Goal: Task Accomplishment & Management: Manage account settings

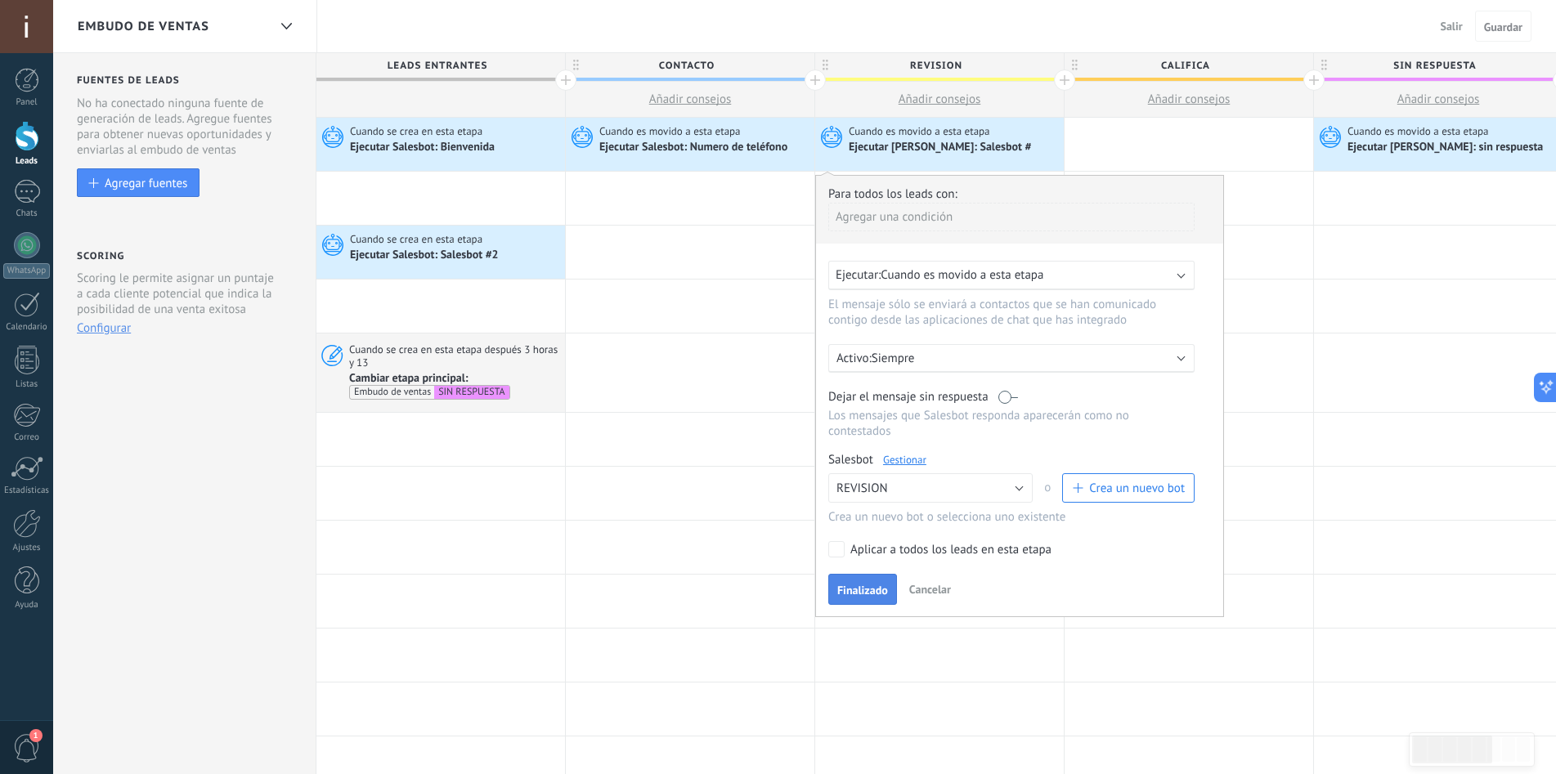
click at [855, 585] on span "Finalizado" at bounding box center [862, 590] width 51 height 11
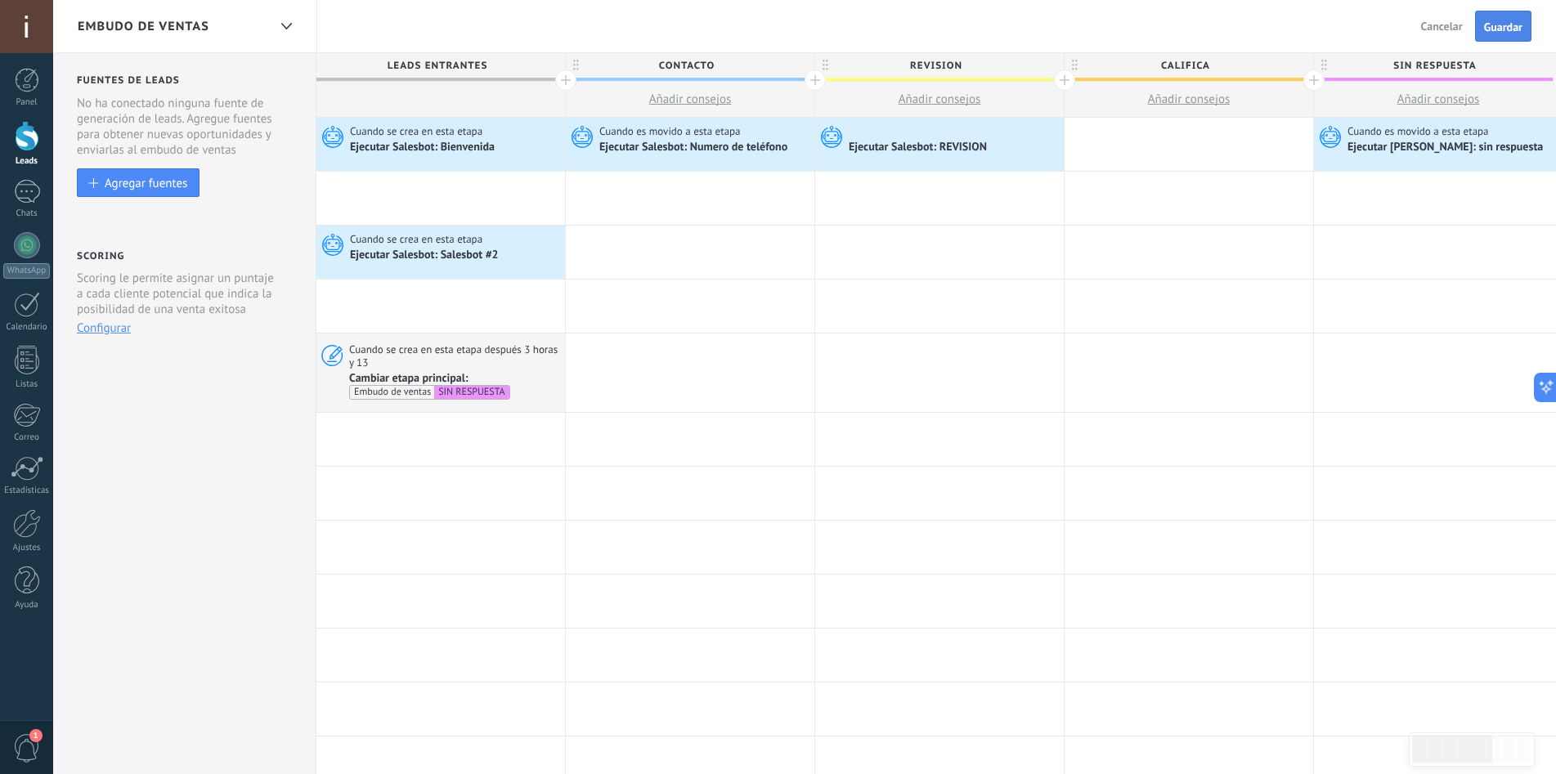
click at [1505, 29] on span "Guardar" at bounding box center [1503, 26] width 38 height 11
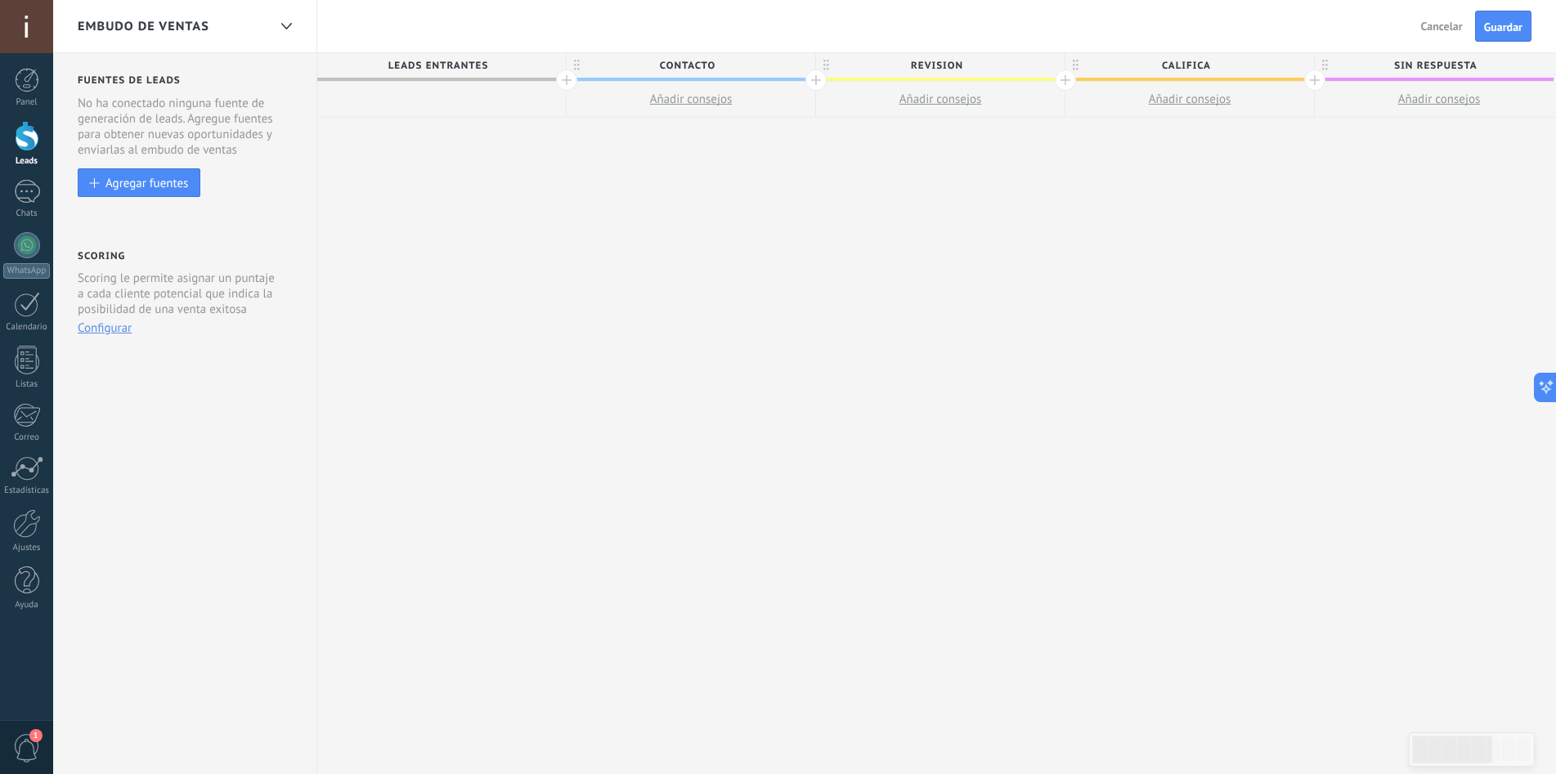
click at [1319, 79] on div at bounding box center [1314, 80] width 21 height 21
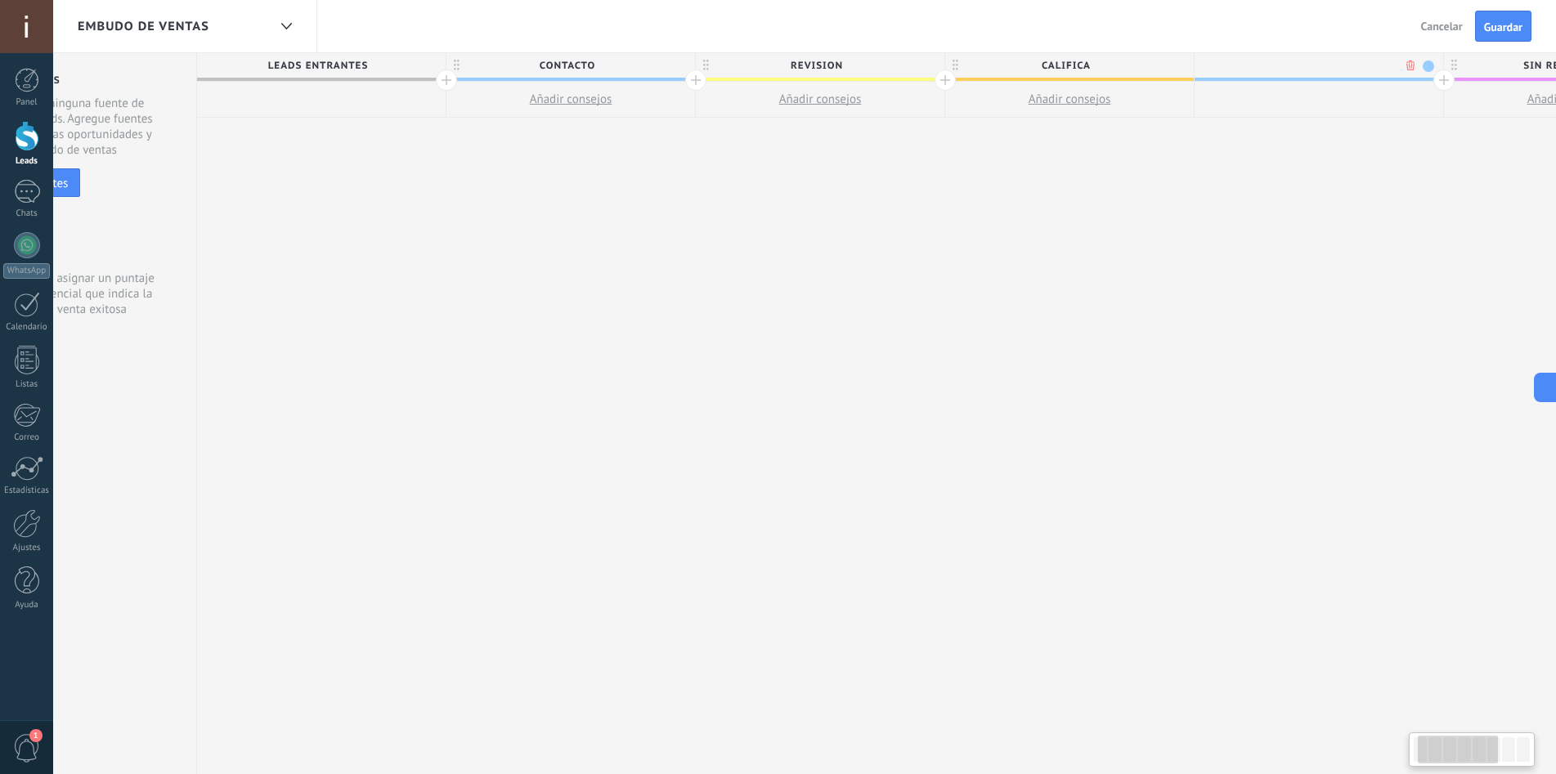
scroll to position [0, 121]
drag, startPoint x: 1338, startPoint y: 68, endPoint x: 1410, endPoint y: 65, distance: 72.0
click at [1410, 65] on div at bounding box center [1314, 65] width 240 height 25
click at [1401, 61] on div at bounding box center [1314, 65] width 240 height 25
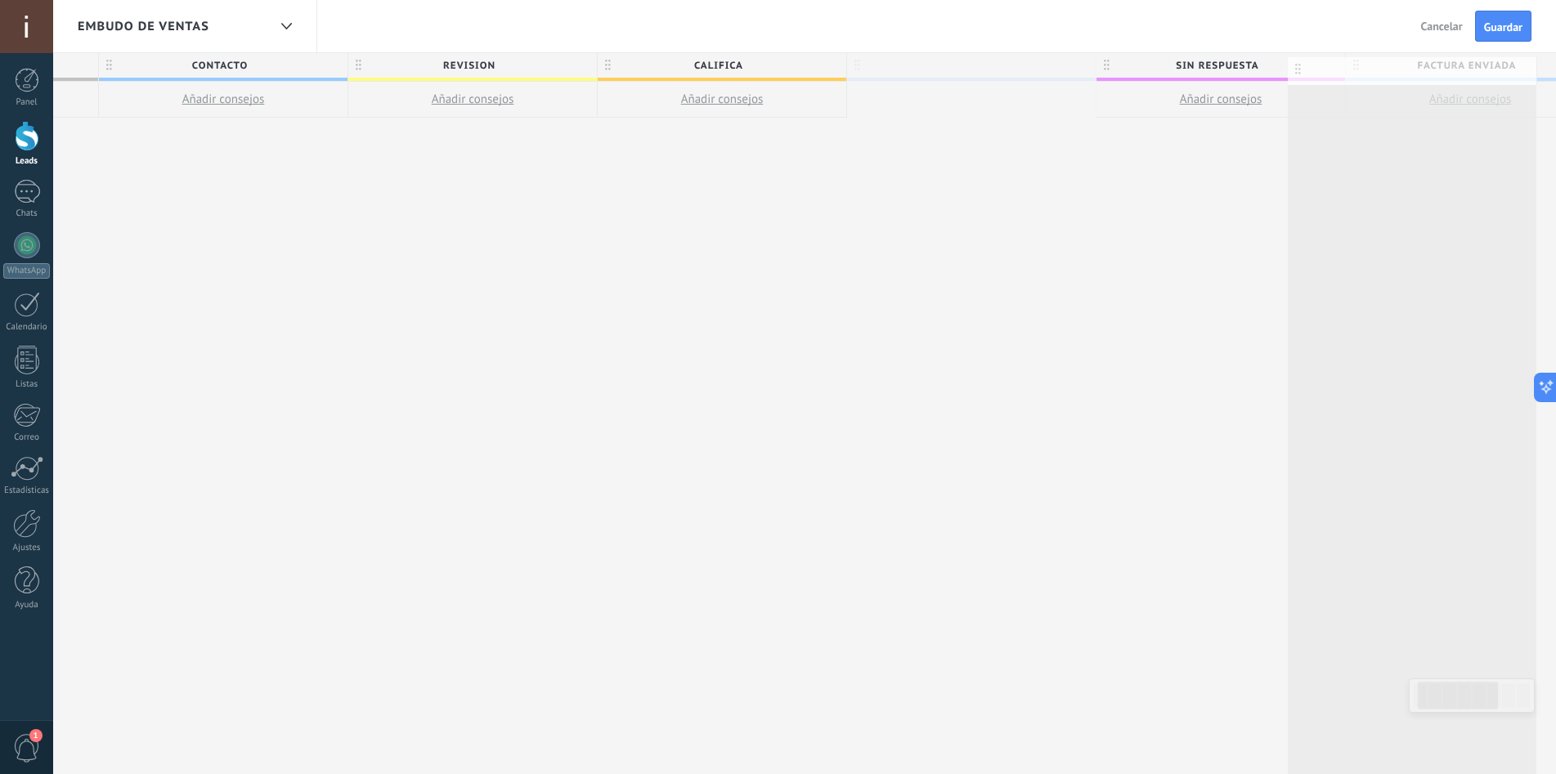
scroll to position [0, 496]
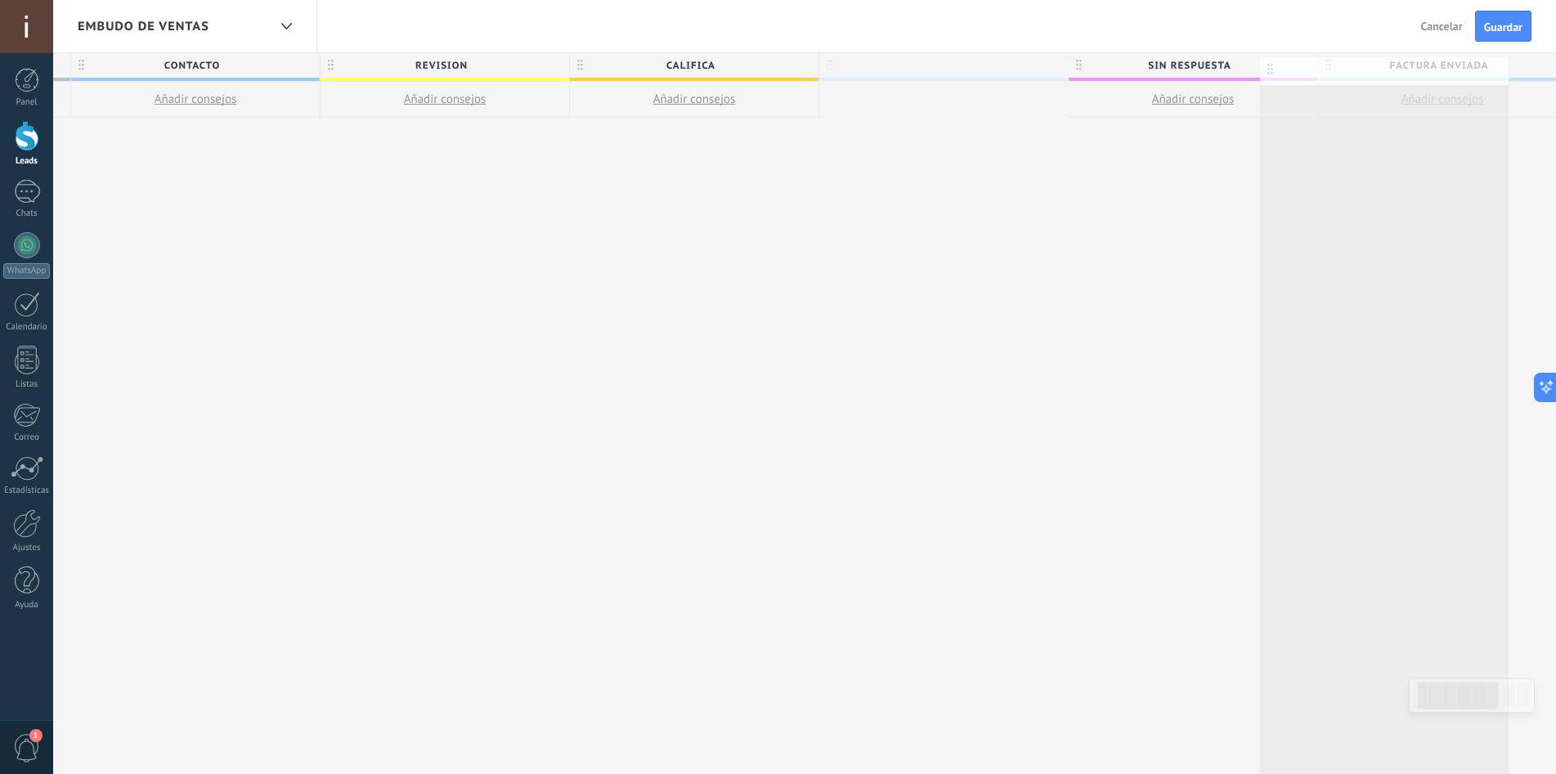
drag, startPoint x: 1409, startPoint y: 60, endPoint x: 1481, endPoint y: 60, distance: 72.0
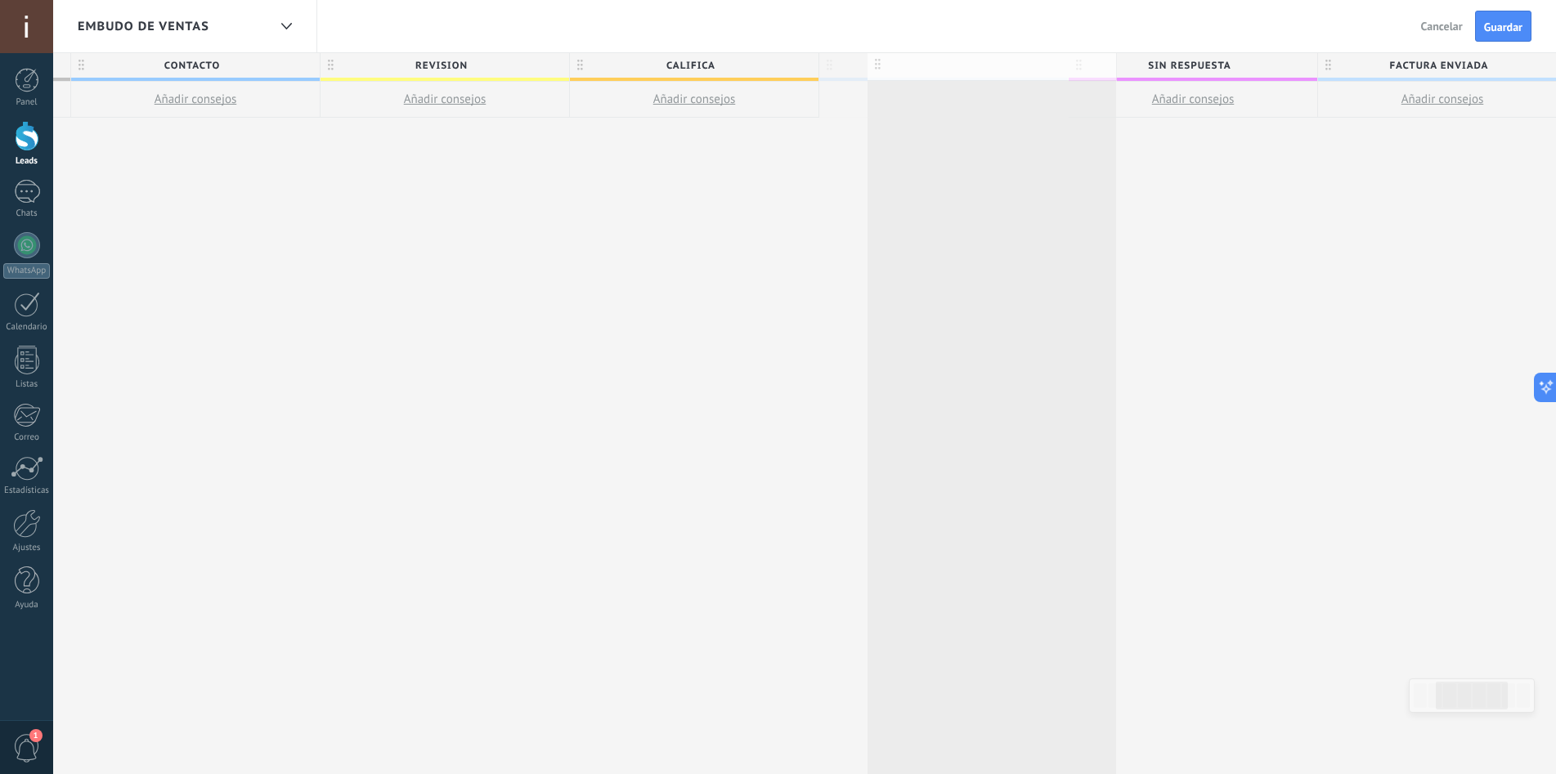
scroll to position [0, 495]
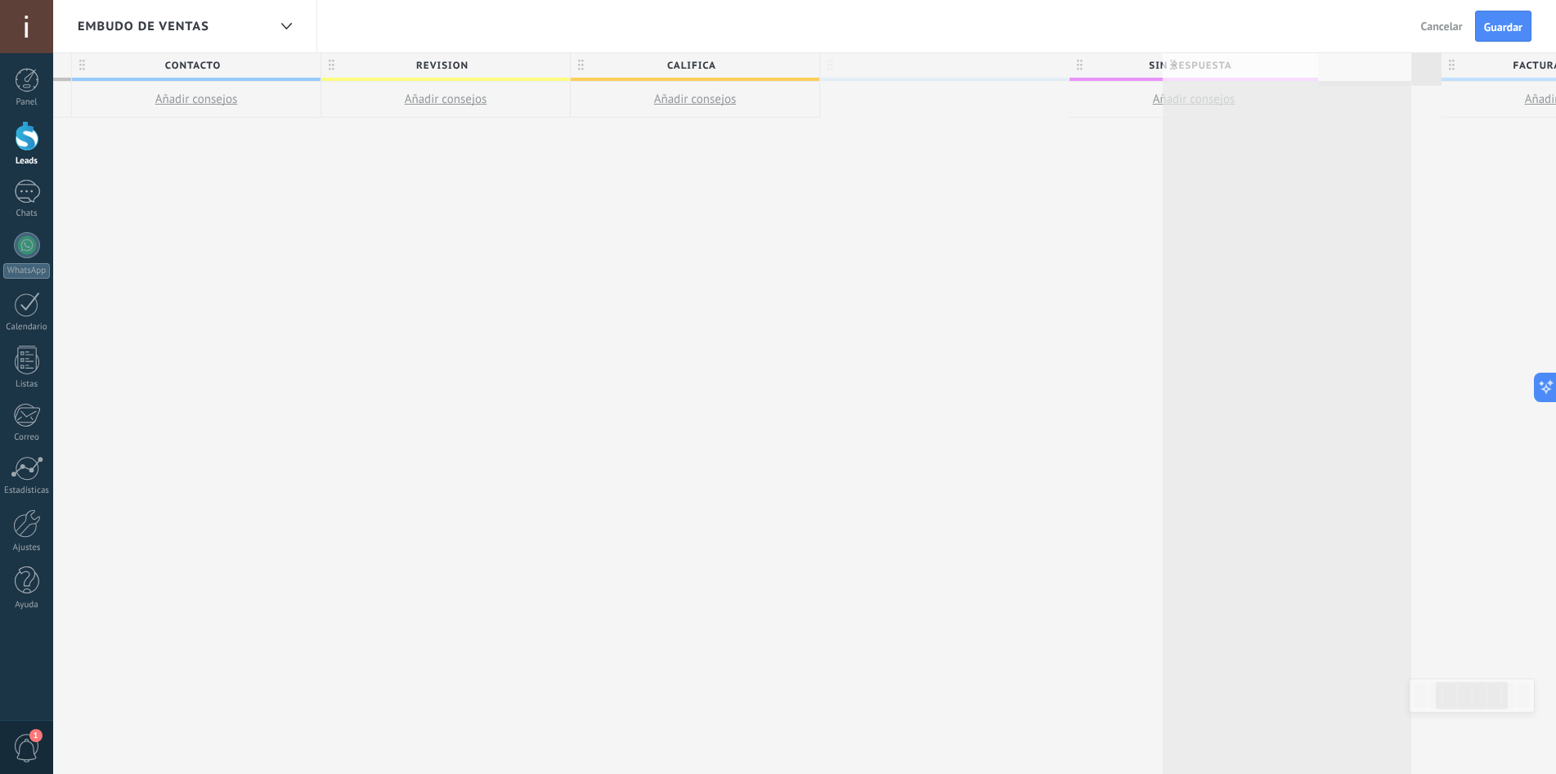
drag, startPoint x: 972, startPoint y: 65, endPoint x: 1315, endPoint y: 65, distance: 342.6
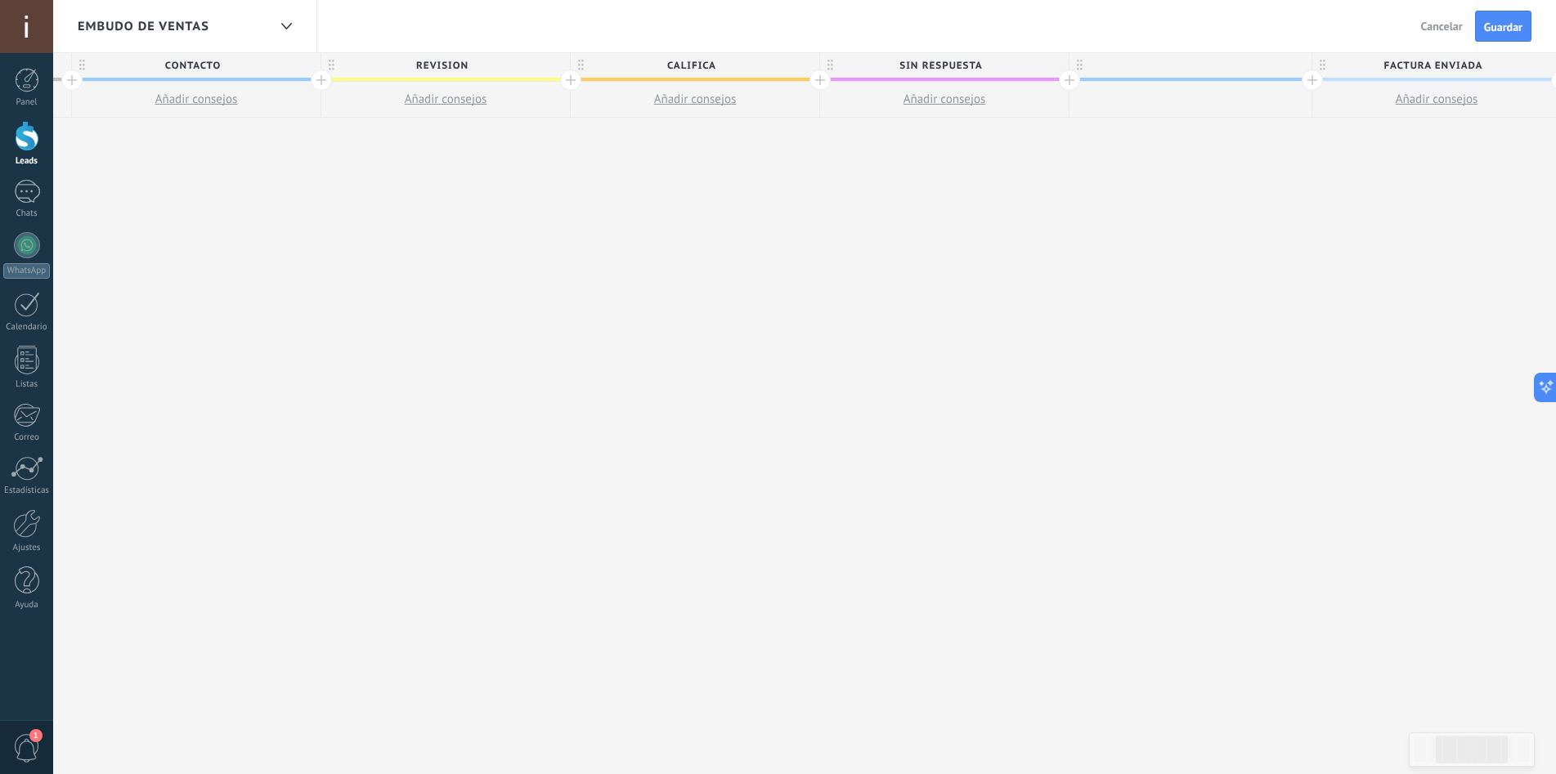
click at [1444, 66] on span "Factura enviada" at bounding box center [1432, 65] width 240 height 25
click at [1444, 66] on input "**********" at bounding box center [1433, 65] width 217 height 25
click at [1479, 63] on input "**********" at bounding box center [1433, 65] width 217 height 25
drag, startPoint x: 1485, startPoint y: 65, endPoint x: 1376, endPoint y: 69, distance: 108.8
click at [1376, 69] on input "**********" at bounding box center [1433, 65] width 217 height 25
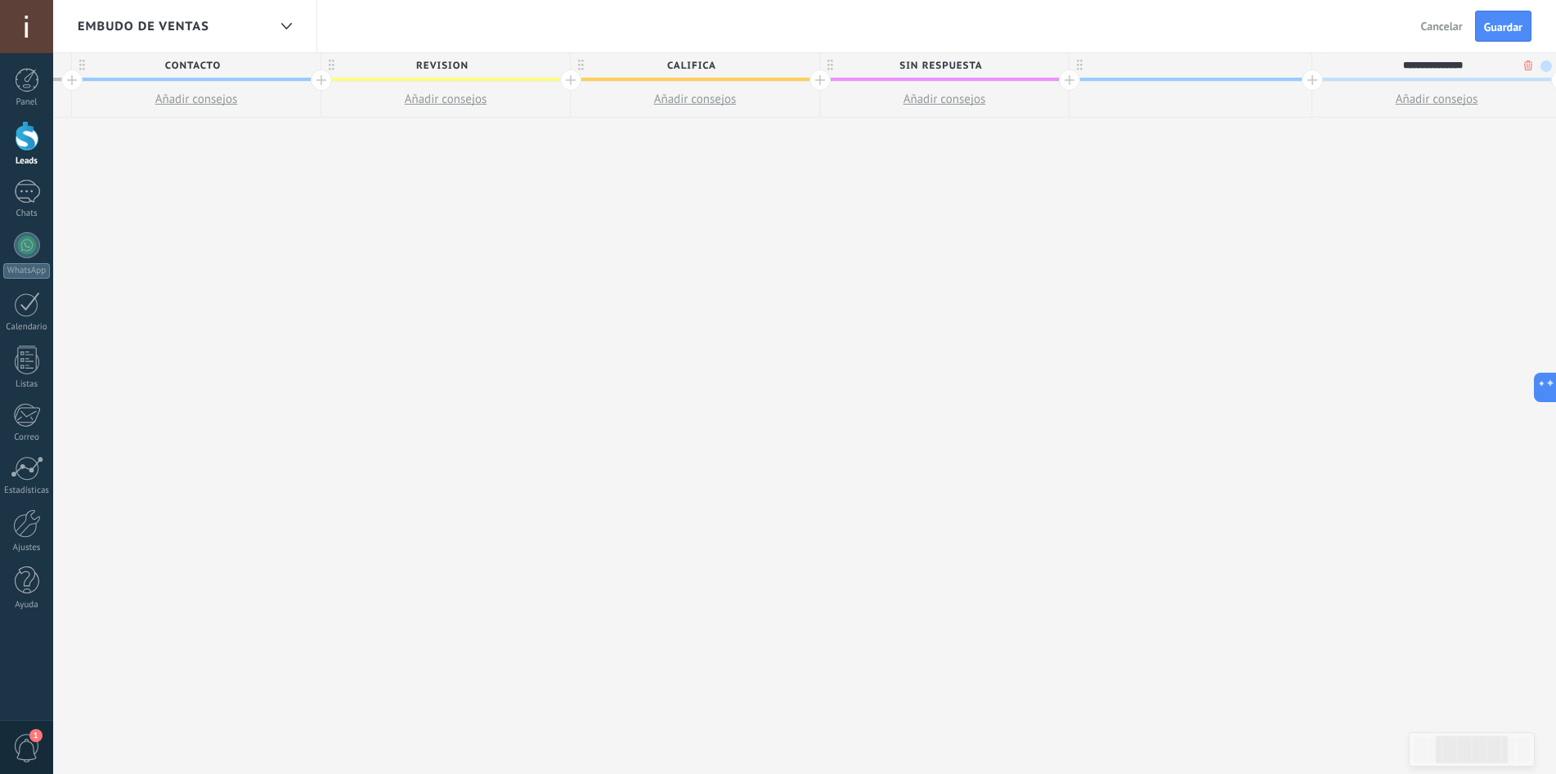
click at [1216, 67] on div at bounding box center [1191, 65] width 242 height 25
type input "**********"
click at [1293, 67] on span at bounding box center [1296, 66] width 11 height 11
click at [1311, 116] on span at bounding box center [1310, 114] width 15 height 16
click at [1502, 21] on span "Guardar" at bounding box center [1503, 26] width 38 height 11
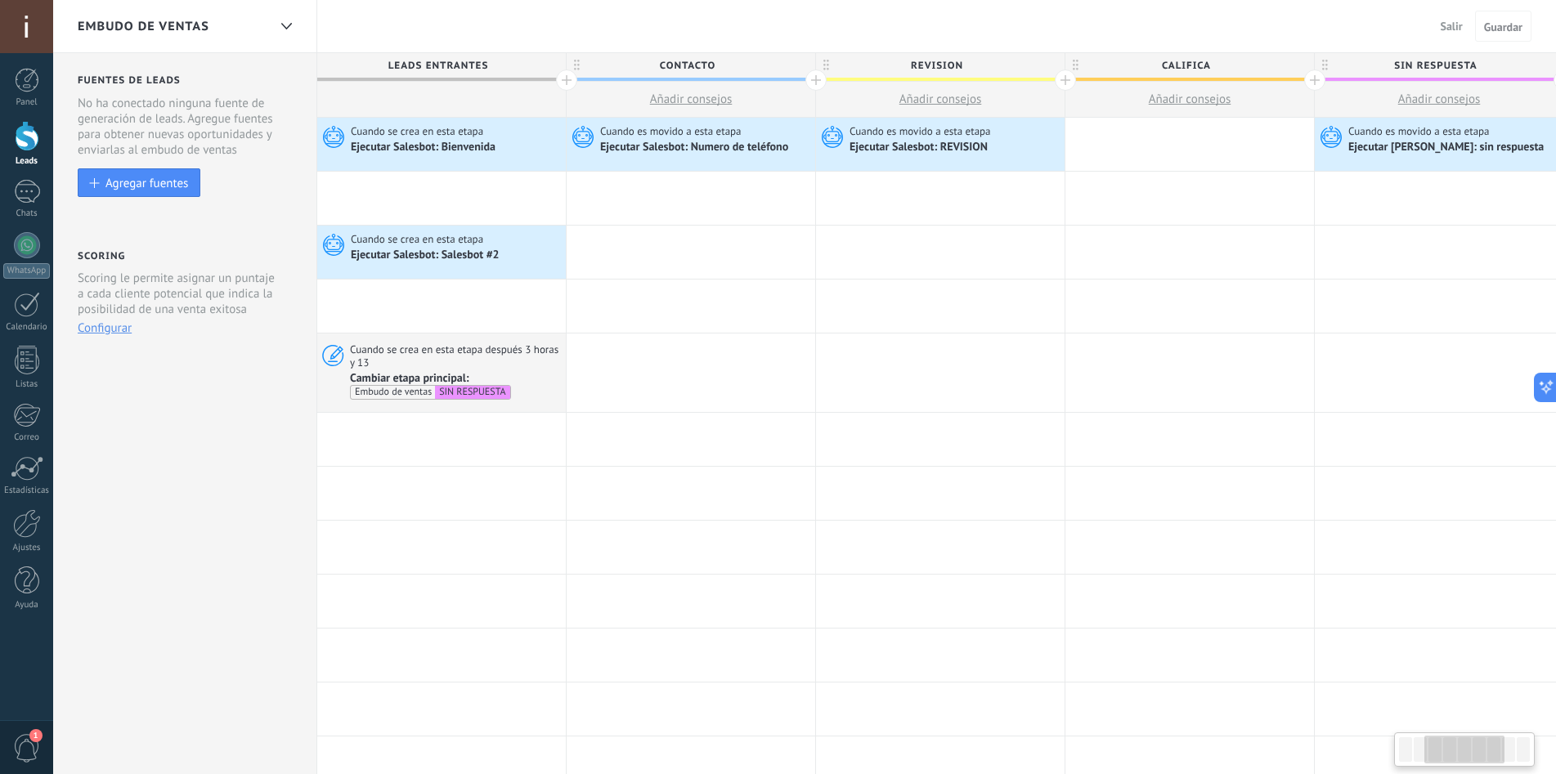
scroll to position [0, 495]
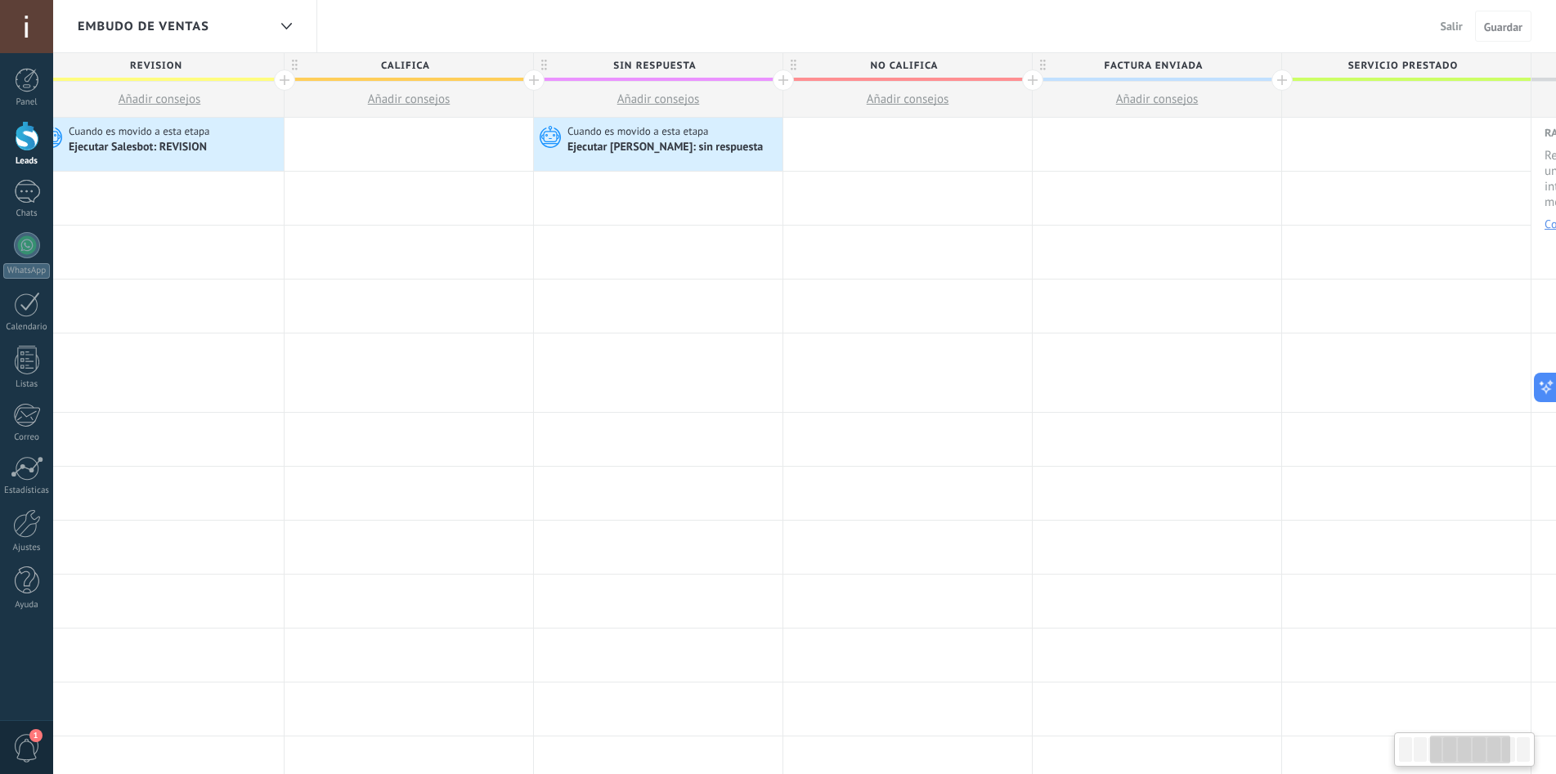
drag, startPoint x: 1445, startPoint y: 736, endPoint x: 1460, endPoint y: 744, distance: 16.8
click at [1460, 744] on div at bounding box center [1470, 750] width 80 height 28
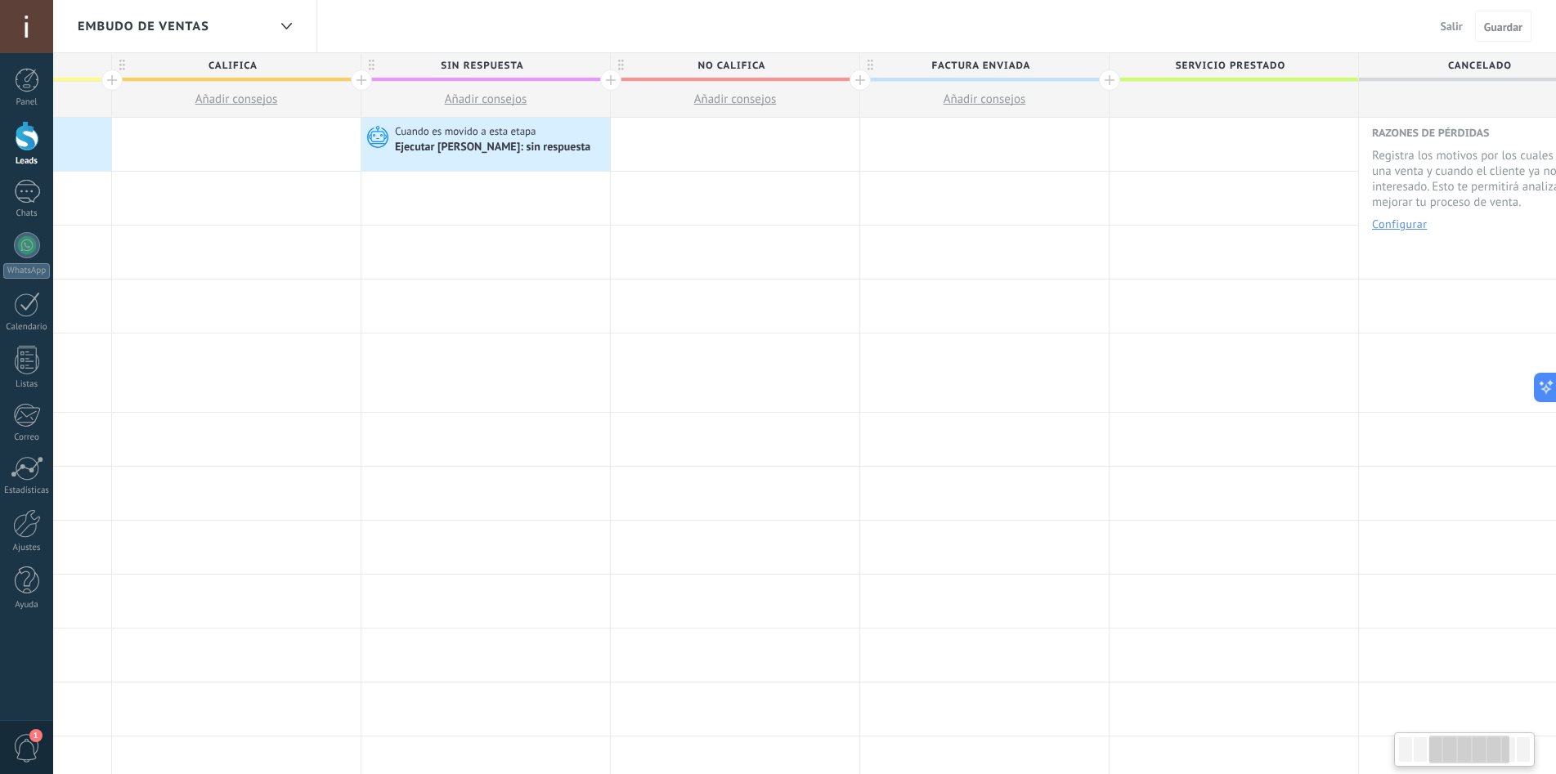
scroll to position [0, 1006]
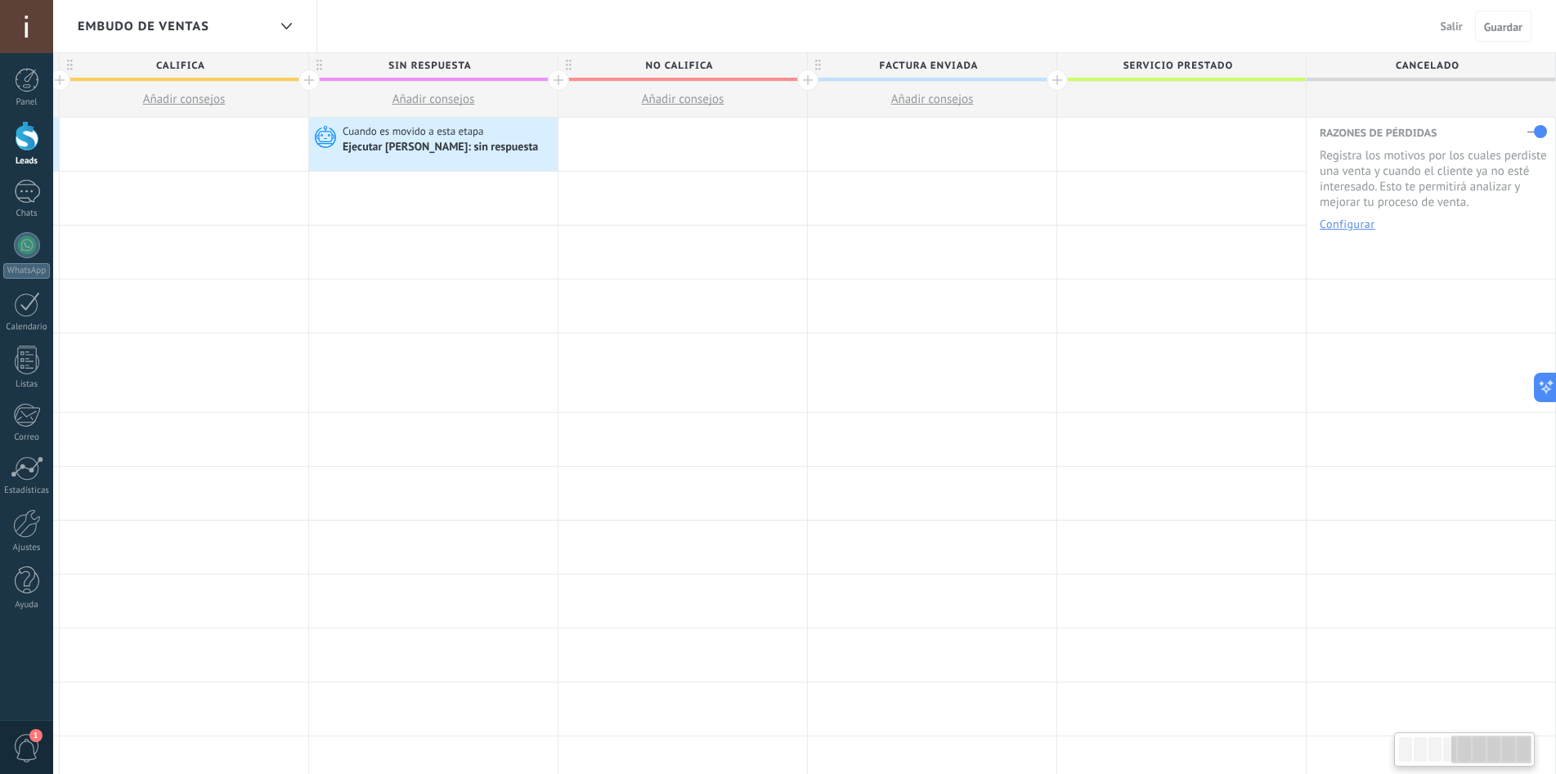
drag, startPoint x: 1480, startPoint y: 752, endPoint x: 1518, endPoint y: 747, distance: 38.0
click at [1518, 747] on div at bounding box center [1491, 750] width 80 height 28
click at [1249, 64] on span "Servicio prestado" at bounding box center [1177, 65] width 240 height 25
drag, startPoint x: 1249, startPoint y: 64, endPoint x: 1303, endPoint y: 76, distance: 55.3
click at [1303, 76] on div "**********" at bounding box center [1181, 67] width 249 height 28
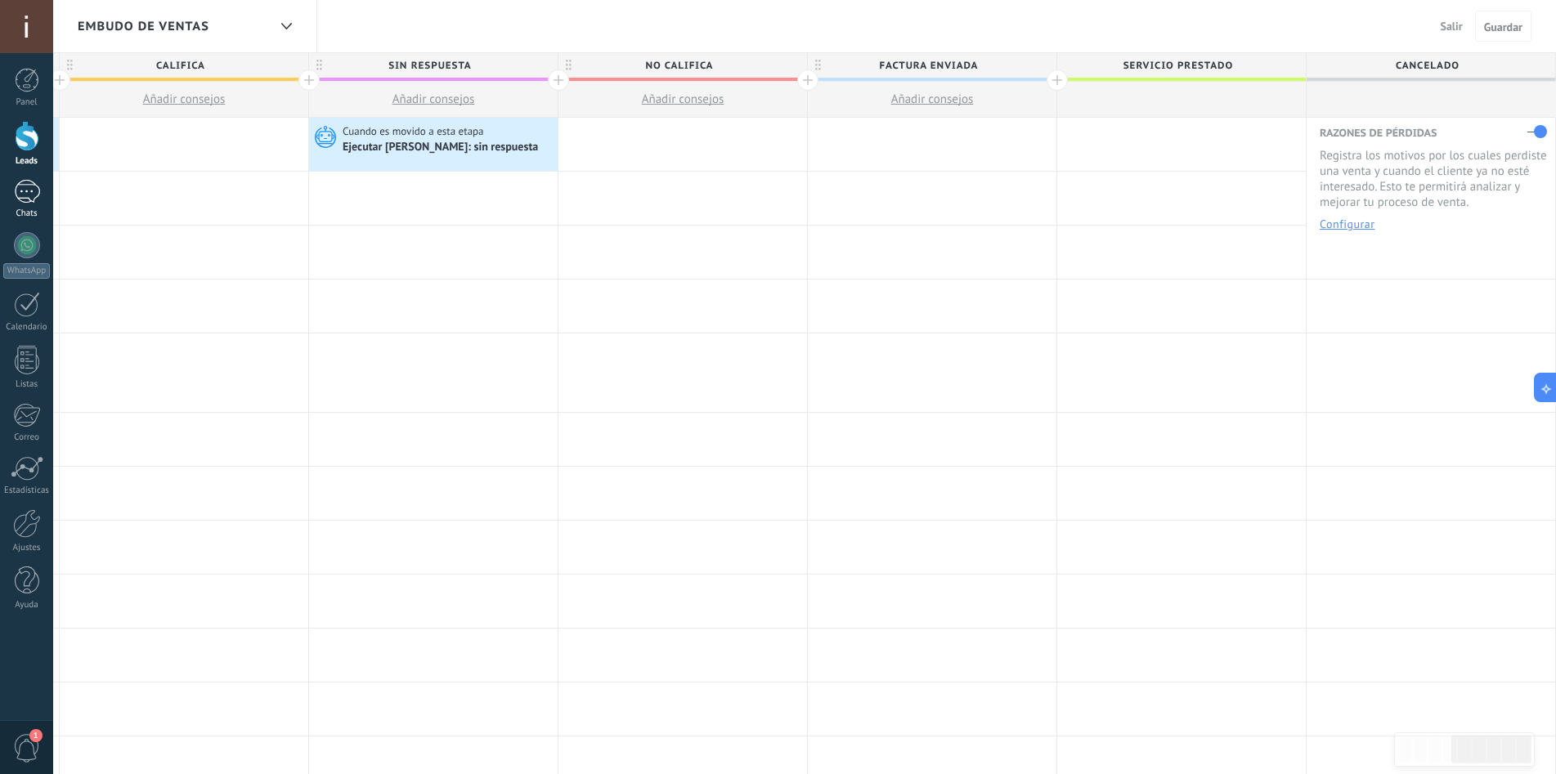
click at [36, 189] on div at bounding box center [27, 192] width 26 height 24
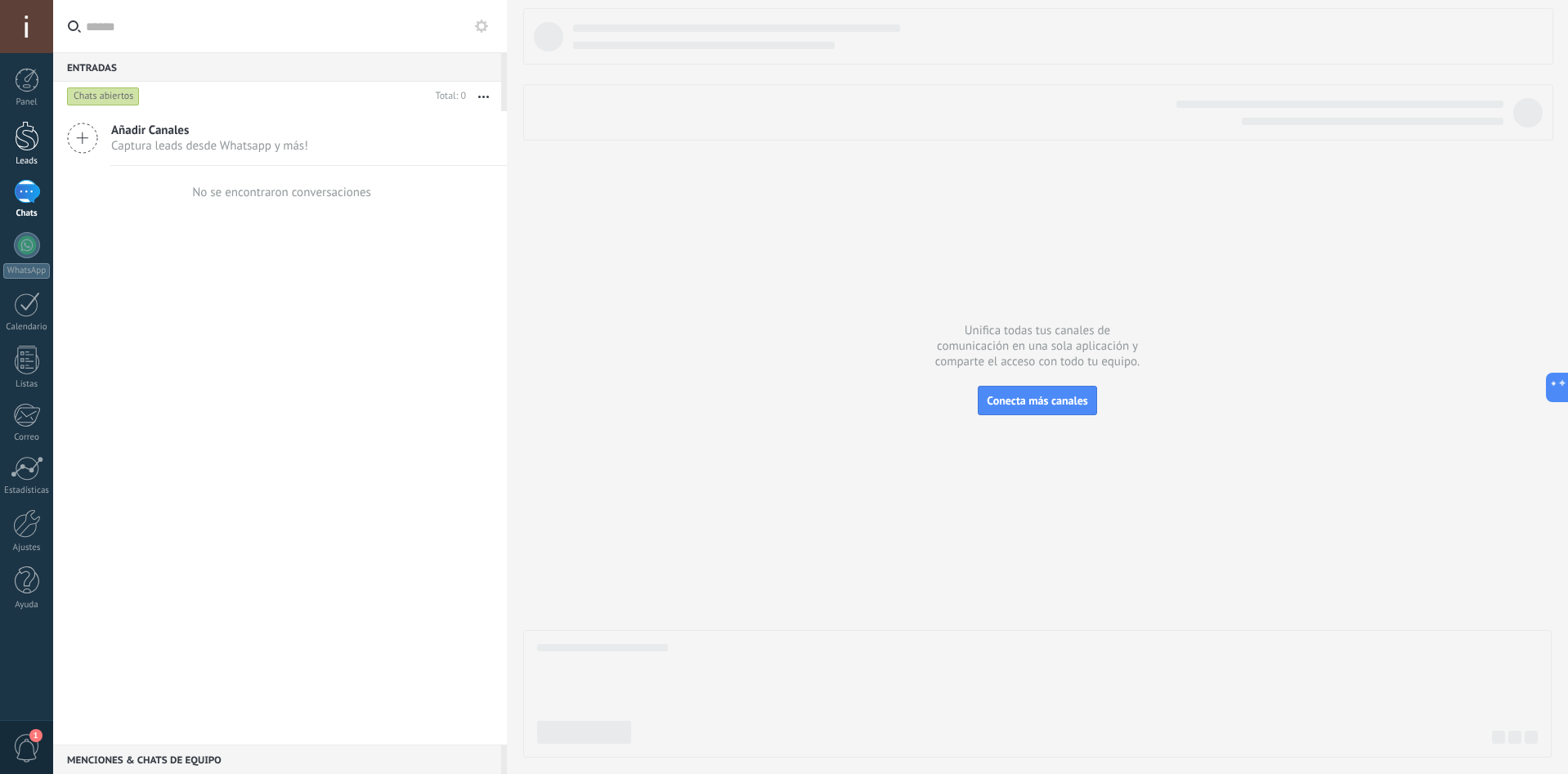
click at [32, 142] on div at bounding box center [27, 136] width 25 height 30
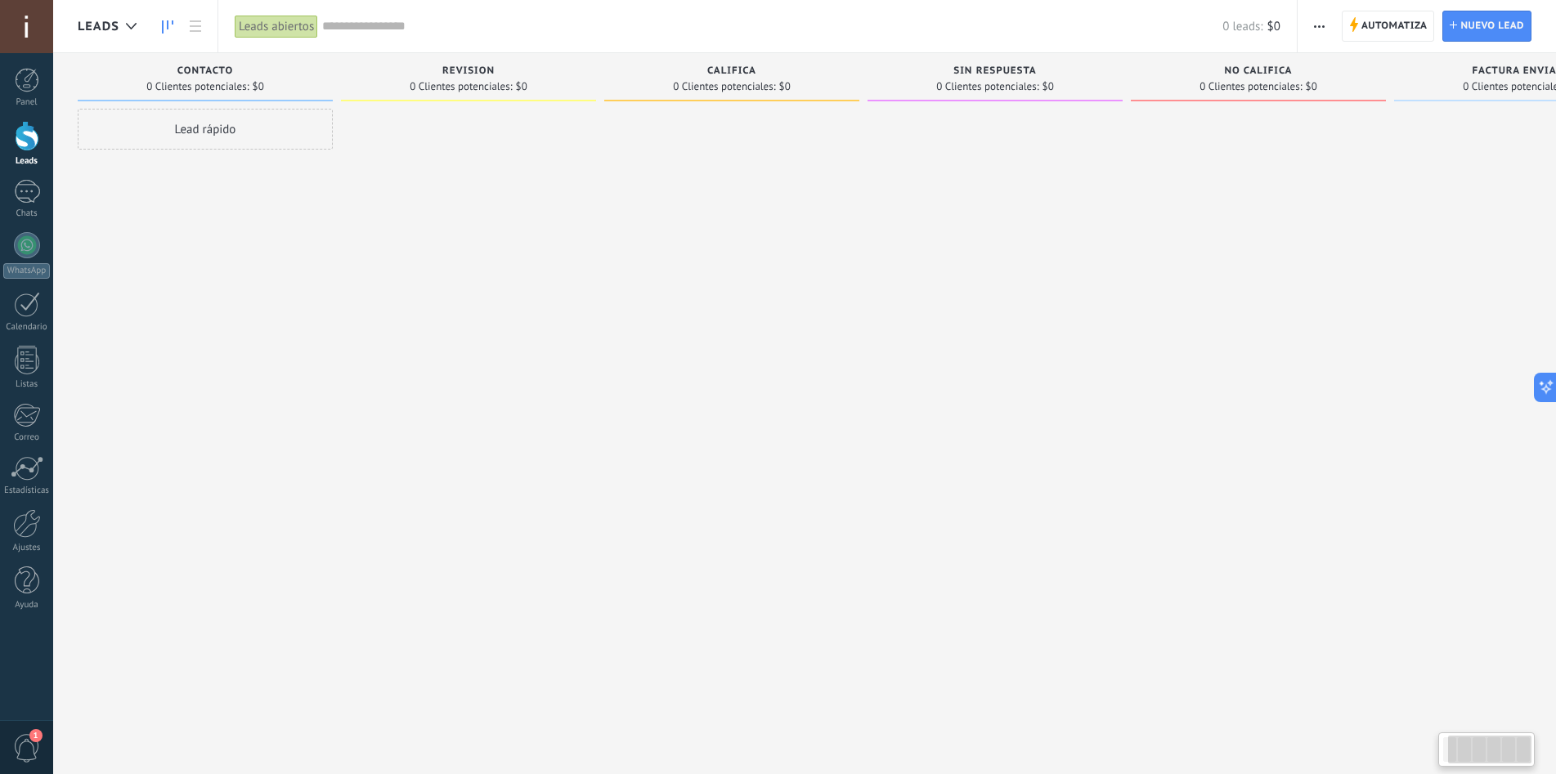
scroll to position [0, 118]
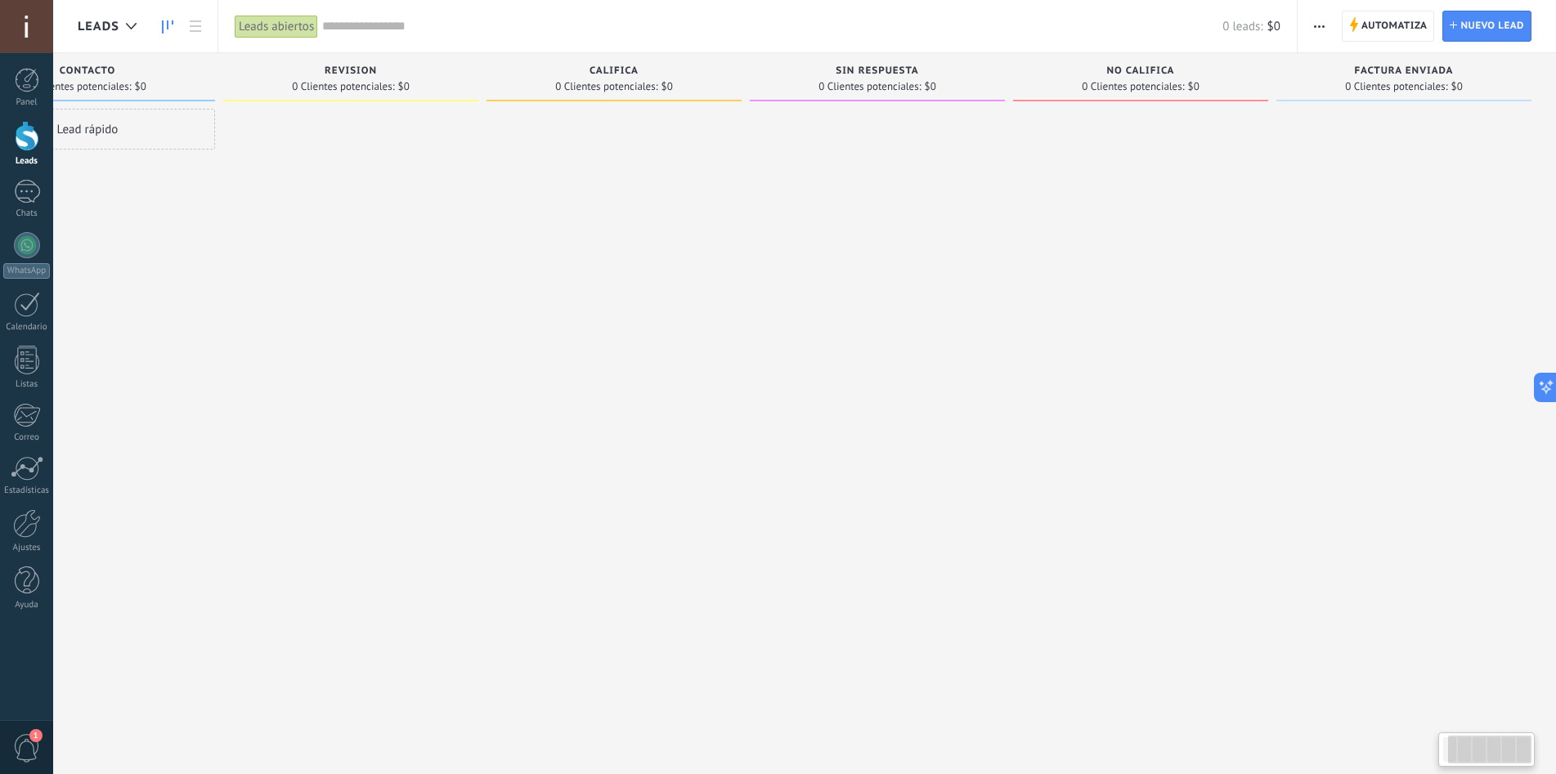
drag, startPoint x: 1486, startPoint y: 747, endPoint x: 1580, endPoint y: 742, distance: 94.2
click at [1555, 742] on html ".abccls-1,.abccls-2{fill-rule:evenodd}.abccls-2{fill:#fff} .abfcls-1{fill:none}…" at bounding box center [778, 387] width 1556 height 774
drag, startPoint x: 1515, startPoint y: 748, endPoint x: 1532, endPoint y: 752, distance: 17.7
click at [1532, 752] on div at bounding box center [1486, 750] width 96 height 34
click at [1400, 67] on span "Factura enviada" at bounding box center [1404, 70] width 99 height 11
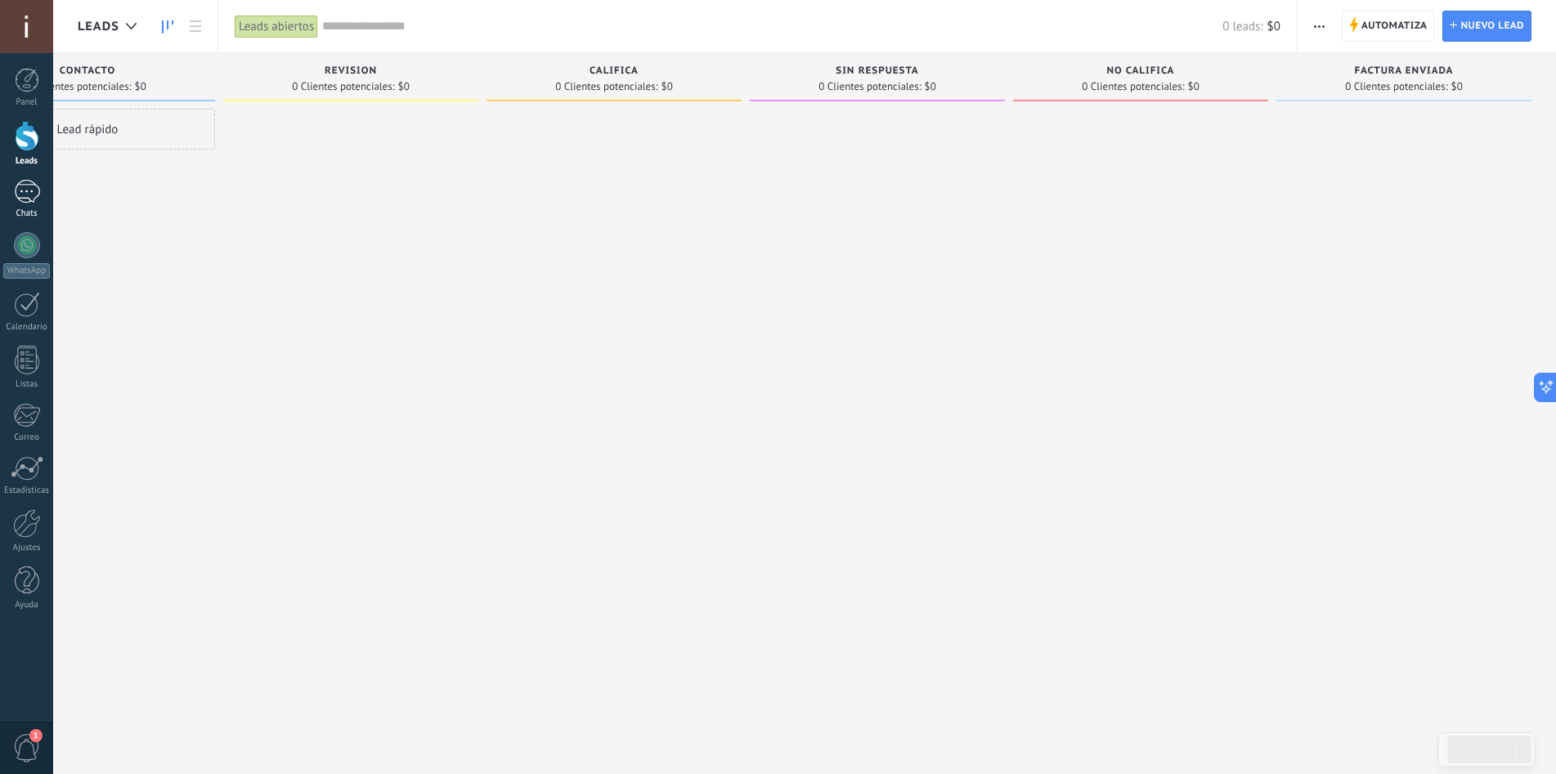
click at [10, 199] on link "Chats" at bounding box center [26, 199] width 53 height 39
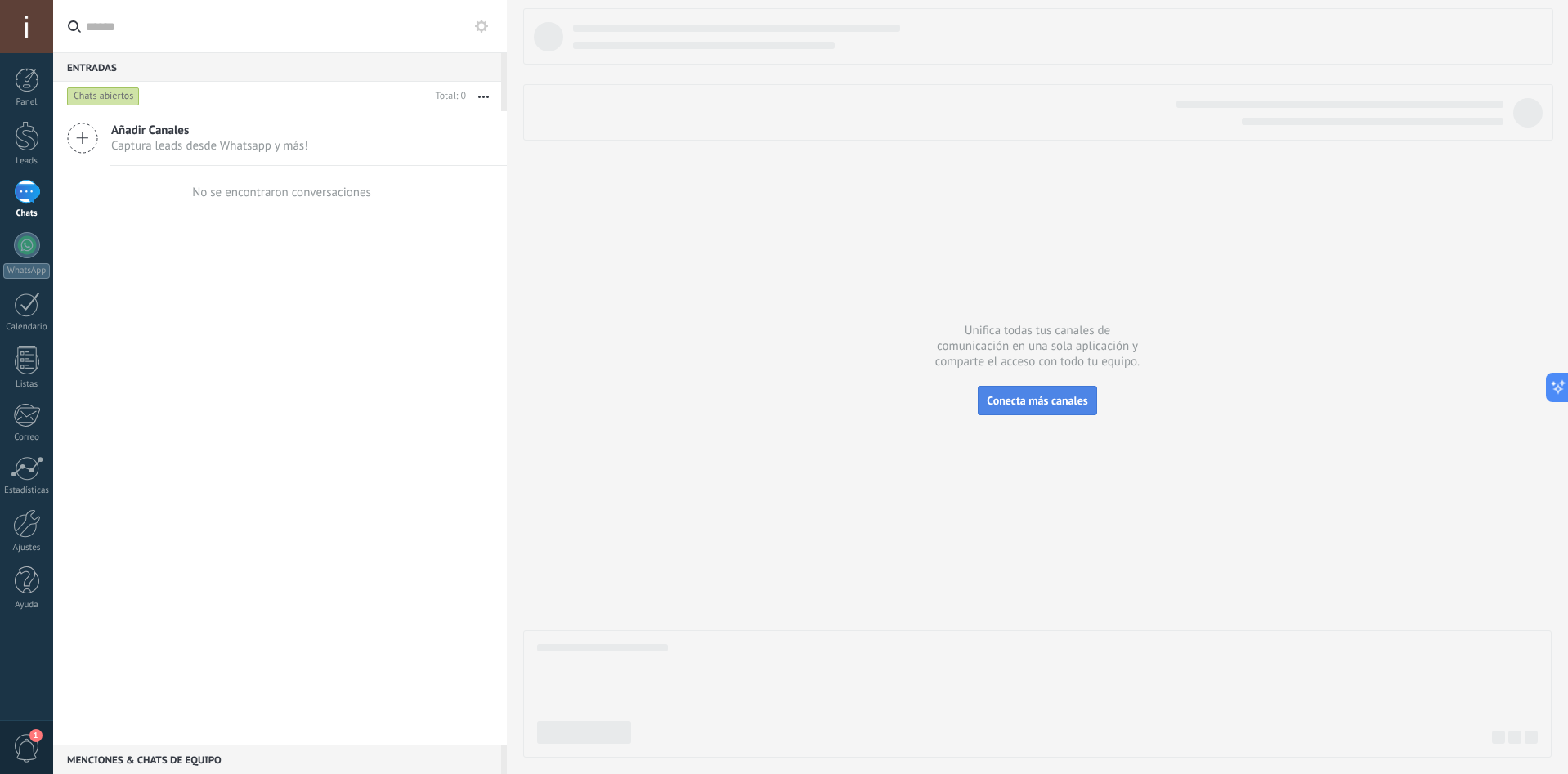
click at [1052, 397] on span "Conecta más canales" at bounding box center [1037, 400] width 101 height 15
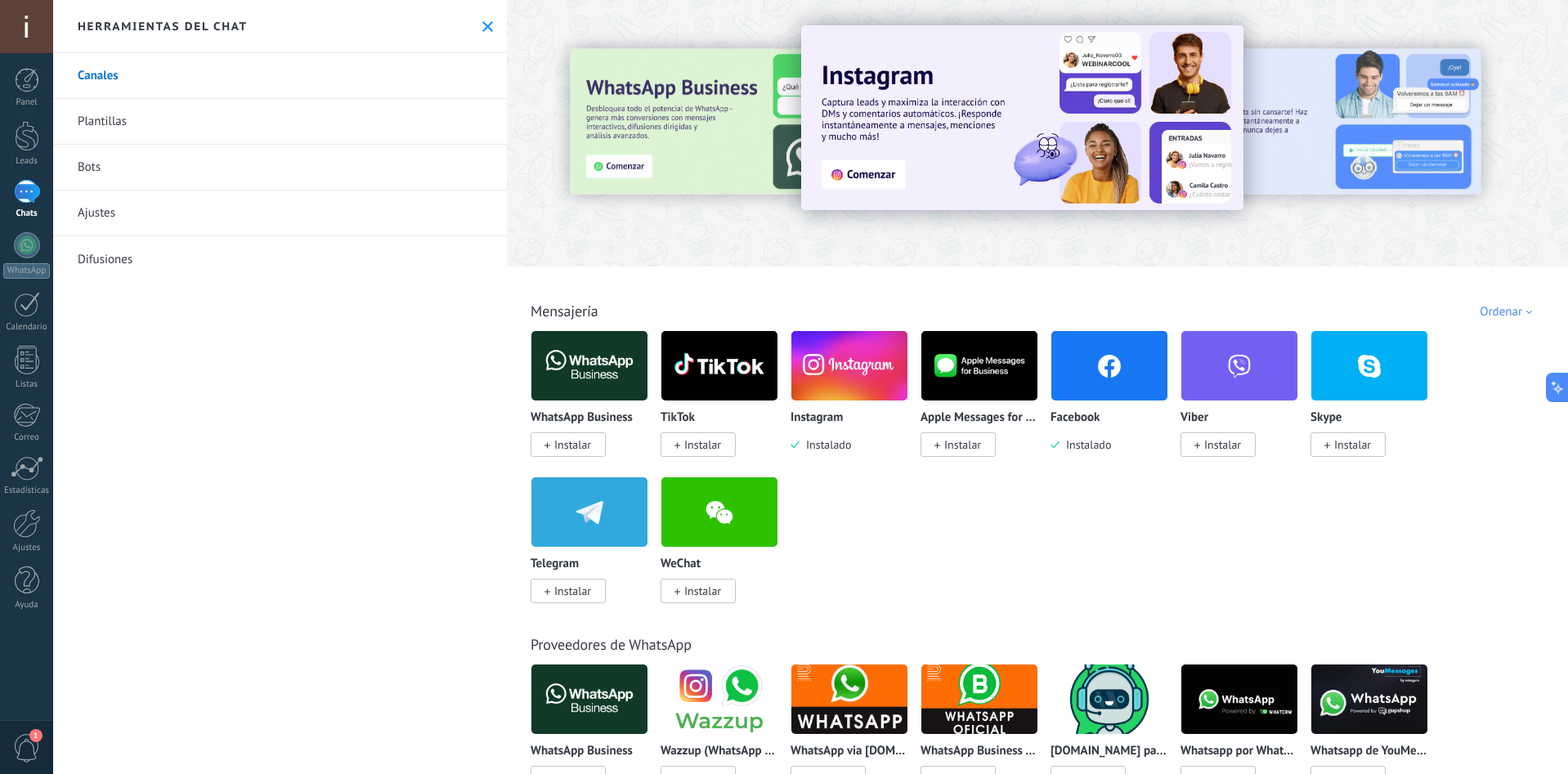
click at [1124, 379] on img at bounding box center [1110, 365] width 116 height 79
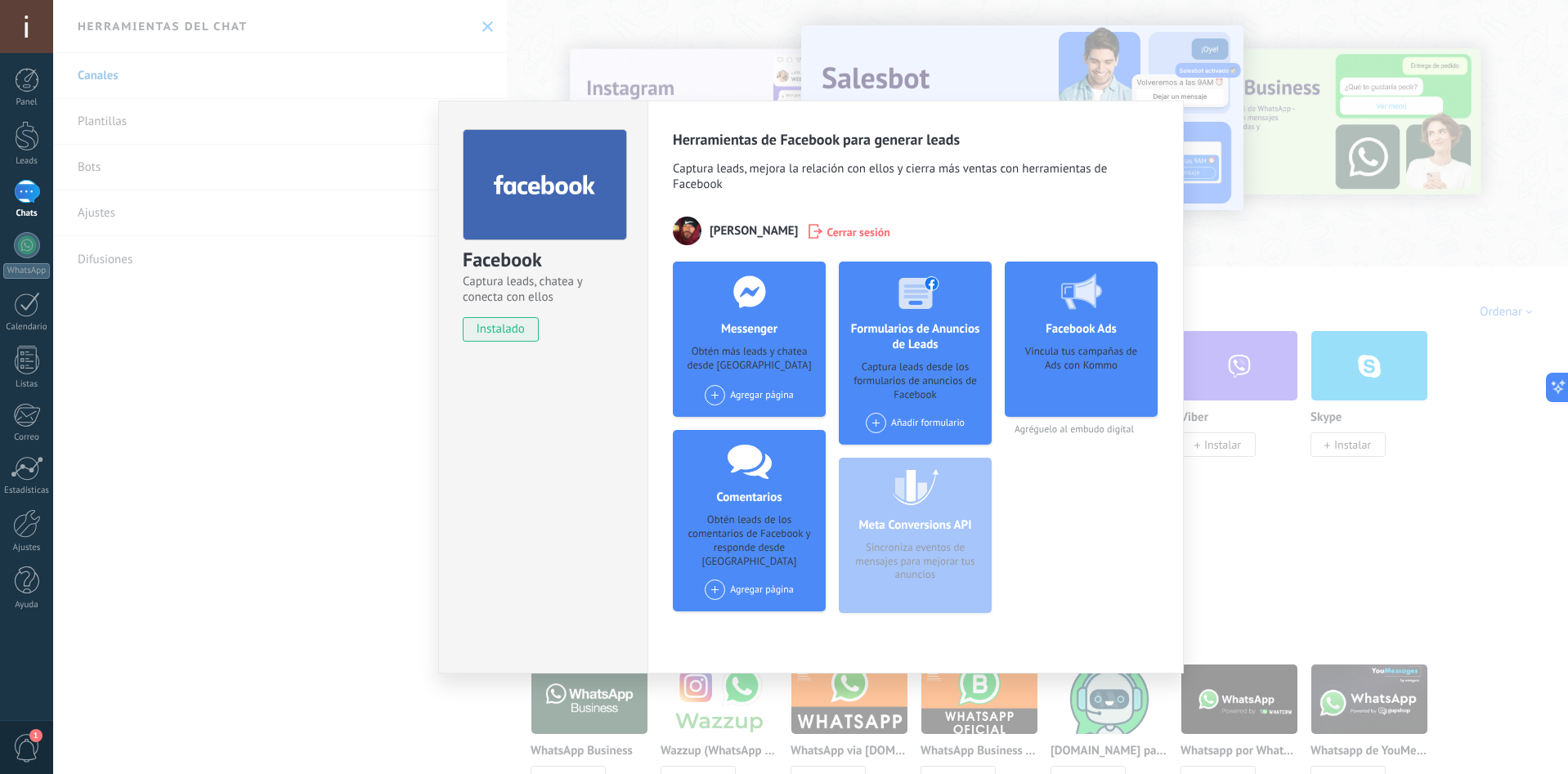
click at [746, 397] on div "Agregar página" at bounding box center [749, 395] width 89 height 20
click at [757, 419] on div "Servicios de gestoría" at bounding box center [764, 426] width 123 height 36
click at [725, 389] on div "Agregar página Servicios de gestoría" at bounding box center [749, 395] width 89 height 20
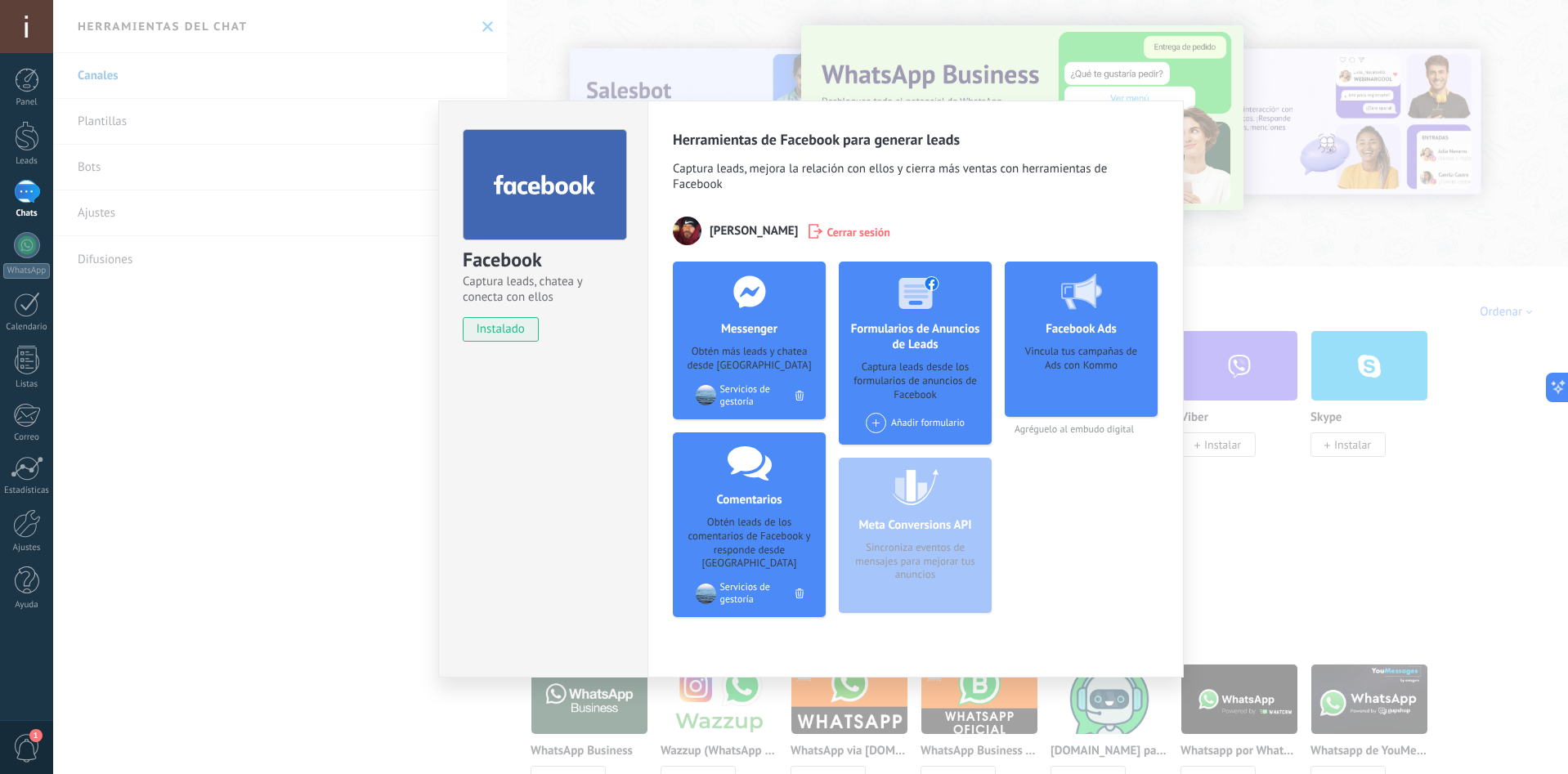
click at [1305, 253] on div "Facebook Captura leads, chatea y conecta con ellos instalado Desinstalar Herram…" at bounding box center [810, 387] width 1515 height 774
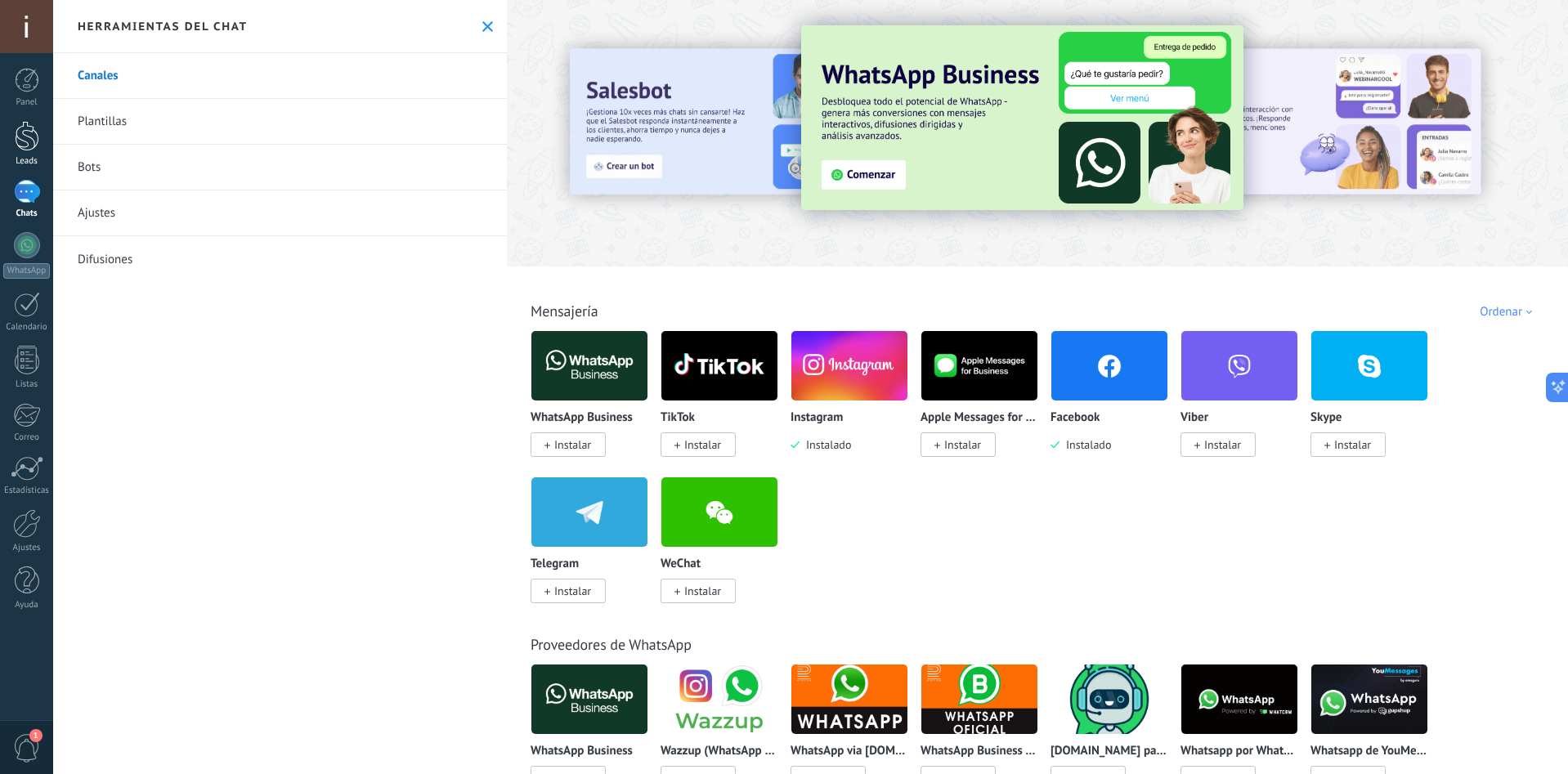
click at [28, 154] on link "Leads" at bounding box center [26, 144] width 53 height 46
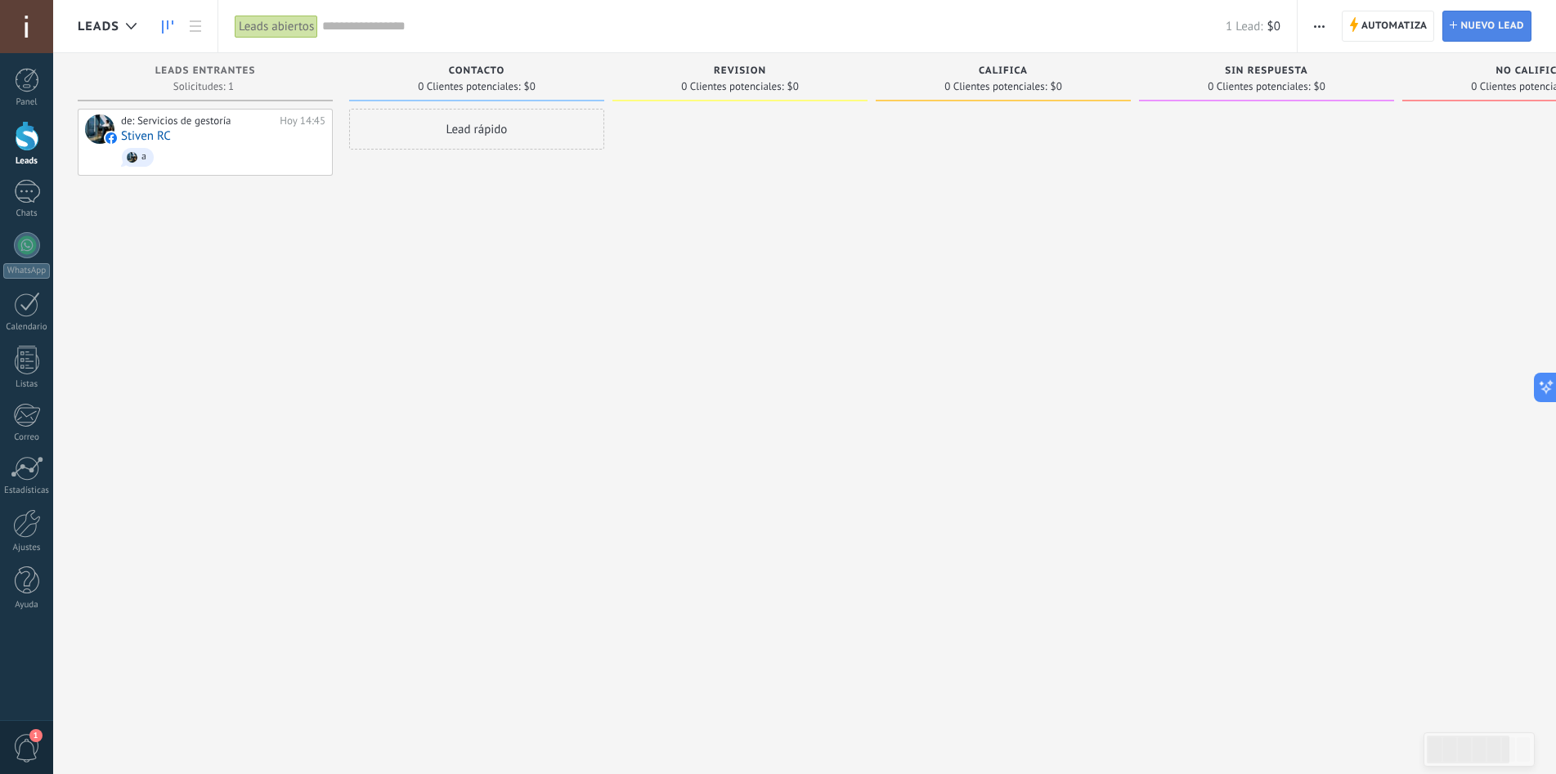
click at [1480, 15] on span "Nuevo lead" at bounding box center [1492, 25] width 64 height 29
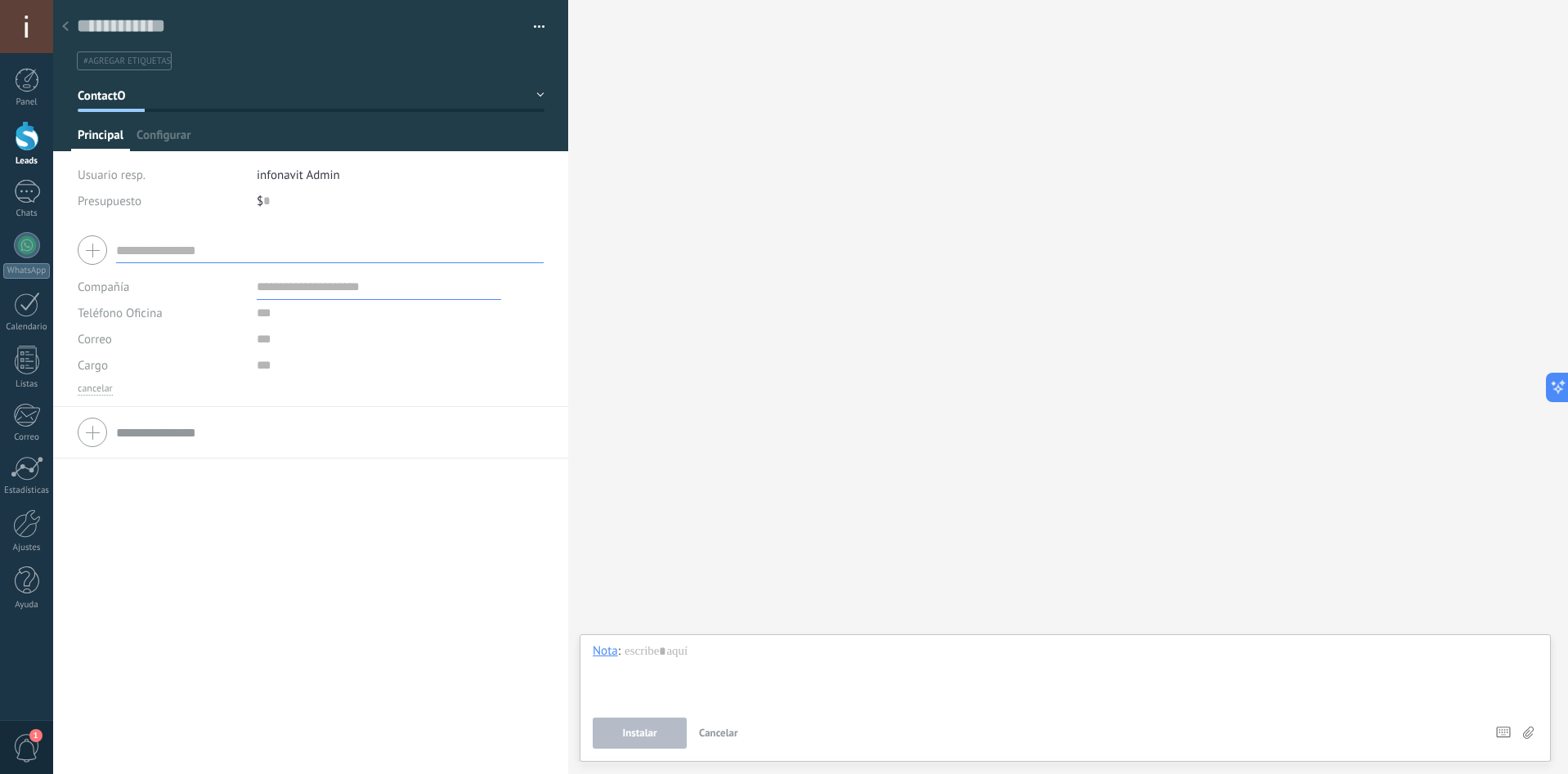
click at [60, 31] on div at bounding box center [65, 27] width 23 height 32
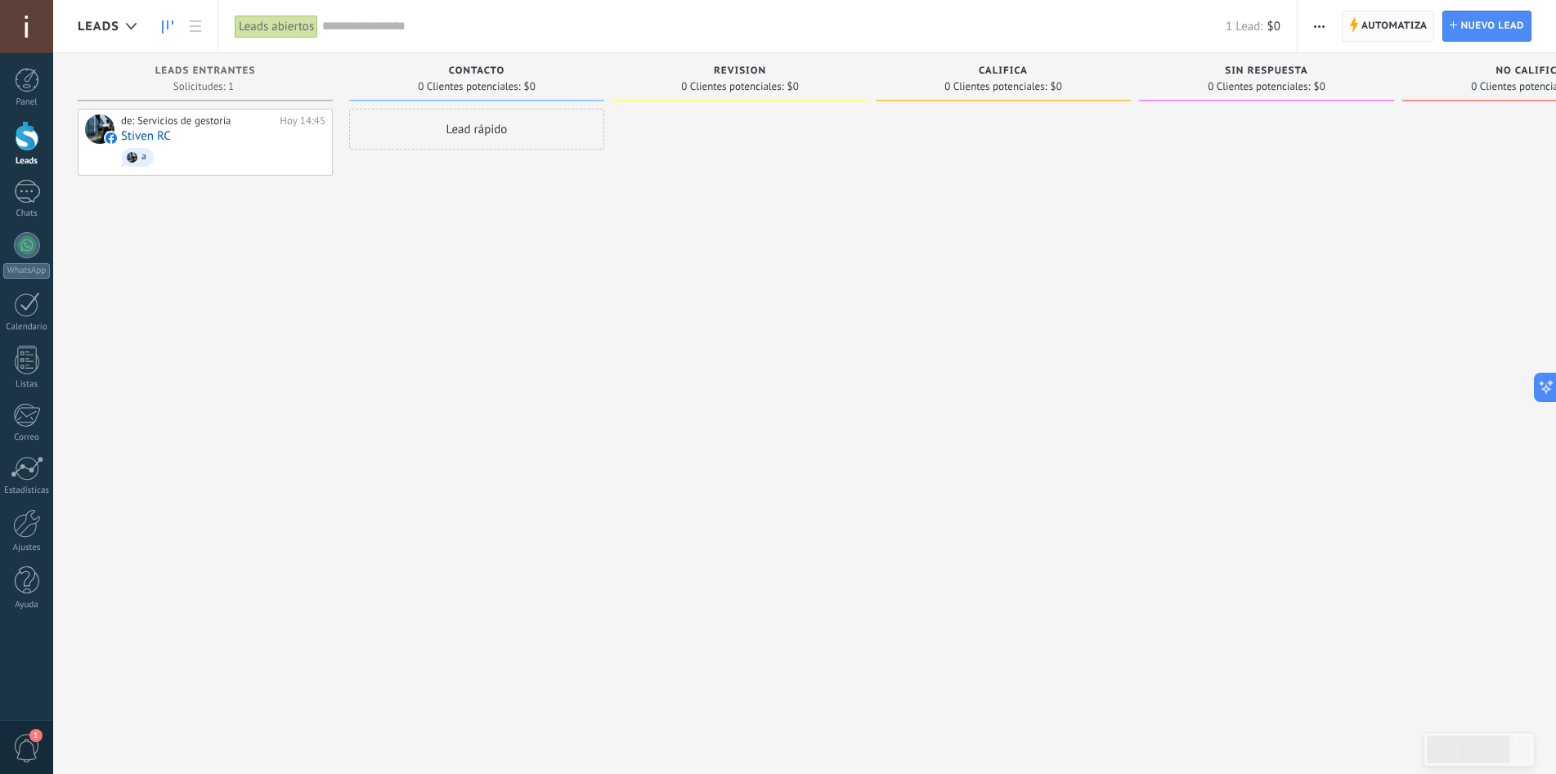
click at [1397, 29] on span "Automatiza" at bounding box center [1394, 25] width 66 height 29
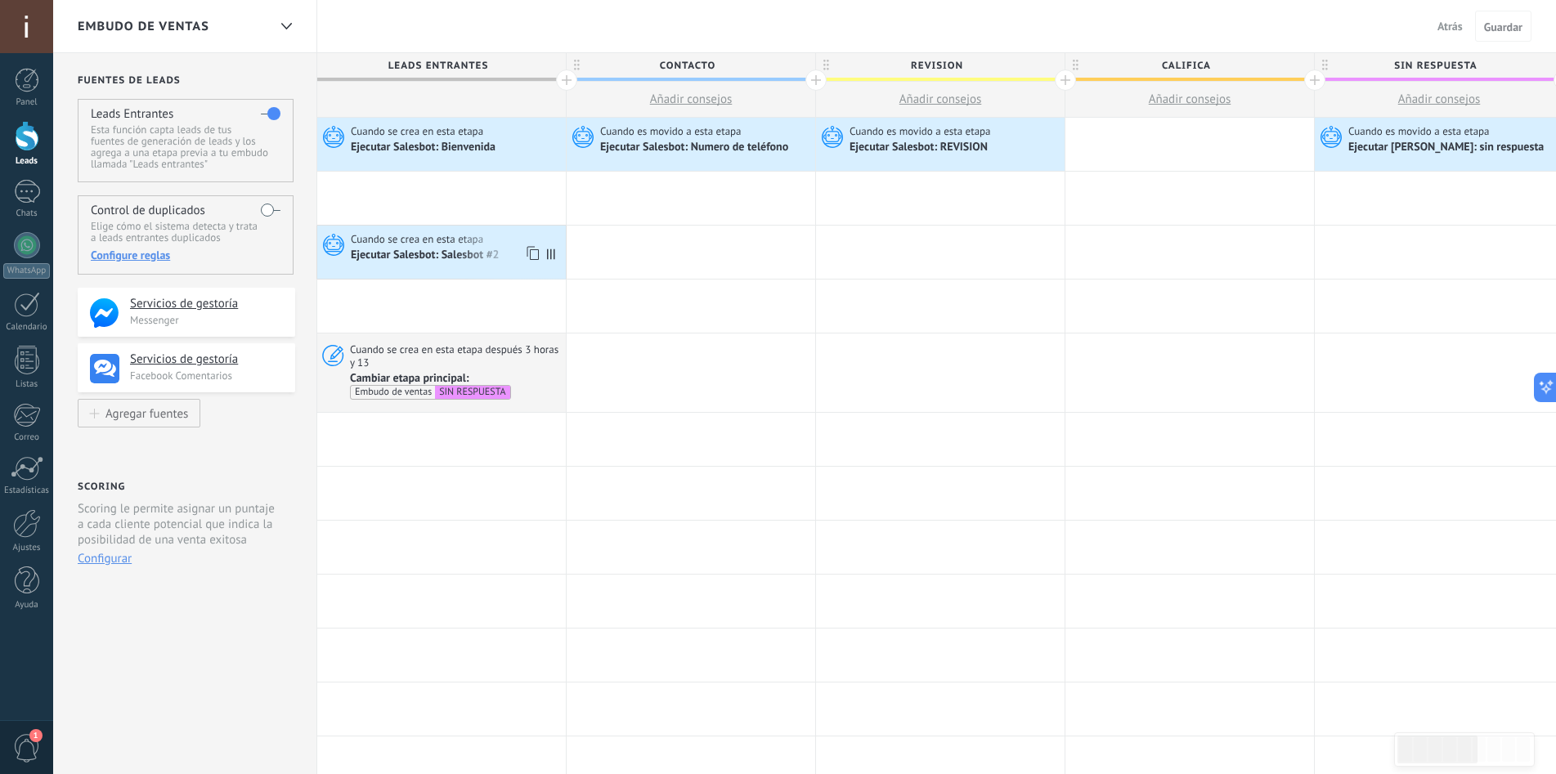
click at [458, 250] on div "Ejecutar Salesbot: Salesbot #2" at bounding box center [426, 256] width 151 height 15
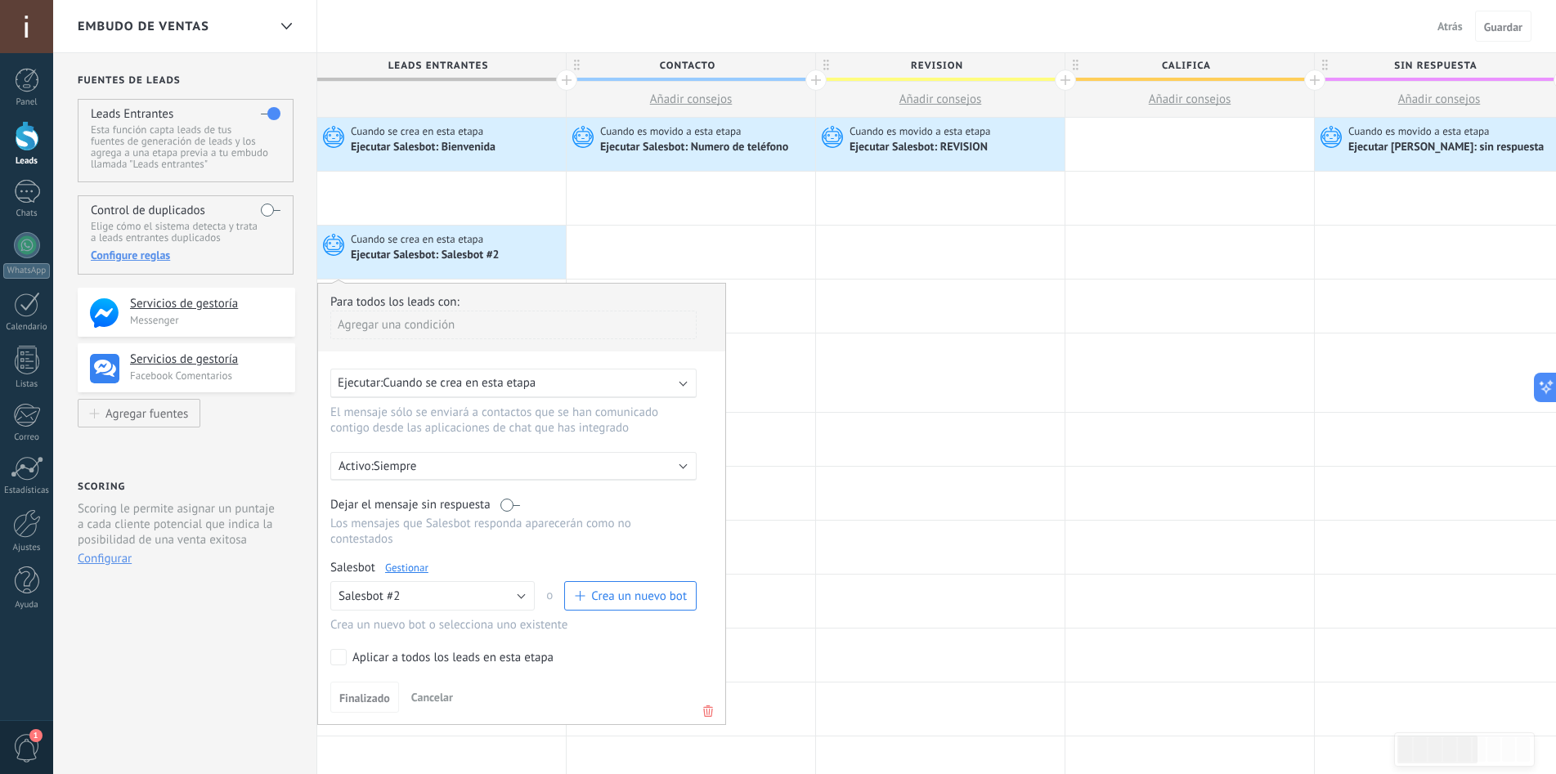
click at [556, 386] on div "Ejecutar: Cuando se crea en esta etapa" at bounding box center [507, 383] width 339 height 16
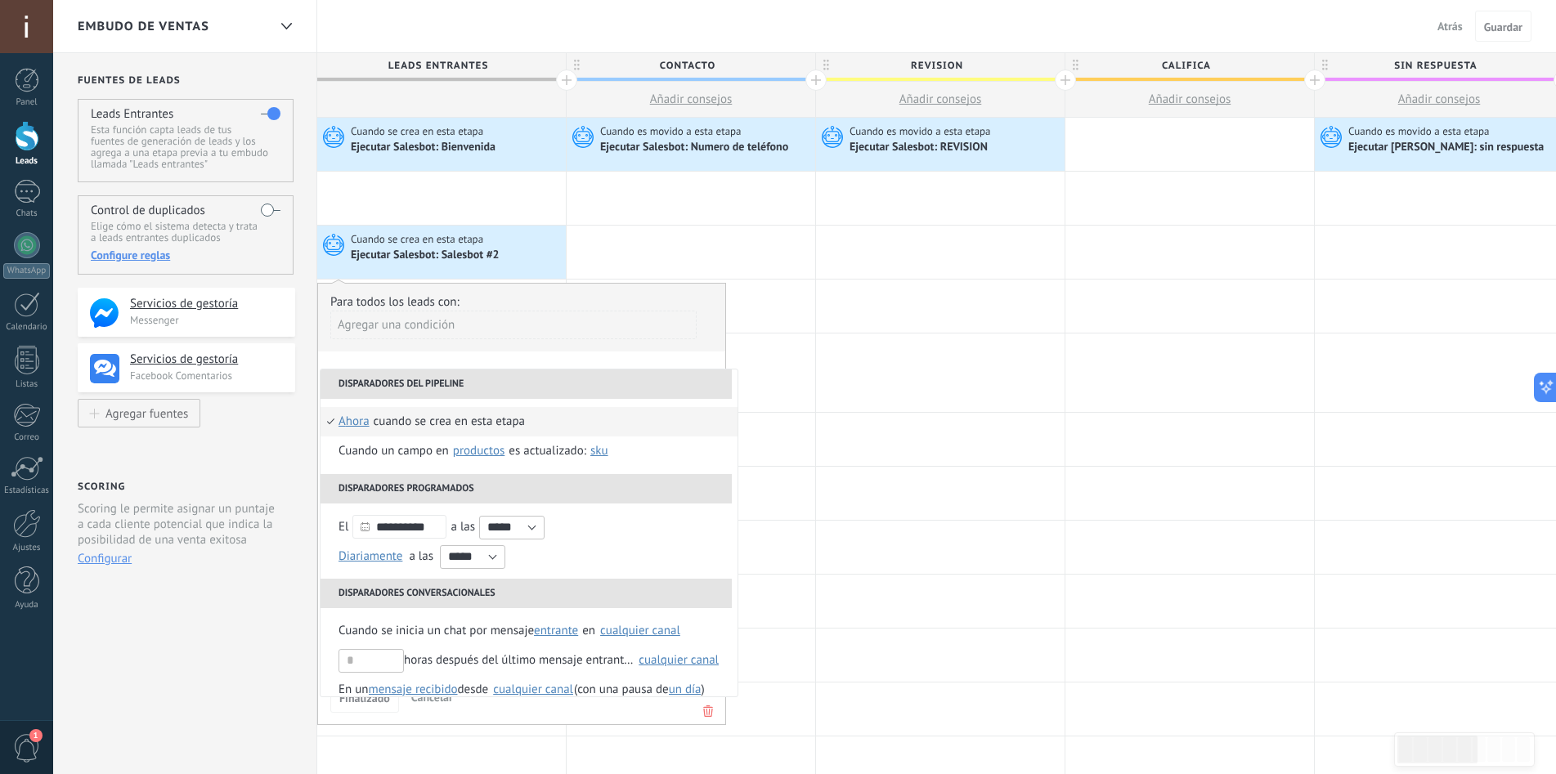
click at [360, 420] on span "ahora" at bounding box center [354, 421] width 31 height 29
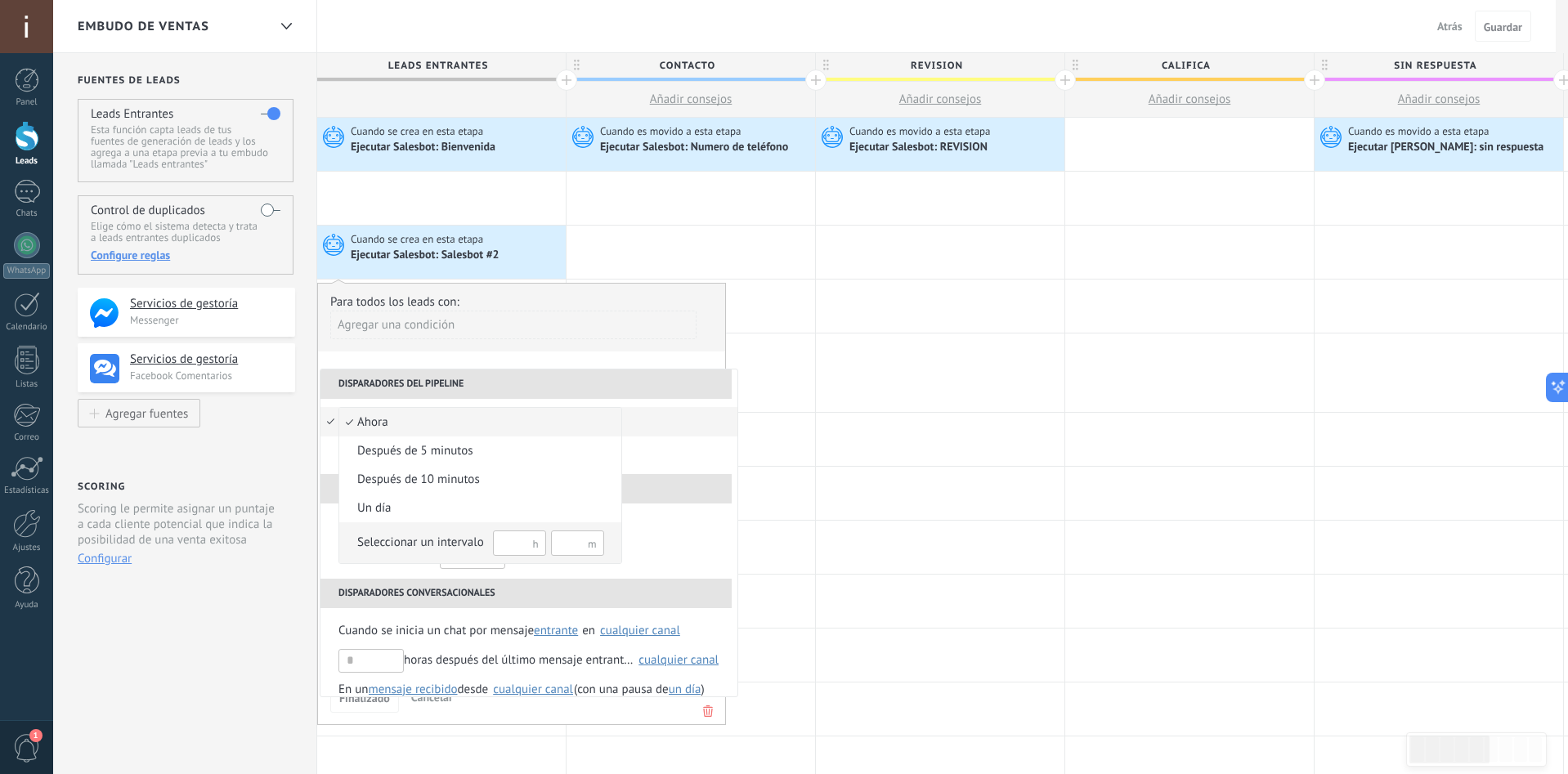
click at [521, 545] on input "text" at bounding box center [519, 543] width 53 height 25
type input "*"
click at [437, 538] on div "Seleccionar un intervalo" at bounding box center [420, 543] width 127 height 16
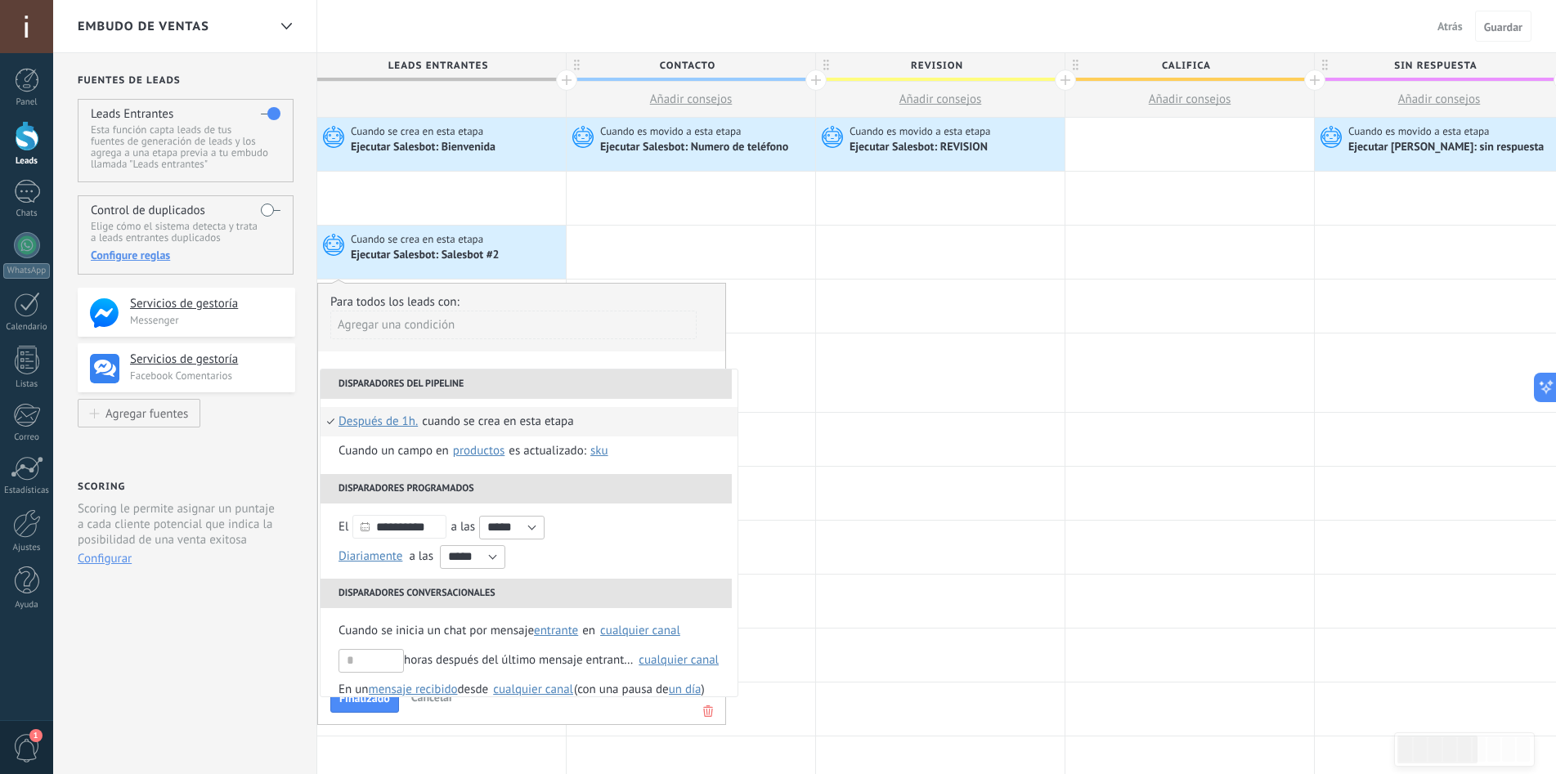
click at [577, 415] on li "Cuando se crea en esta etapa Después de 1h. ahora después de 5 minutos después …" at bounding box center [529, 421] width 417 height 29
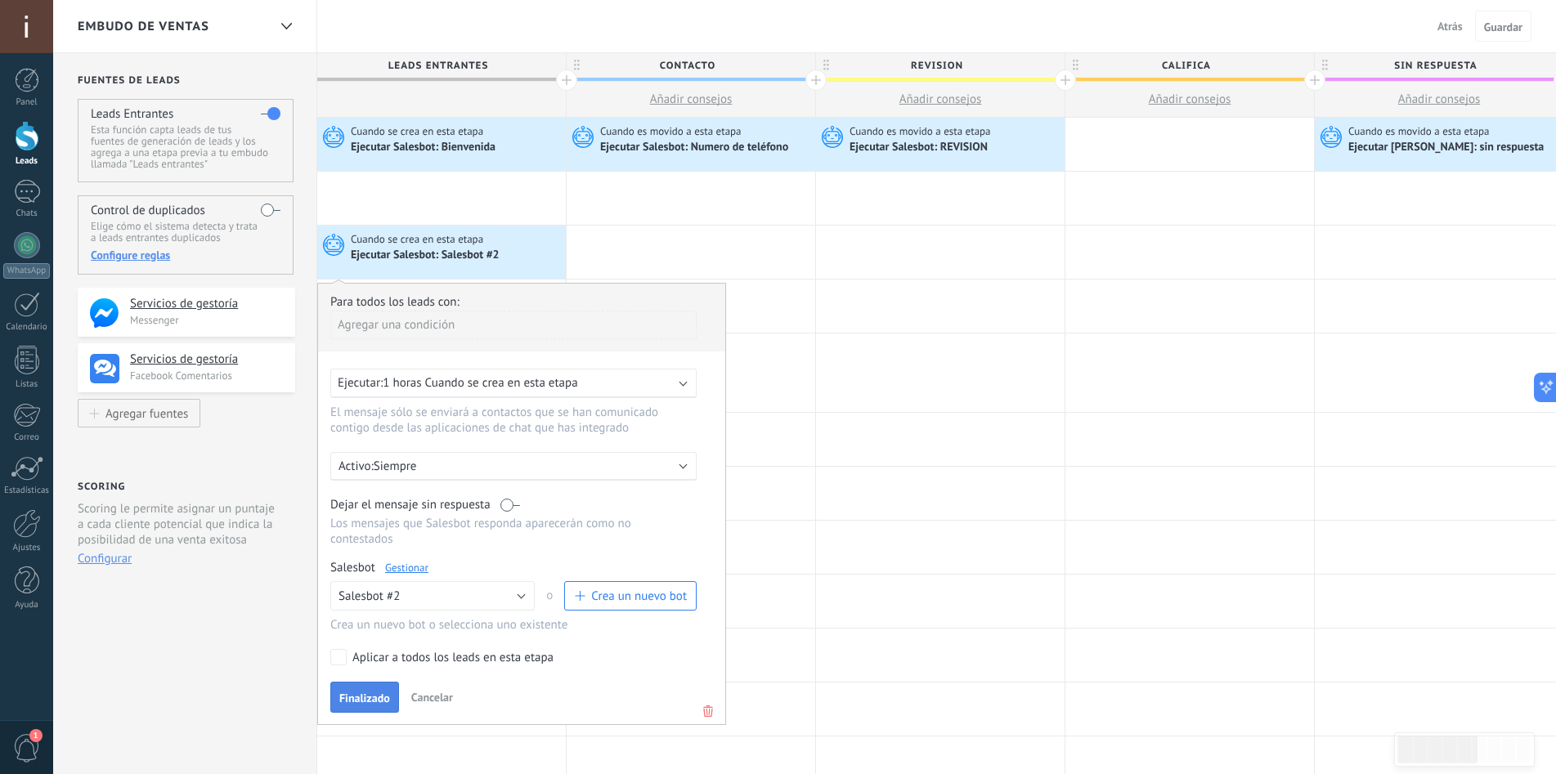
click at [366, 687] on button "Finalizado" at bounding box center [364, 697] width 69 height 31
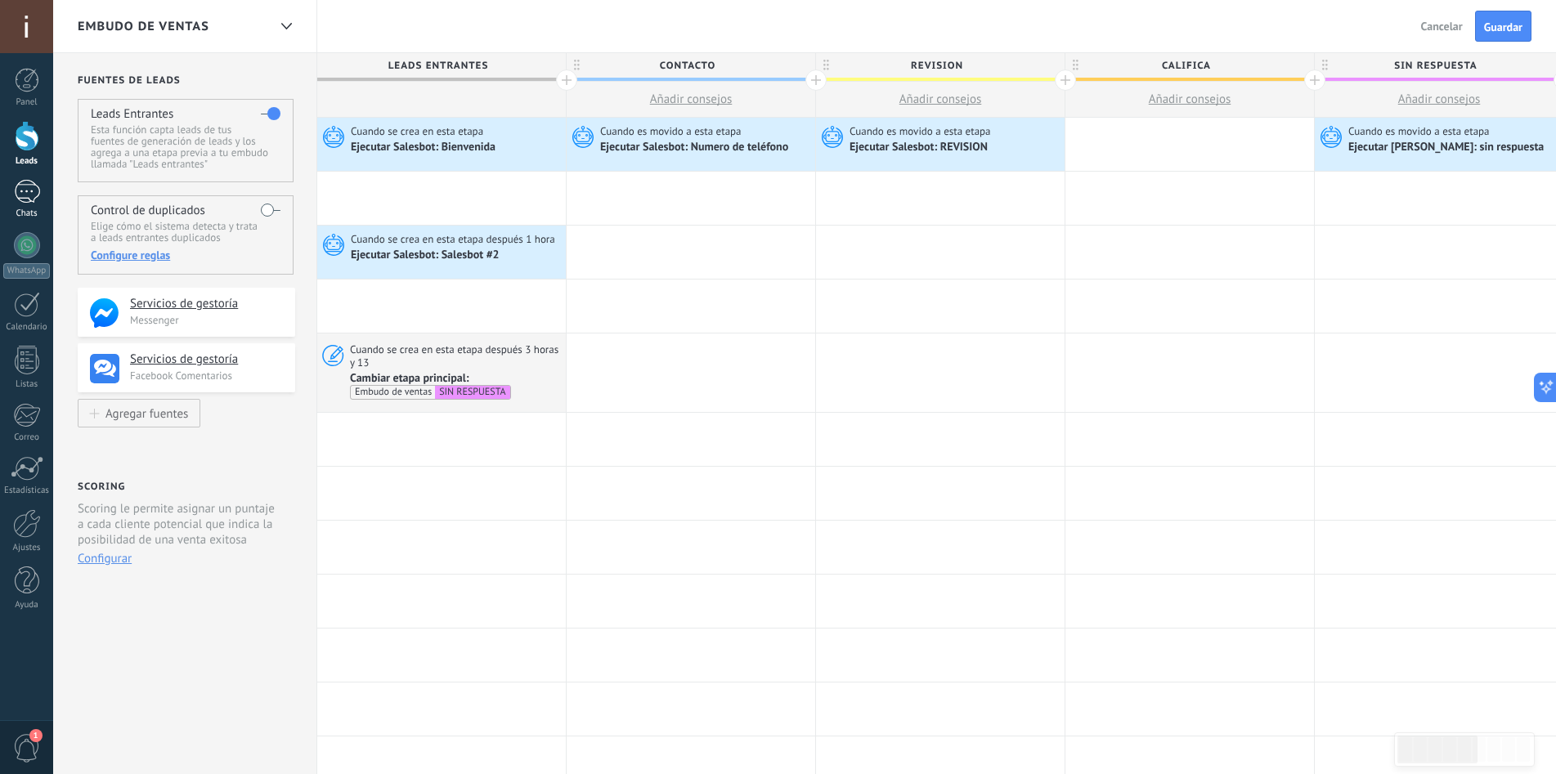
click at [21, 192] on div "1" at bounding box center [27, 192] width 26 height 24
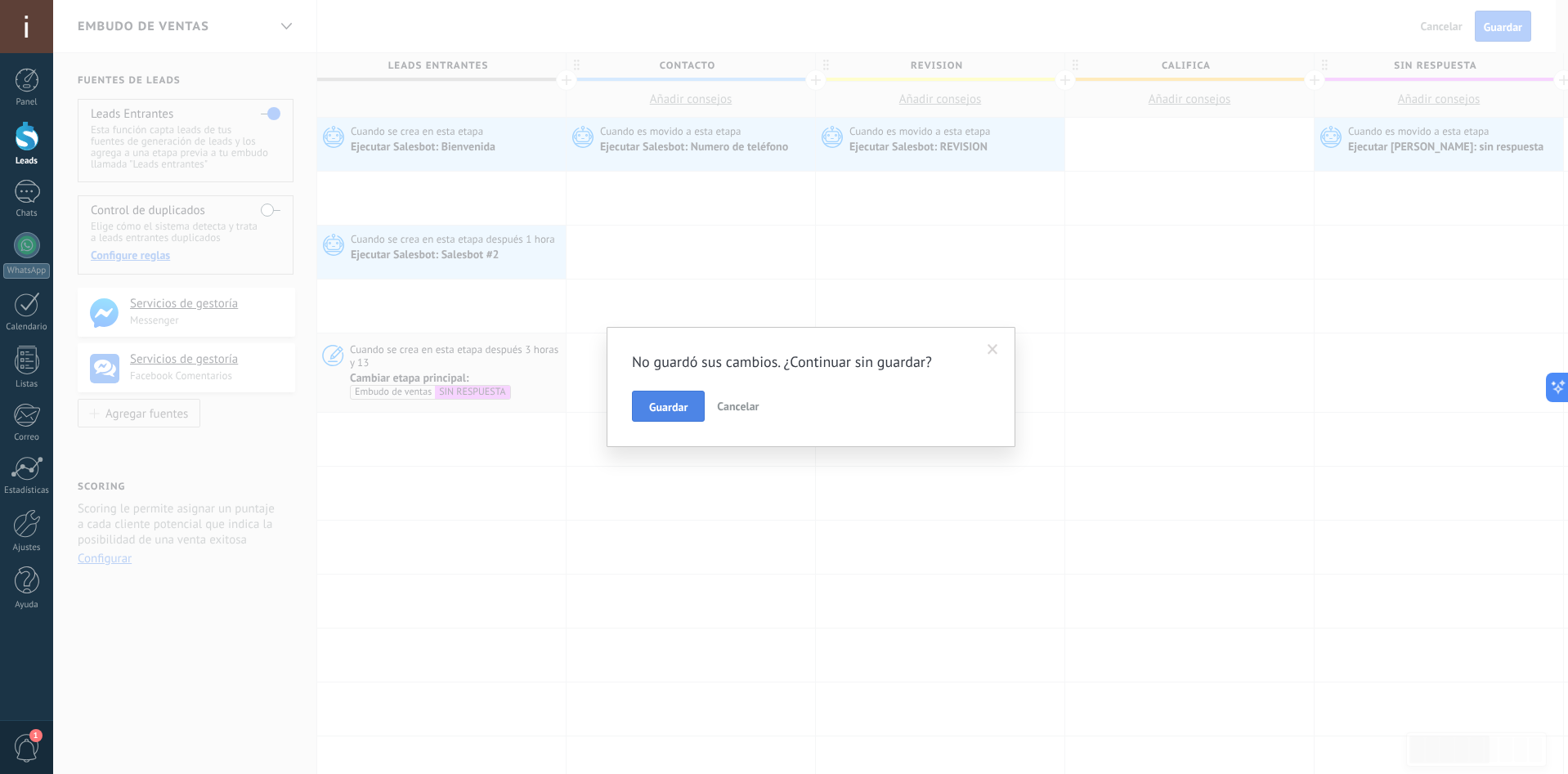
click at [661, 401] on span "Guardar" at bounding box center [668, 406] width 38 height 11
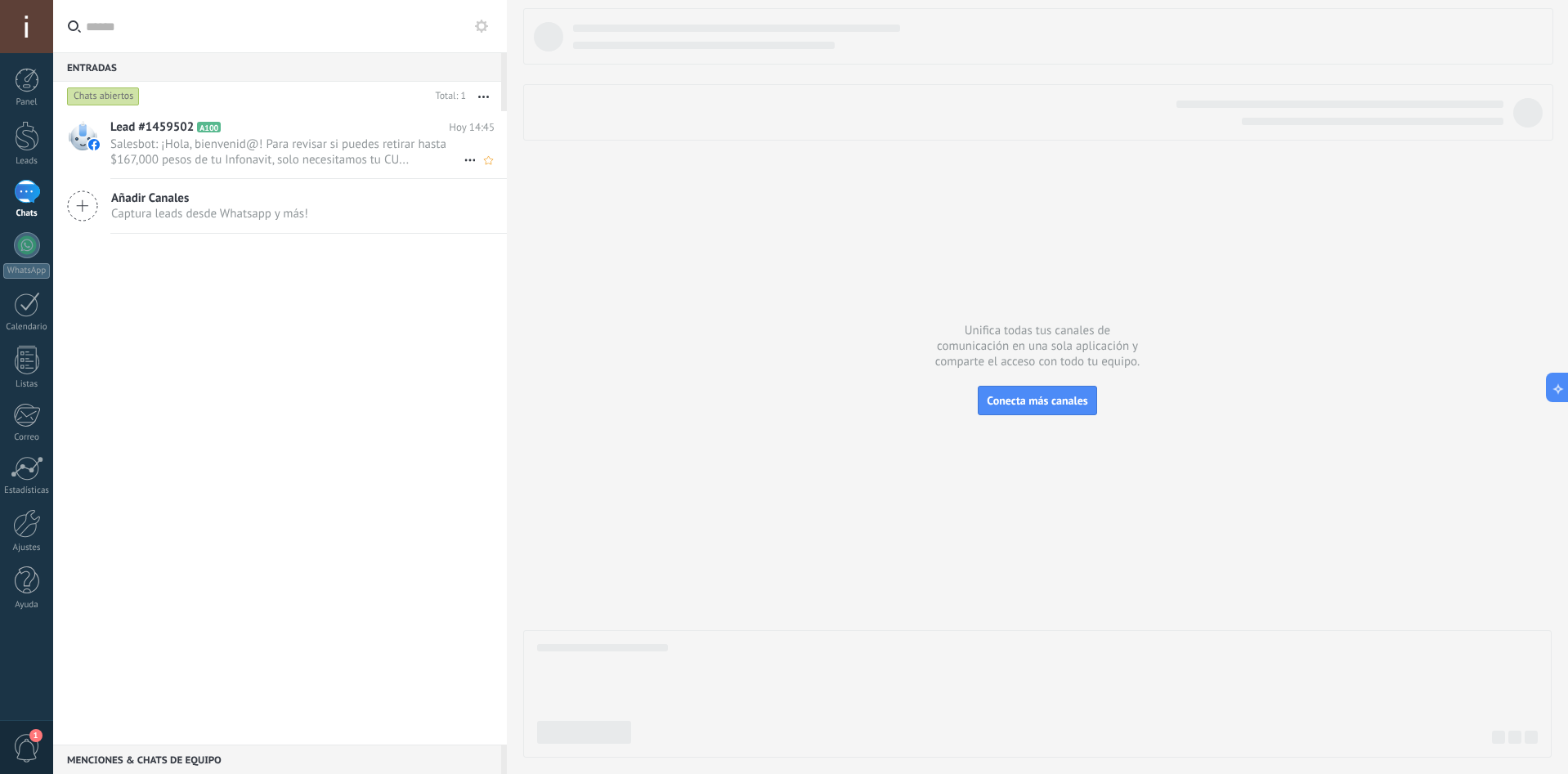
click at [249, 132] on h2 "Lead #1459502 A100" at bounding box center [279, 127] width 339 height 16
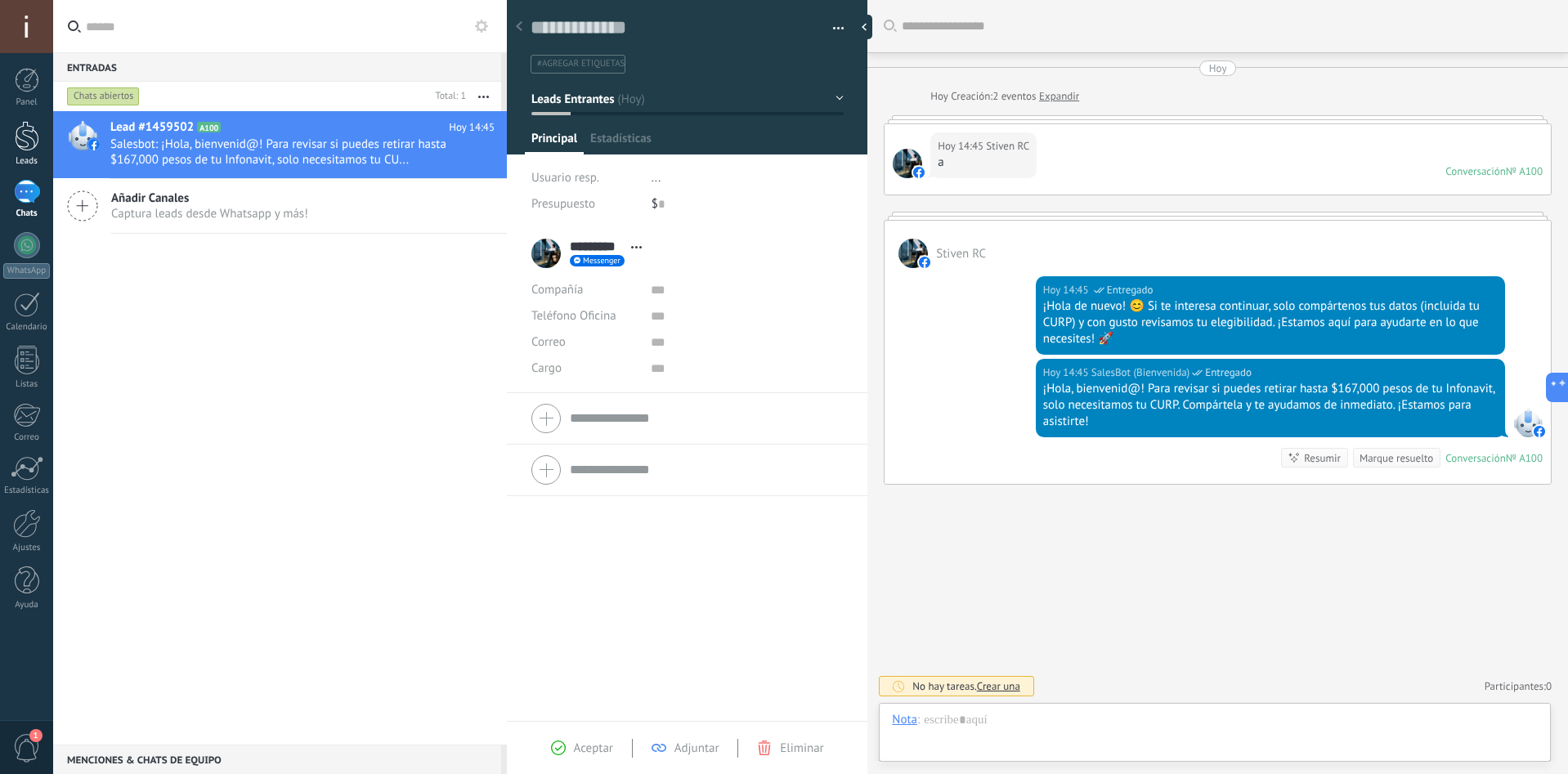
scroll to position [25, 0]
click at [684, 102] on button "Leads Entrantes" at bounding box center [687, 98] width 312 height 29
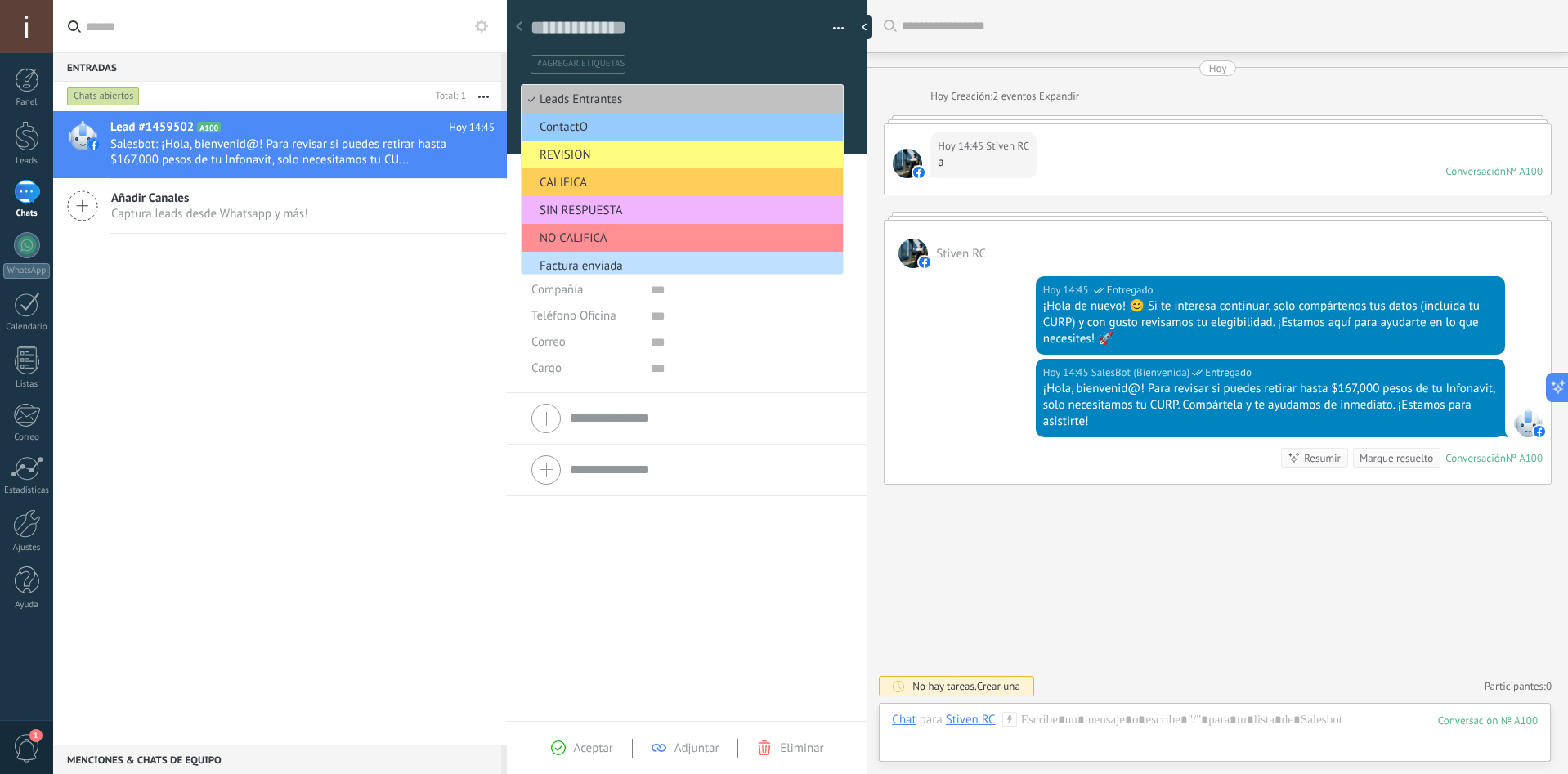
click at [617, 205] on span "SIN RESPUESTA" at bounding box center [680, 211] width 316 height 16
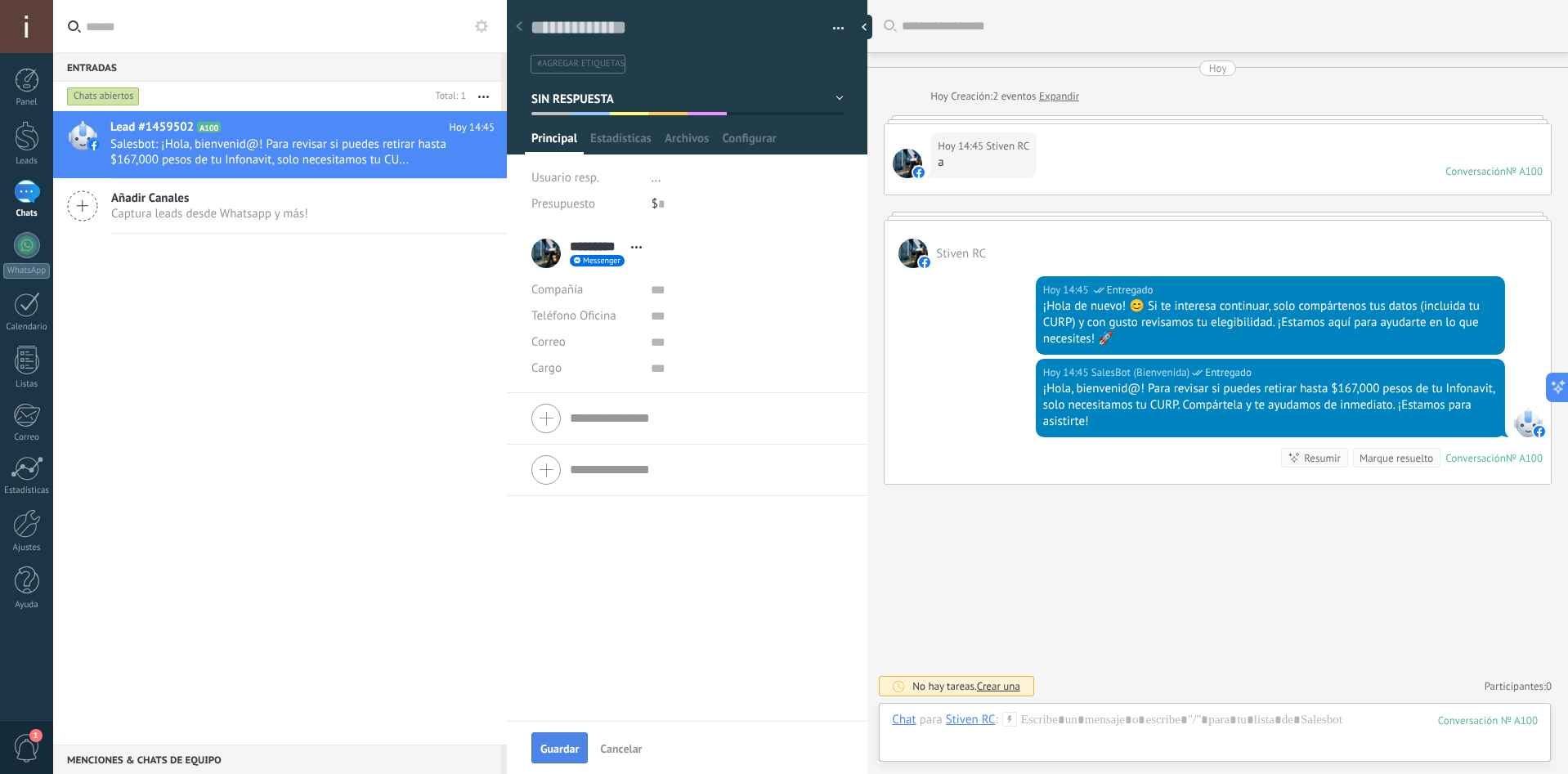
click at [563, 738] on button "Guardar" at bounding box center [559, 748] width 56 height 31
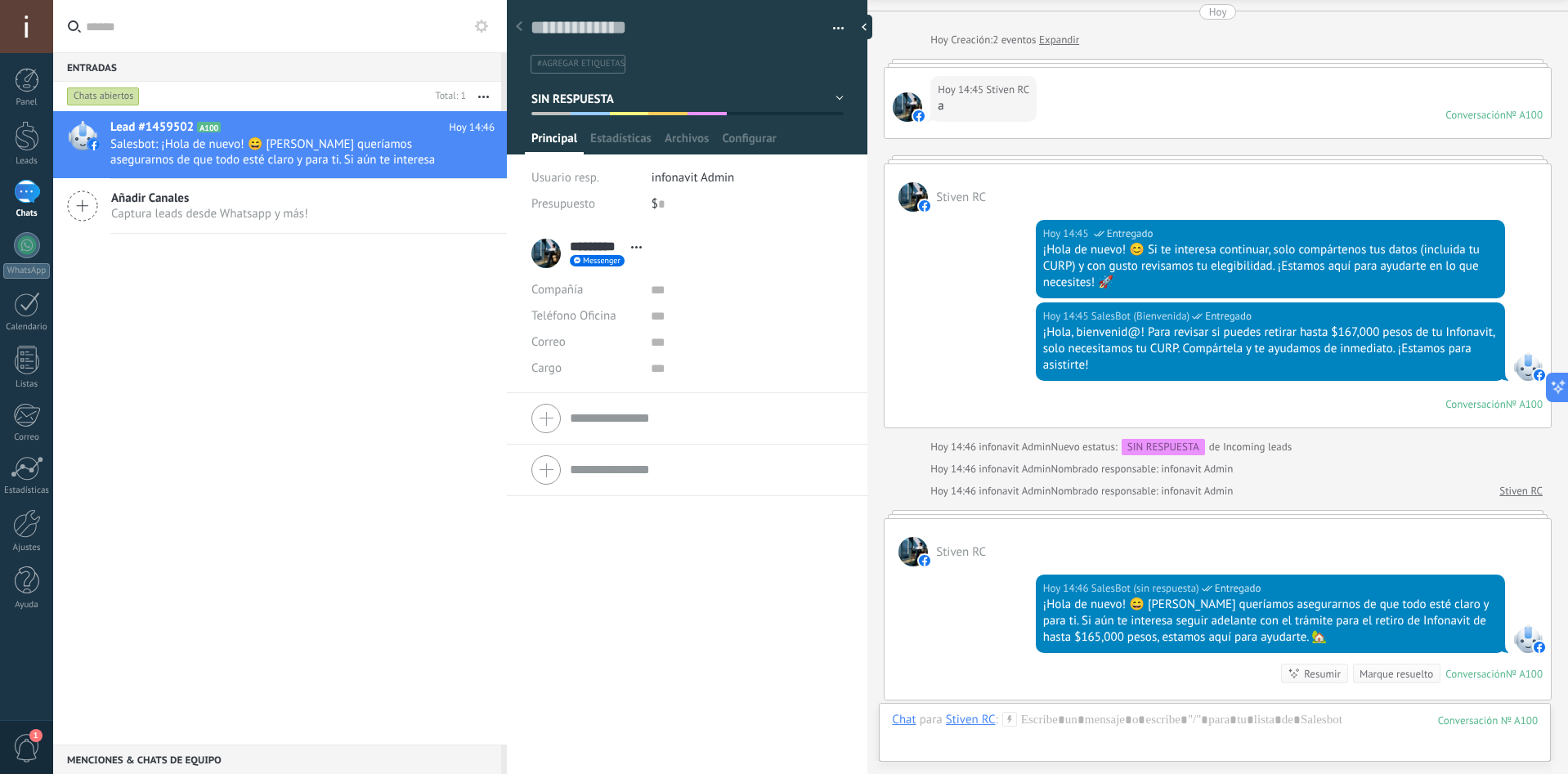
scroll to position [138, 0]
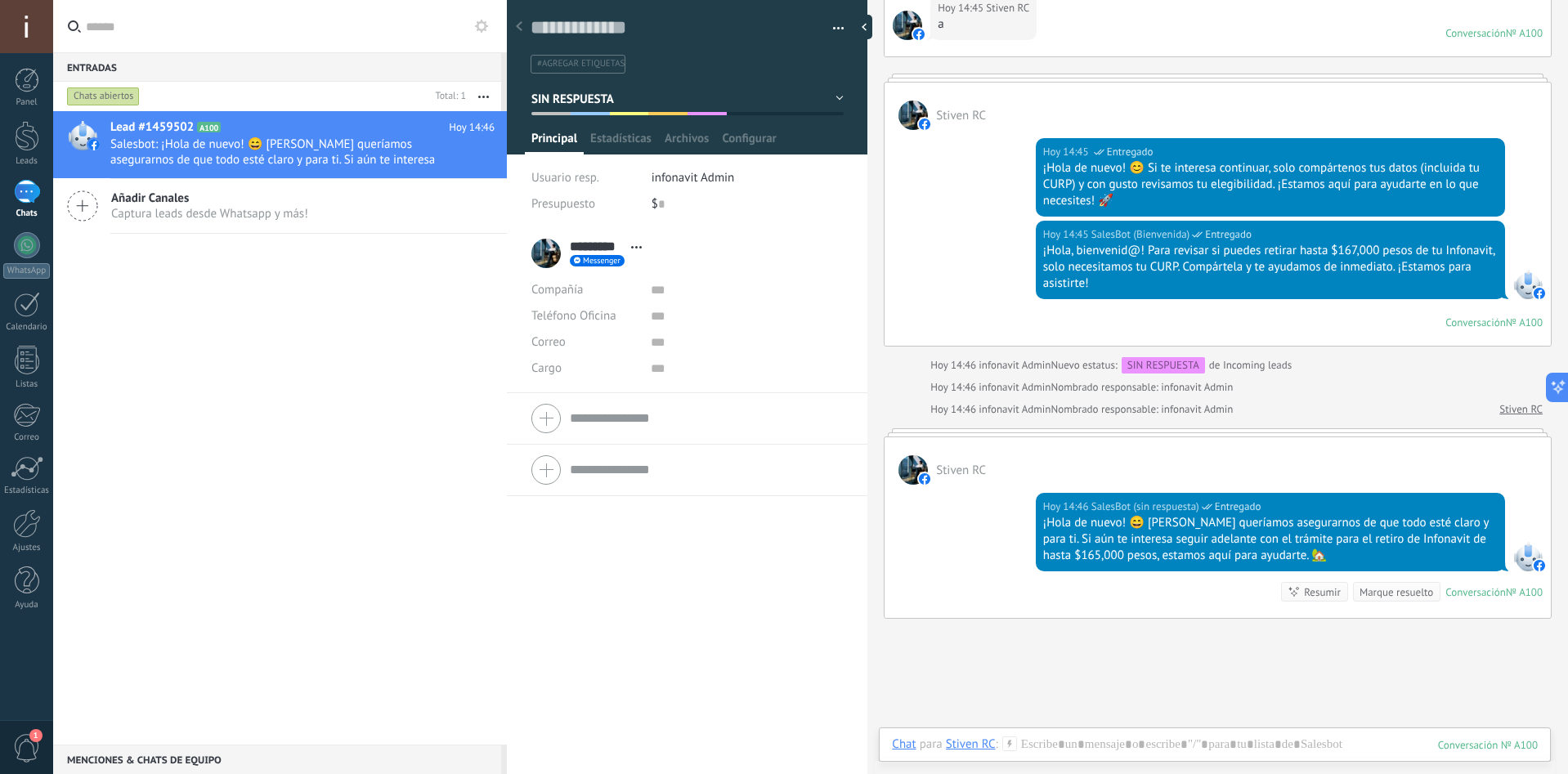
click at [1218, 549] on div "¡Hola de nuevo! 😄 [PERSON_NAME] queríamos asegurarnos de que todo esté claro y …" at bounding box center [1270, 539] width 455 height 49
click at [836, 94] on button "SIN RESPUESTA" at bounding box center [687, 98] width 312 height 29
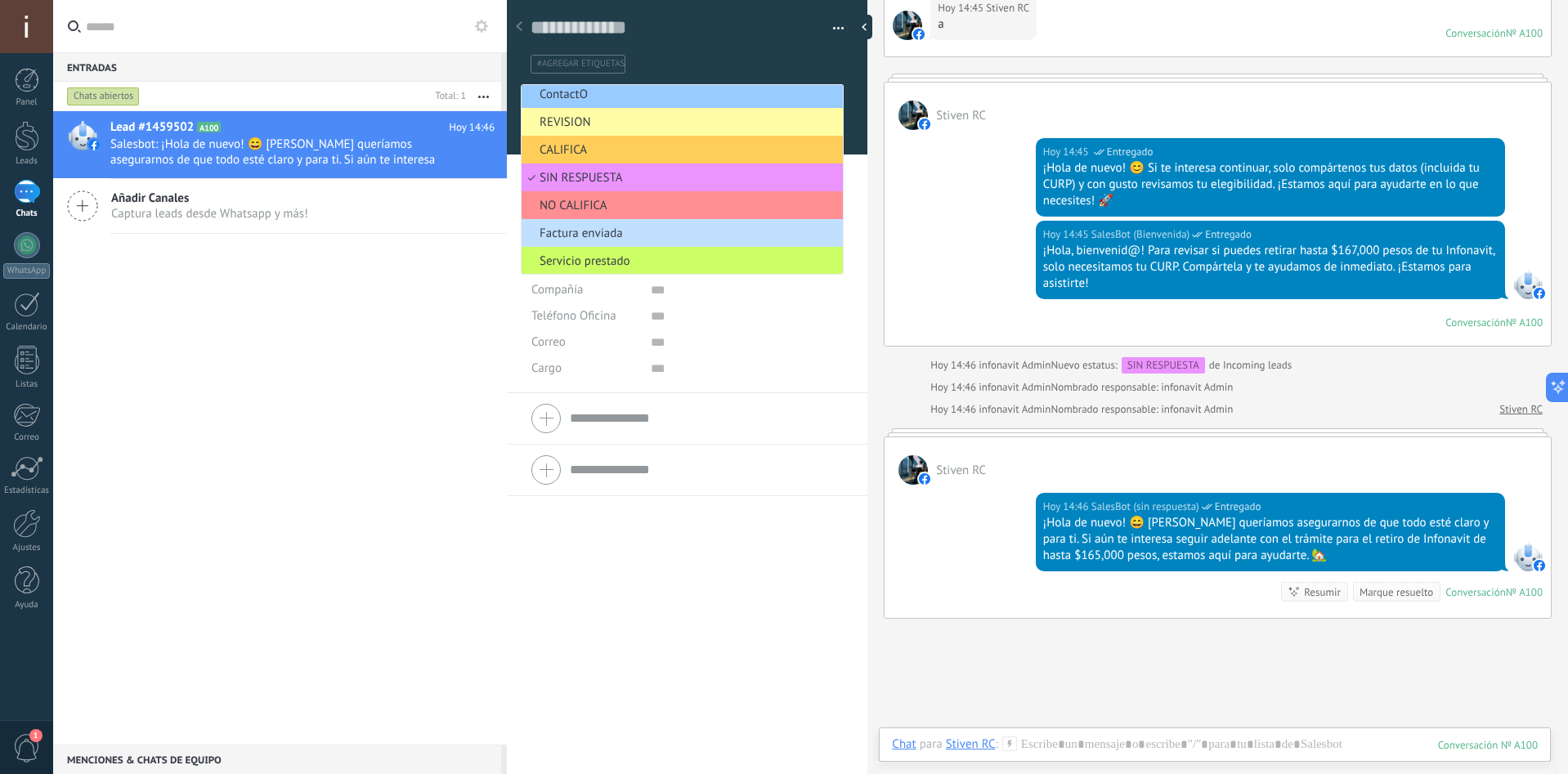
scroll to position [0, 0]
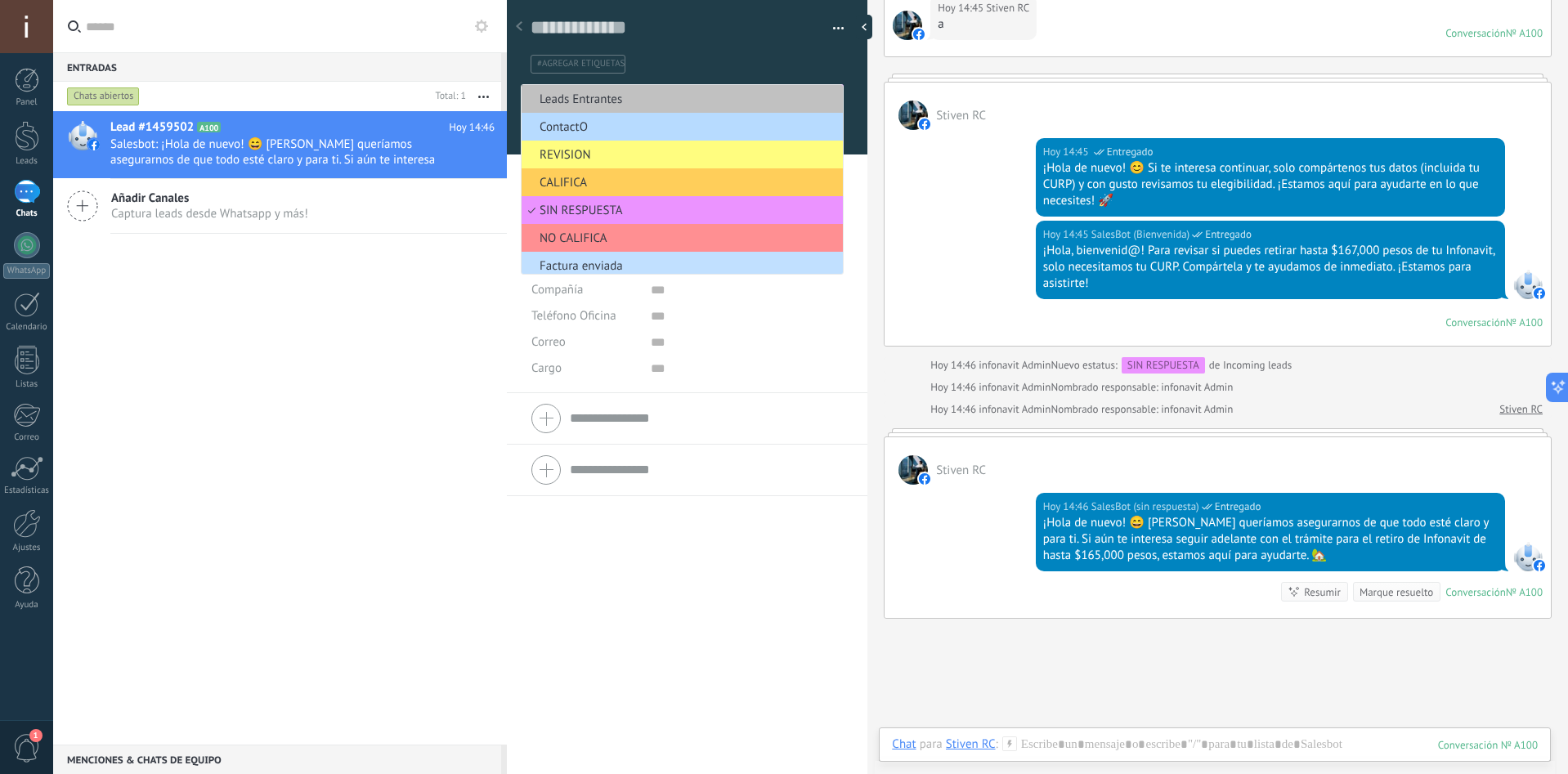
click at [666, 121] on span "ContactO" at bounding box center [680, 127] width 316 height 16
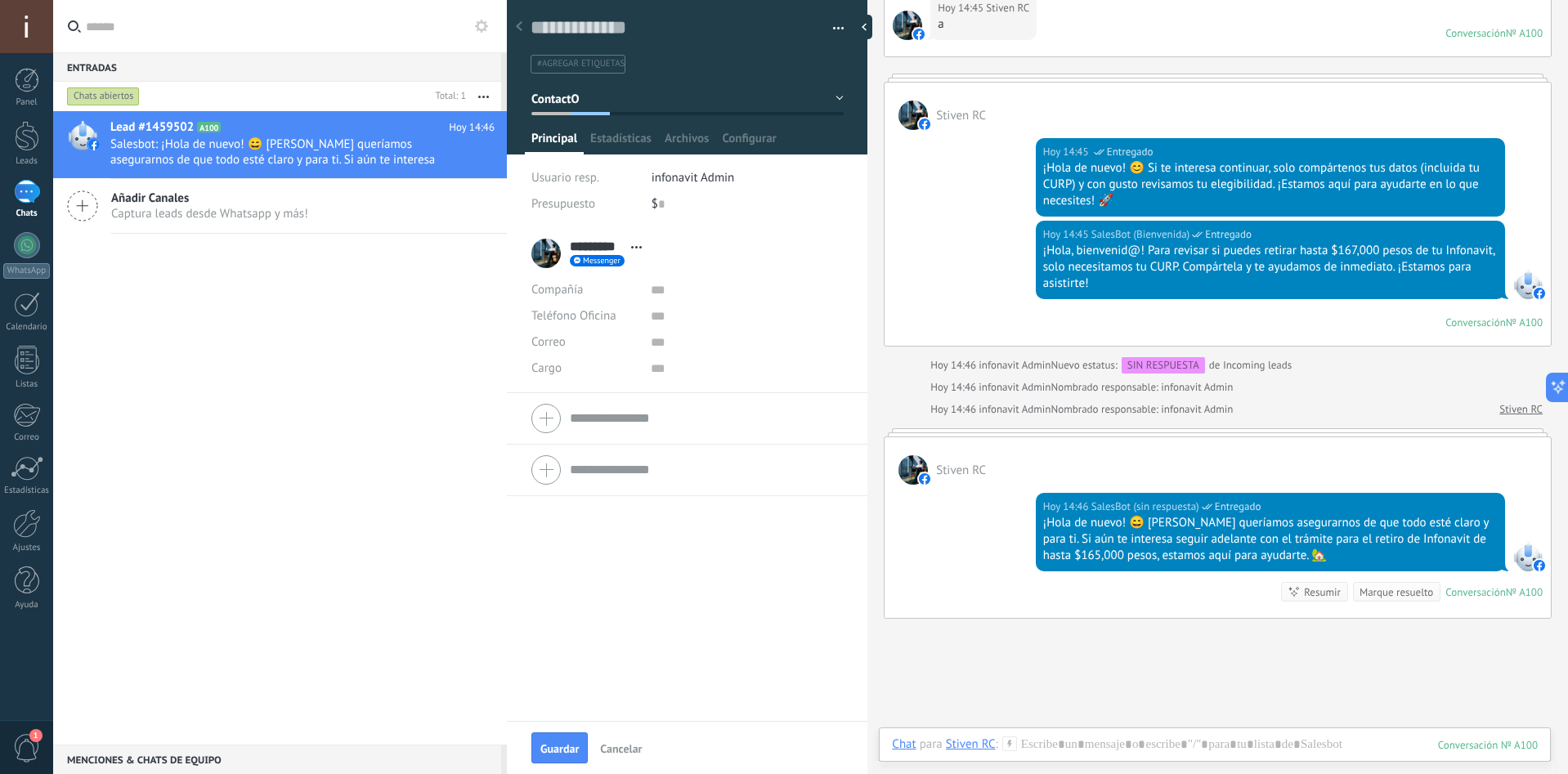
click at [822, 99] on button "ContactO" at bounding box center [687, 98] width 312 height 29
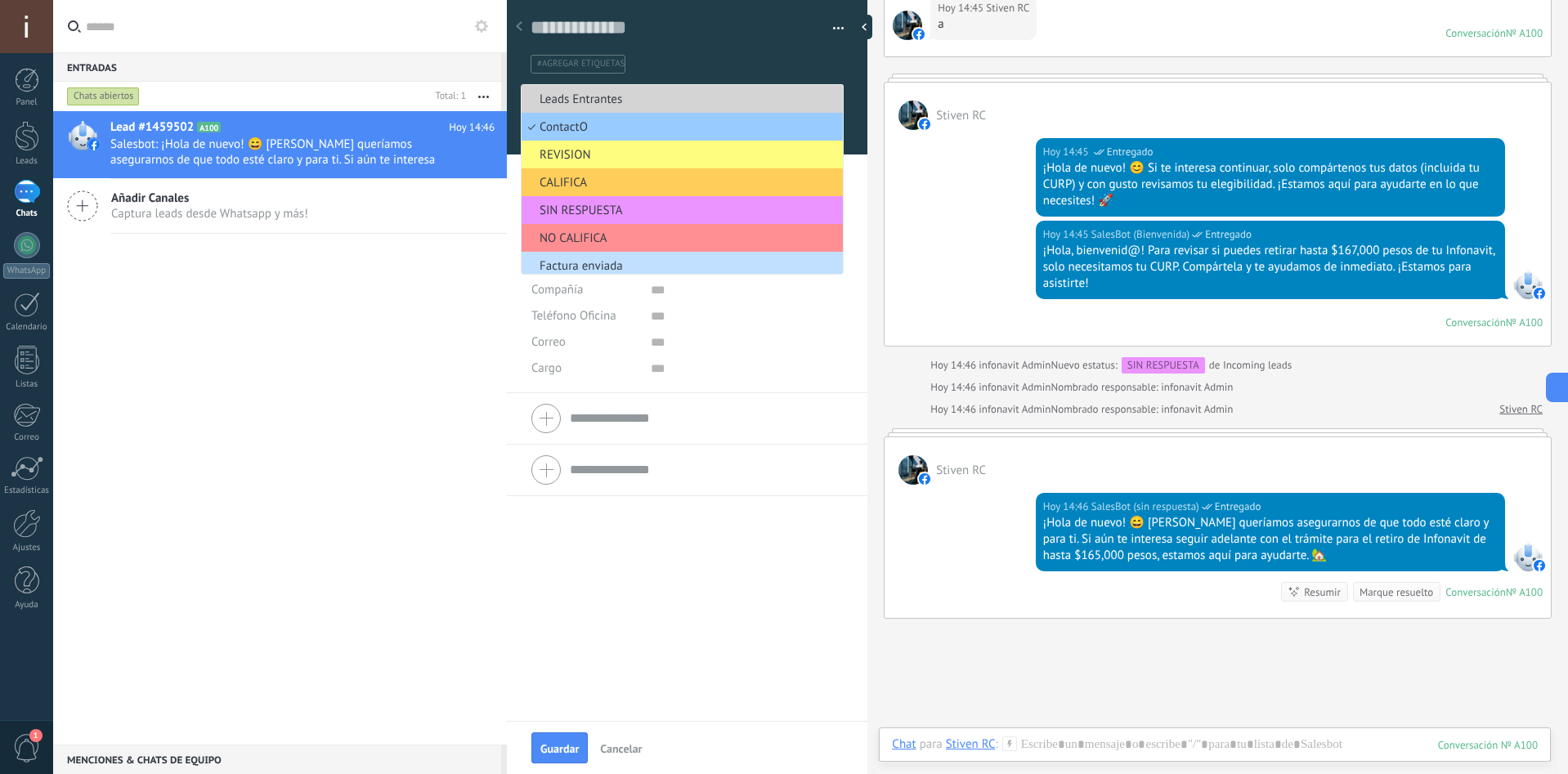
click at [591, 96] on span "Leads Entrantes" at bounding box center [680, 100] width 316 height 16
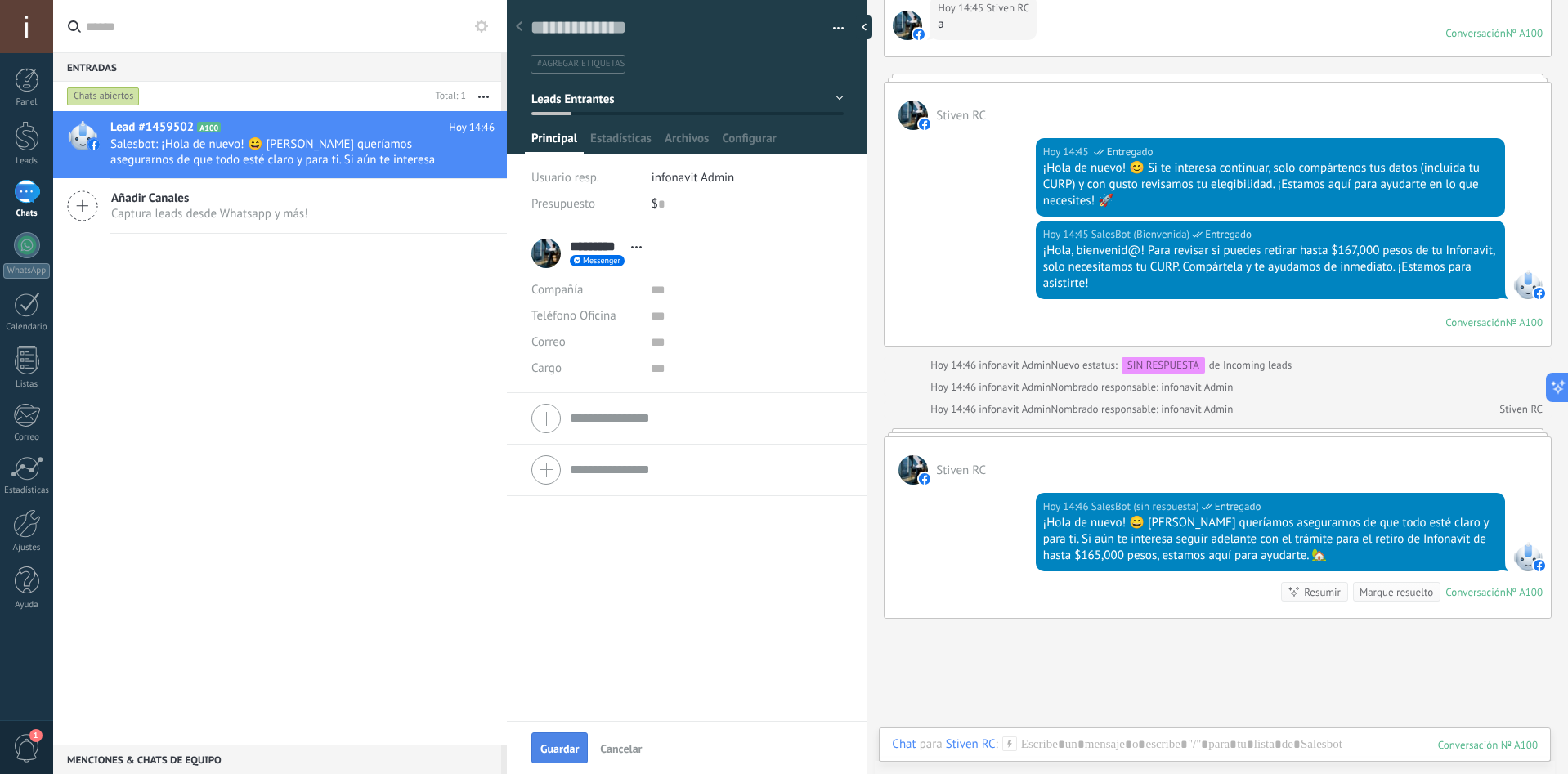
click at [571, 747] on span "Guardar" at bounding box center [559, 748] width 38 height 11
click at [558, 753] on span "Guardar" at bounding box center [559, 748] width 38 height 11
click at [551, 743] on span "Guardar" at bounding box center [559, 748] width 38 height 11
click at [824, 100] on button "Leads Entrantes" at bounding box center [687, 98] width 312 height 29
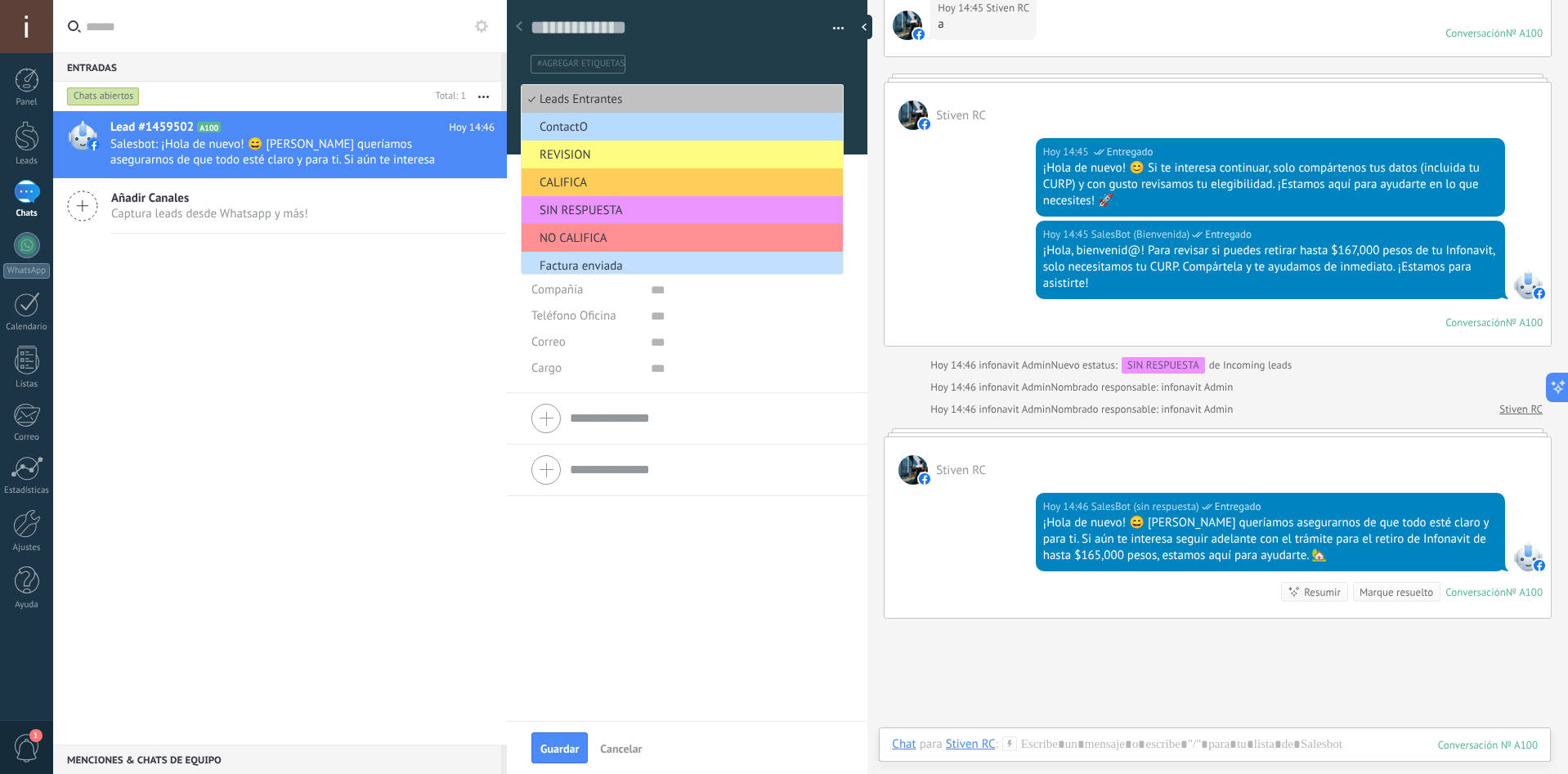
click at [673, 128] on span "ContactO" at bounding box center [680, 127] width 316 height 16
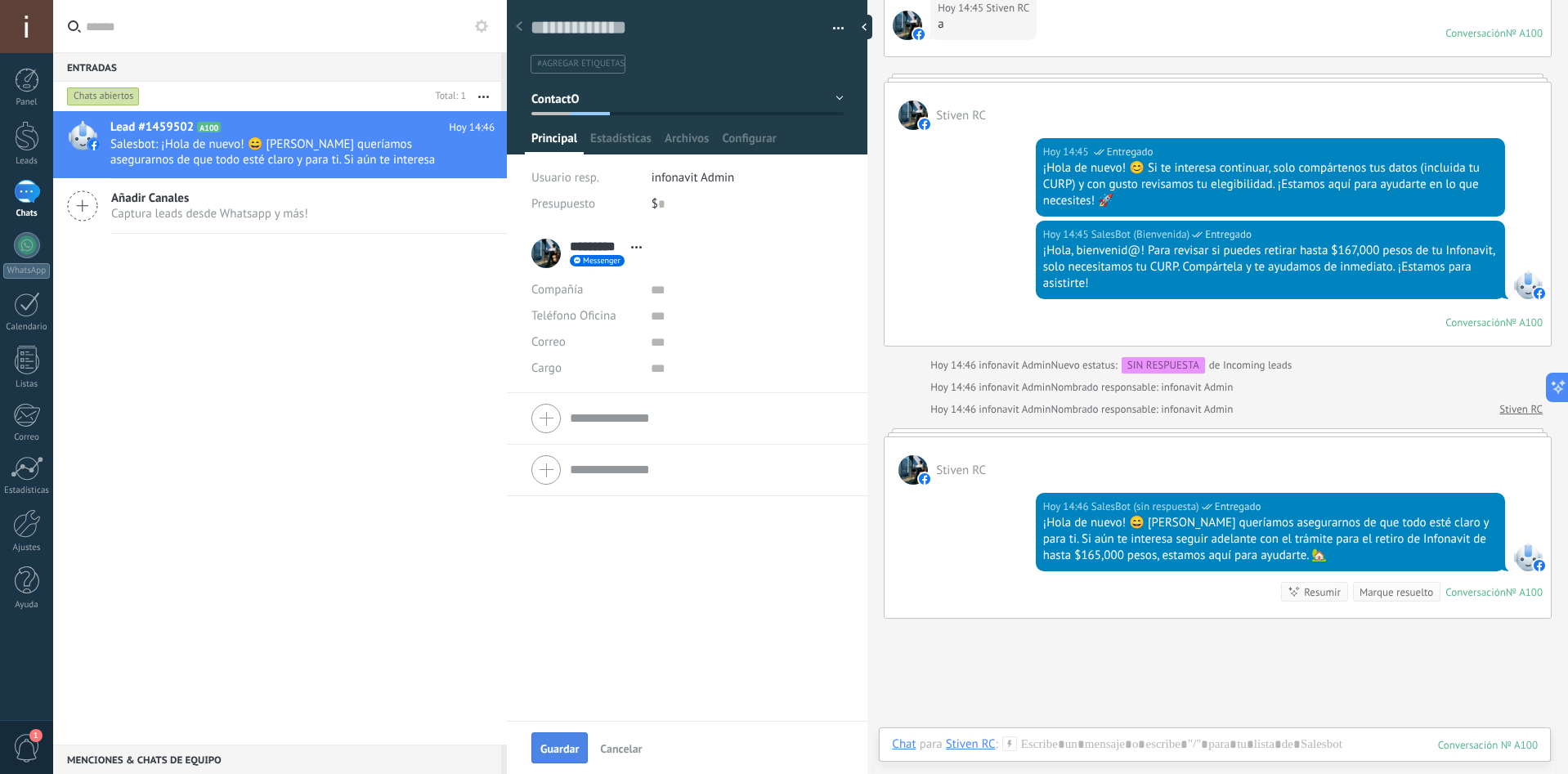
click at [567, 744] on span "Guardar" at bounding box center [559, 748] width 38 height 11
drag, startPoint x: 575, startPoint y: 729, endPoint x: 563, endPoint y: 741, distance: 16.8
click at [572, 731] on div "Guardar Cancelar" at bounding box center [687, 747] width 361 height 53
click at [563, 741] on button "Guardar" at bounding box center [559, 748] width 56 height 31
click at [28, 137] on div at bounding box center [27, 136] width 25 height 30
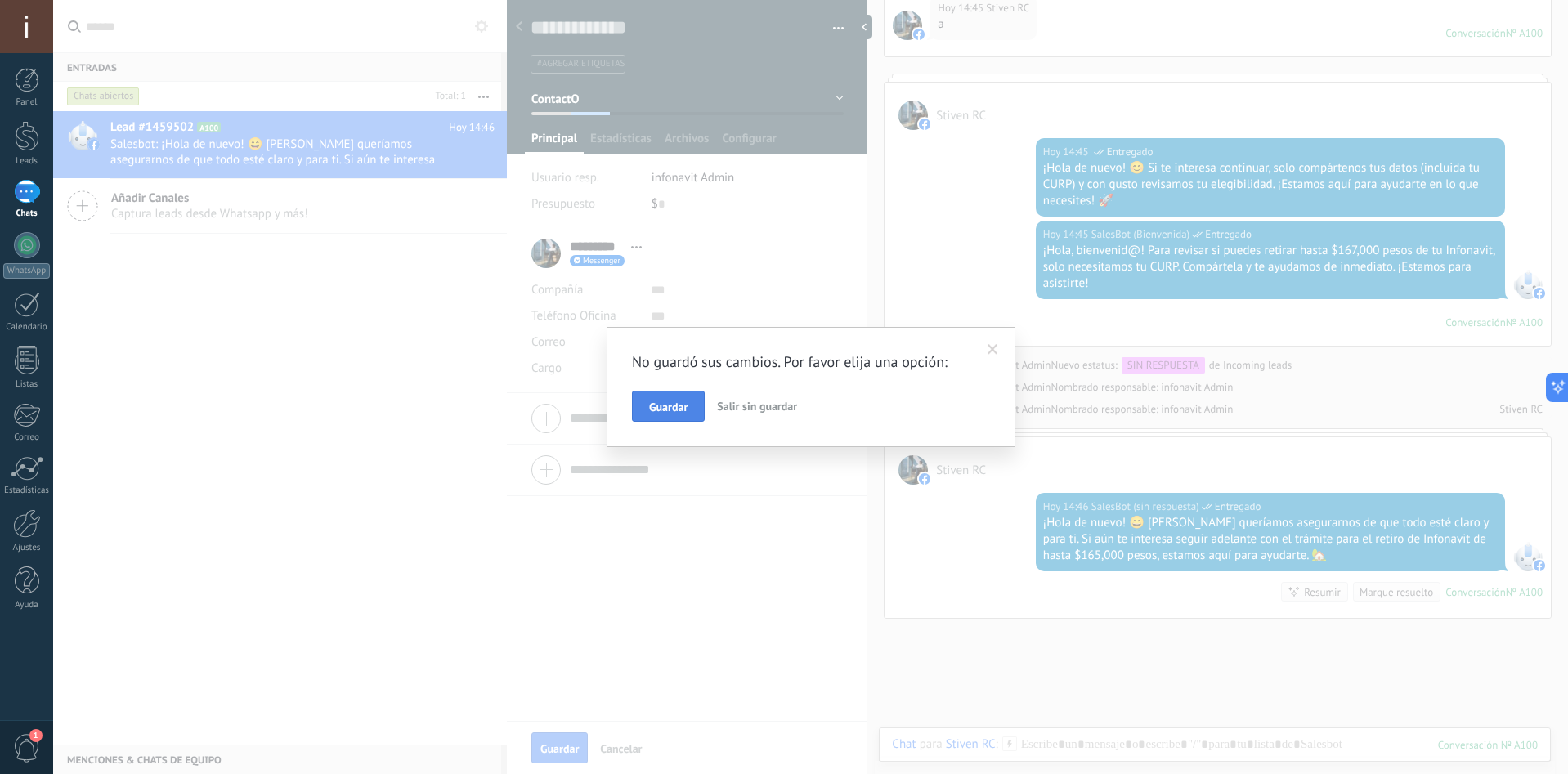
click at [675, 399] on button "Guardar" at bounding box center [668, 406] width 73 height 31
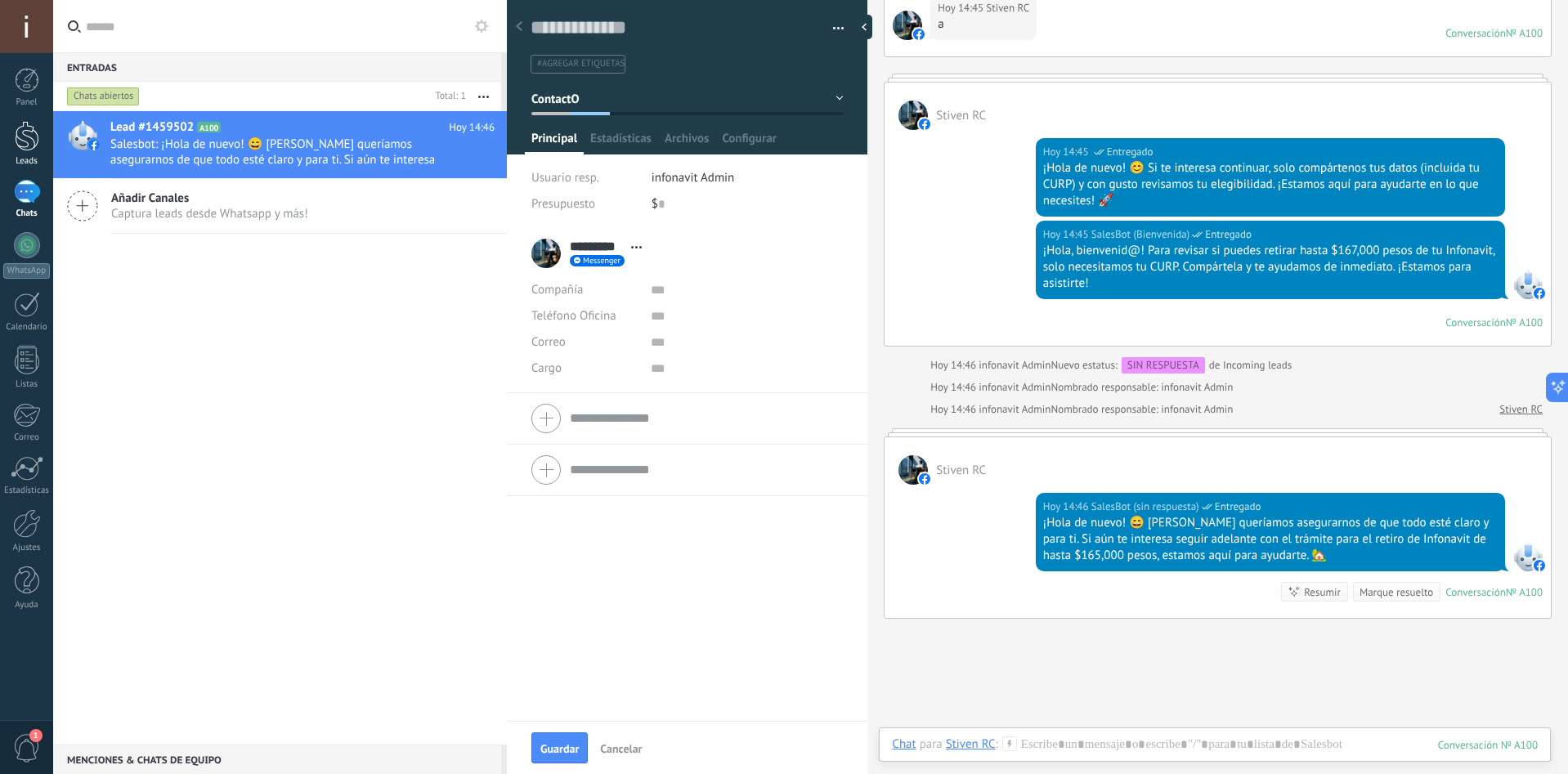
click at [21, 141] on div at bounding box center [27, 136] width 25 height 30
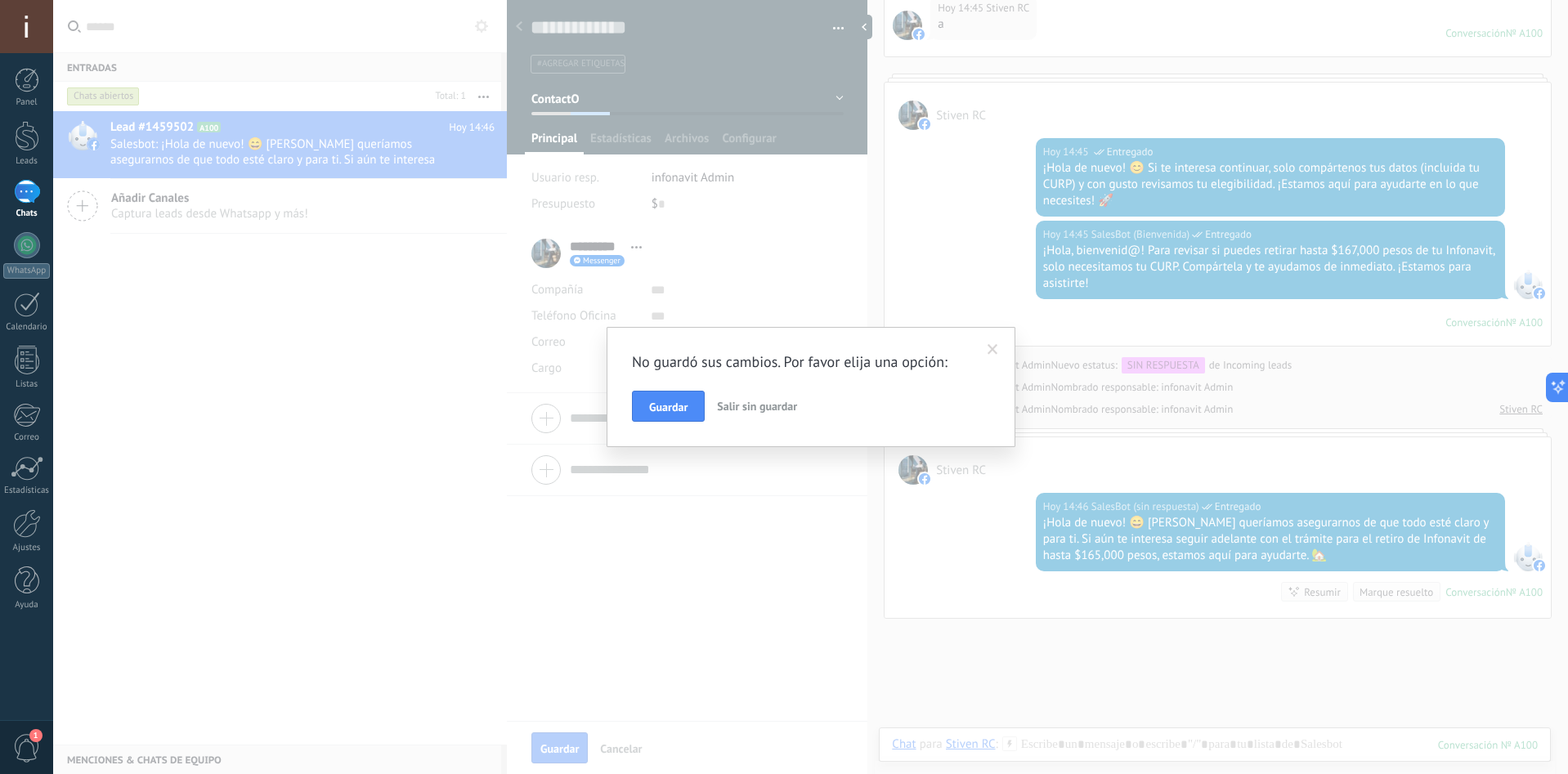
click at [778, 405] on span "Salir sin guardar" at bounding box center [757, 406] width 80 height 15
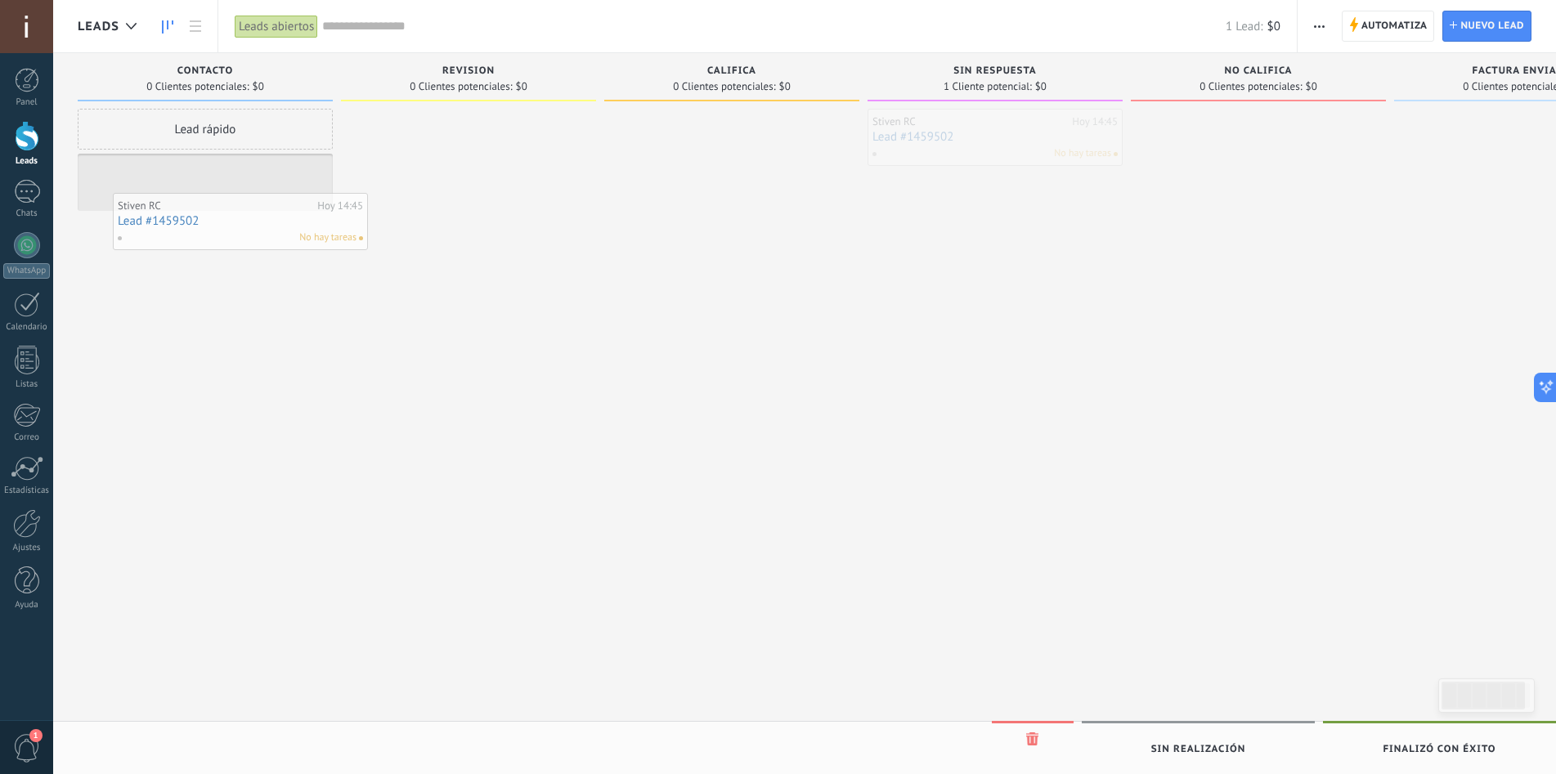
drag, startPoint x: 962, startPoint y: 118, endPoint x: 207, endPoint y: 202, distance: 759.4
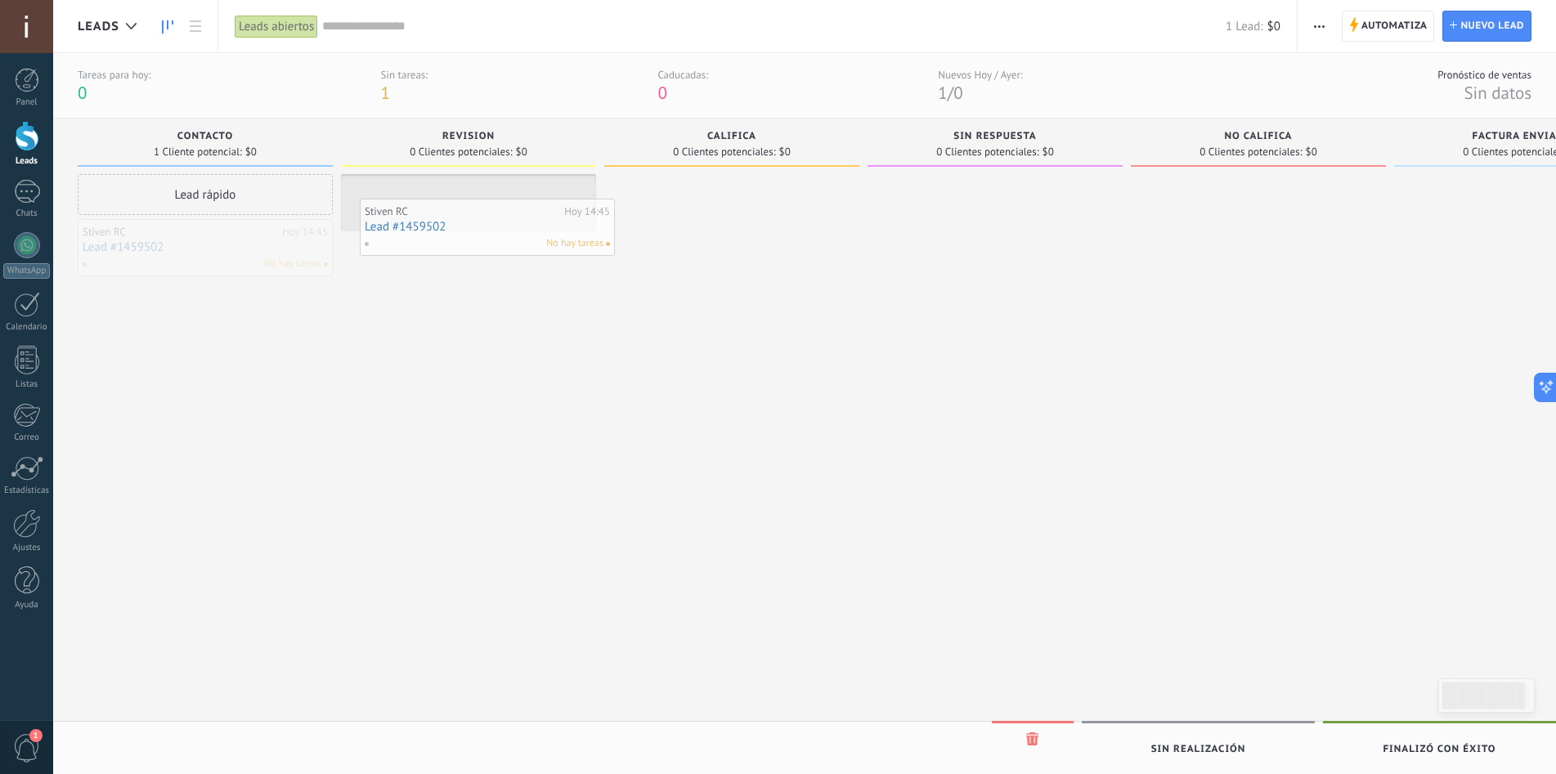
drag, startPoint x: 220, startPoint y: 239, endPoint x: 502, endPoint y: 218, distance: 282.8
drag, startPoint x: 433, startPoint y: 199, endPoint x: 1010, endPoint y: 205, distance: 576.5
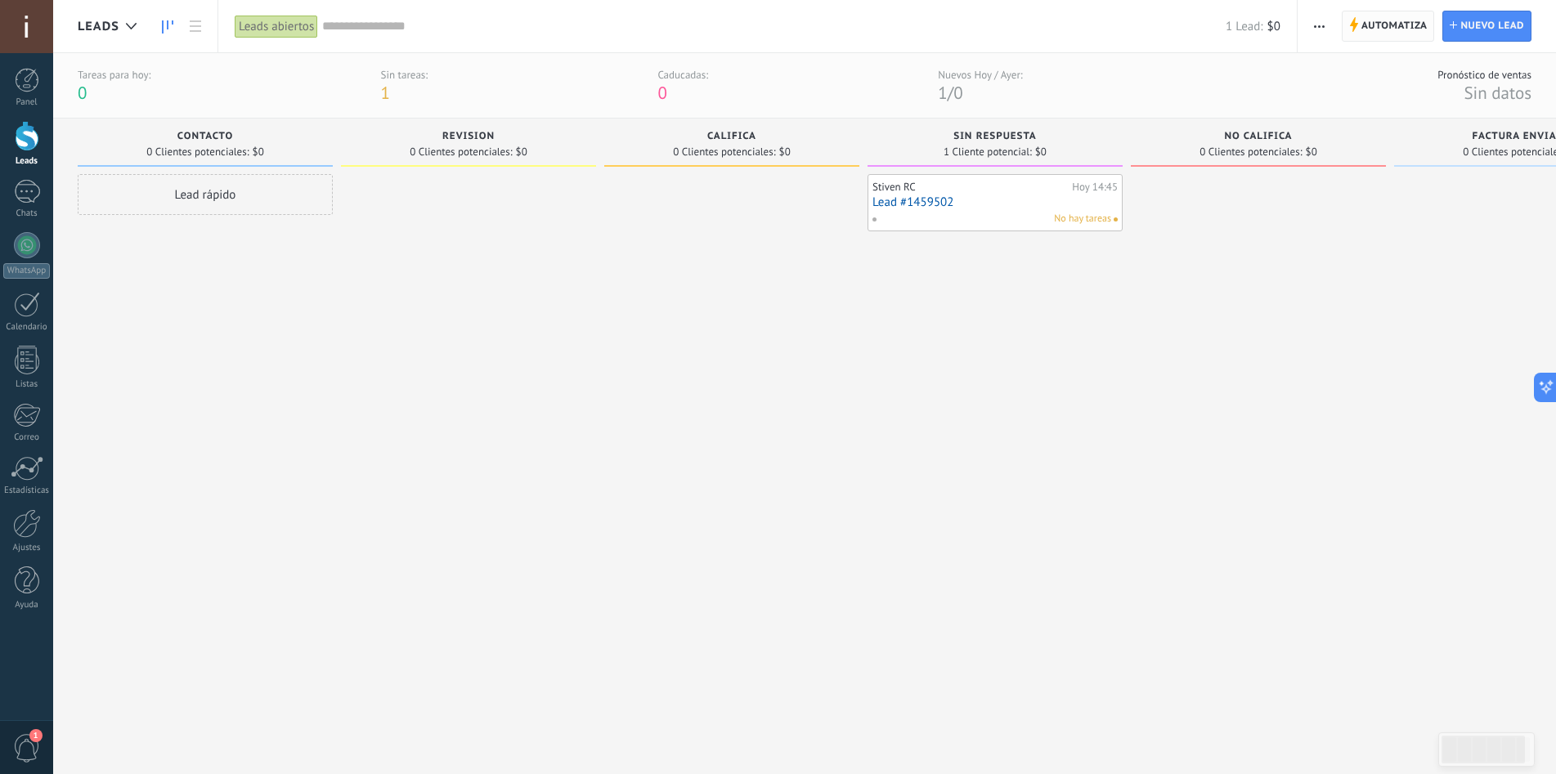
click at [1369, 36] on span "Automatiza" at bounding box center [1394, 25] width 66 height 29
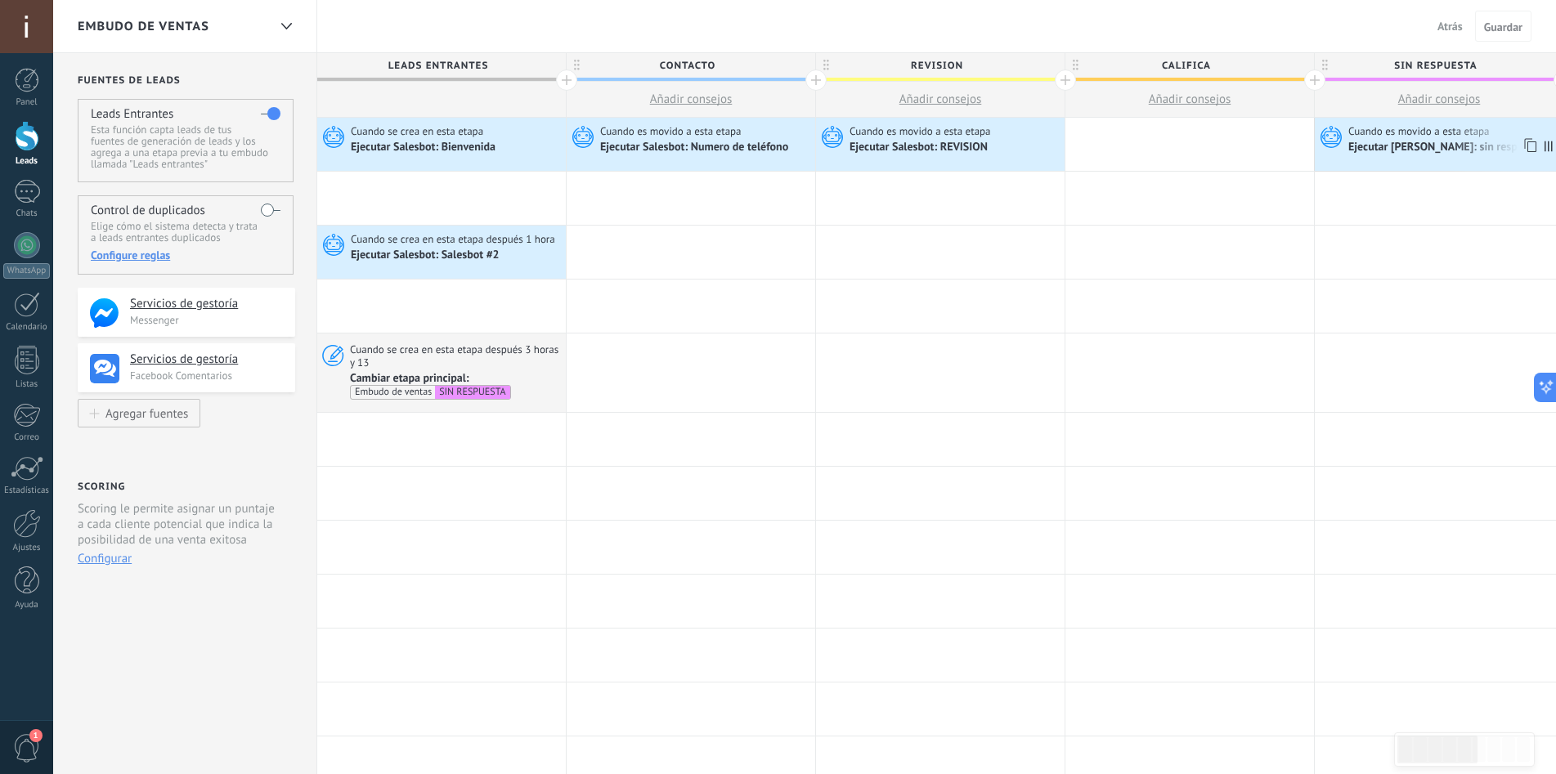
click at [1404, 146] on div "Ejecutar [PERSON_NAME]: sin respuesta" at bounding box center [1447, 148] width 198 height 15
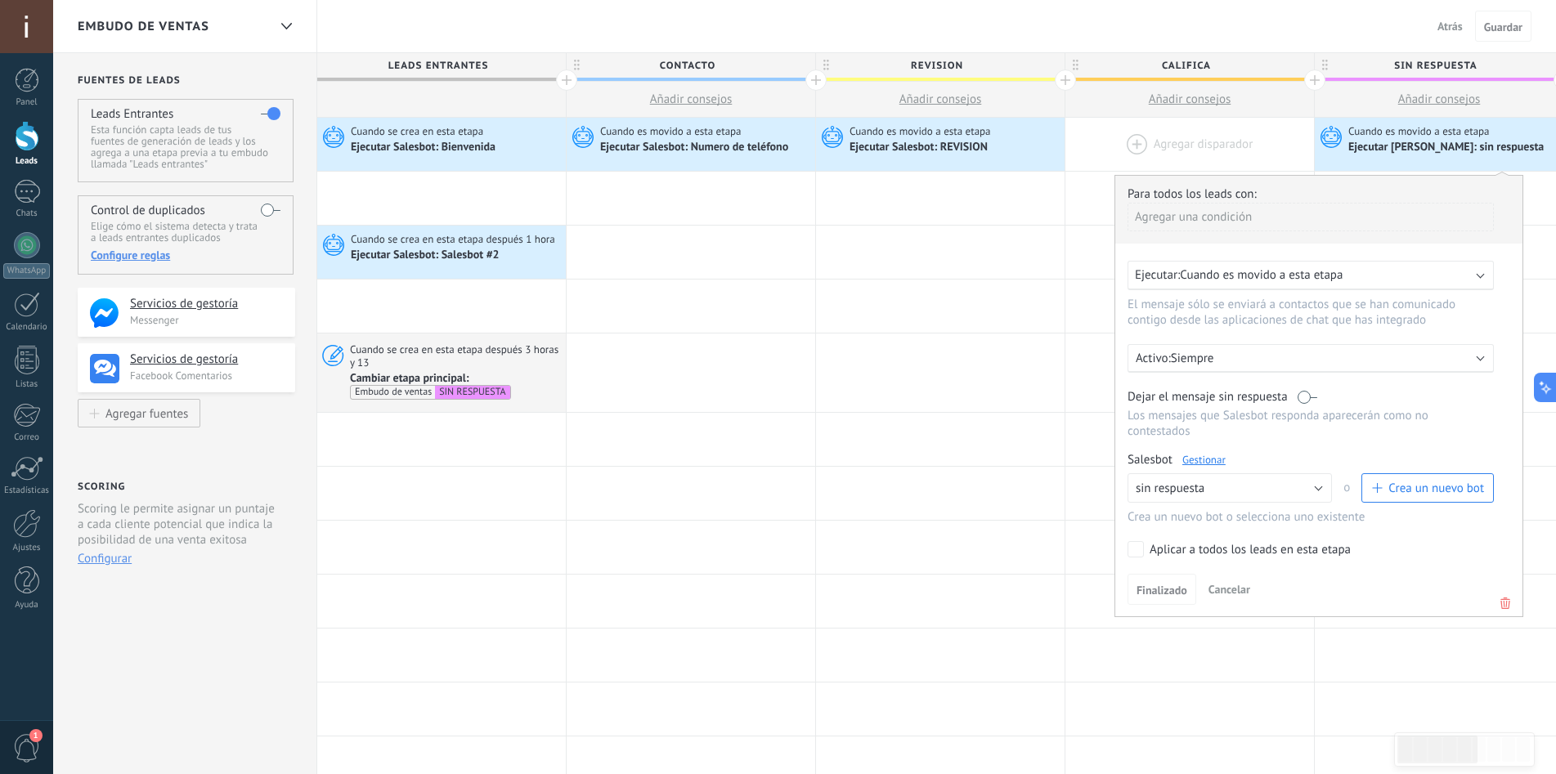
click at [1130, 146] on div at bounding box center [1189, 144] width 249 height 53
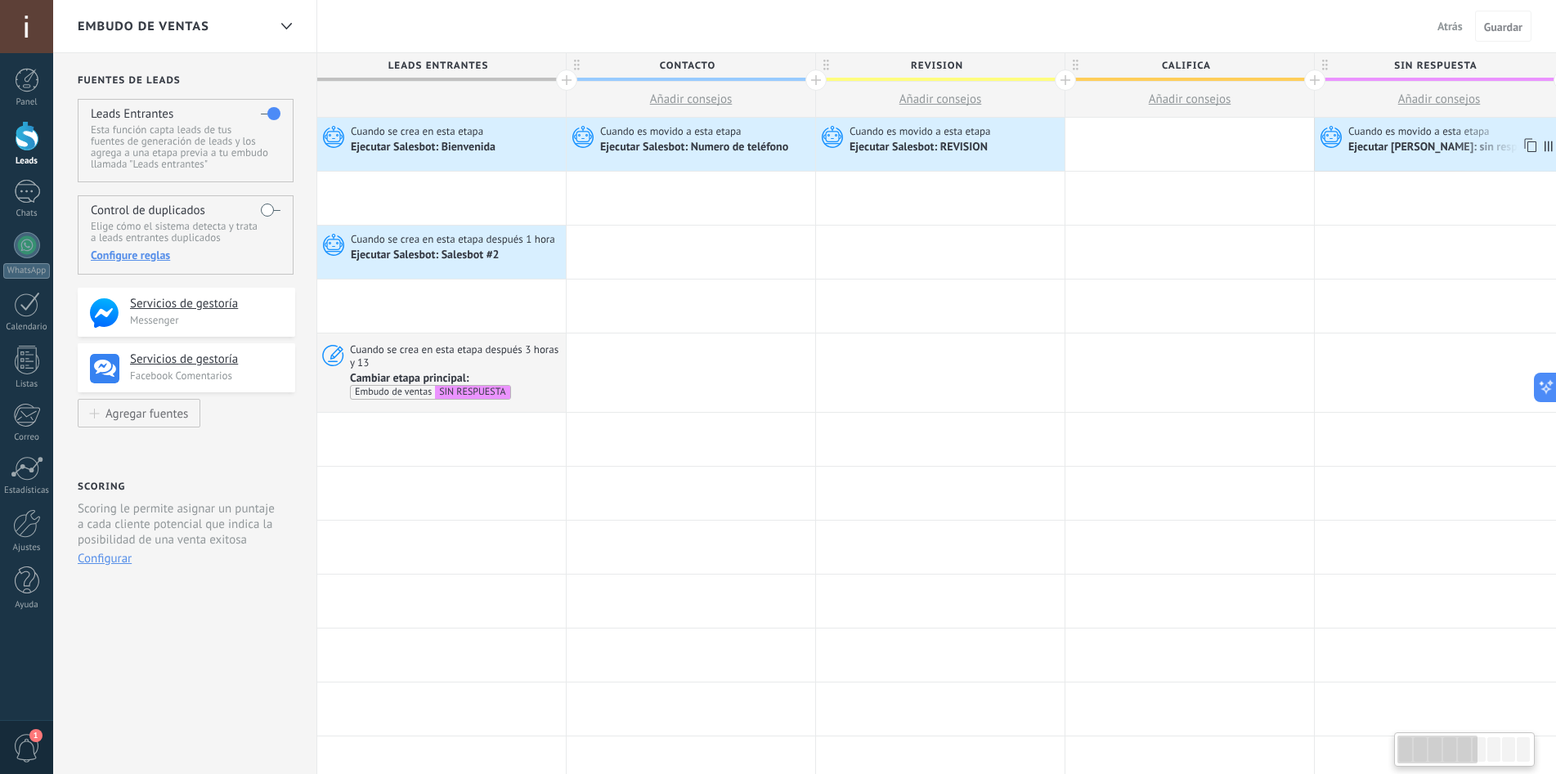
click at [1433, 150] on div "Ejecutar [PERSON_NAME]: sin respuesta" at bounding box center [1447, 148] width 198 height 15
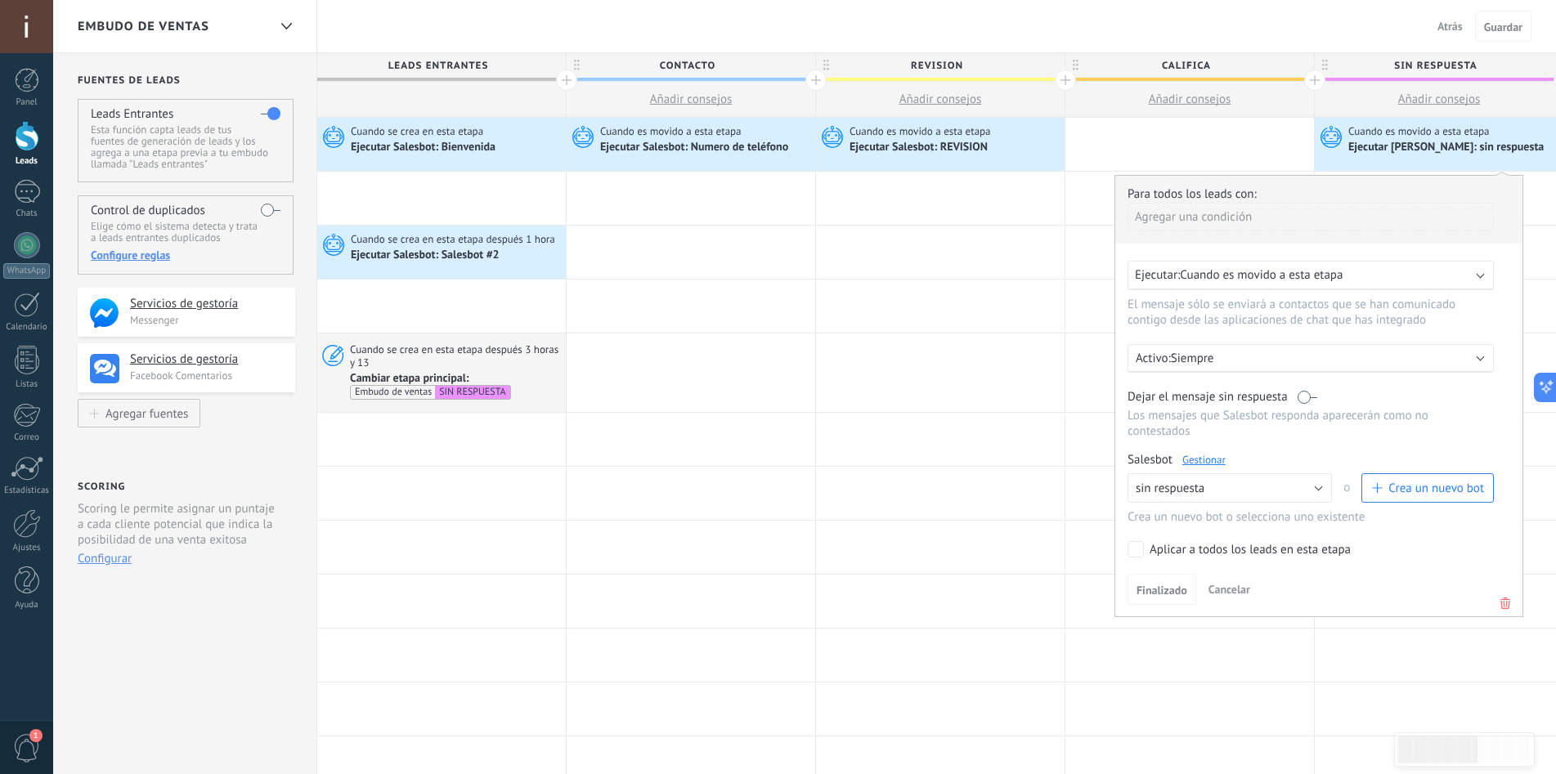
click at [1398, 477] on button "Crea un nuevo bot" at bounding box center [1427, 487] width 132 height 29
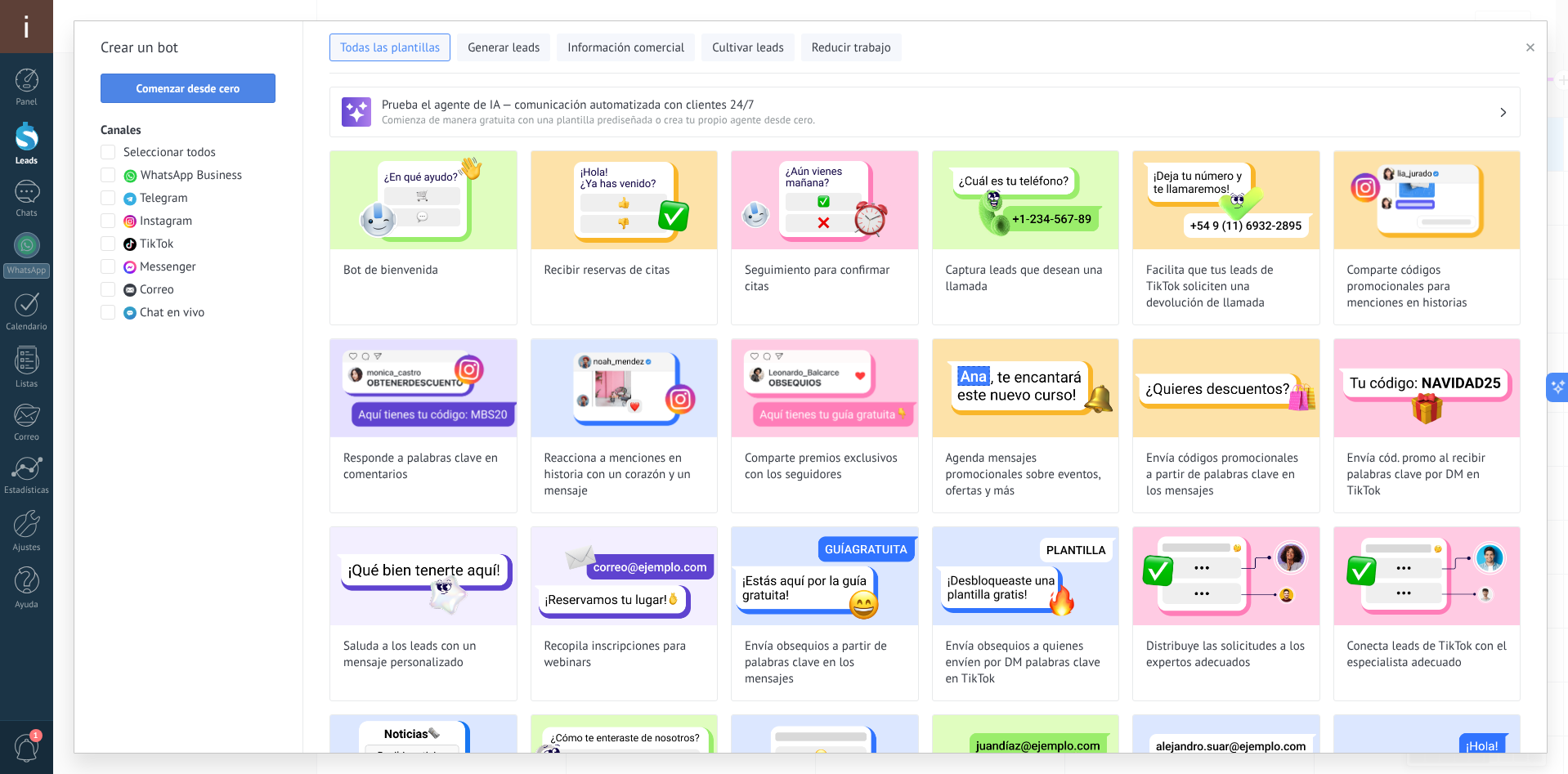
click at [207, 90] on span "Comenzar desde cero" at bounding box center [189, 88] width 104 height 11
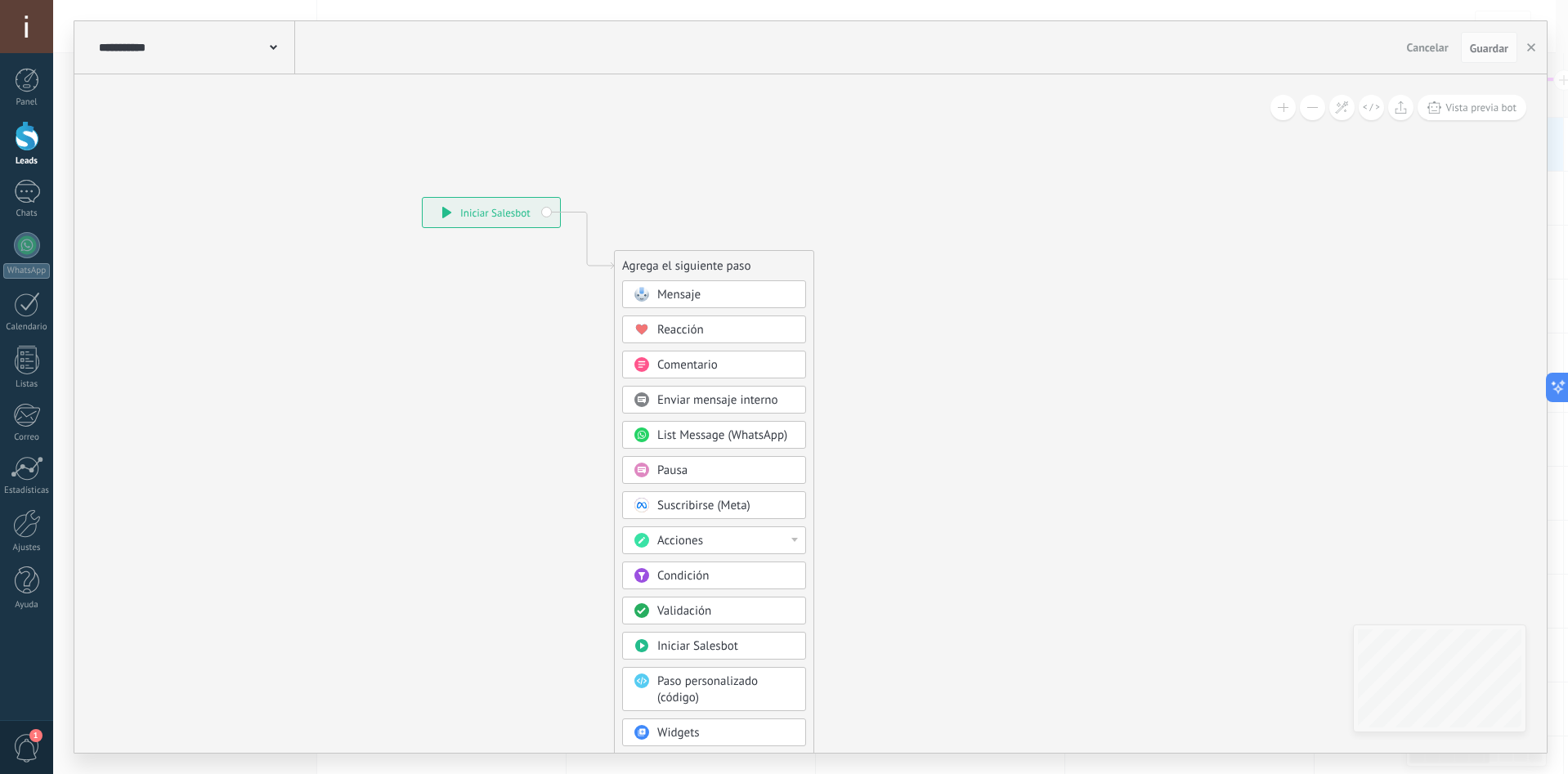
click at [724, 294] on div "Mensaje" at bounding box center [725, 295] width 137 height 16
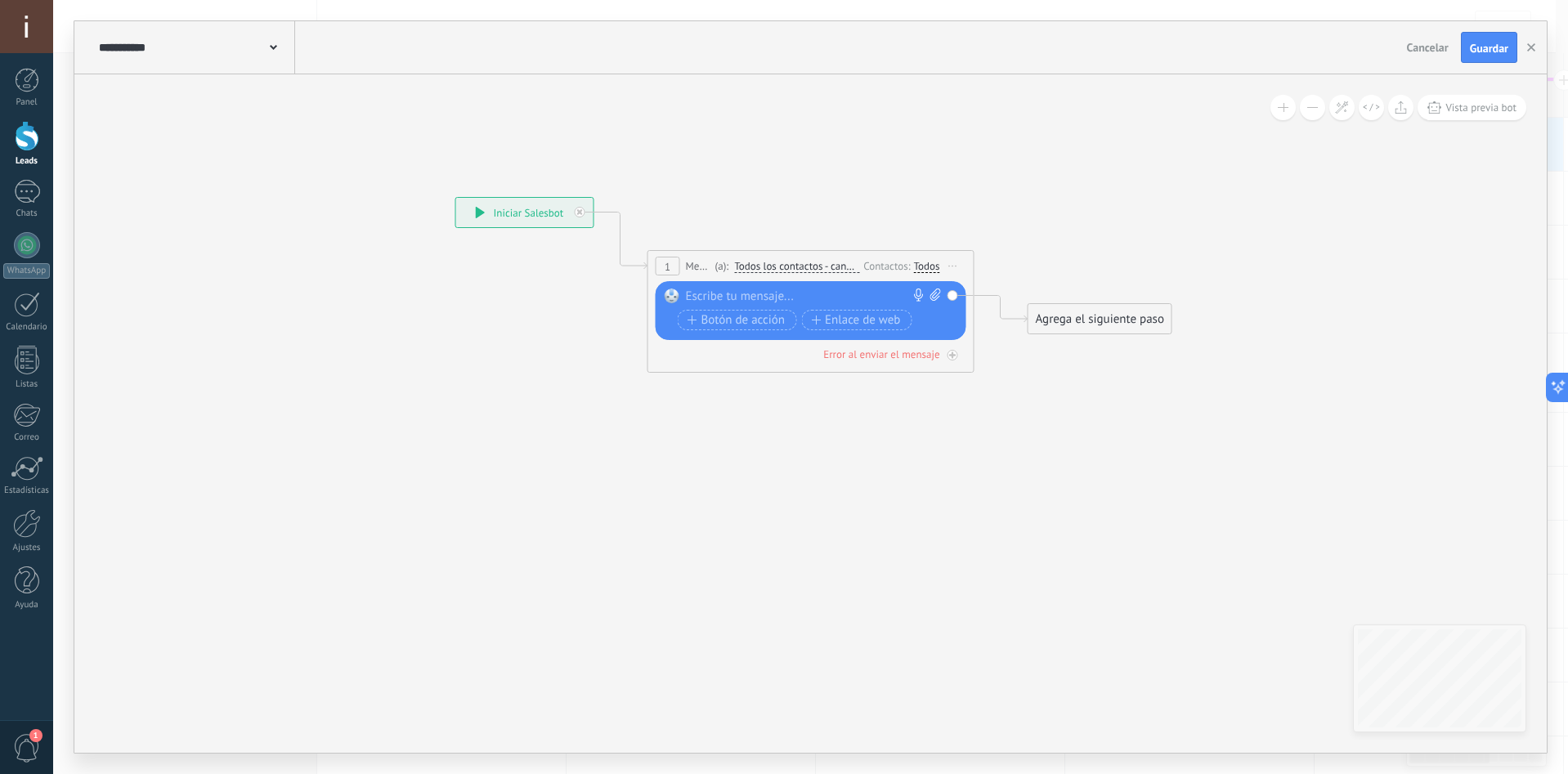
click at [816, 290] on div at bounding box center [807, 297] width 243 height 16
click at [721, 320] on span "Botón de acción" at bounding box center [737, 320] width 98 height 13
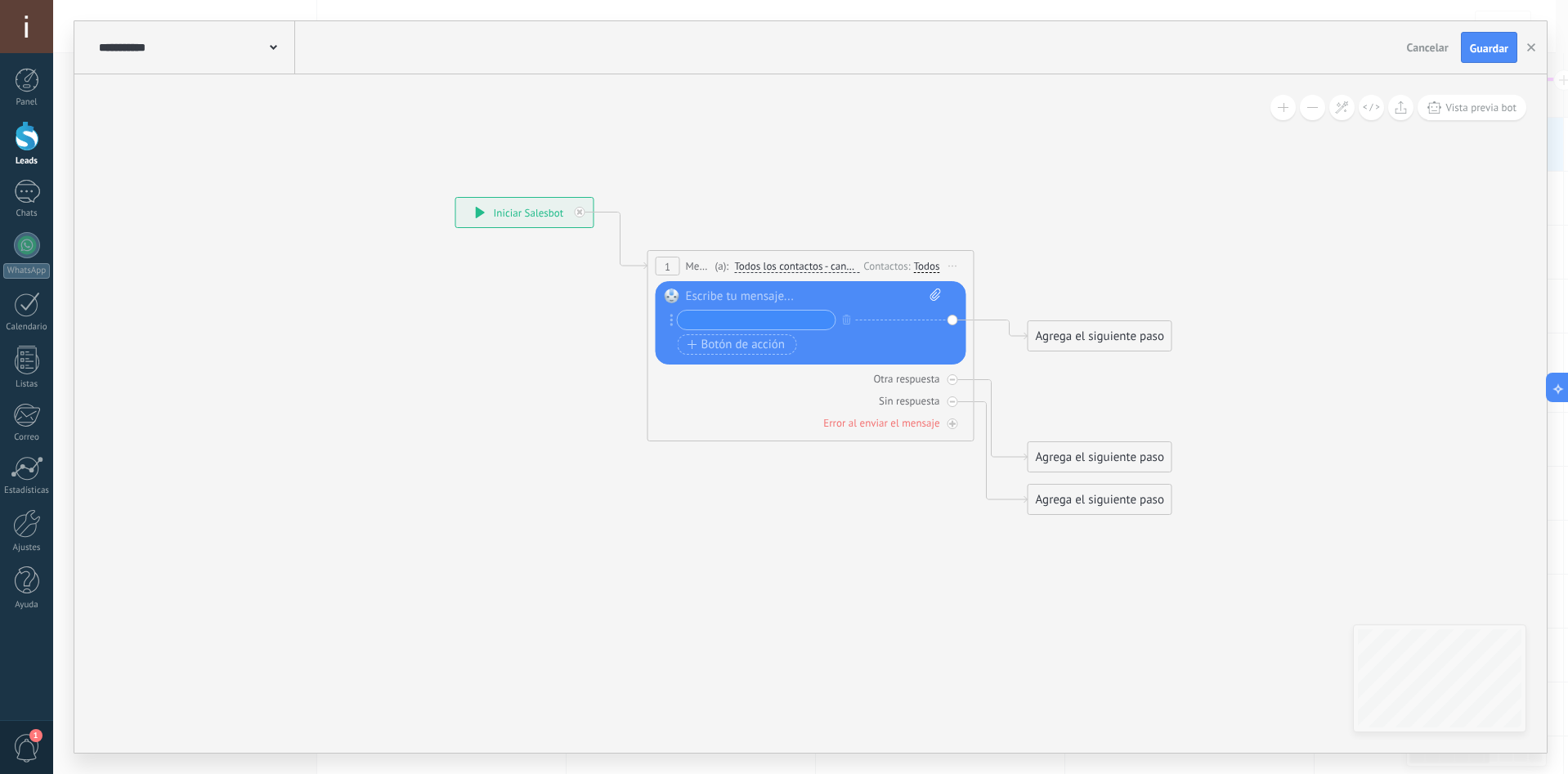
paste input "**********"
type input "**********"
click at [711, 344] on span "Botón de acción" at bounding box center [737, 345] width 98 height 13
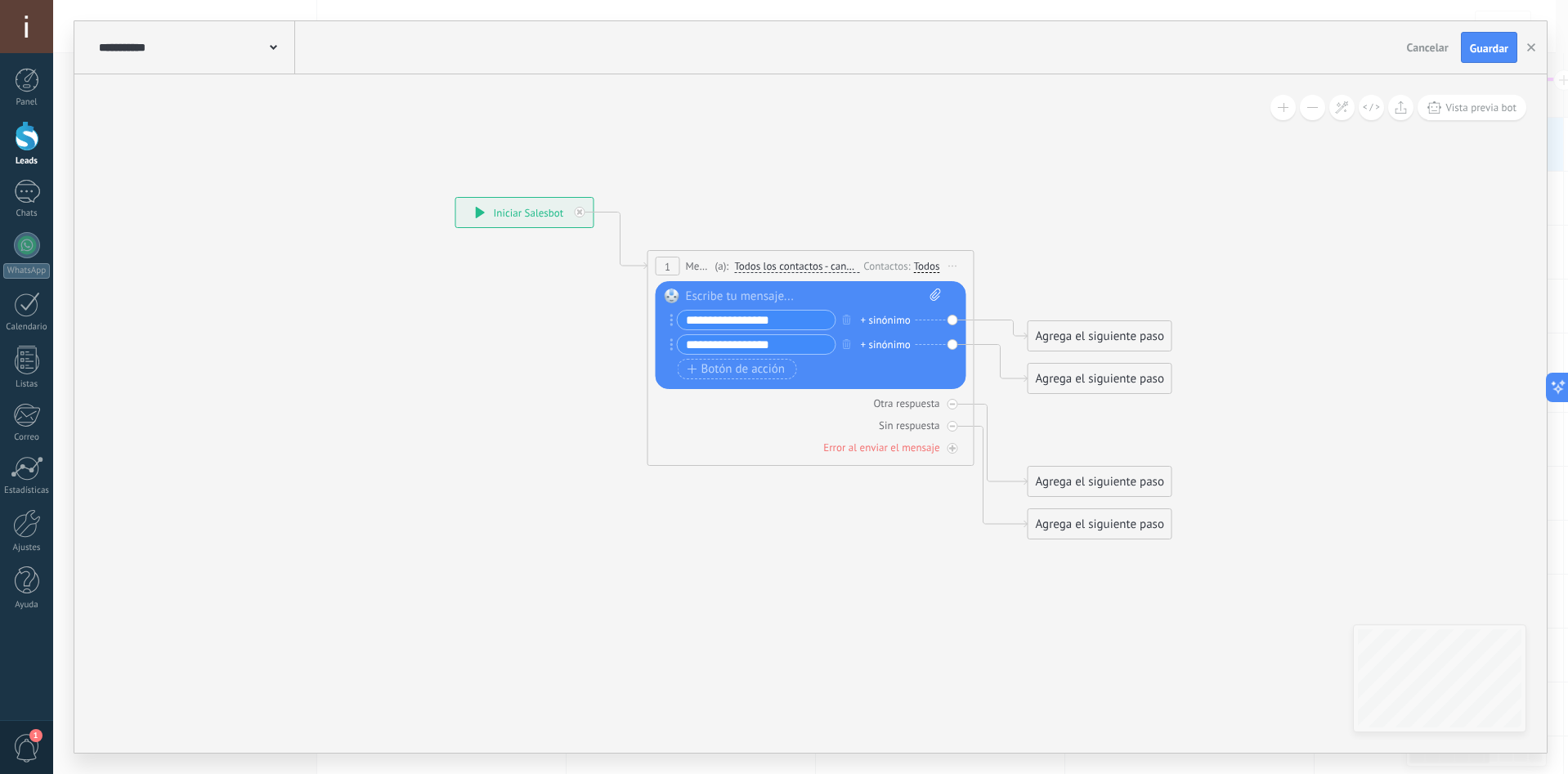
type input "**********"
click at [1092, 337] on div "Agrega el siguiente paso" at bounding box center [1100, 336] width 143 height 27
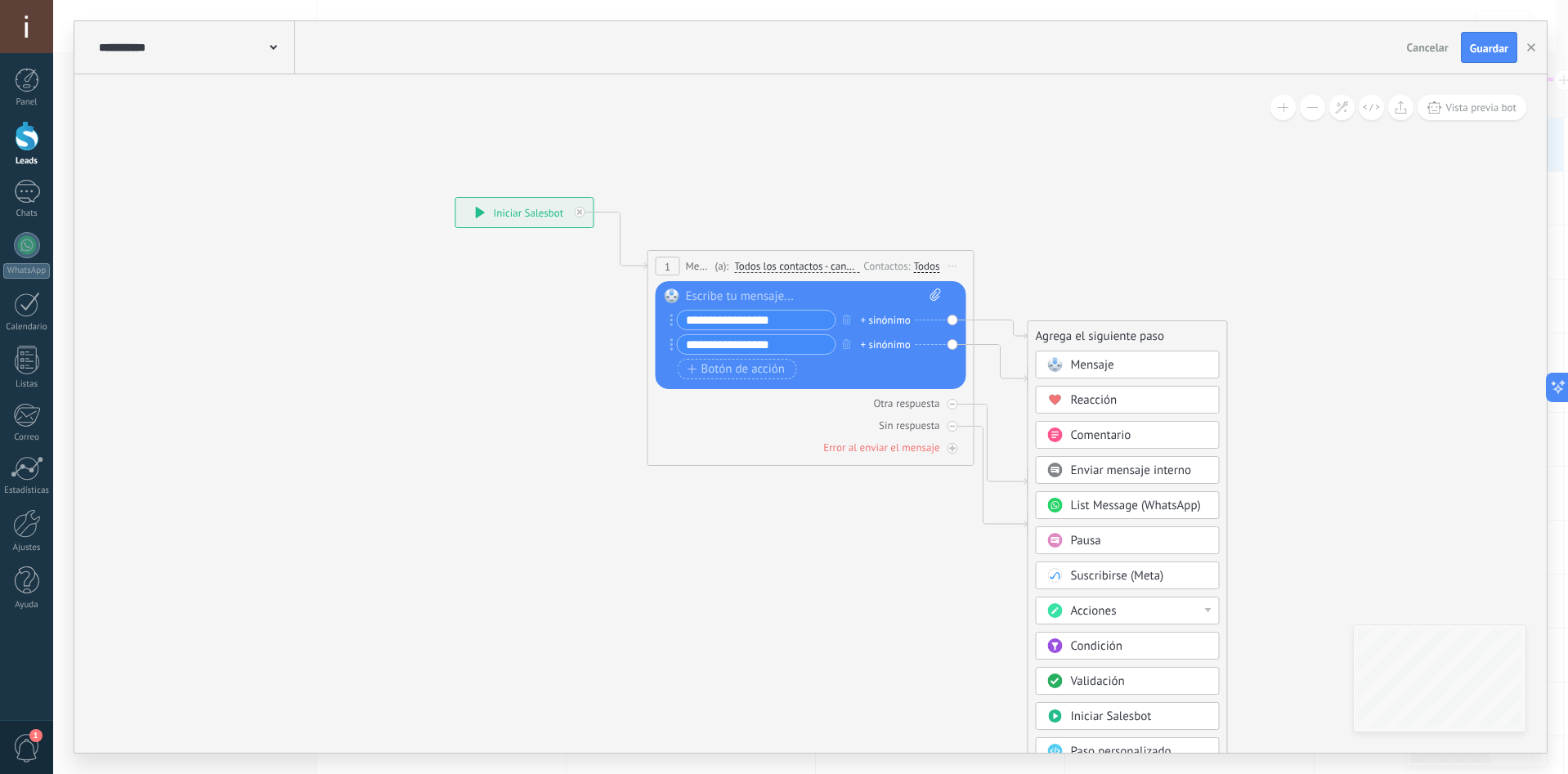
click at [1109, 365] on span "Mensaje" at bounding box center [1092, 365] width 43 height 16
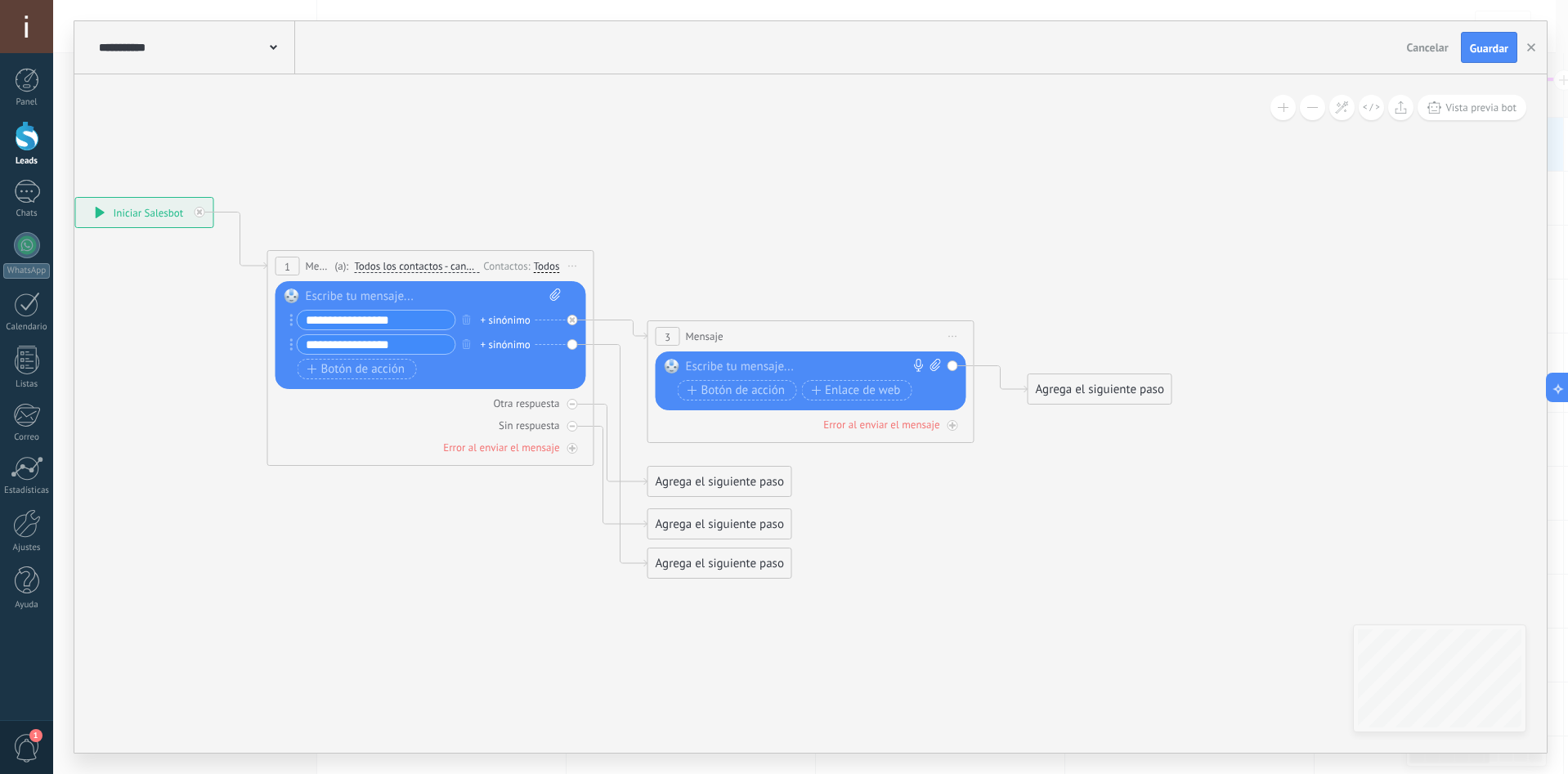
click at [764, 365] on div at bounding box center [807, 367] width 243 height 16
paste div
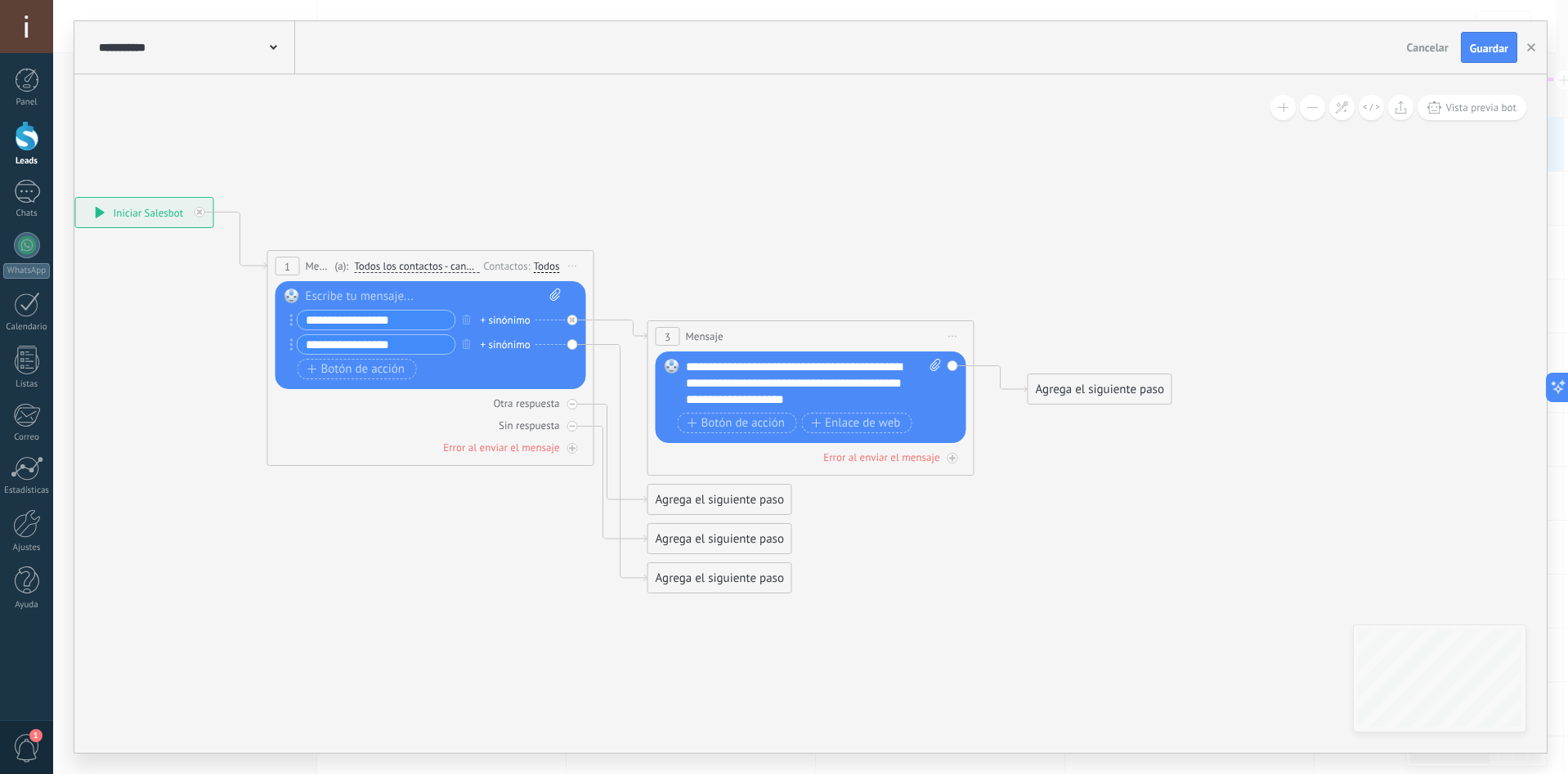
click at [572, 344] on div "Reemplazar Quitar Convertir a mensaje de voz Arrastre la imagen aquí para adjun…" at bounding box center [431, 335] width 311 height 108
click at [669, 585] on div "Agrega el siguiente paso" at bounding box center [719, 578] width 143 height 27
click at [779, 603] on div "Mensaje" at bounding box center [759, 607] width 137 height 16
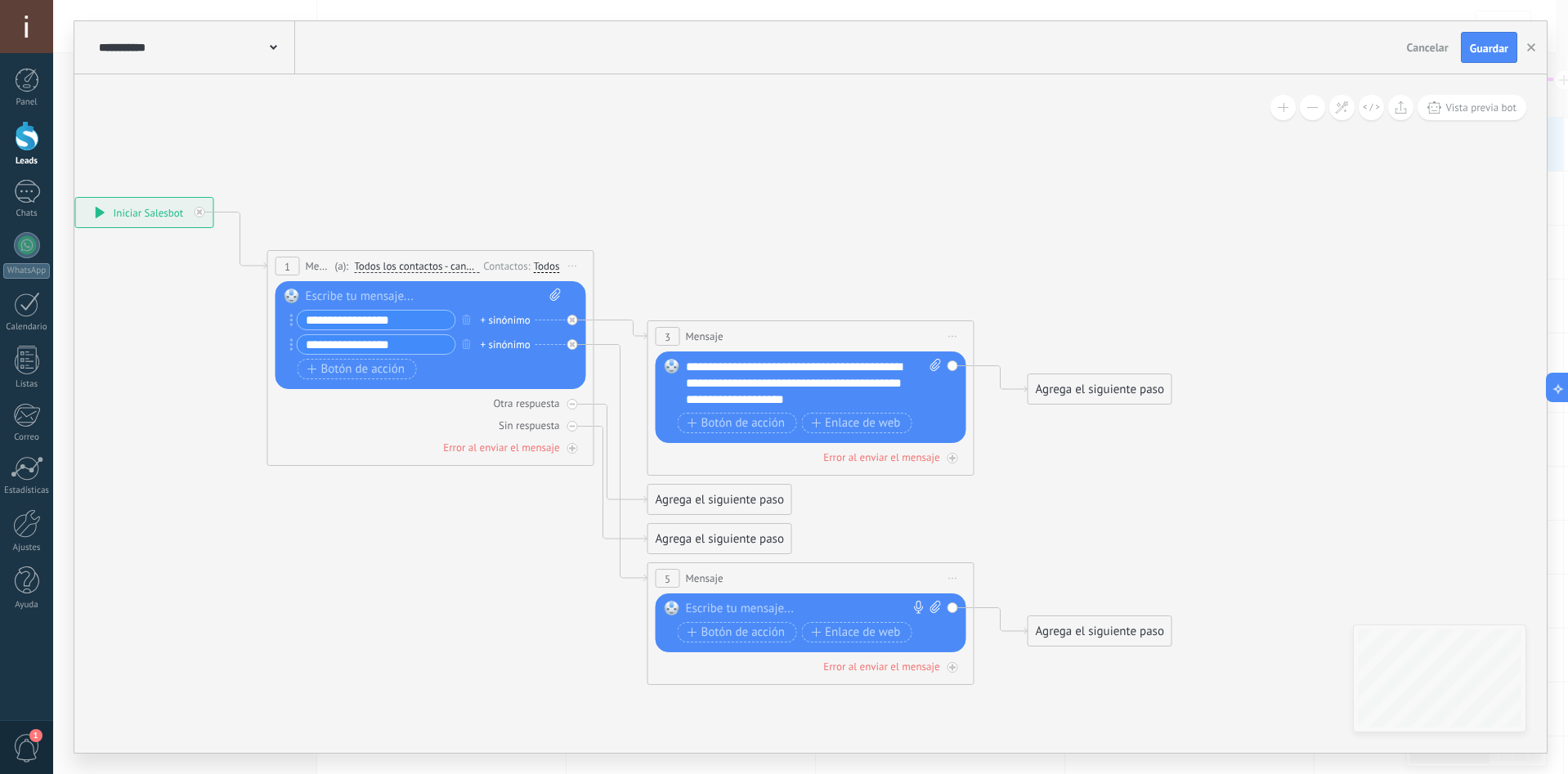
click at [806, 607] on div at bounding box center [807, 609] width 243 height 16
paste div
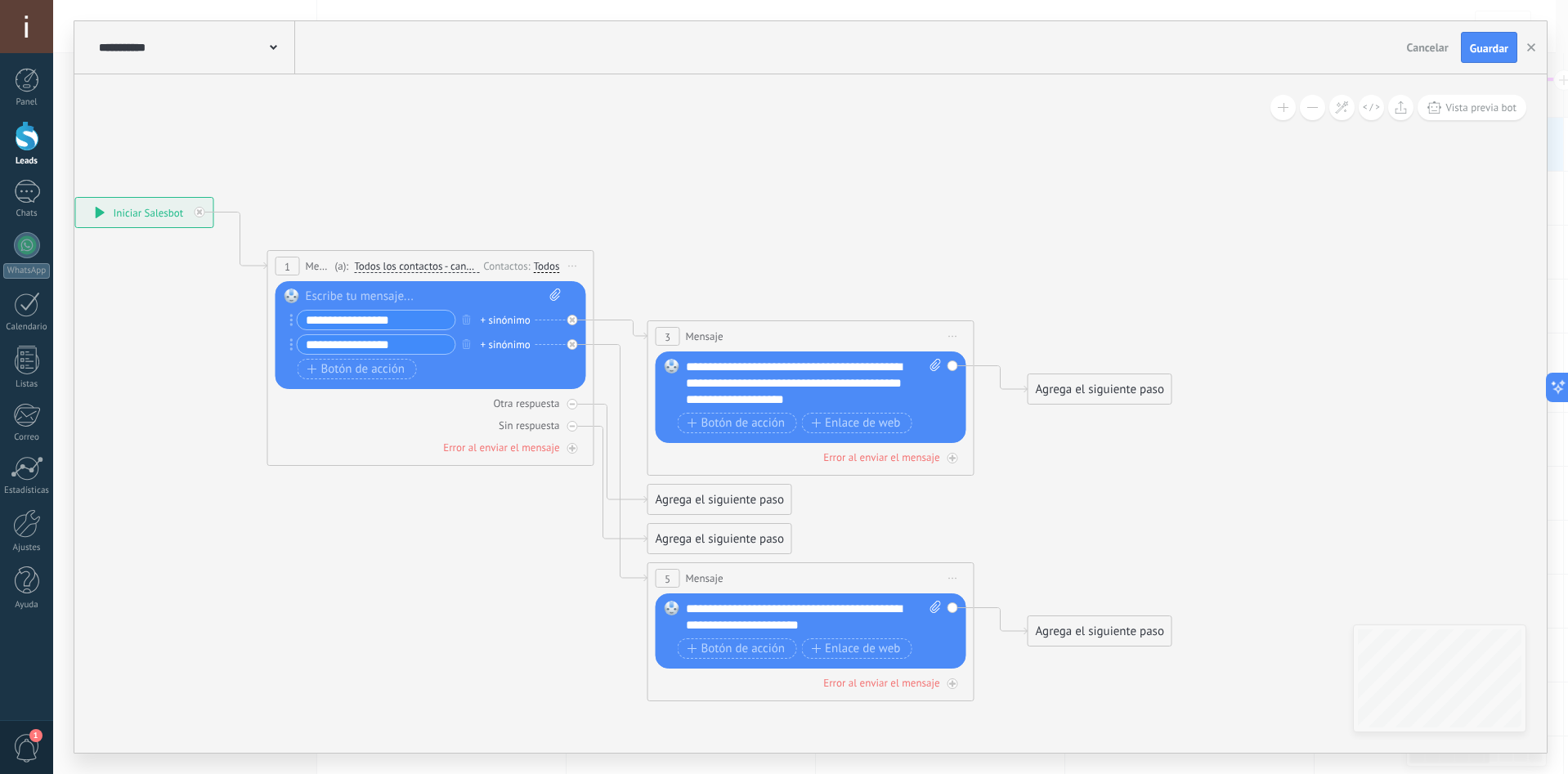
click at [1048, 564] on icon at bounding box center [595, 441] width 1859 height 1306
click at [570, 453] on div at bounding box center [572, 448] width 11 height 11
click at [699, 731] on div "Agrega el siguiente paso" at bounding box center [719, 725] width 143 height 27
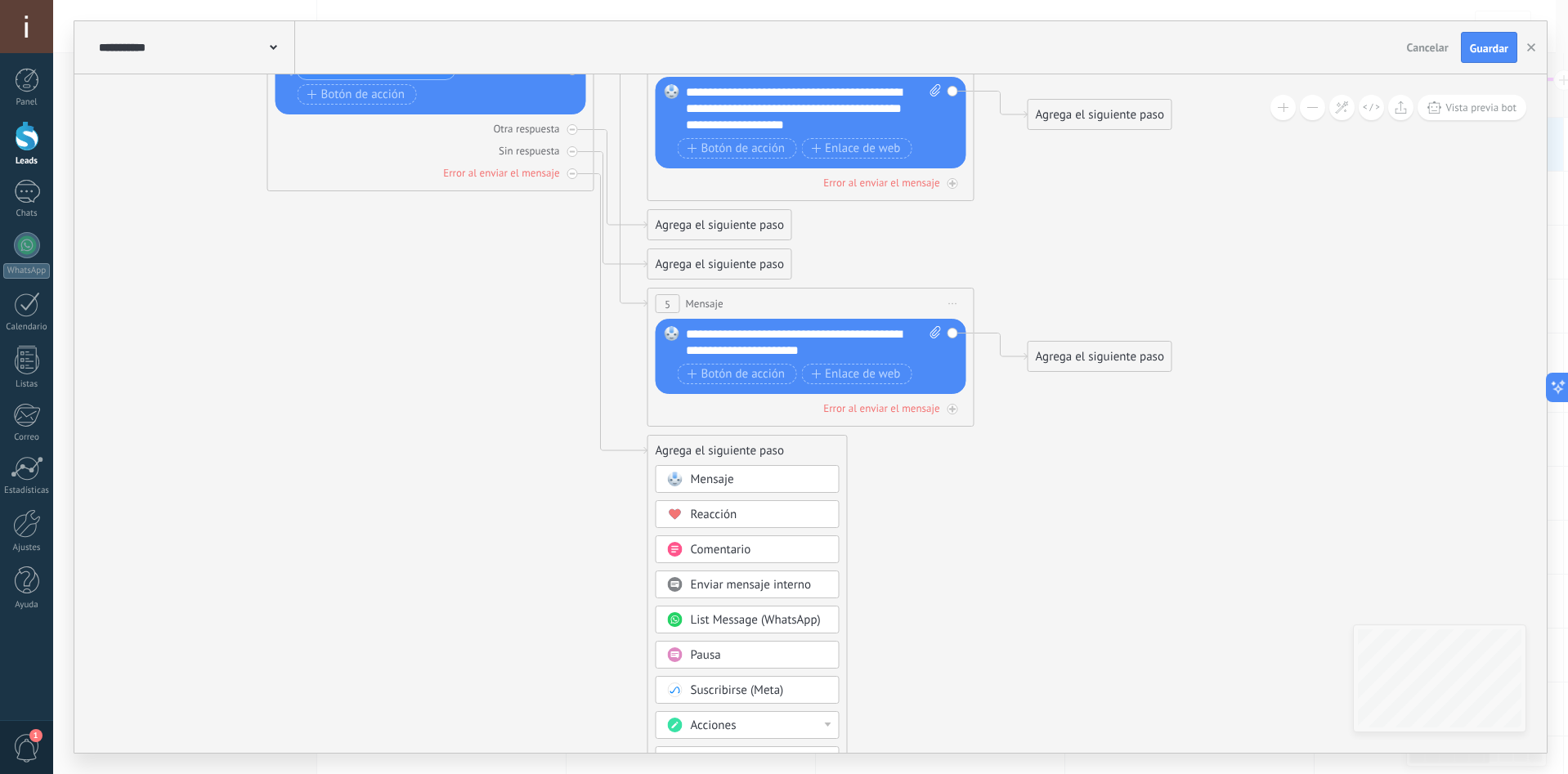
click at [504, 491] on icon at bounding box center [595, 193] width 1859 height 1361
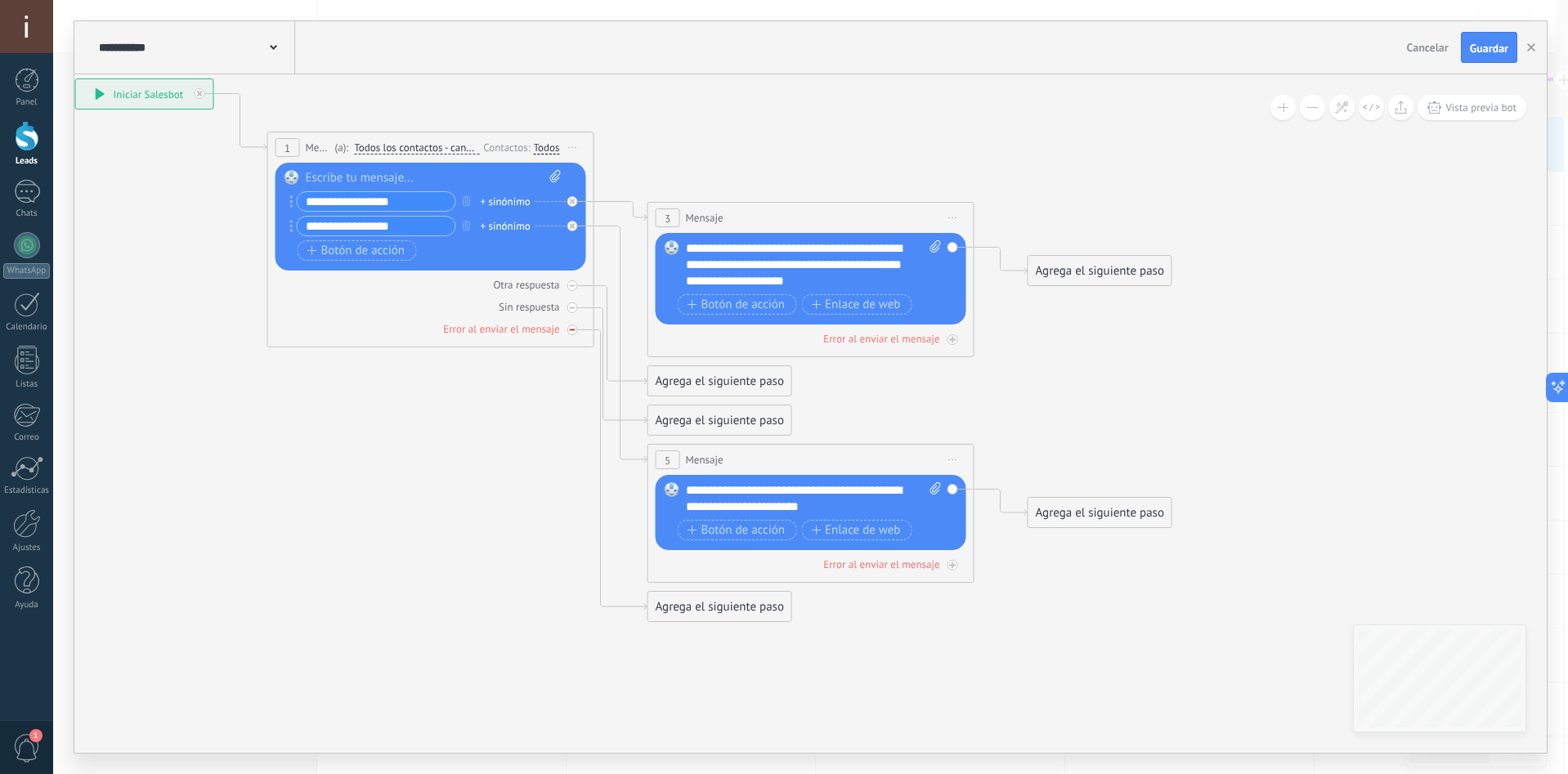
click at [576, 332] on div at bounding box center [572, 330] width 11 height 11
click at [1487, 47] on span "Guardar" at bounding box center [1489, 48] width 38 height 11
click at [1532, 51] on icon "button" at bounding box center [1531, 47] width 8 height 8
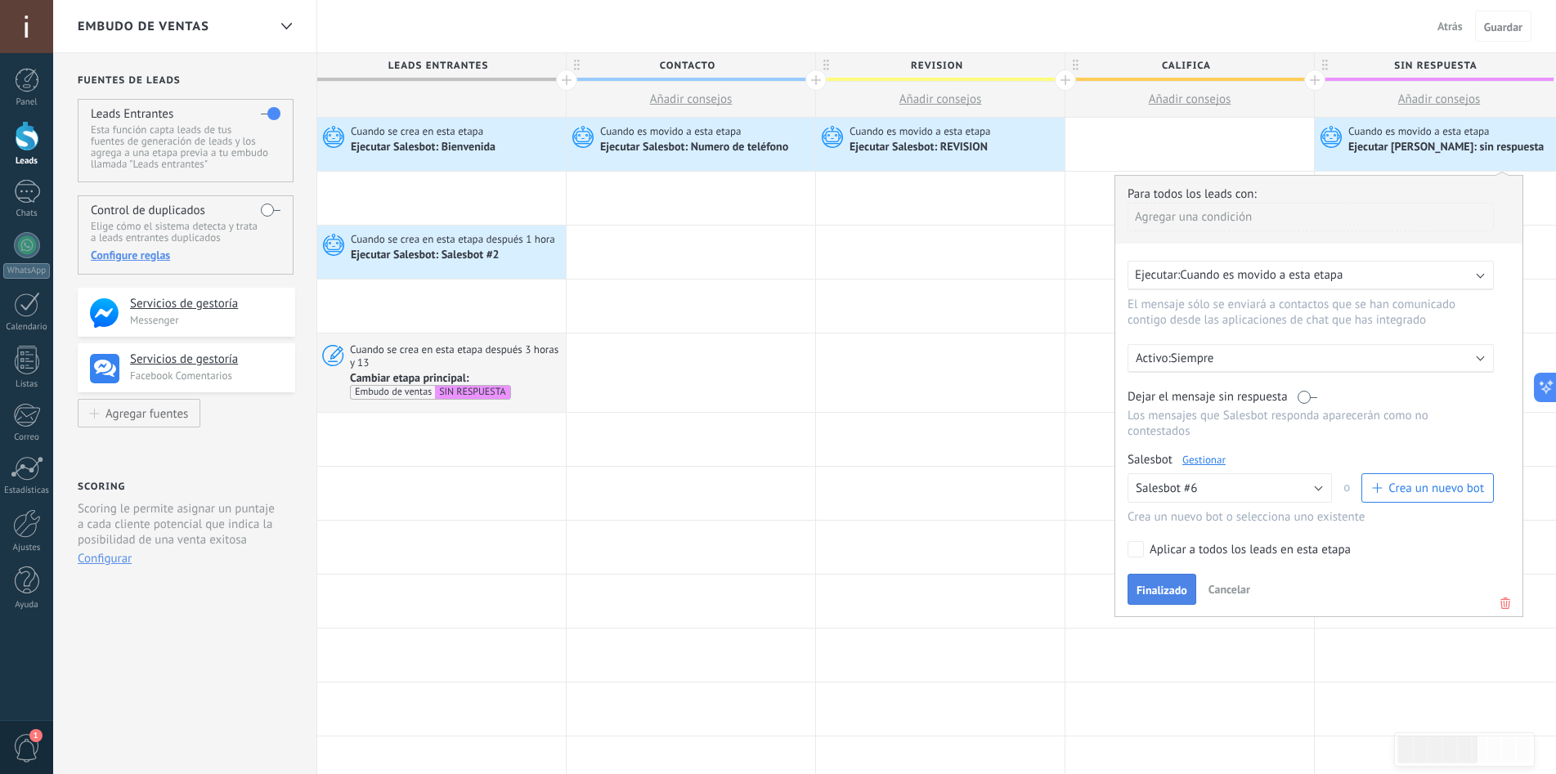
click at [1167, 600] on button "Finalizado" at bounding box center [1162, 589] width 69 height 31
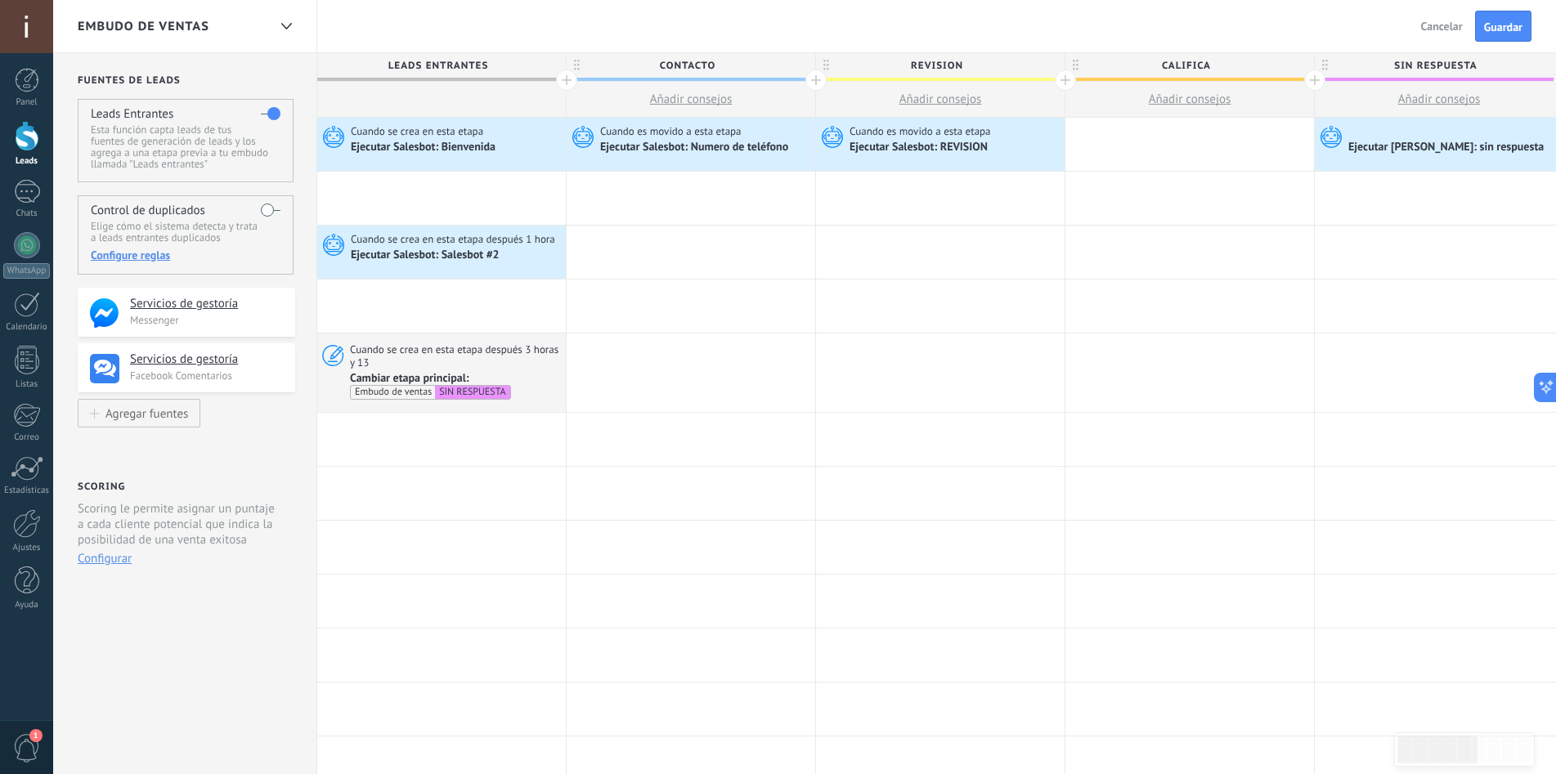
click at [1444, 25] on span "Cancelar" at bounding box center [1442, 26] width 42 height 15
click at [1492, 136] on div "Cuando es movido a esta etapa" at bounding box center [1453, 131] width 211 height 15
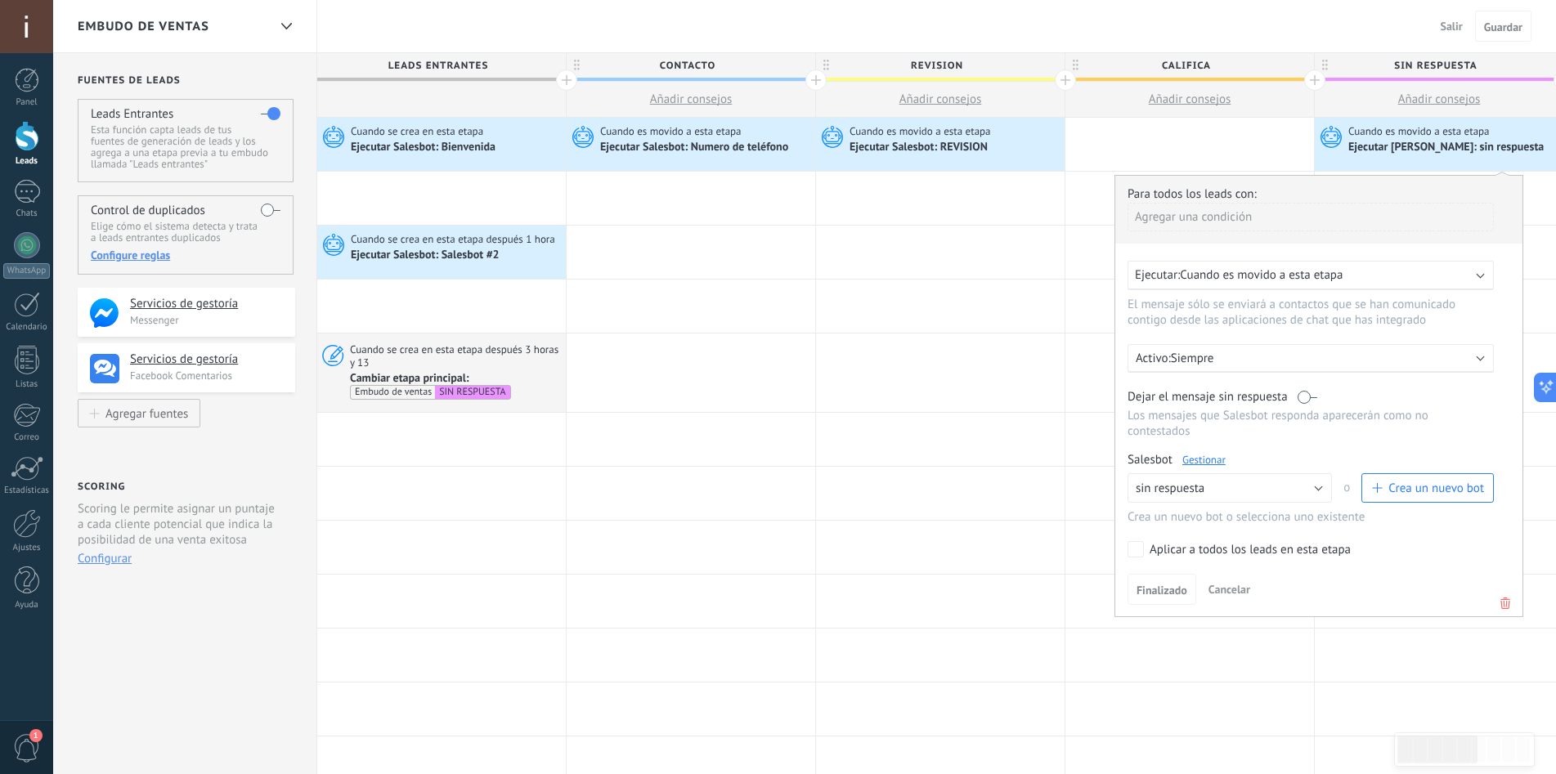
click at [1206, 459] on link "Gestionar" at bounding box center [1203, 460] width 43 height 14
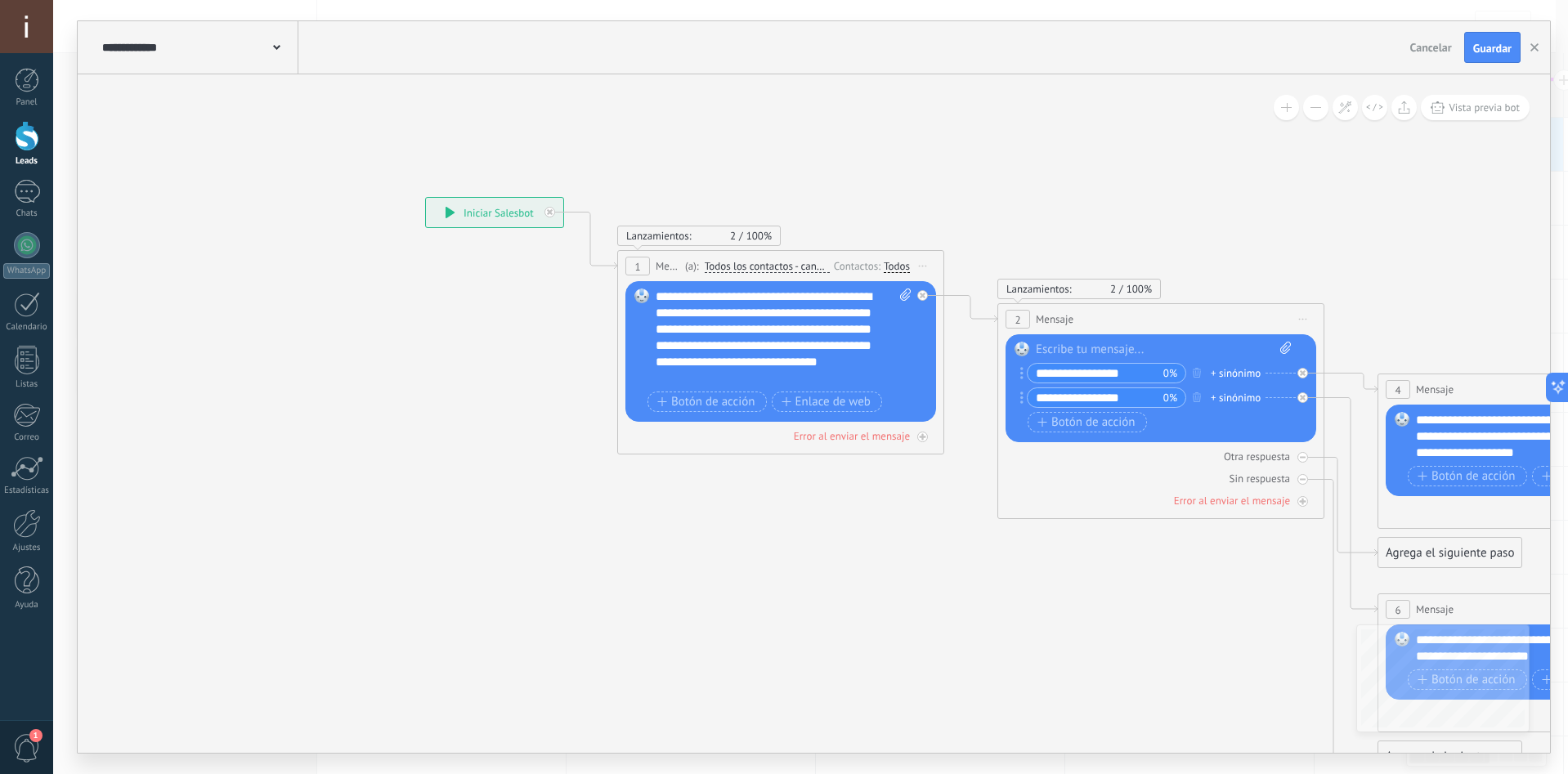
click at [1030, 314] on div "2 Mensaje ******* (a): Todos los contactos - canales seleccionados Todos los co…" at bounding box center [1160, 319] width 325 height 30
click at [966, 304] on icon at bounding box center [970, 309] width 53 height 27
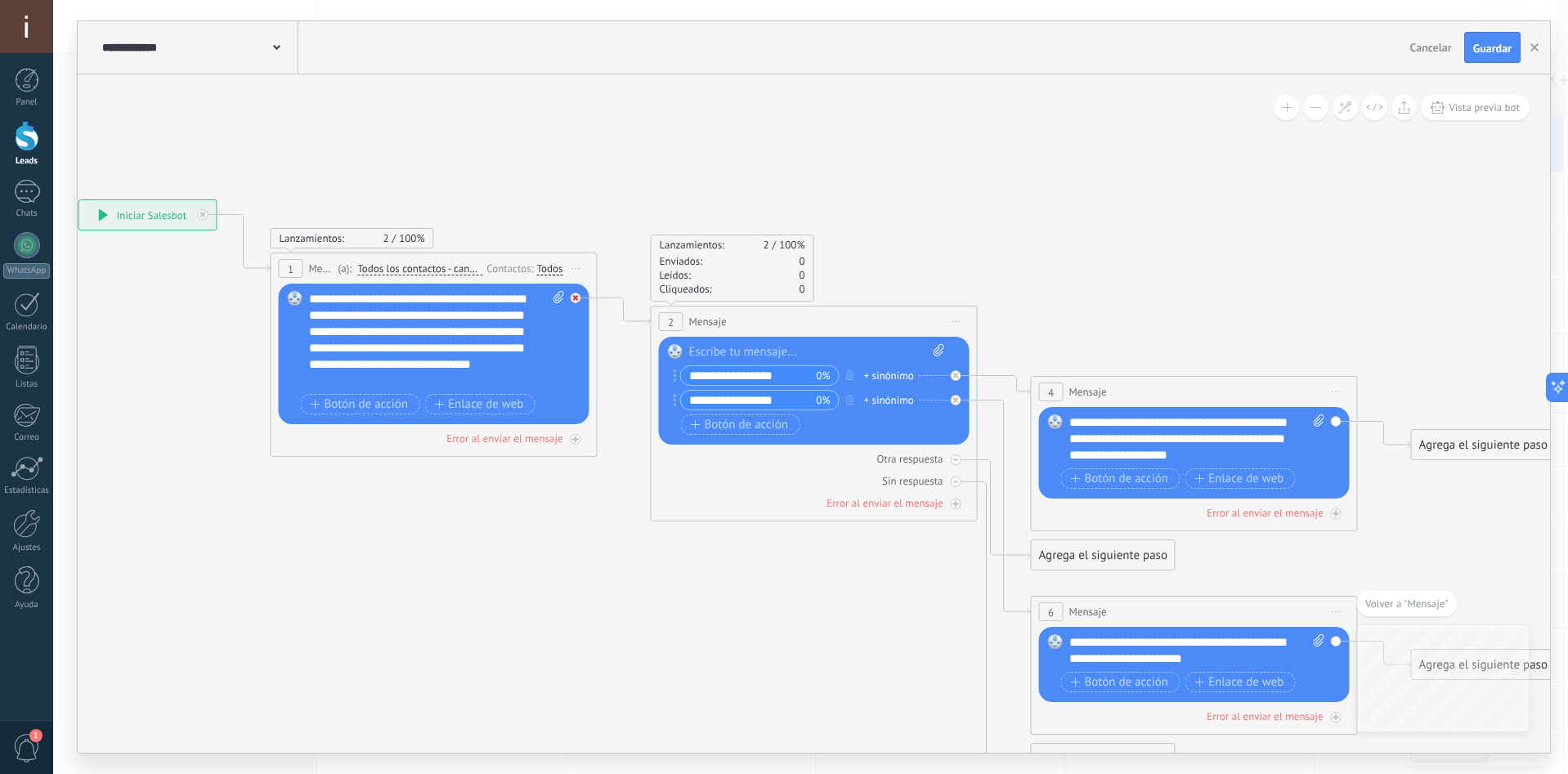
click at [572, 298] on div at bounding box center [576, 298] width 11 height 11
click at [825, 318] on div "2 Mensaje ******* (a): Todos los contactos - canales seleccionados Todos los co…" at bounding box center [814, 322] width 325 height 30
click at [957, 317] on span "Iniciar vista previa aquí Cambiar nombre Duplicar [GEOGRAPHIC_DATA]" at bounding box center [957, 322] width 26 height 24
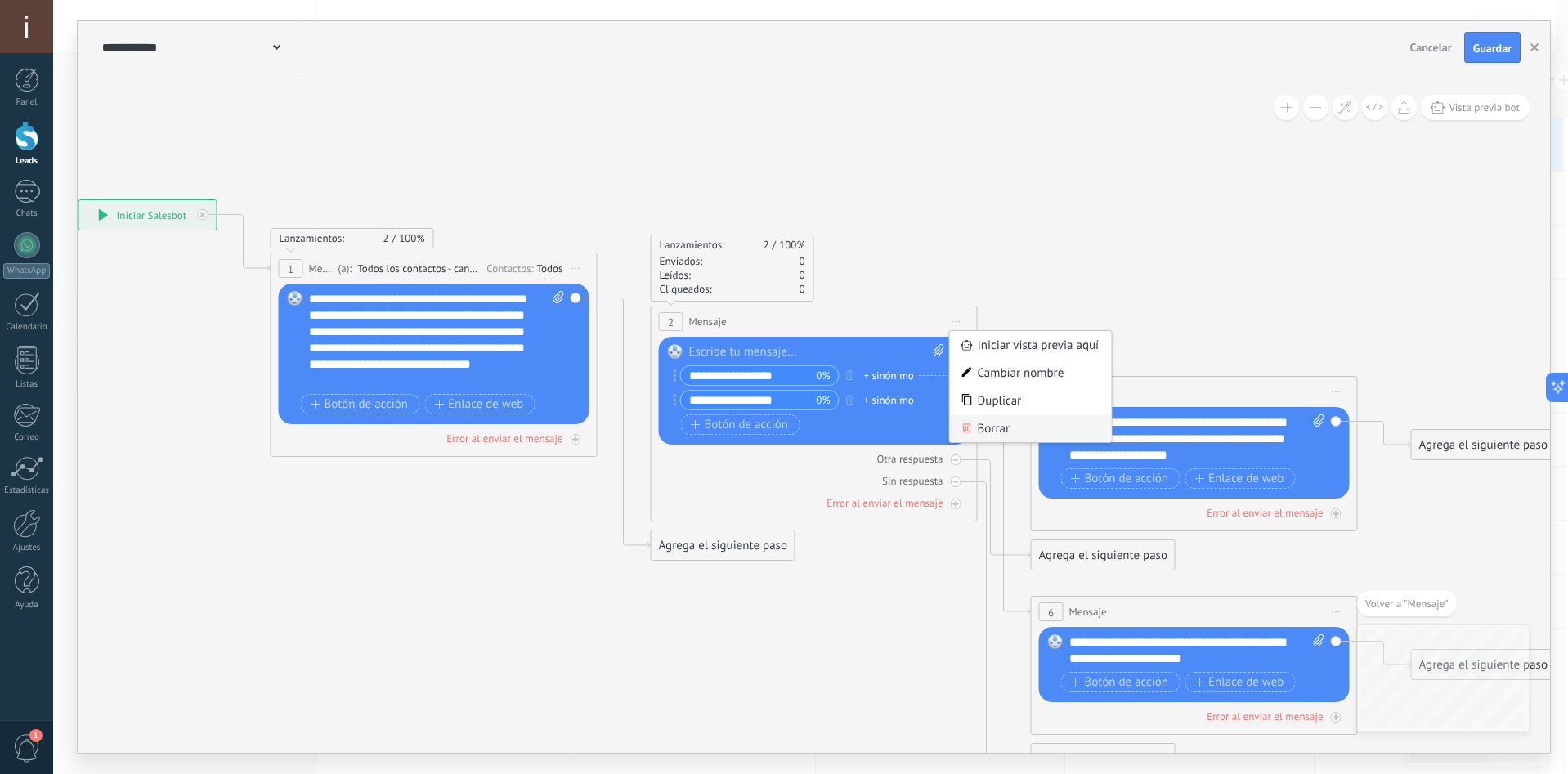
click at [993, 425] on div "Borrar" at bounding box center [1031, 429] width 162 height 28
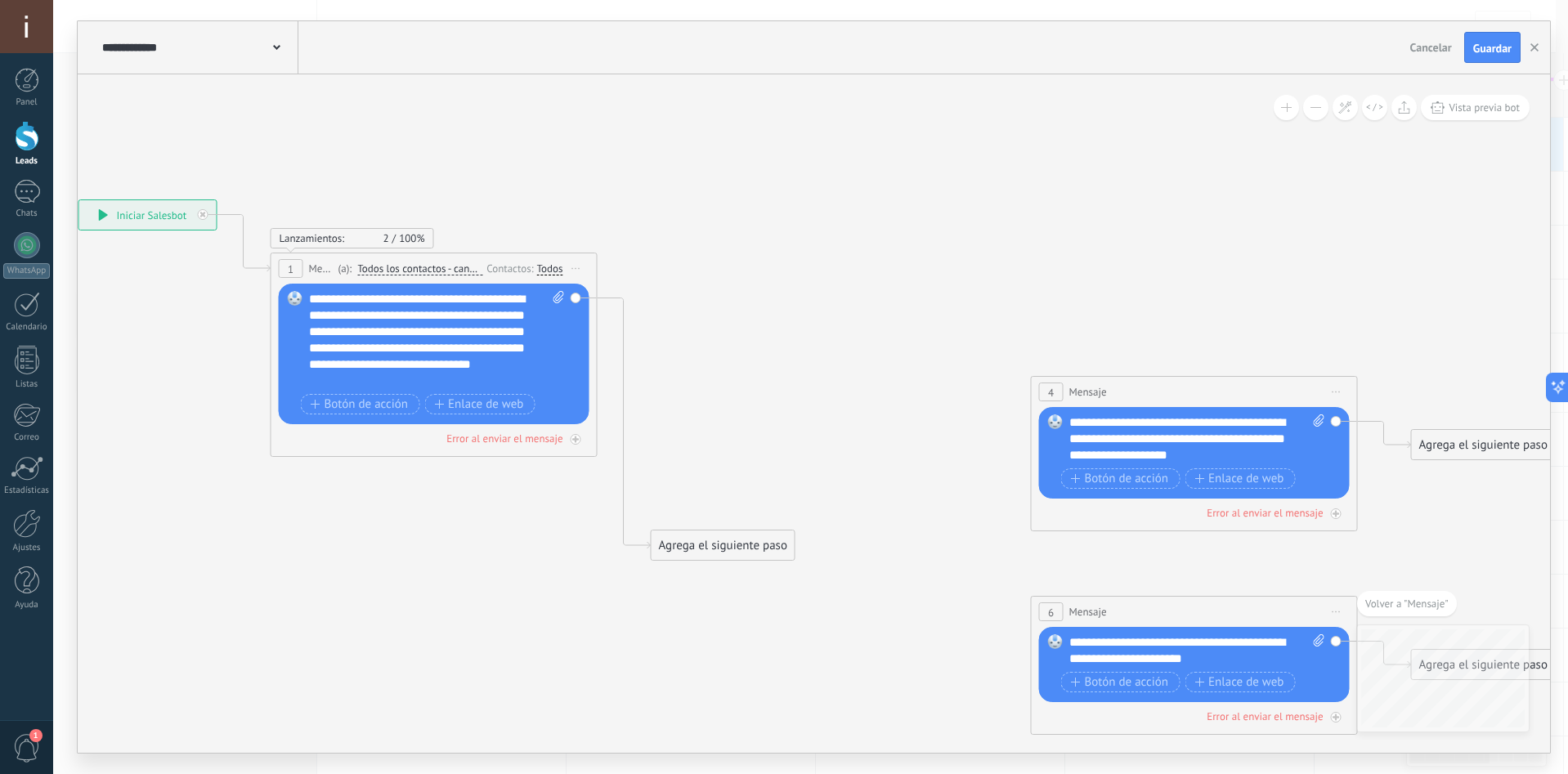
click at [1343, 388] on span "Iniciar vista previa aquí Cambiar nombre Duplicar [GEOGRAPHIC_DATA]" at bounding box center [1337, 392] width 26 height 24
click at [1363, 494] on div "Borrar" at bounding box center [1411, 499] width 162 height 28
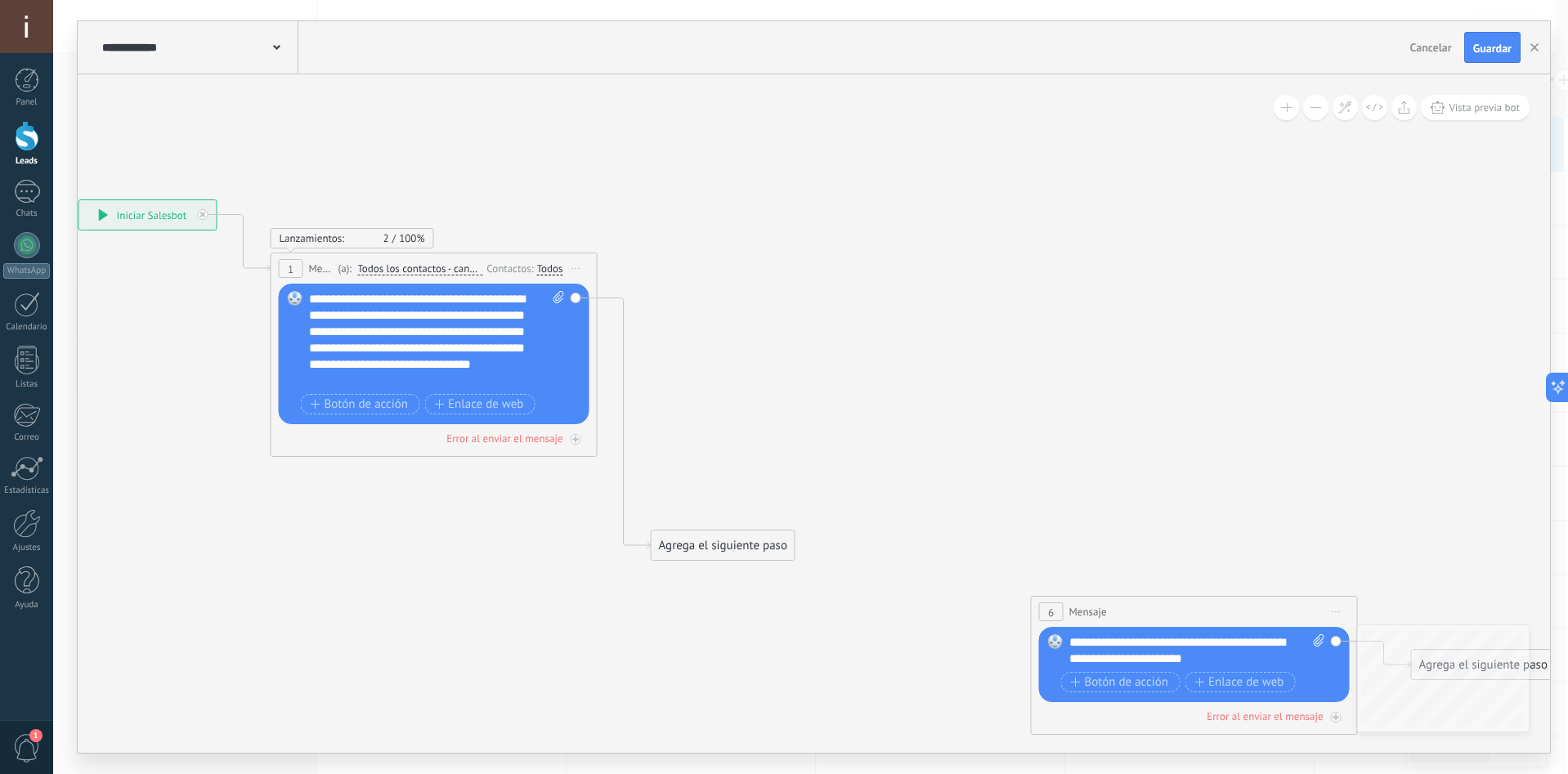
click at [1442, 43] on span "Cancelar" at bounding box center [1431, 47] width 42 height 15
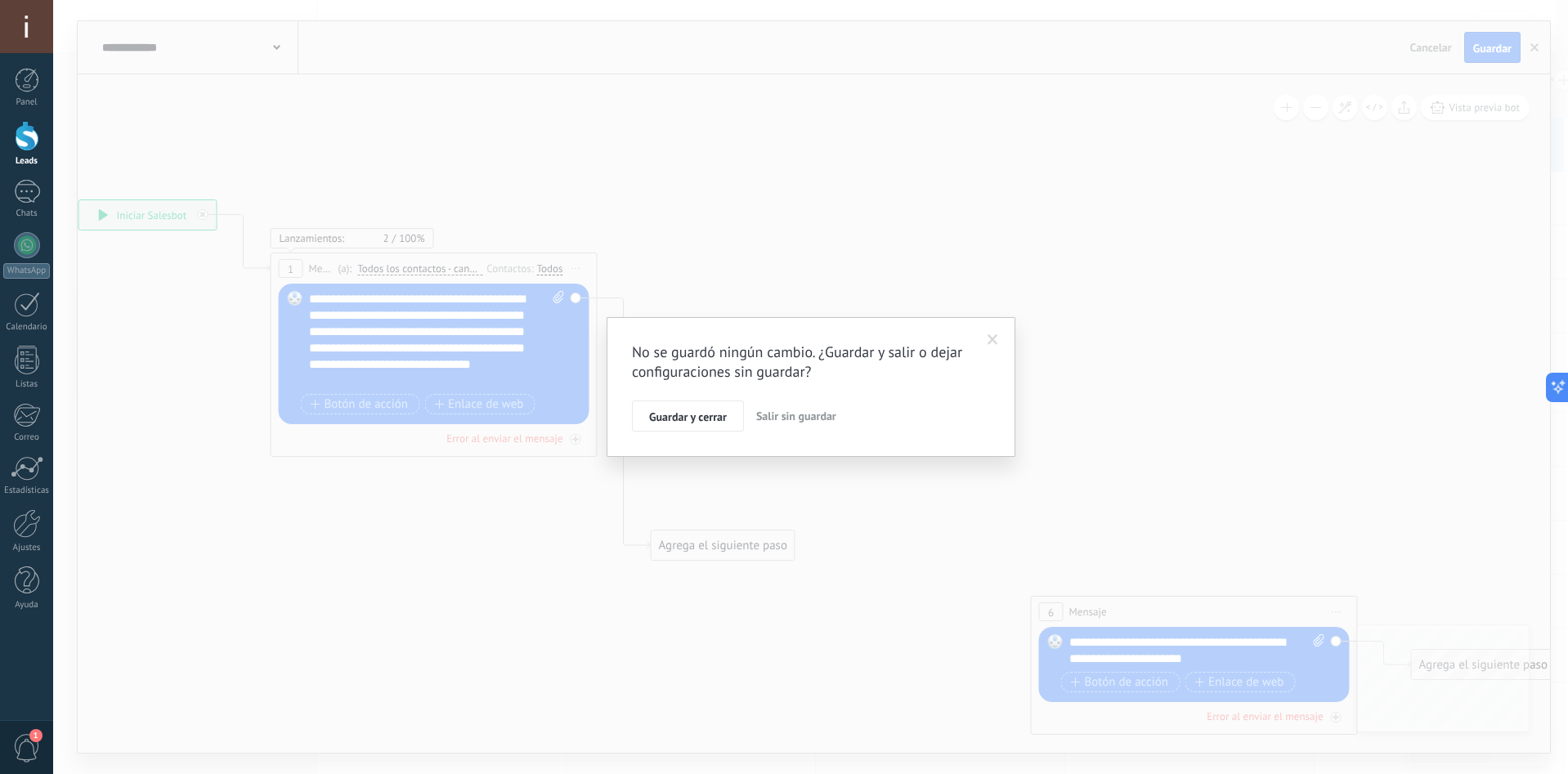
click at [805, 420] on span "Salir sin guardar" at bounding box center [796, 416] width 80 height 15
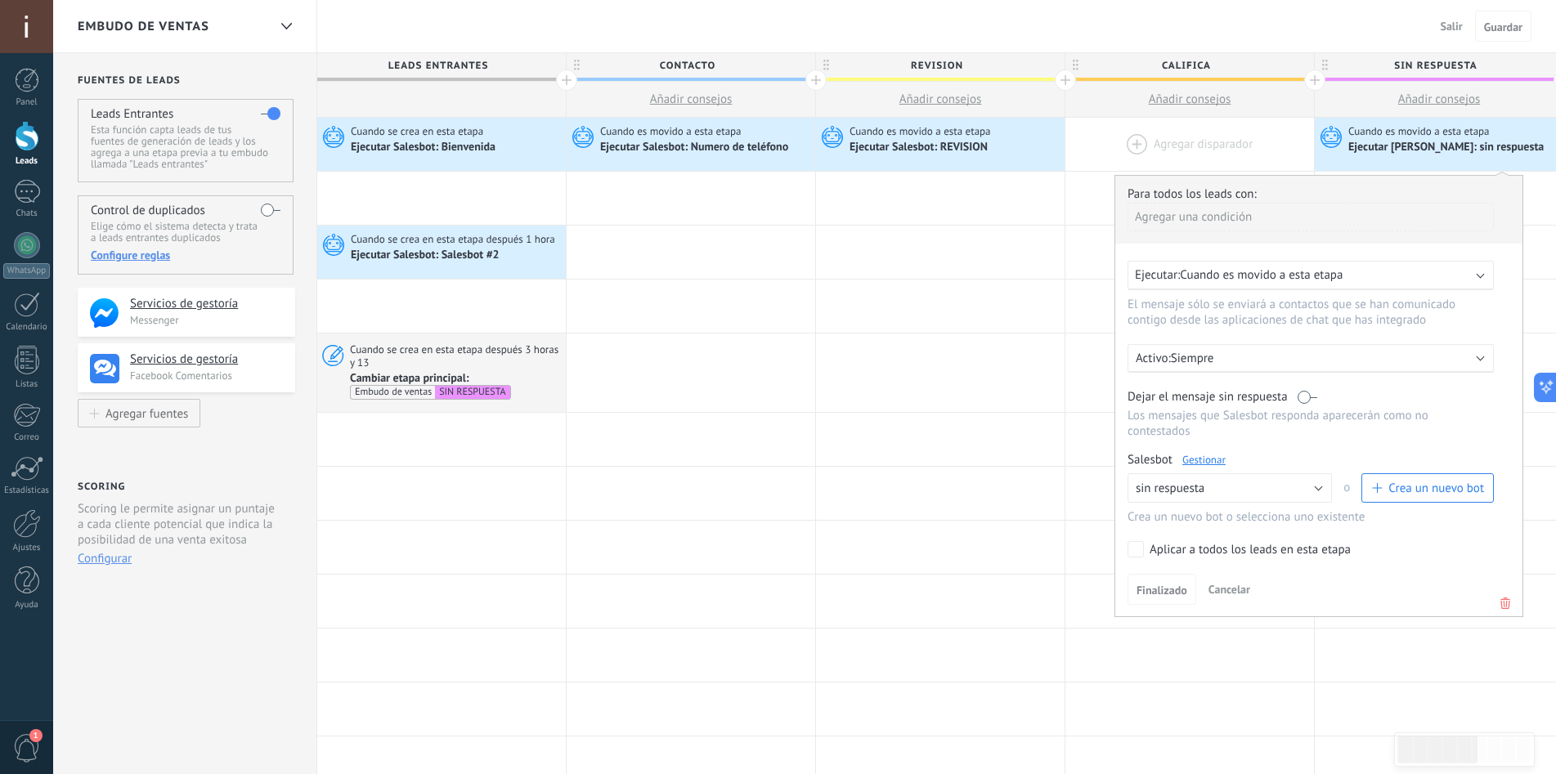
click at [1227, 141] on div at bounding box center [1189, 144] width 249 height 53
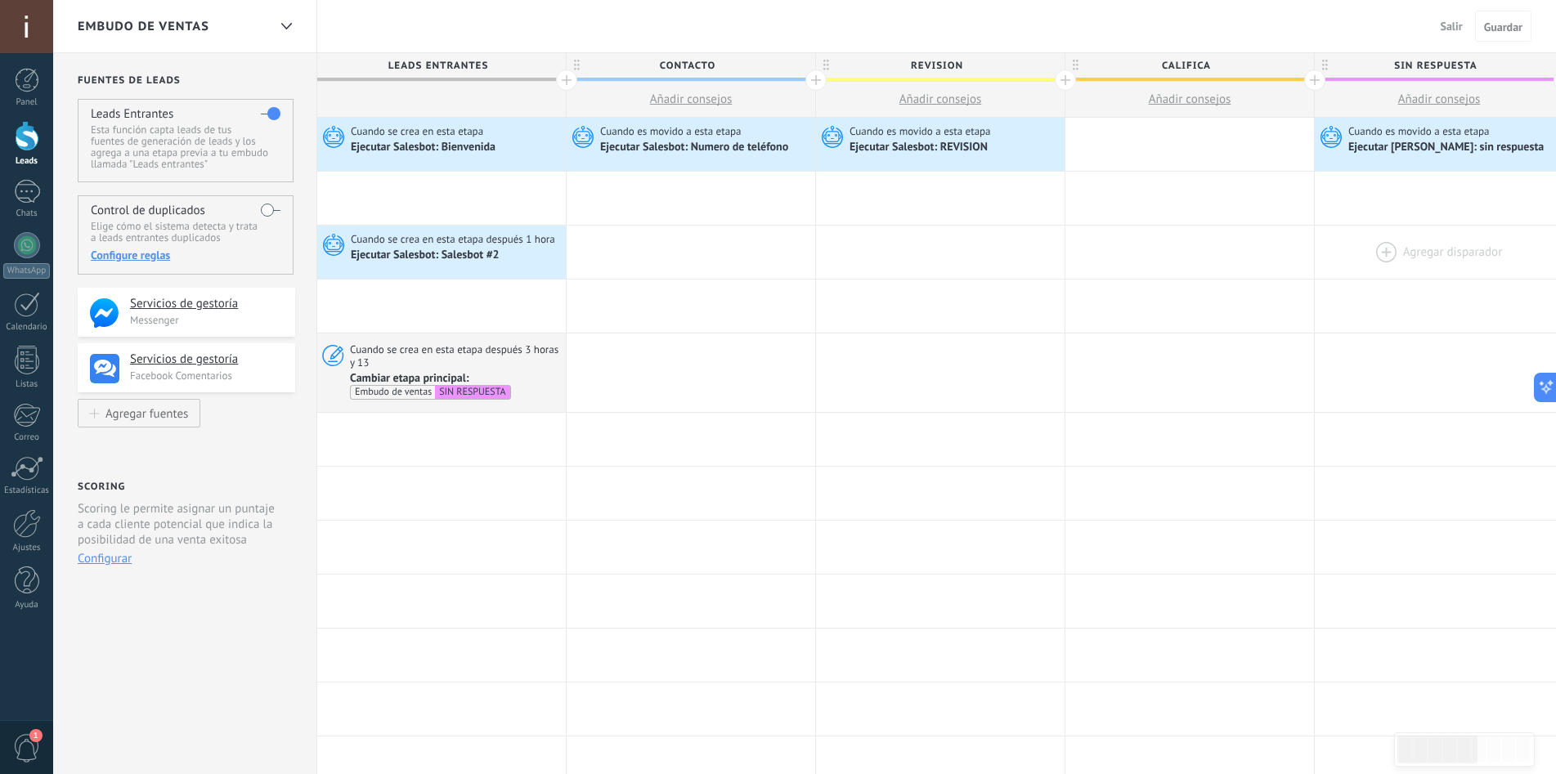
click at [1398, 249] on div at bounding box center [1439, 252] width 249 height 53
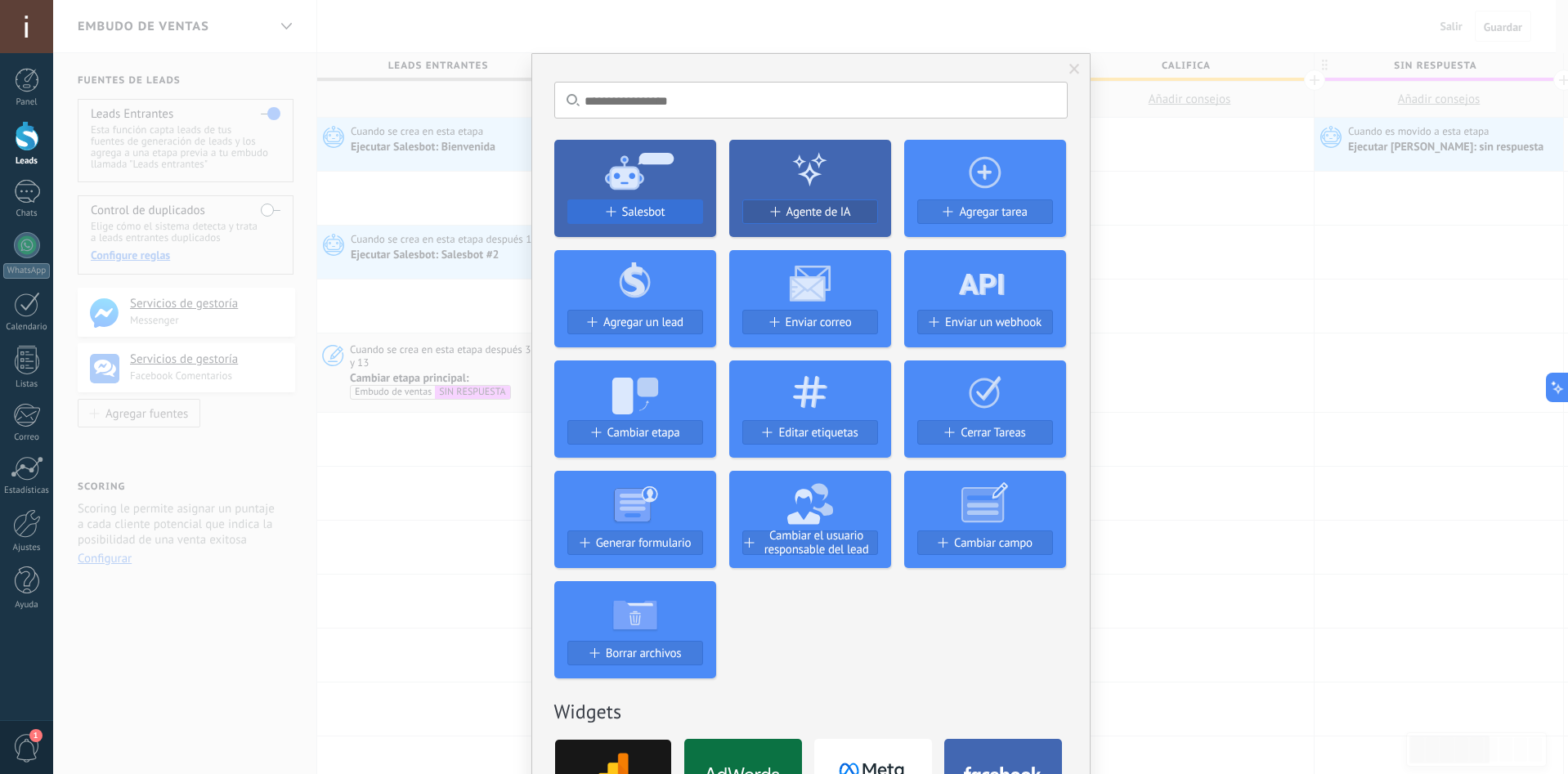
click at [621, 204] on button "Salesbot" at bounding box center [635, 212] width 136 height 25
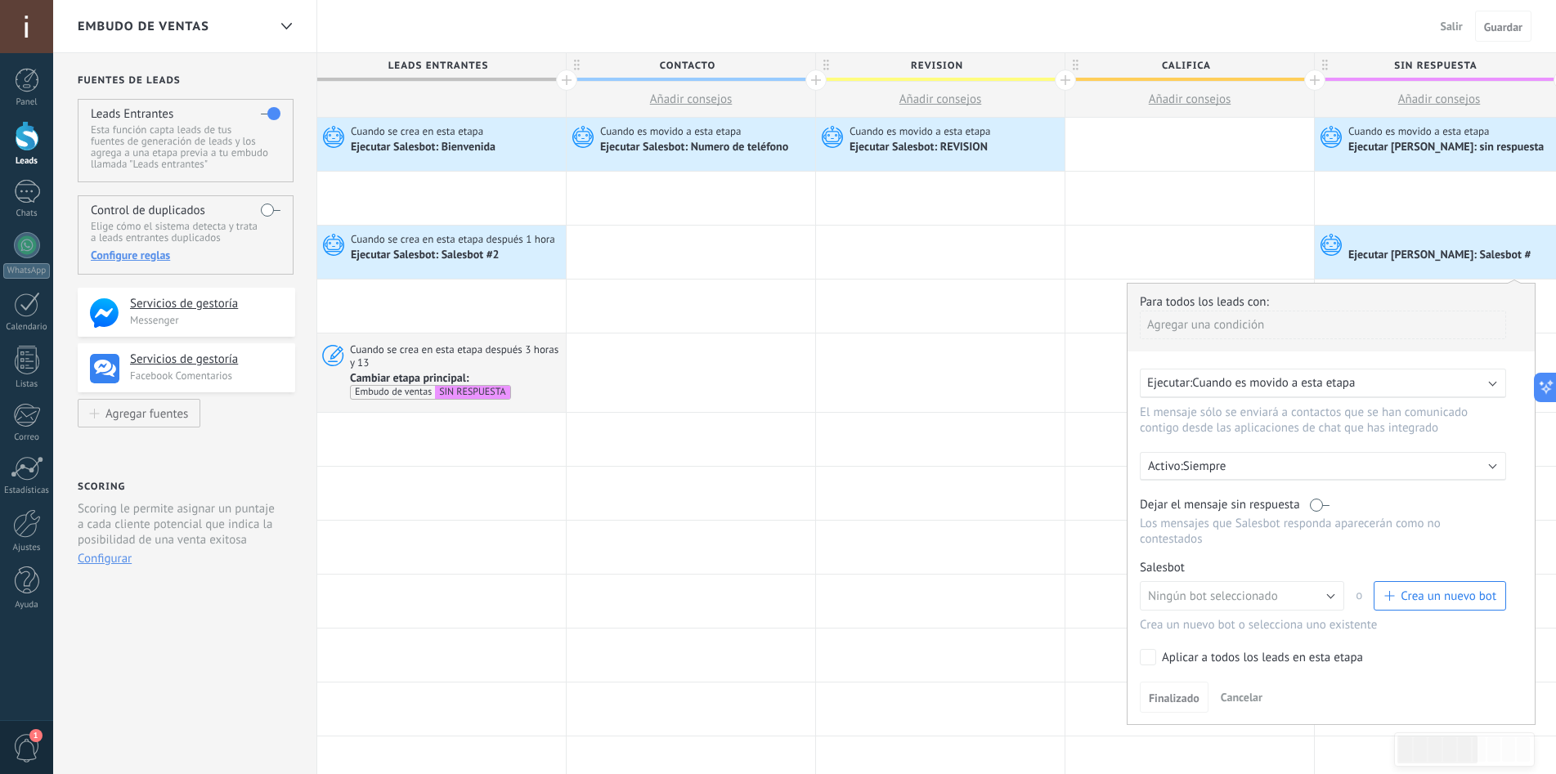
click at [1433, 600] on span "Crea un nuevo bot" at bounding box center [1449, 597] width 96 height 16
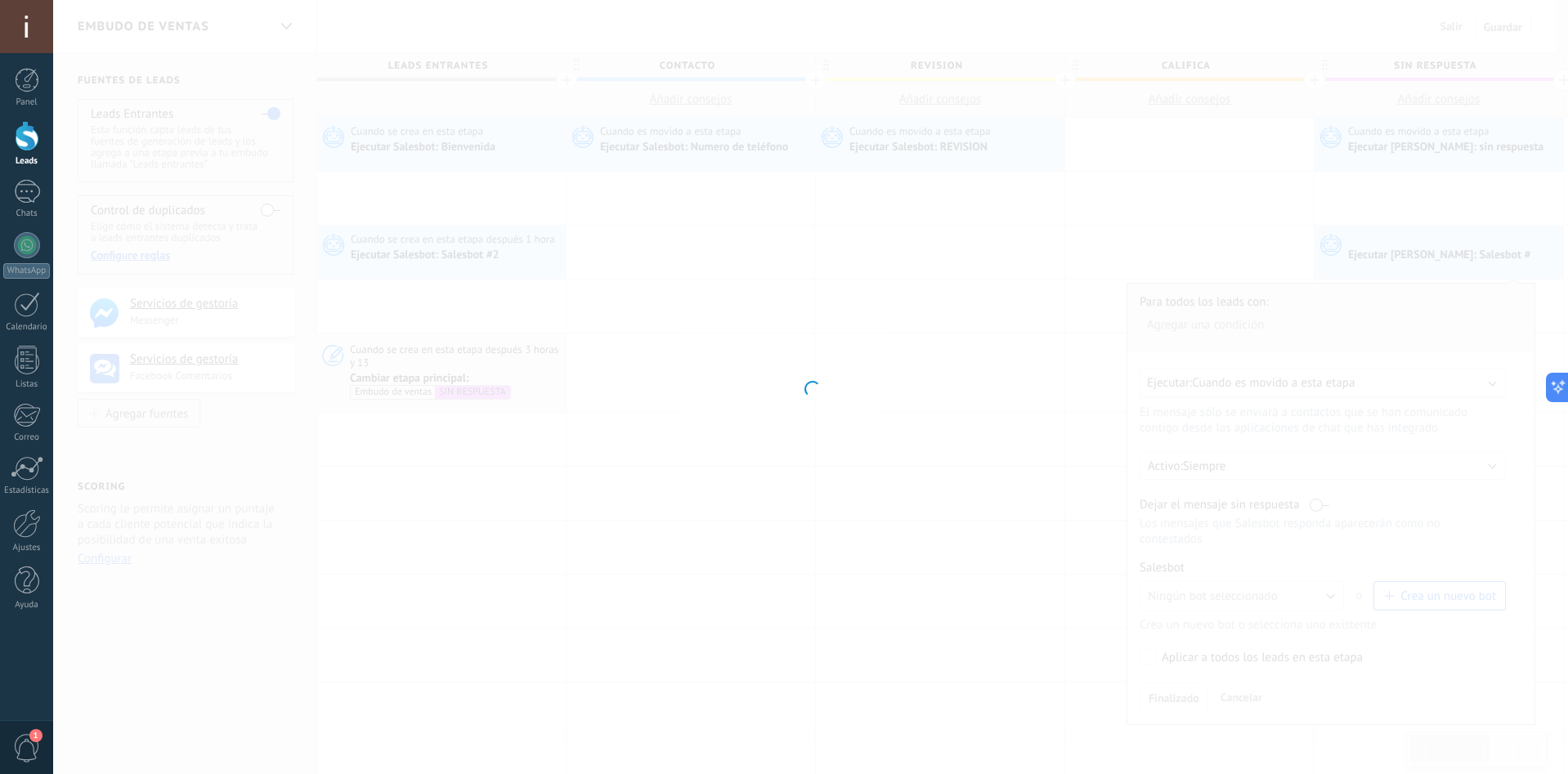
type input "**********"
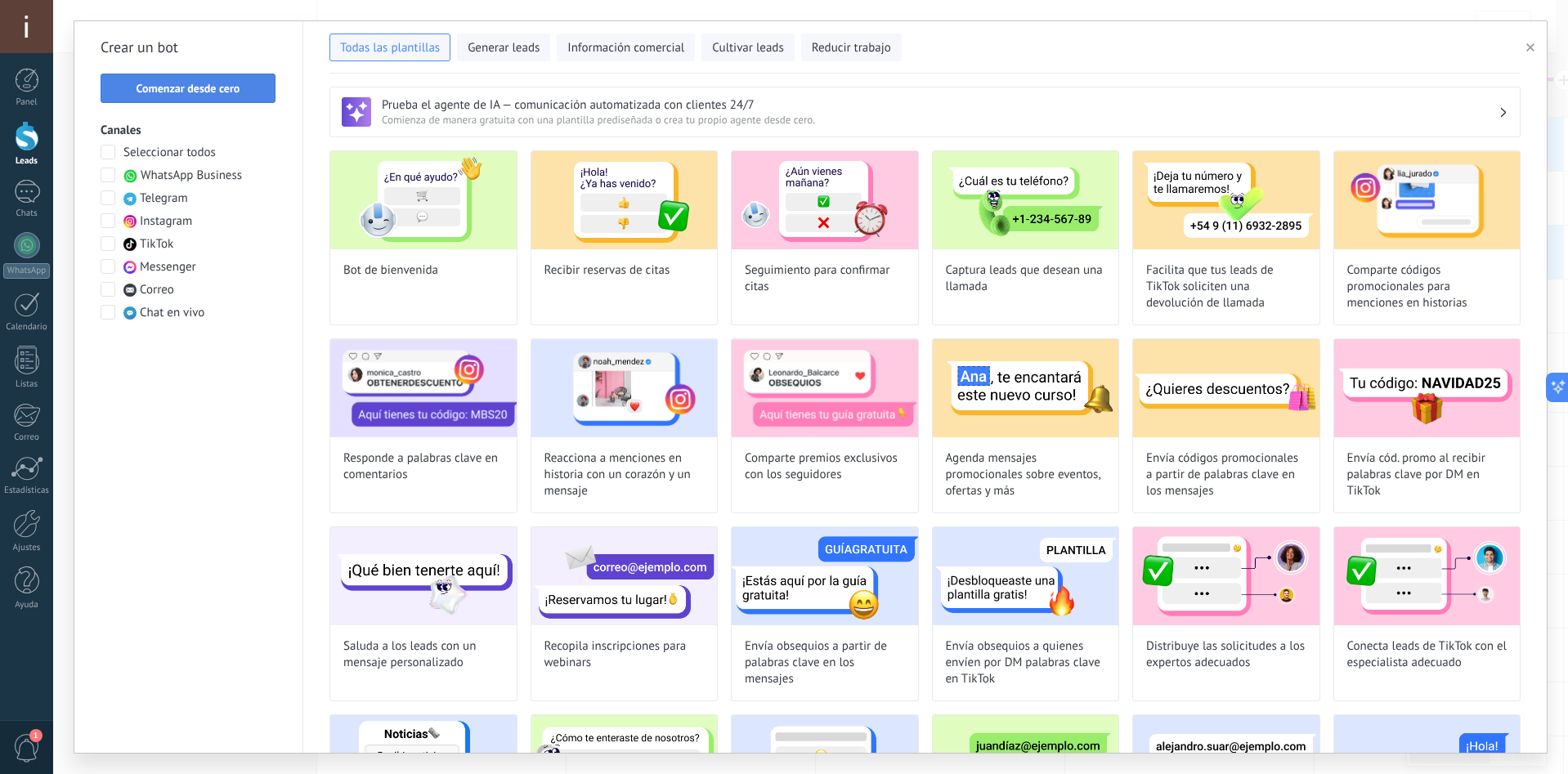
click at [253, 88] on span "Comenzar desde cero" at bounding box center [188, 88] width 157 height 11
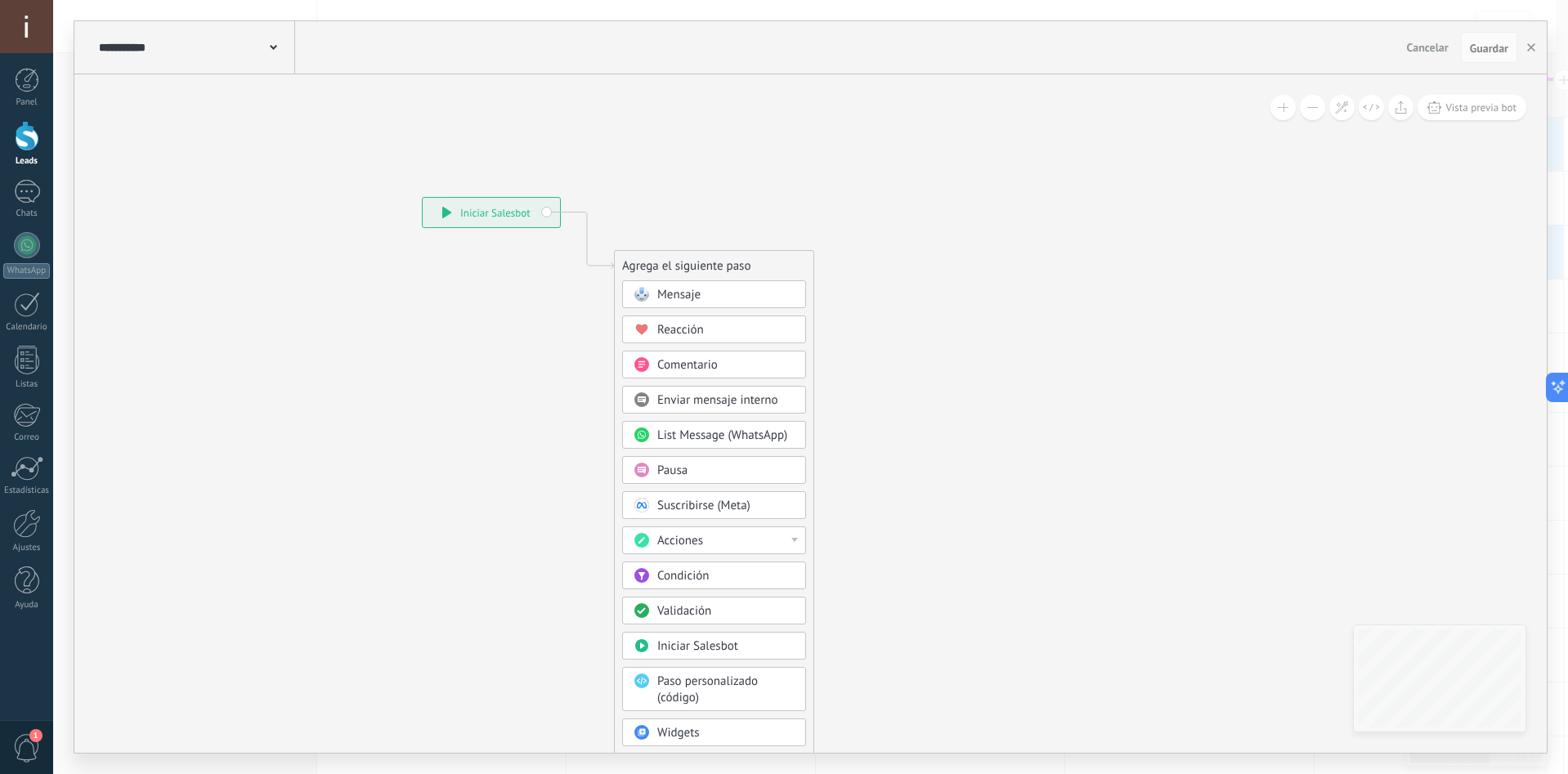
click at [697, 288] on span "Mensaje" at bounding box center [678, 295] width 43 height 16
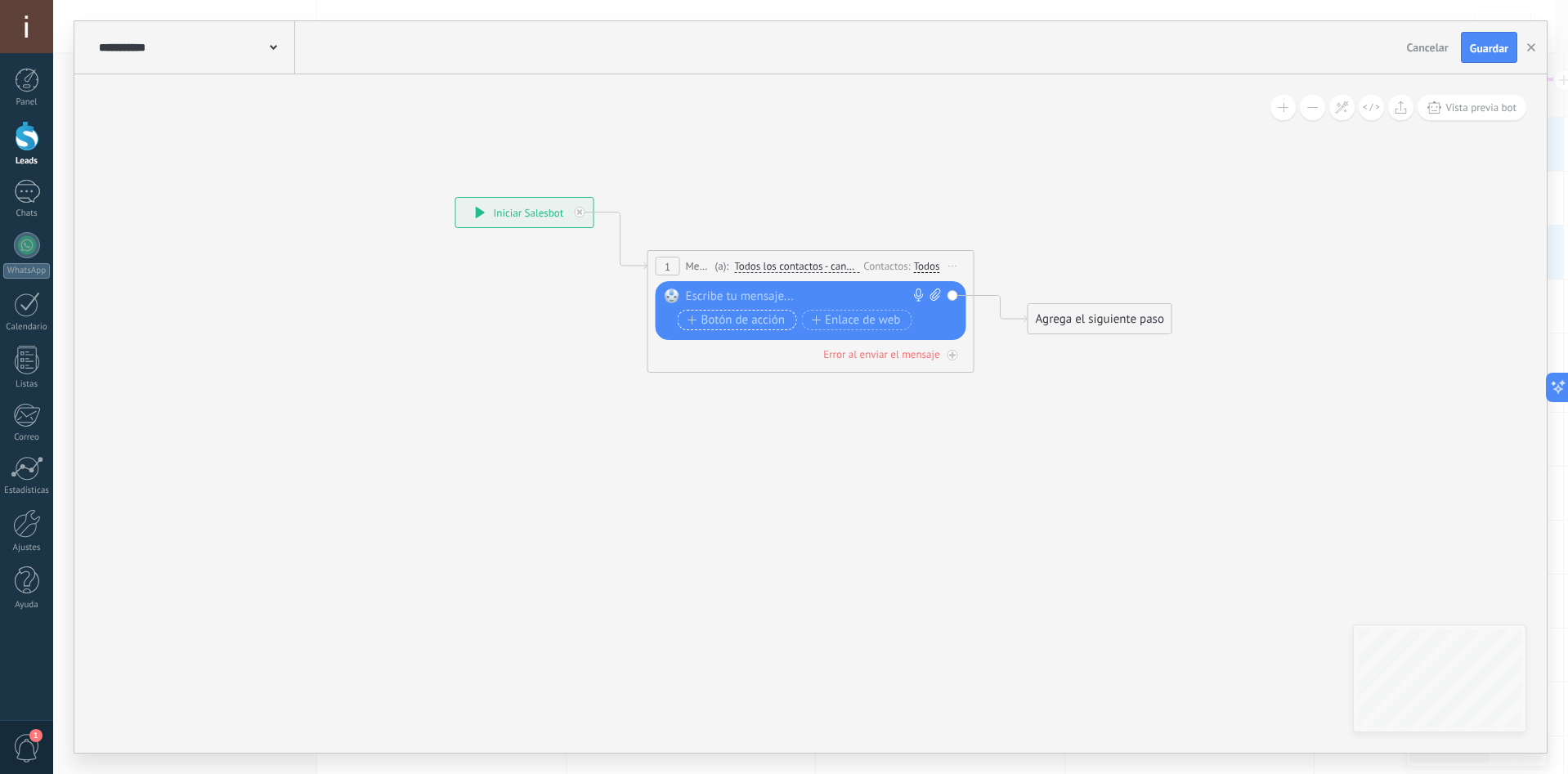
click at [777, 324] on span "Botón de acción" at bounding box center [737, 320] width 98 height 13
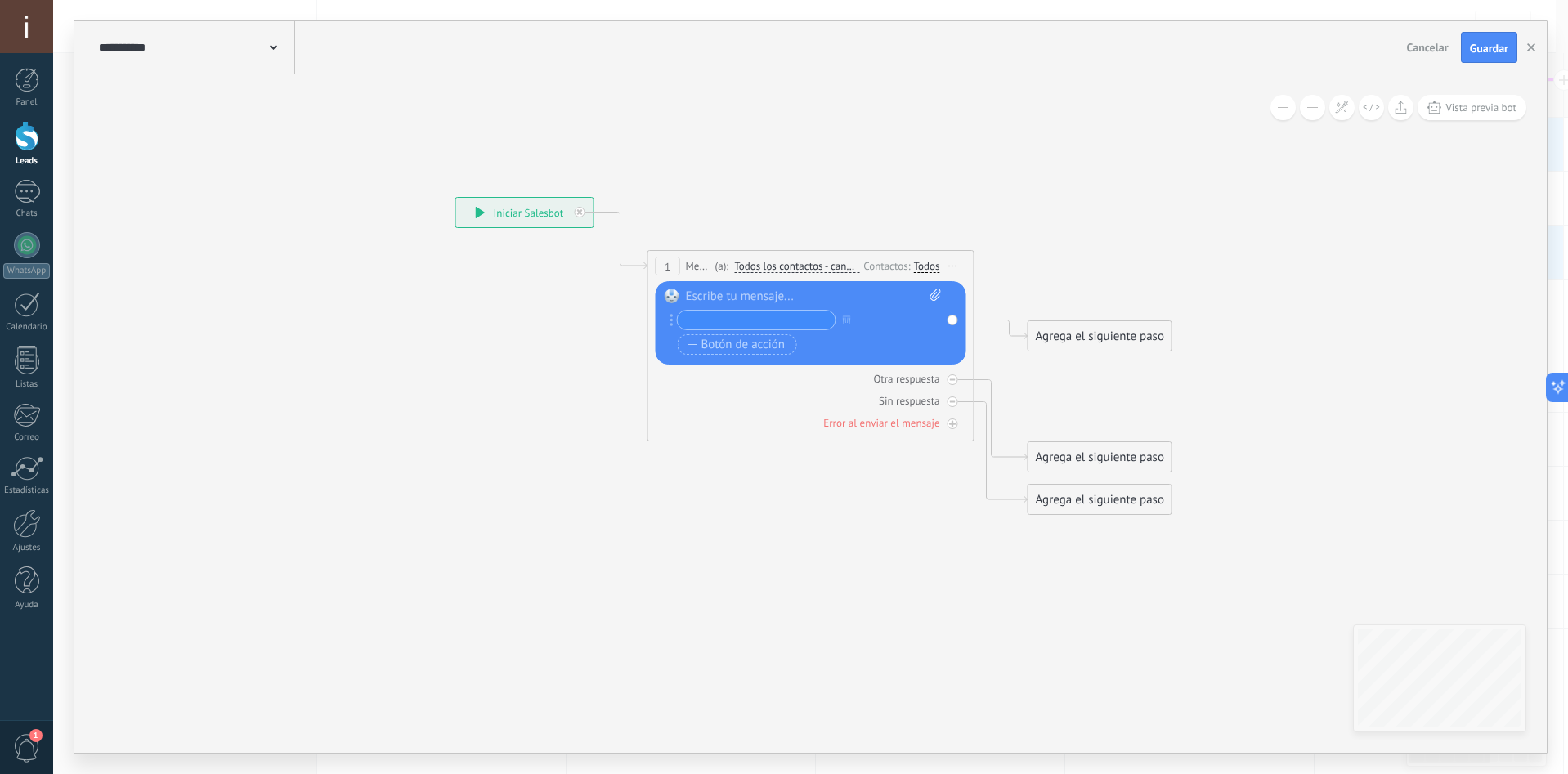
paste input "**********"
type input "**********"
click at [754, 341] on span "Botón de acción" at bounding box center [737, 345] width 98 height 13
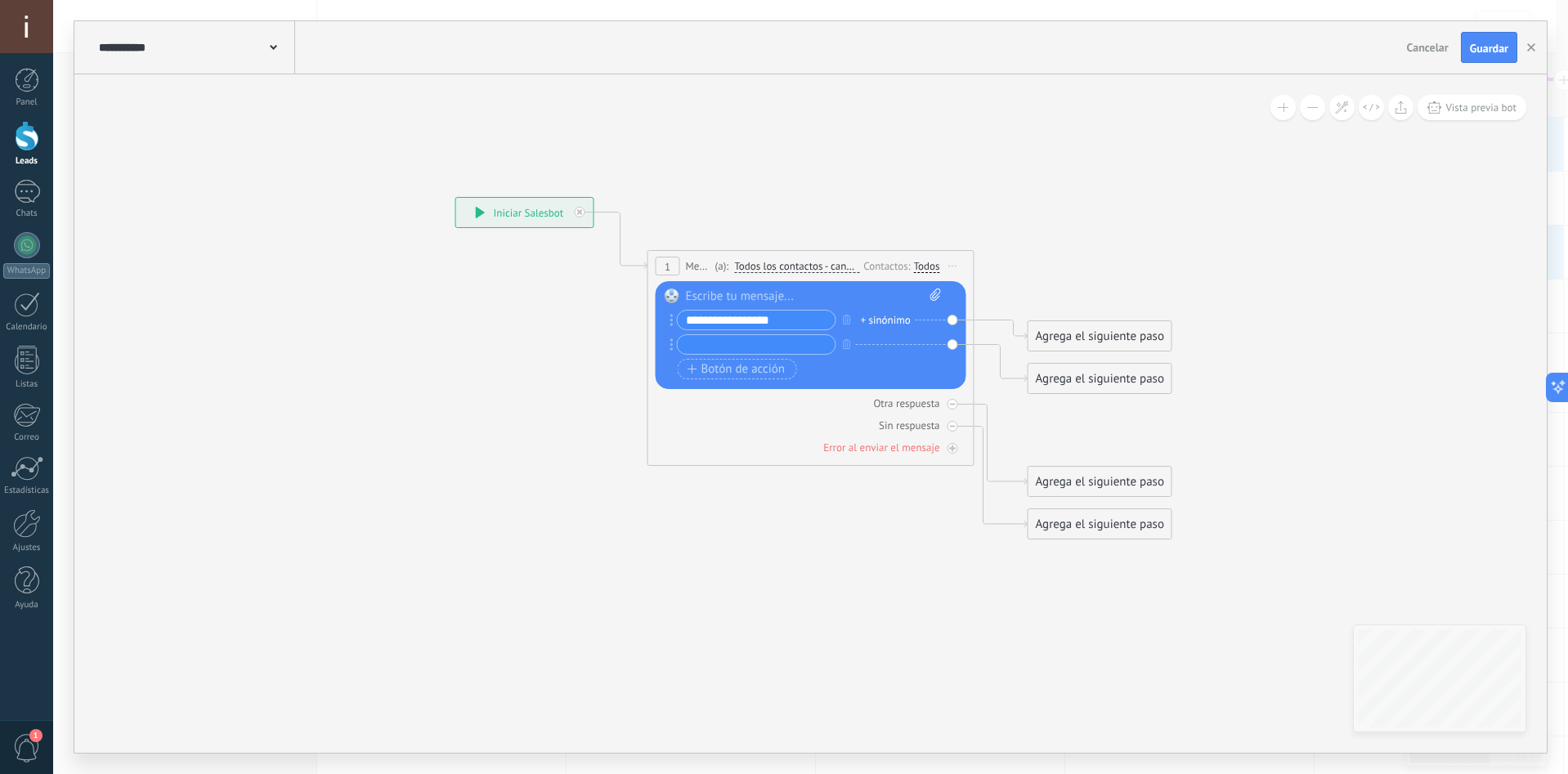
paste input "**********"
type input "**********"
click at [953, 316] on div "Reemplazar Quitar Convertir a mensaje de voz Arrastre la imagen aquí para adjun…" at bounding box center [811, 335] width 311 height 108
click at [1074, 336] on div "Agrega el siguiente paso" at bounding box center [1100, 336] width 143 height 27
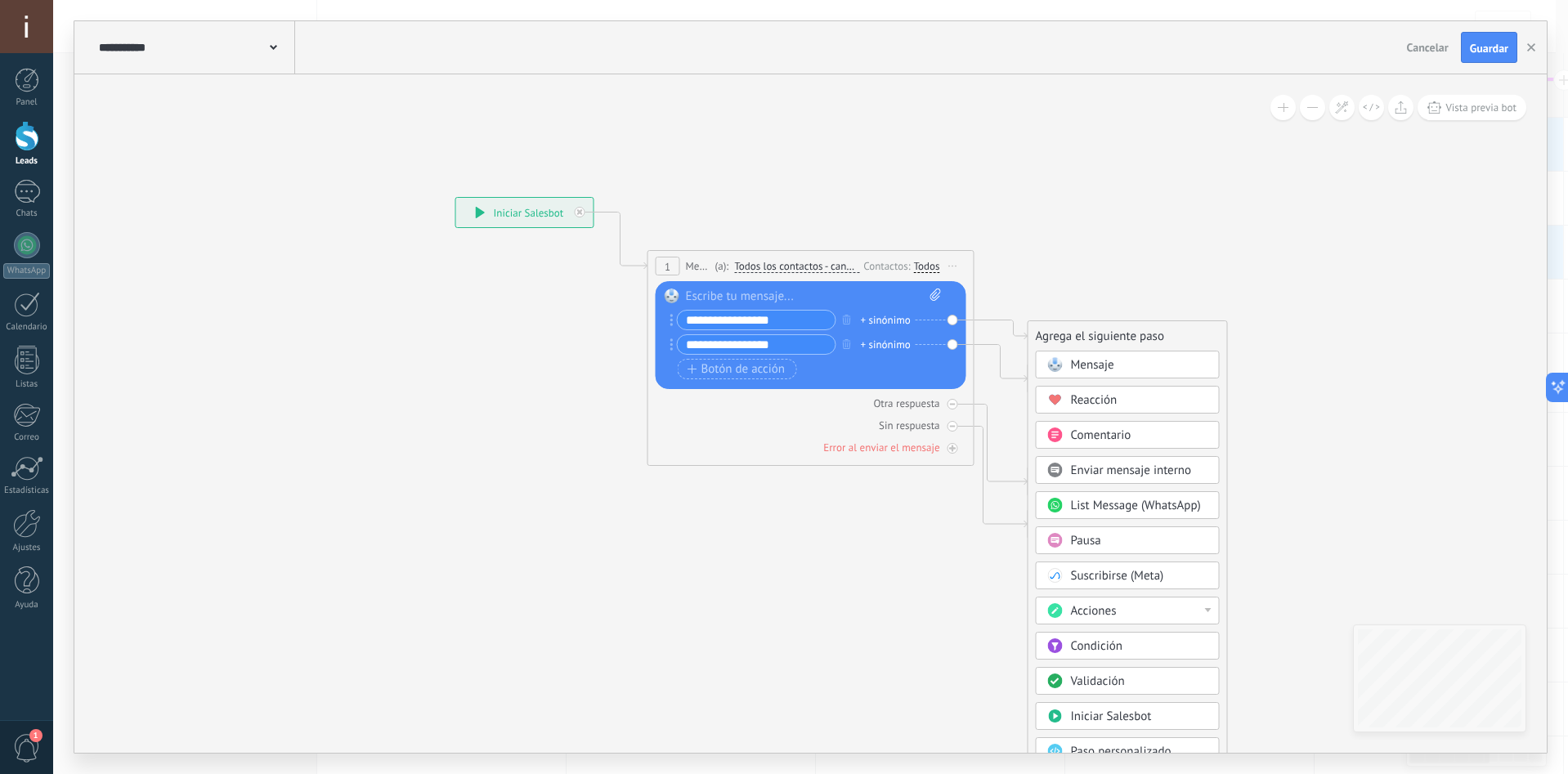
click at [1142, 361] on div "Mensaje" at bounding box center [1139, 365] width 137 height 16
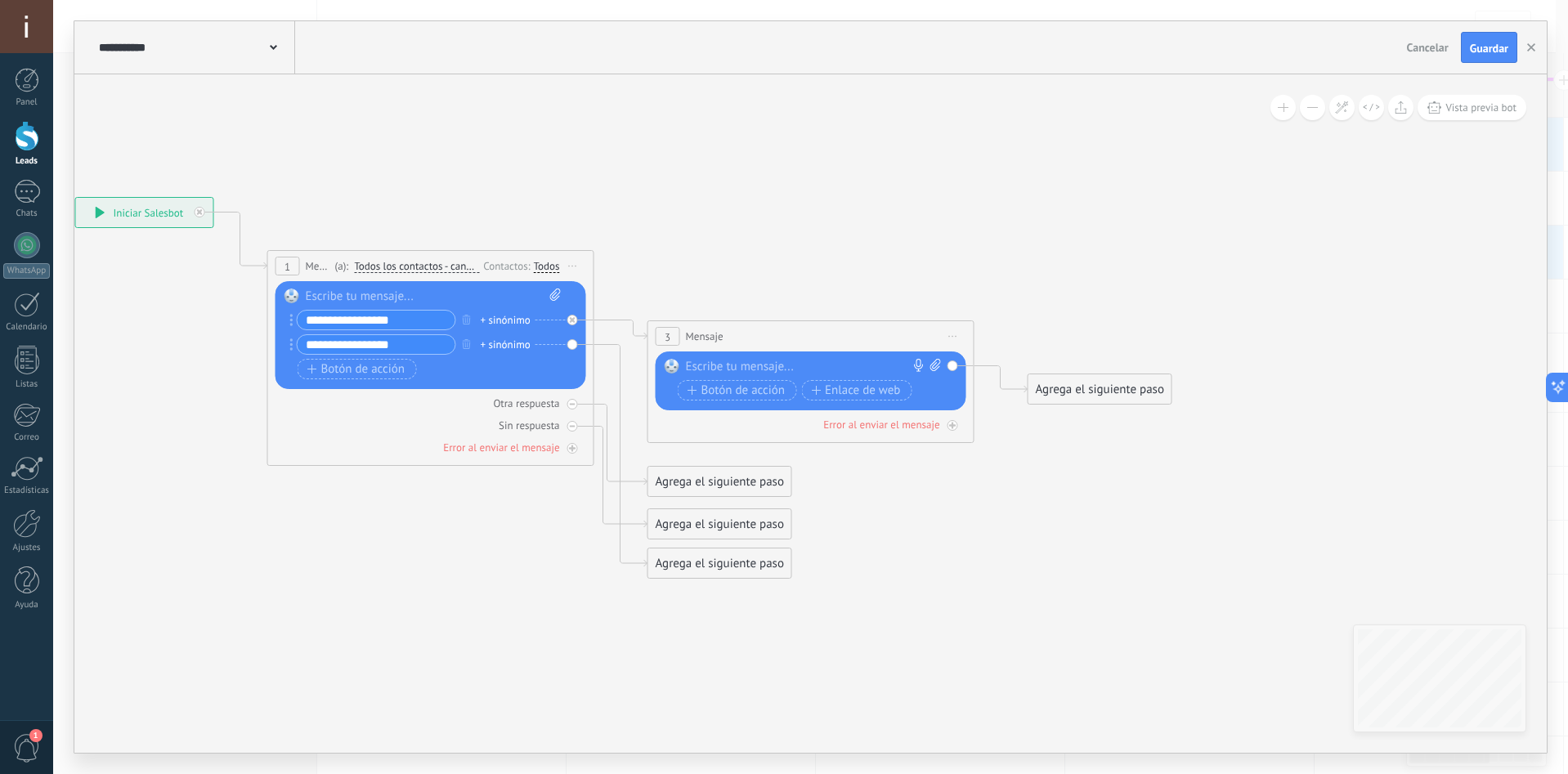
click at [842, 363] on div at bounding box center [807, 367] width 243 height 16
paste div
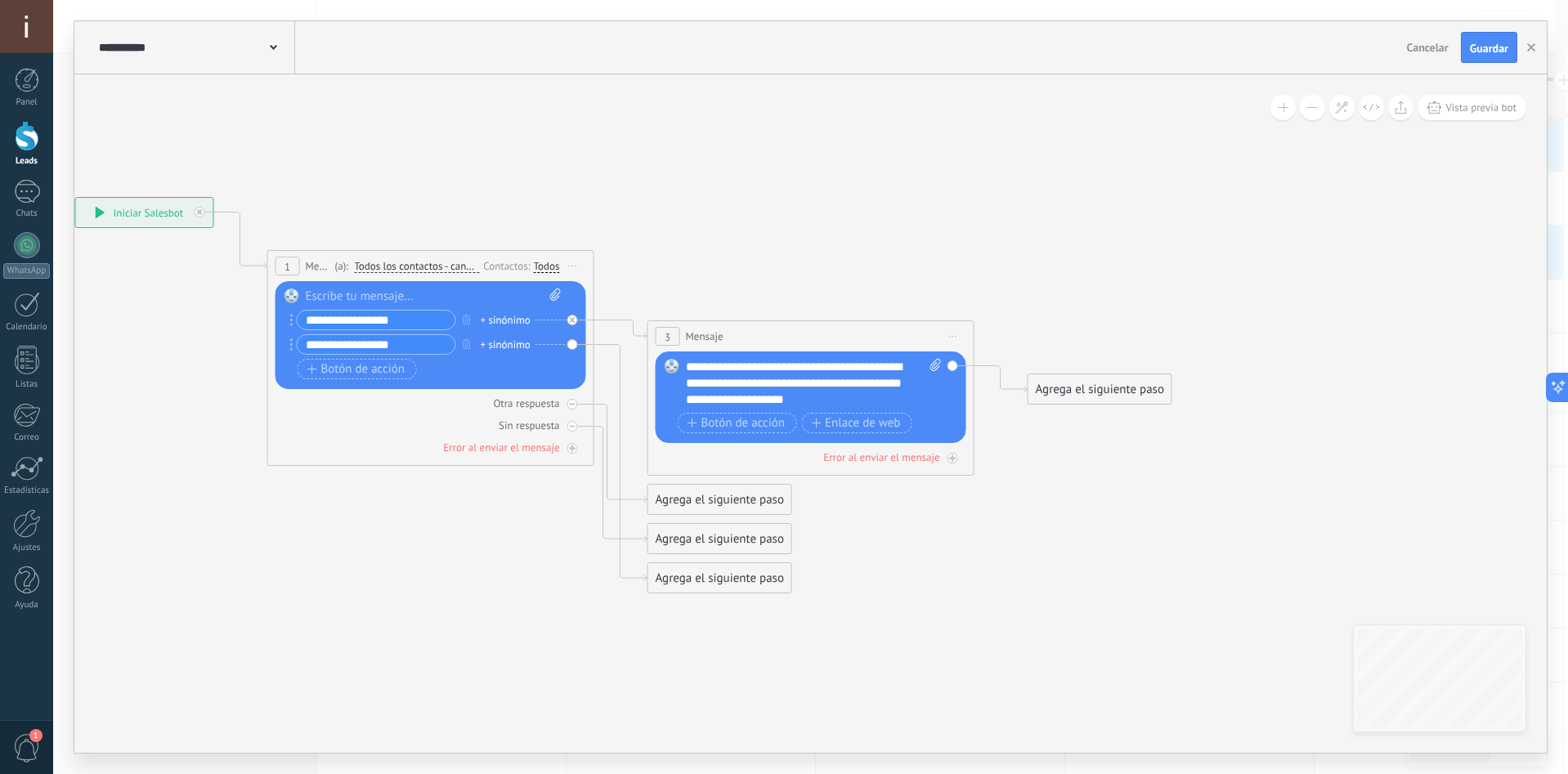
click at [679, 577] on div "Agrega el siguiente paso" at bounding box center [719, 578] width 143 height 27
click at [742, 596] on div "Mensaje" at bounding box center [748, 607] width 184 height 28
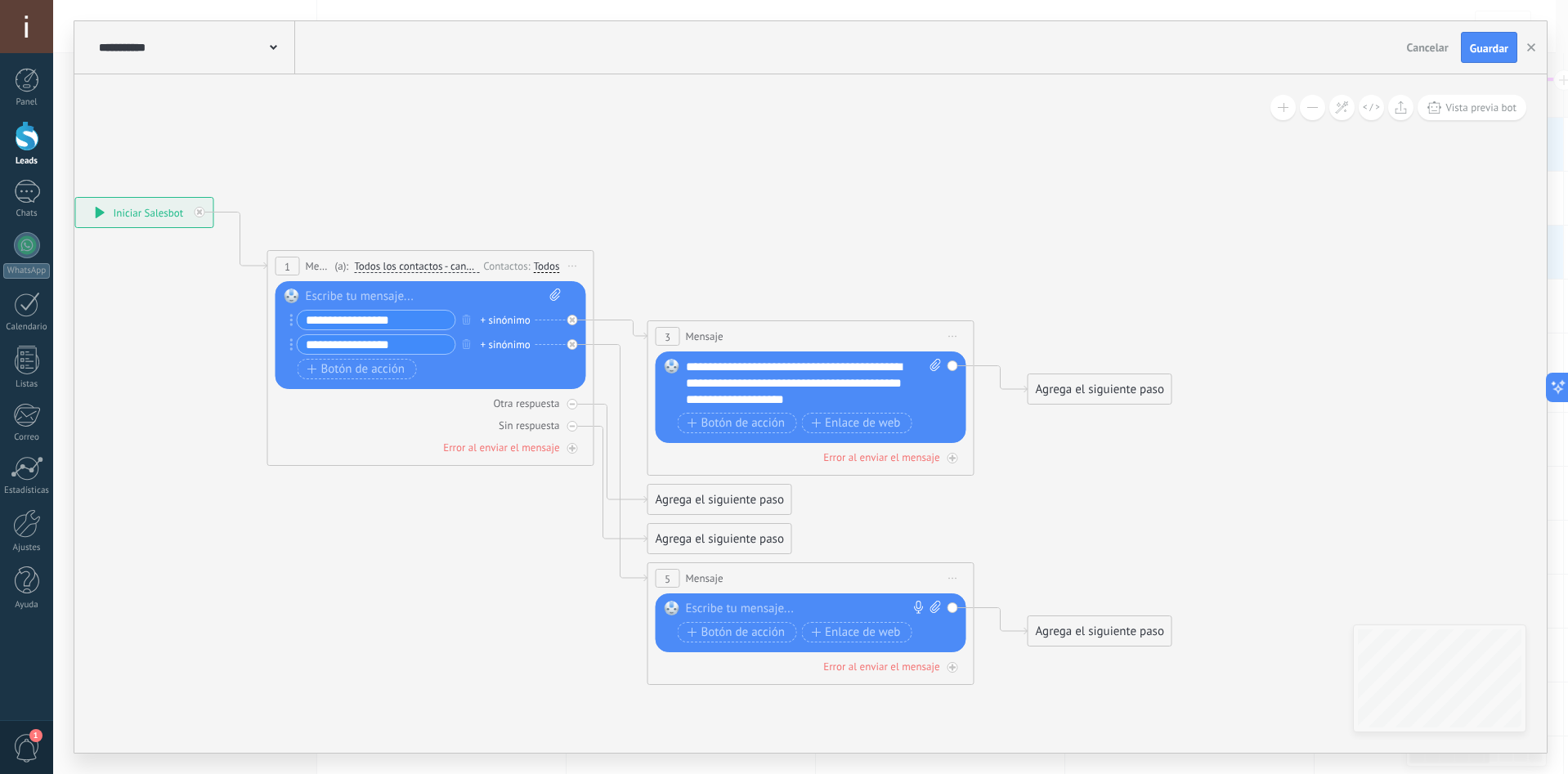
click at [774, 617] on div at bounding box center [807, 609] width 243 height 16
paste div
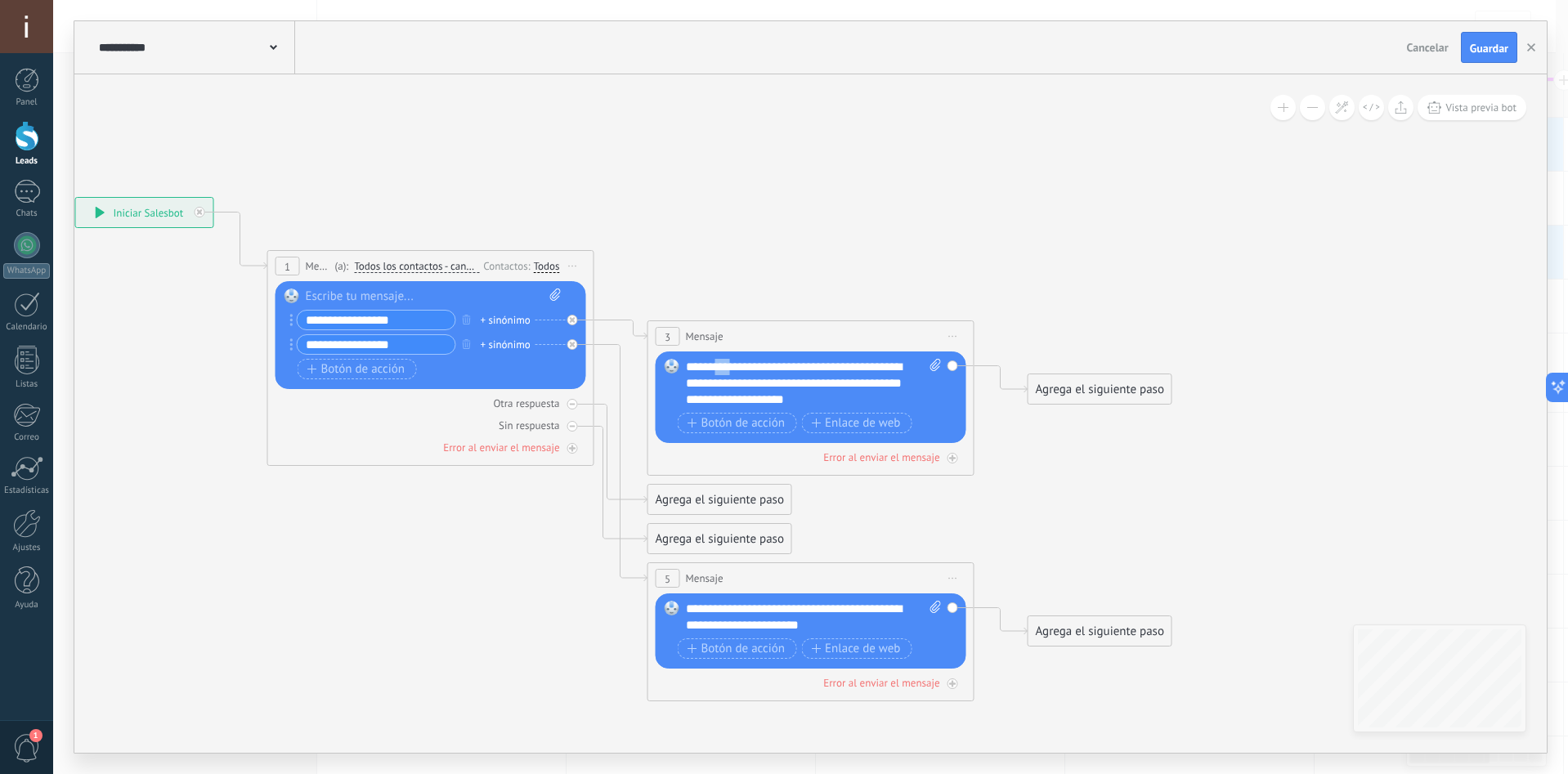
drag, startPoint x: 723, startPoint y: 362, endPoint x: 737, endPoint y: 331, distance: 34.0
click at [733, 333] on div "3 Mensaje ******* (a): Todos los contactos - canales seleccionados Todos los co…" at bounding box center [811, 398] width 327 height 155
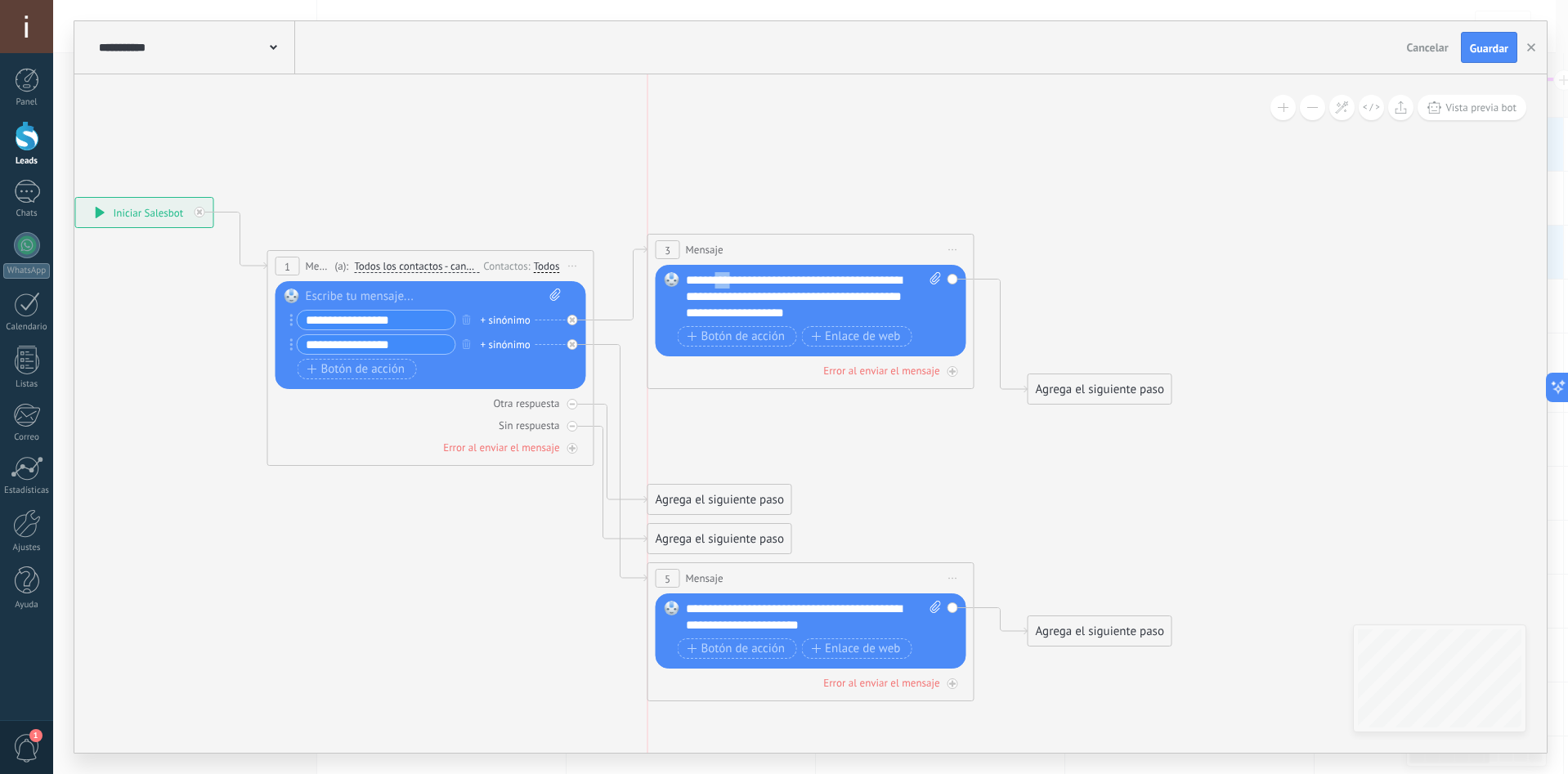
drag, startPoint x: 751, startPoint y: 330, endPoint x: 751, endPoint y: 243, distance: 86.7
click at [751, 243] on div "3 Mensaje ******* (a): Todos los contactos - canales seleccionados Todos los co…" at bounding box center [810, 250] width 325 height 30
click at [1493, 37] on button "Guardar" at bounding box center [1489, 47] width 56 height 31
click at [1531, 41] on button "button" at bounding box center [1531, 47] width 25 height 31
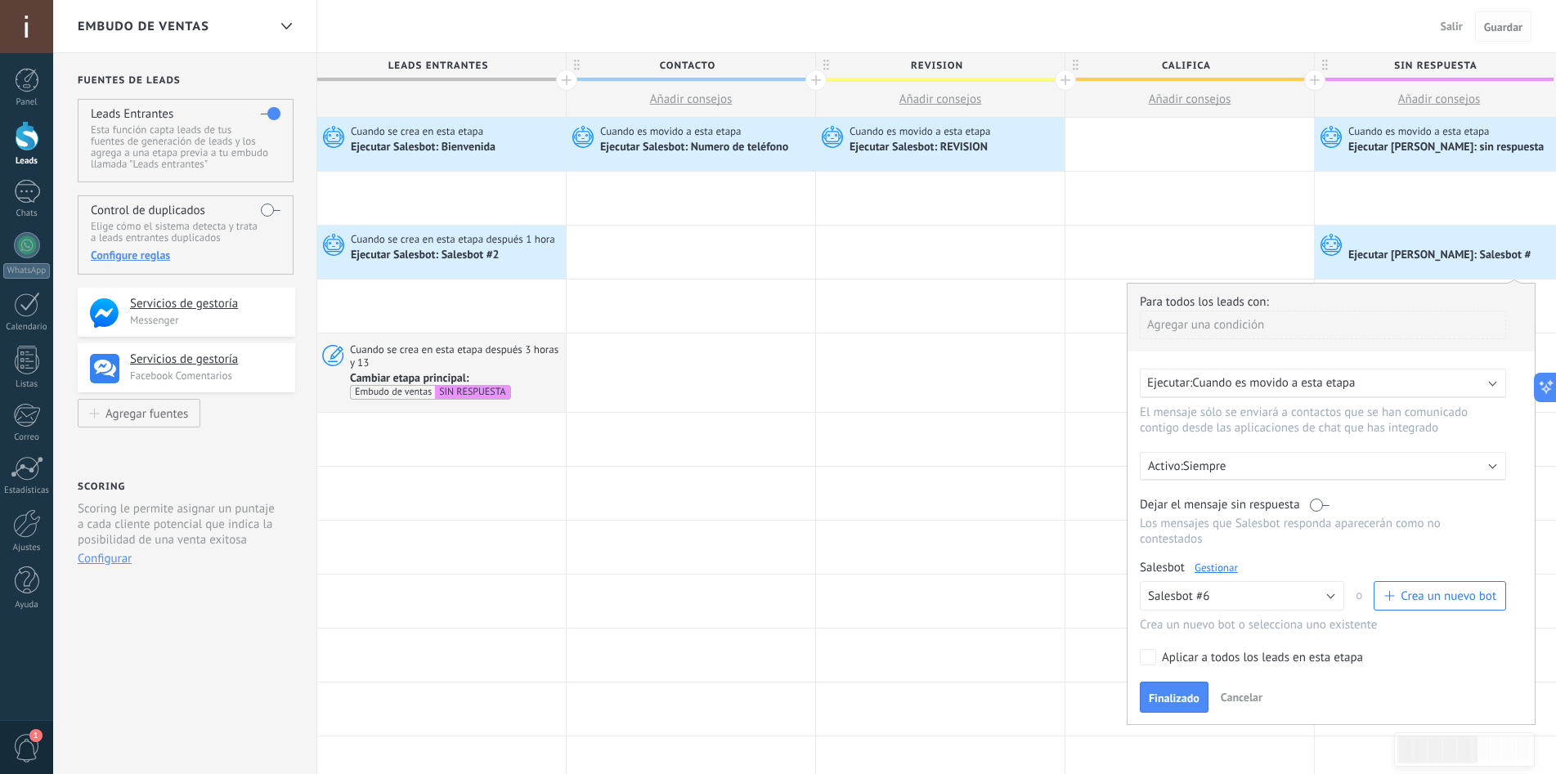
click at [1500, 21] on span "Guardar" at bounding box center [1503, 26] width 38 height 11
click at [1179, 704] on span "Finalizado" at bounding box center [1174, 698] width 51 height 11
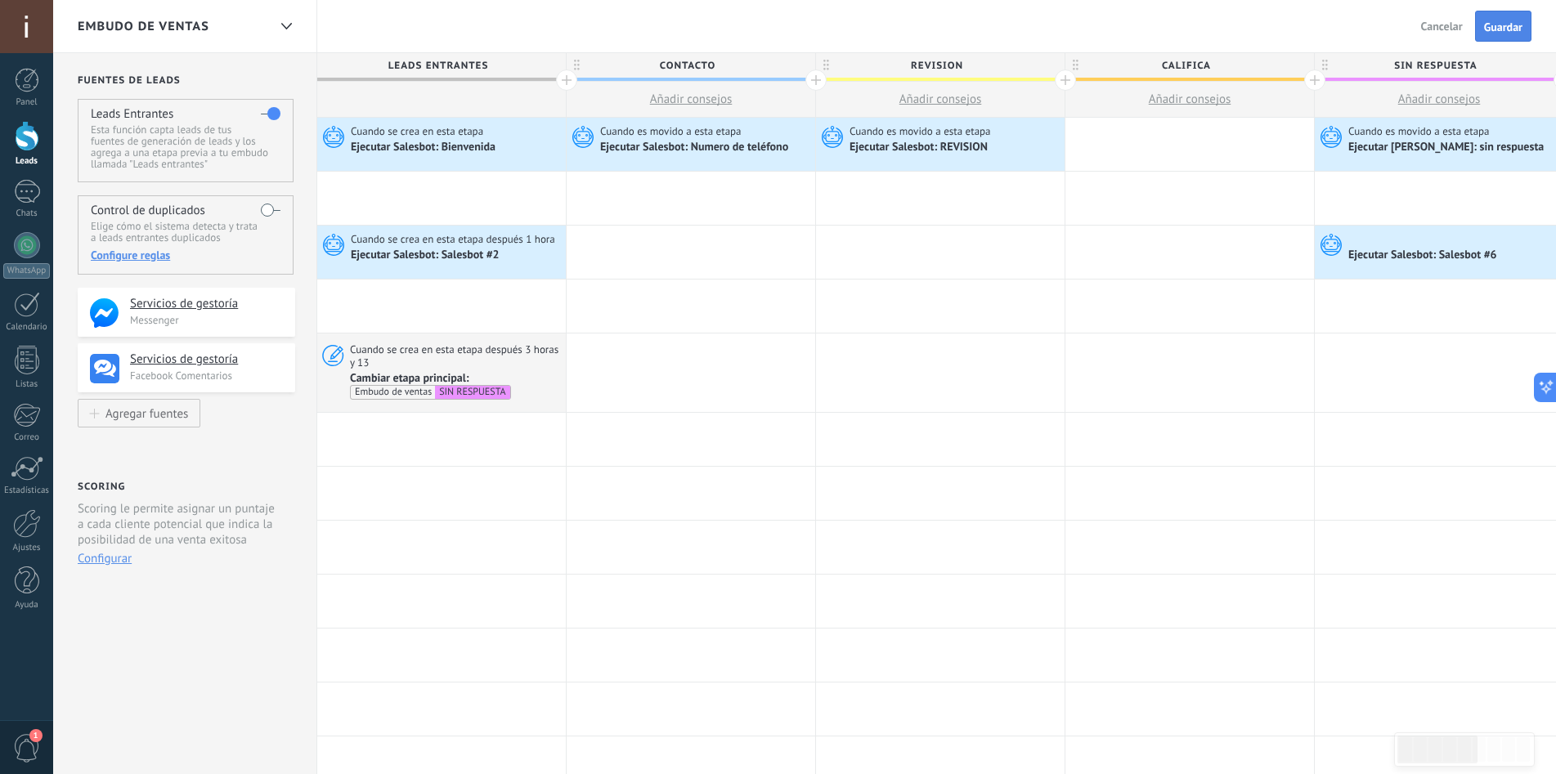
click at [1501, 26] on span "Guardar" at bounding box center [1503, 26] width 38 height 11
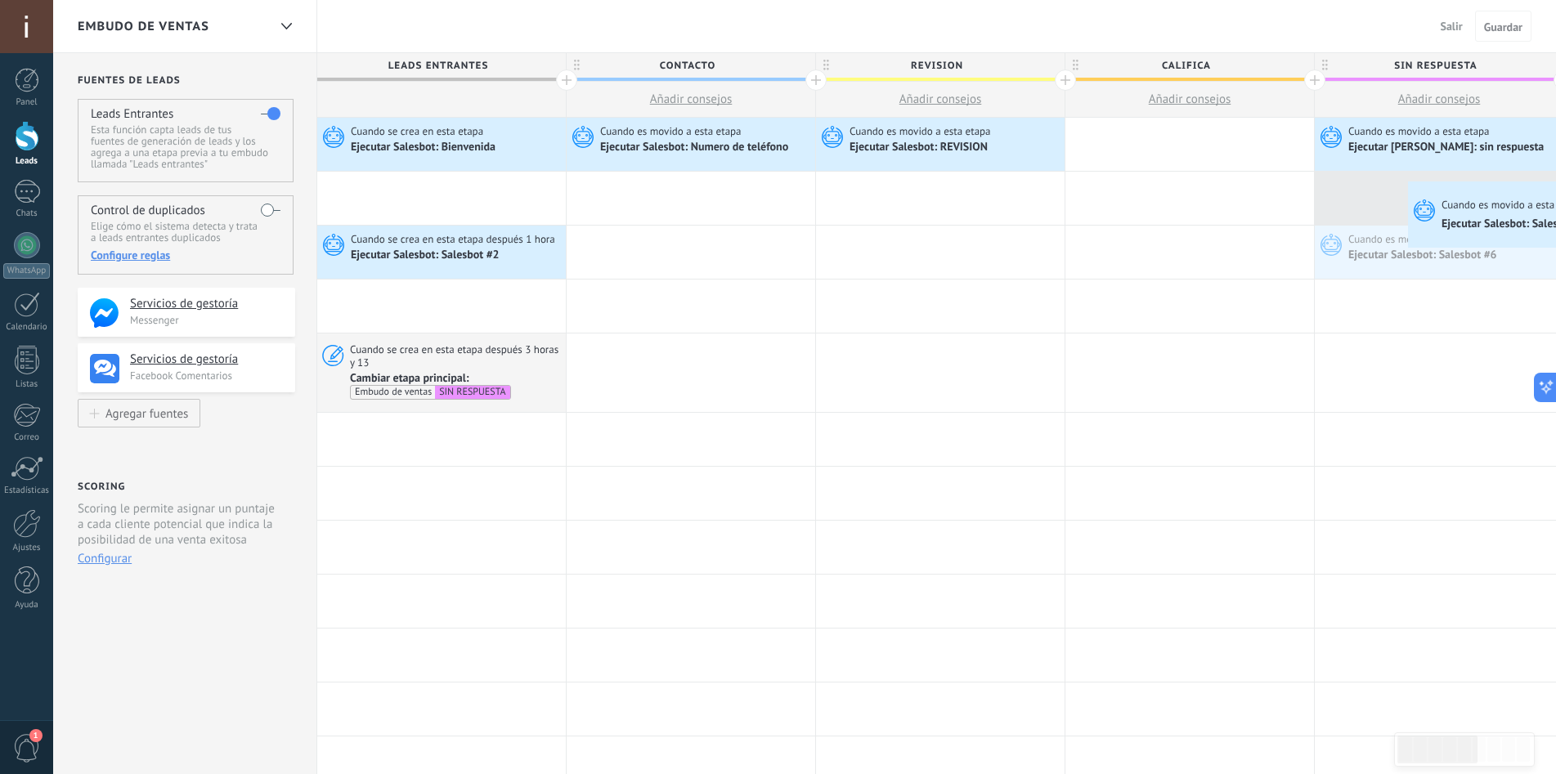
drag, startPoint x: 1451, startPoint y: 233, endPoint x: 1383, endPoint y: 185, distance: 83.9
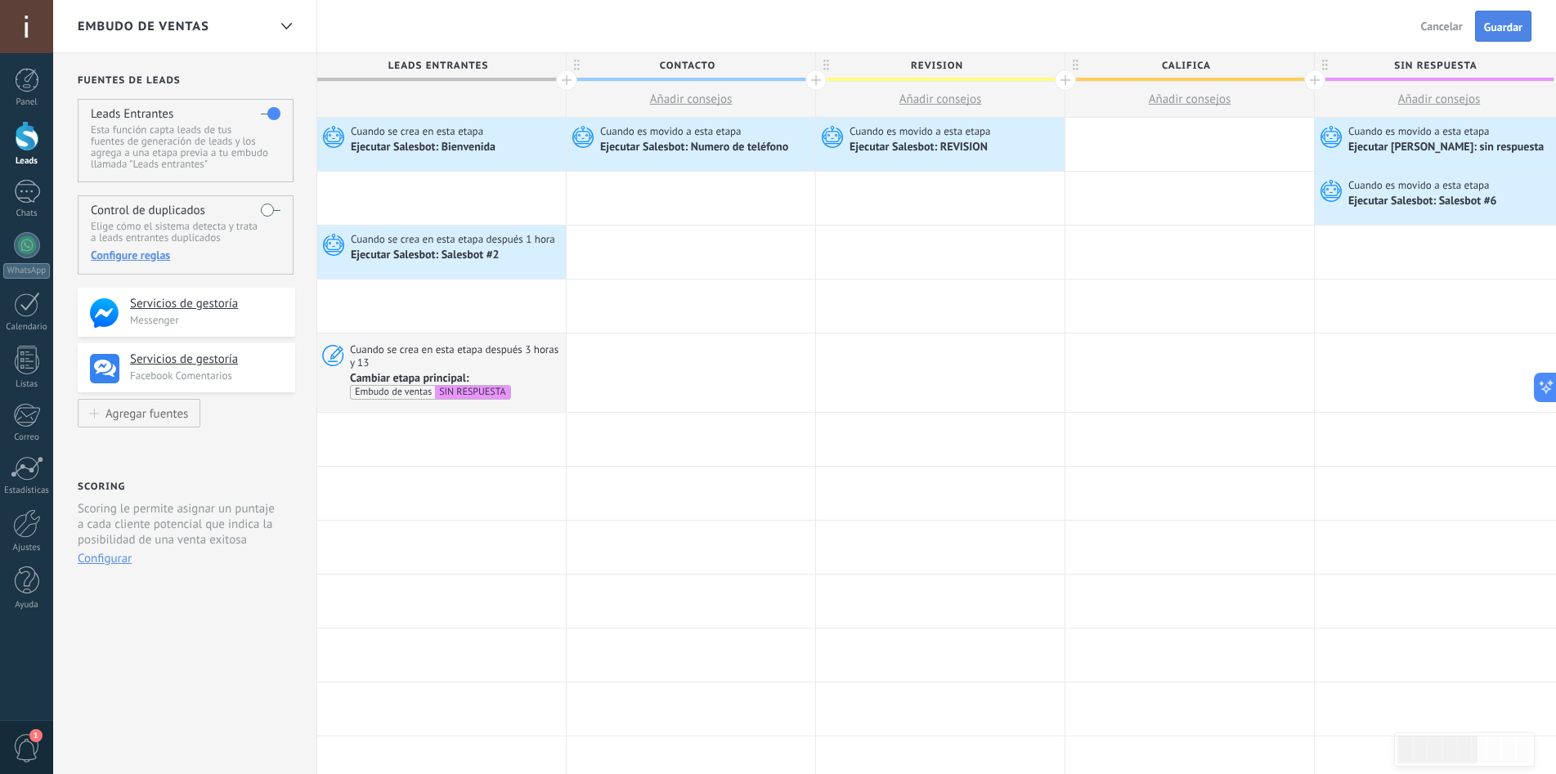
click at [1484, 34] on button "Guardar" at bounding box center [1503, 26] width 56 height 31
click at [25, 200] on div "1" at bounding box center [27, 192] width 26 height 24
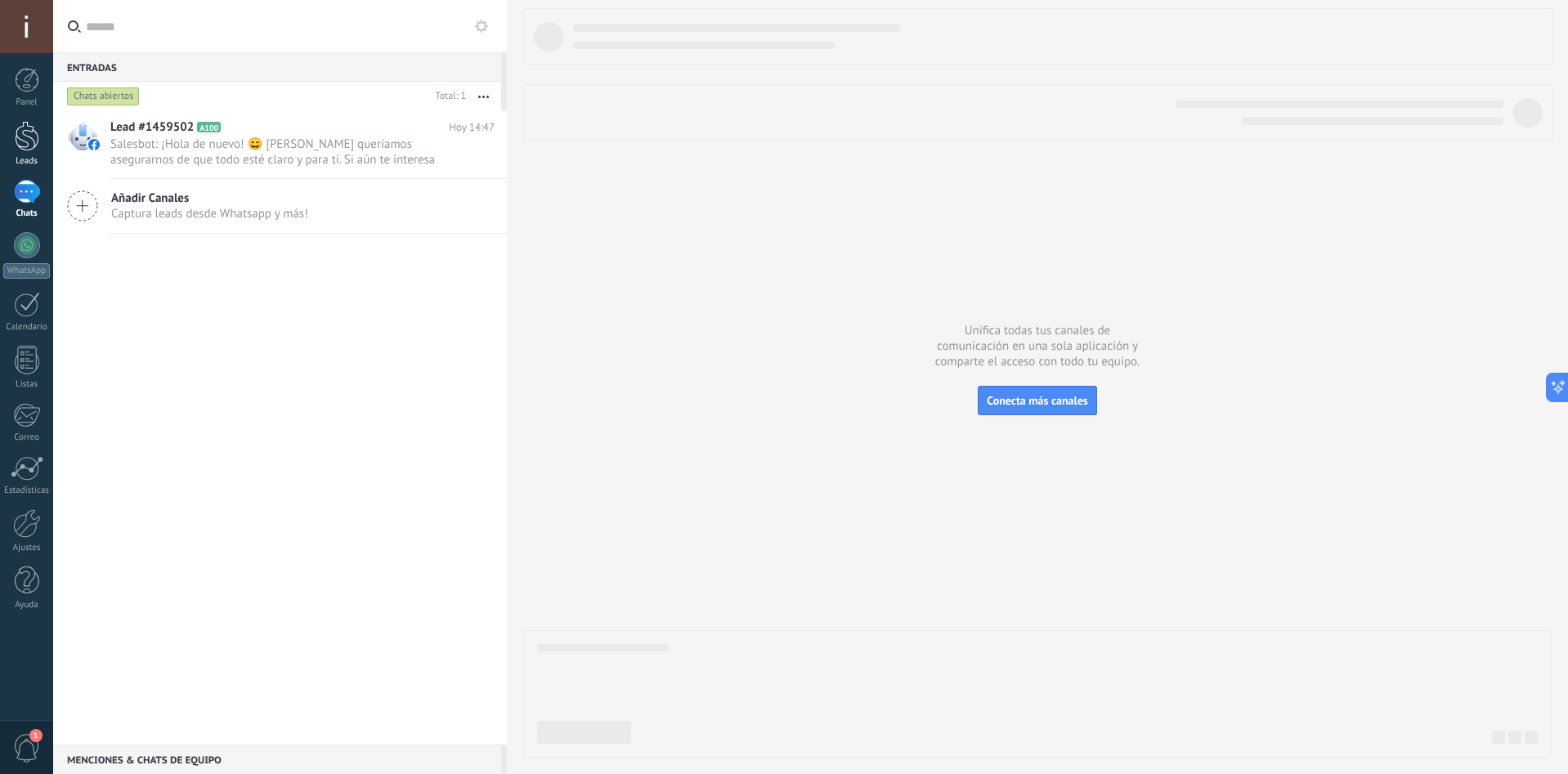
click at [41, 144] on link "Leads" at bounding box center [26, 144] width 53 height 46
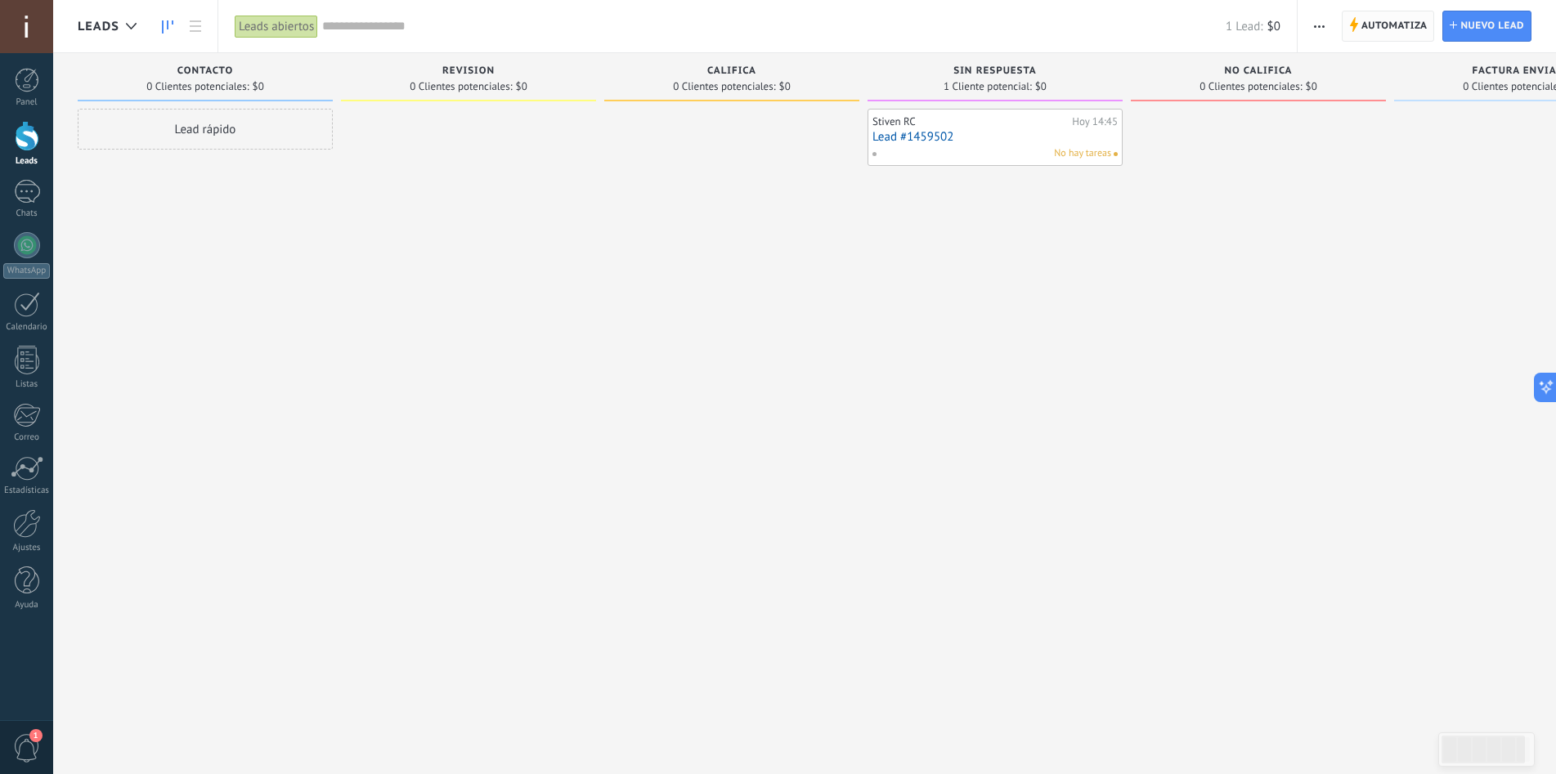
click at [1388, 26] on span "Automatiza" at bounding box center [1394, 25] width 66 height 29
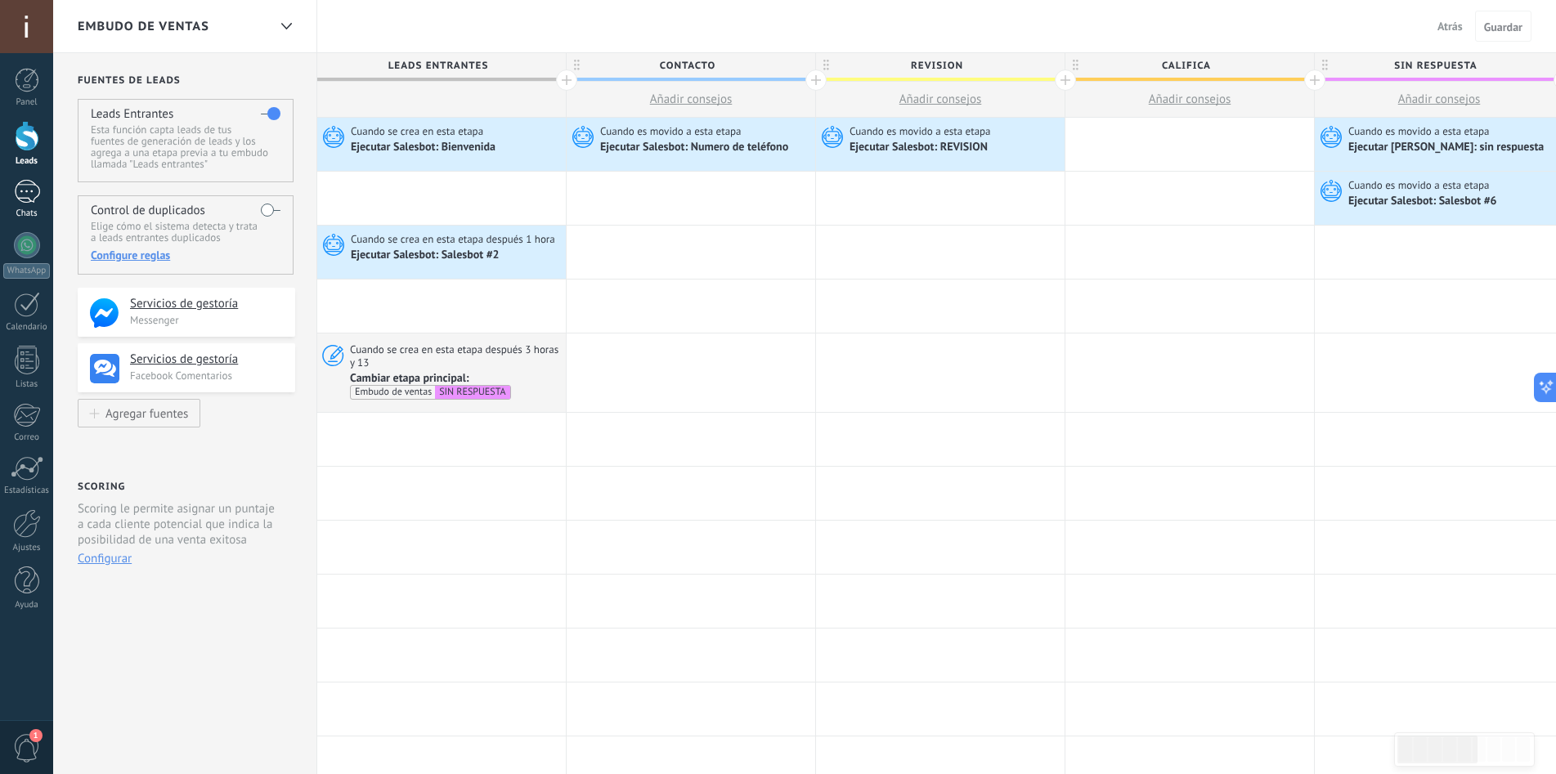
click at [20, 193] on div "1" at bounding box center [27, 192] width 26 height 24
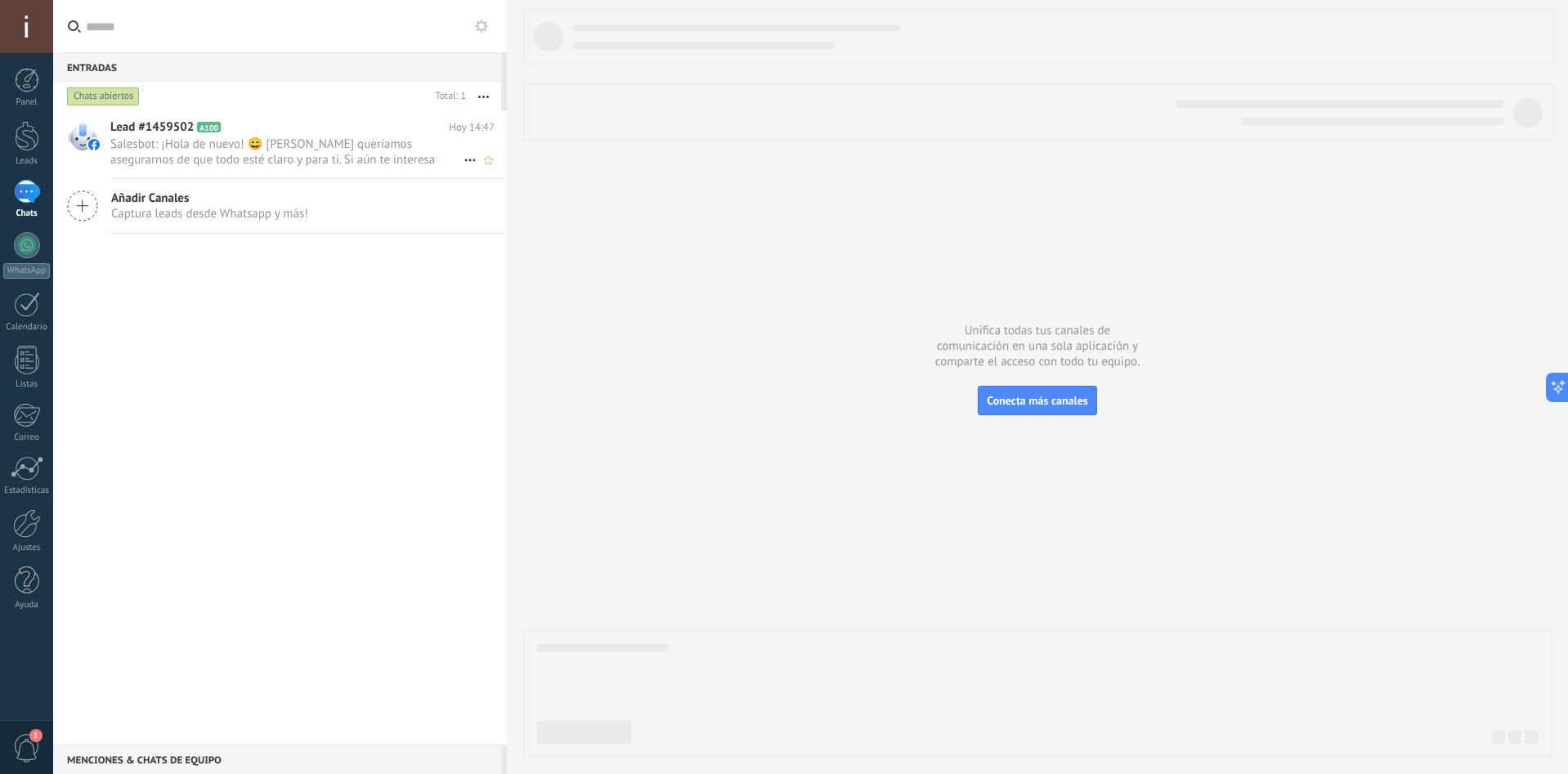
click at [389, 134] on h2 "Lead #1459502 A100" at bounding box center [279, 127] width 339 height 16
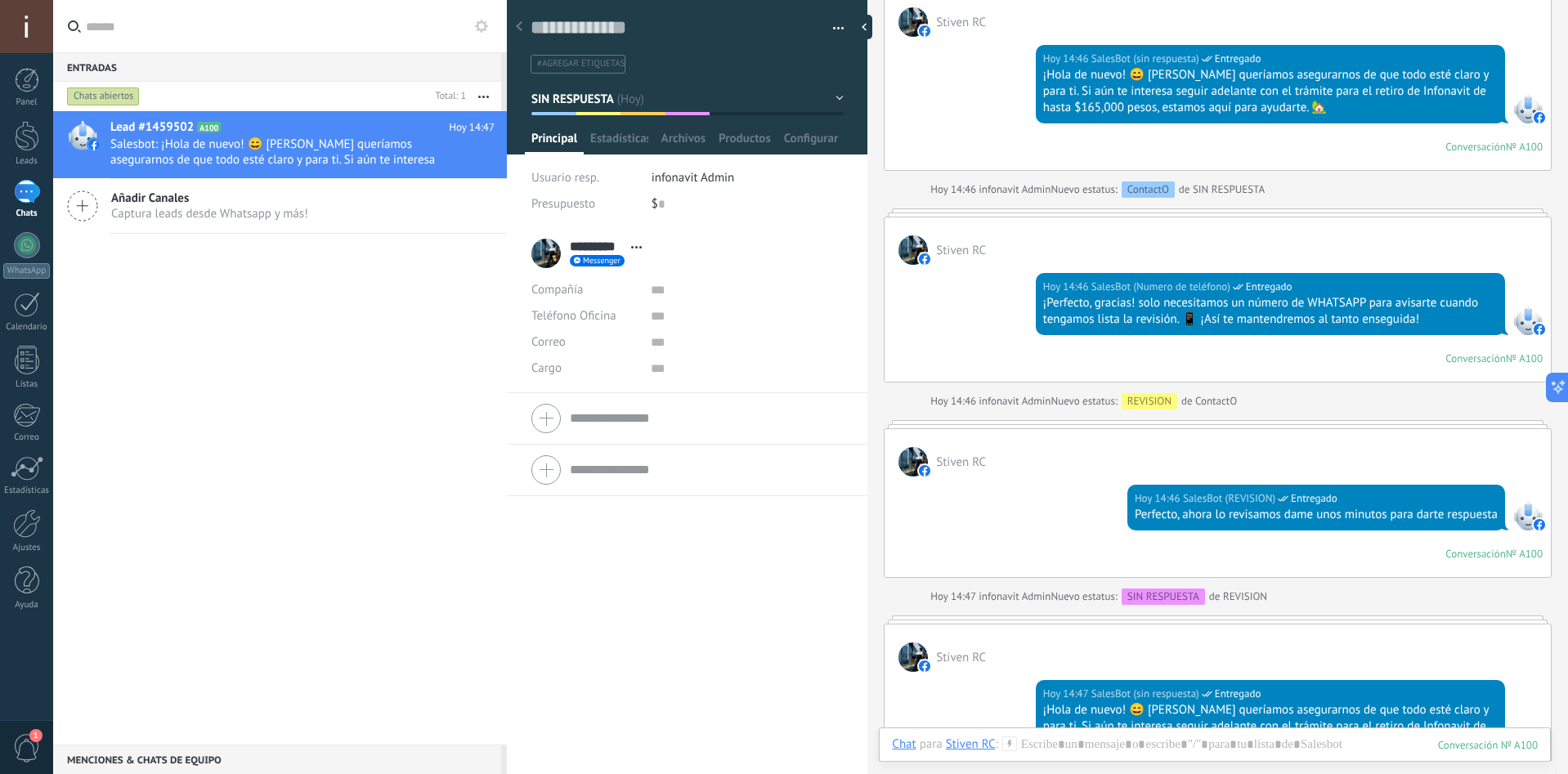
scroll to position [812, 0]
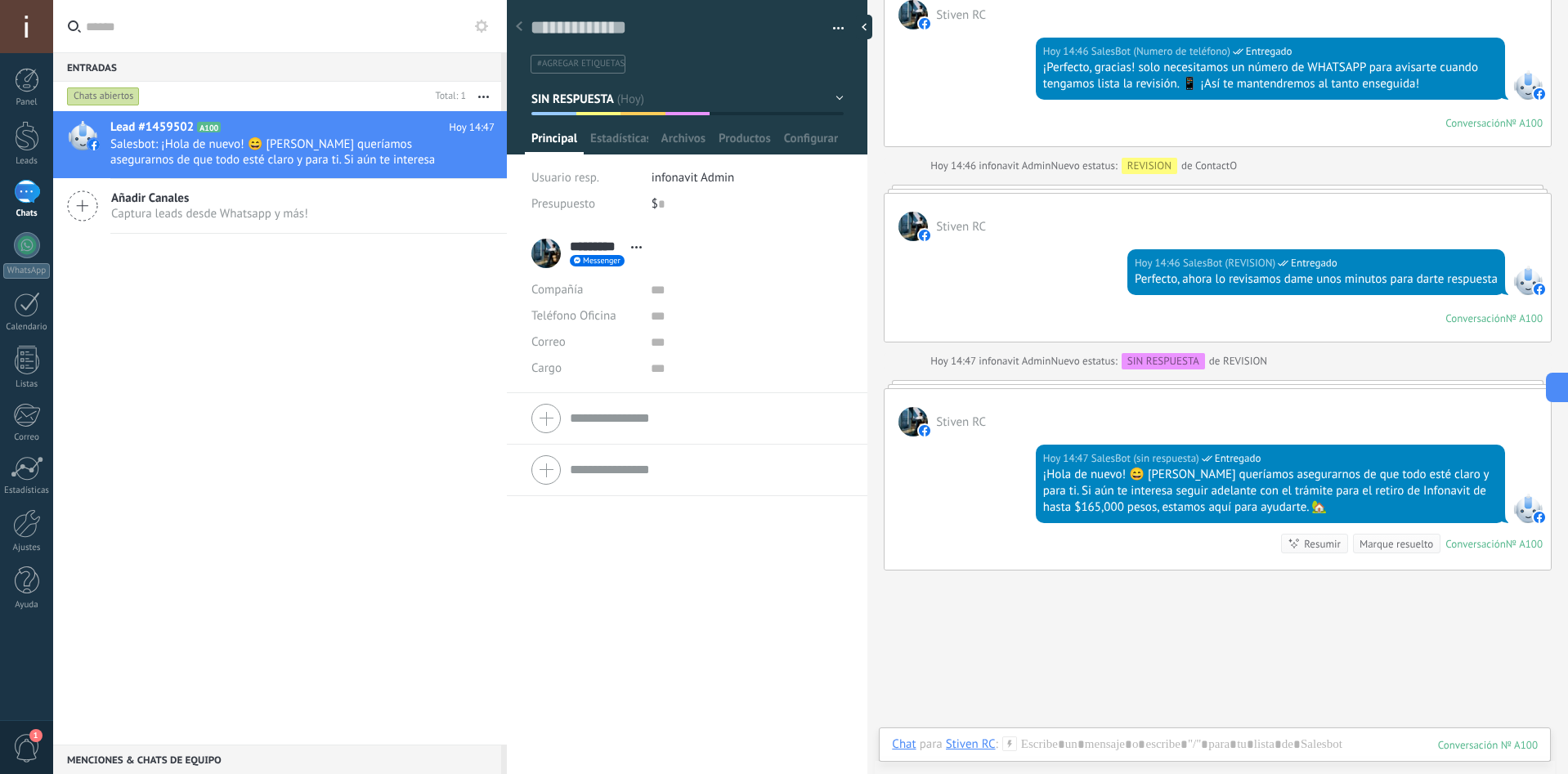
click at [698, 100] on button "SIN RESPUESTA" at bounding box center [687, 98] width 312 height 29
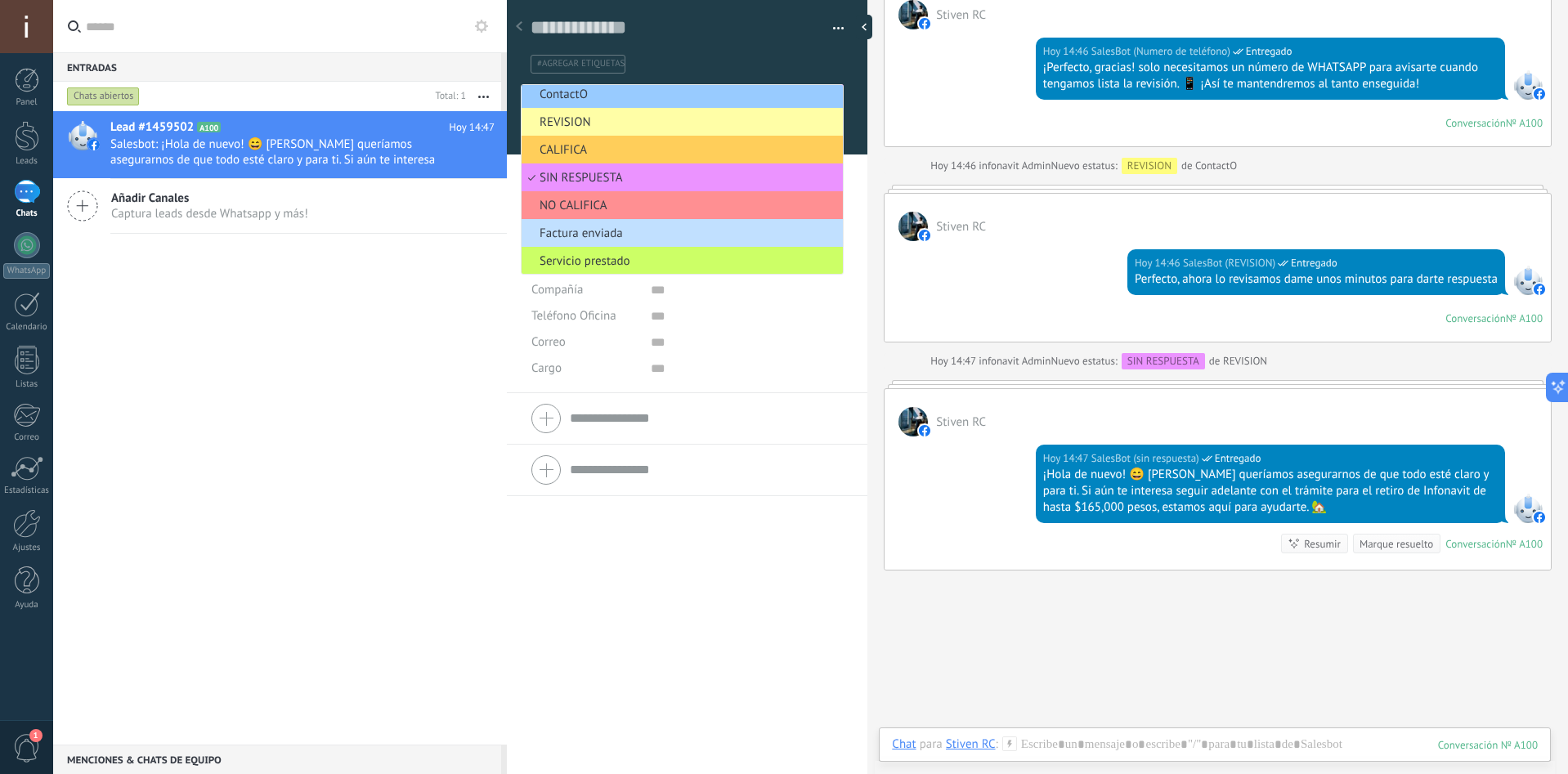
click at [609, 125] on span "REVISION" at bounding box center [680, 122] width 316 height 16
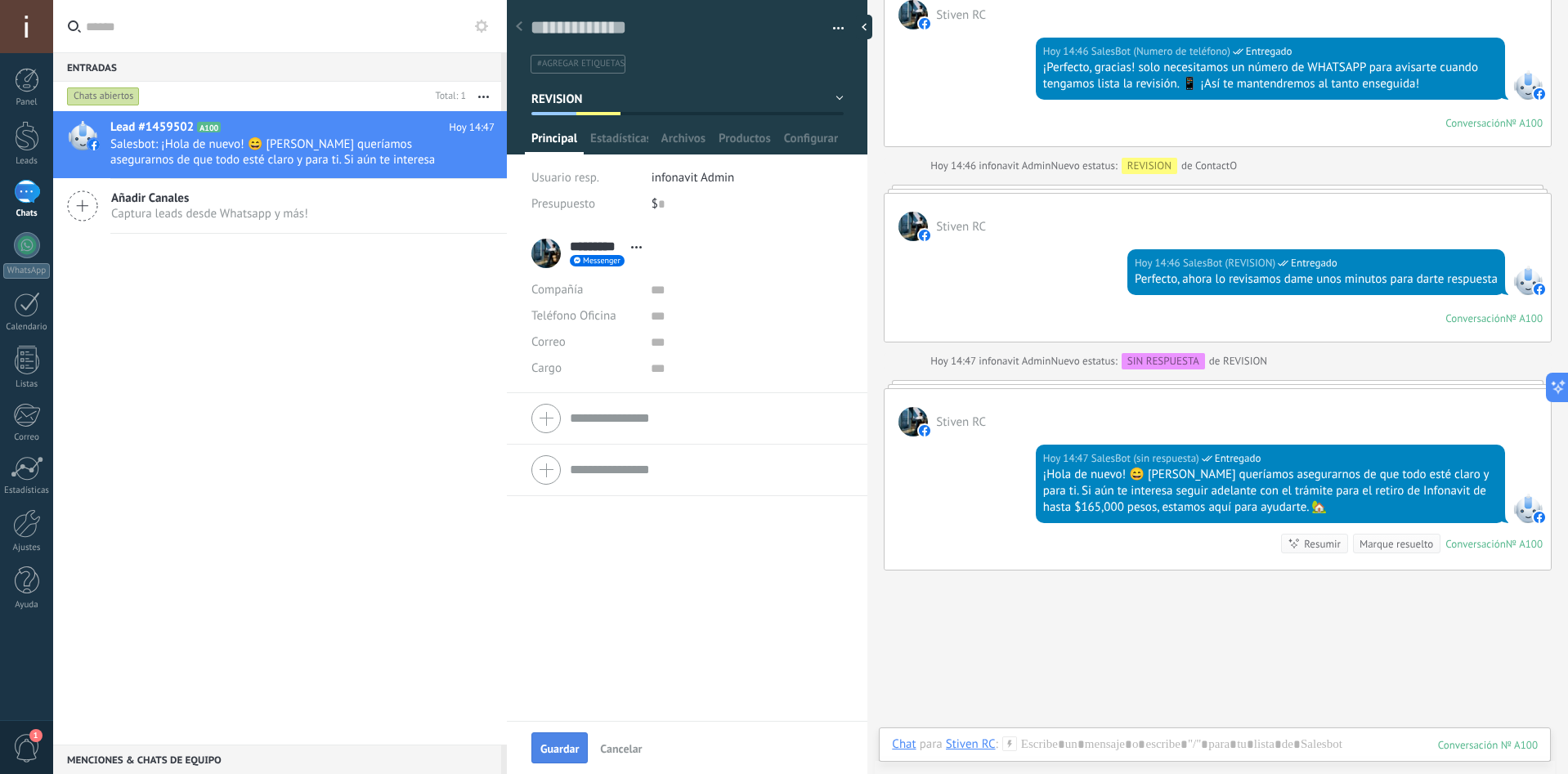
click at [554, 742] on button "Guardar" at bounding box center [559, 748] width 56 height 31
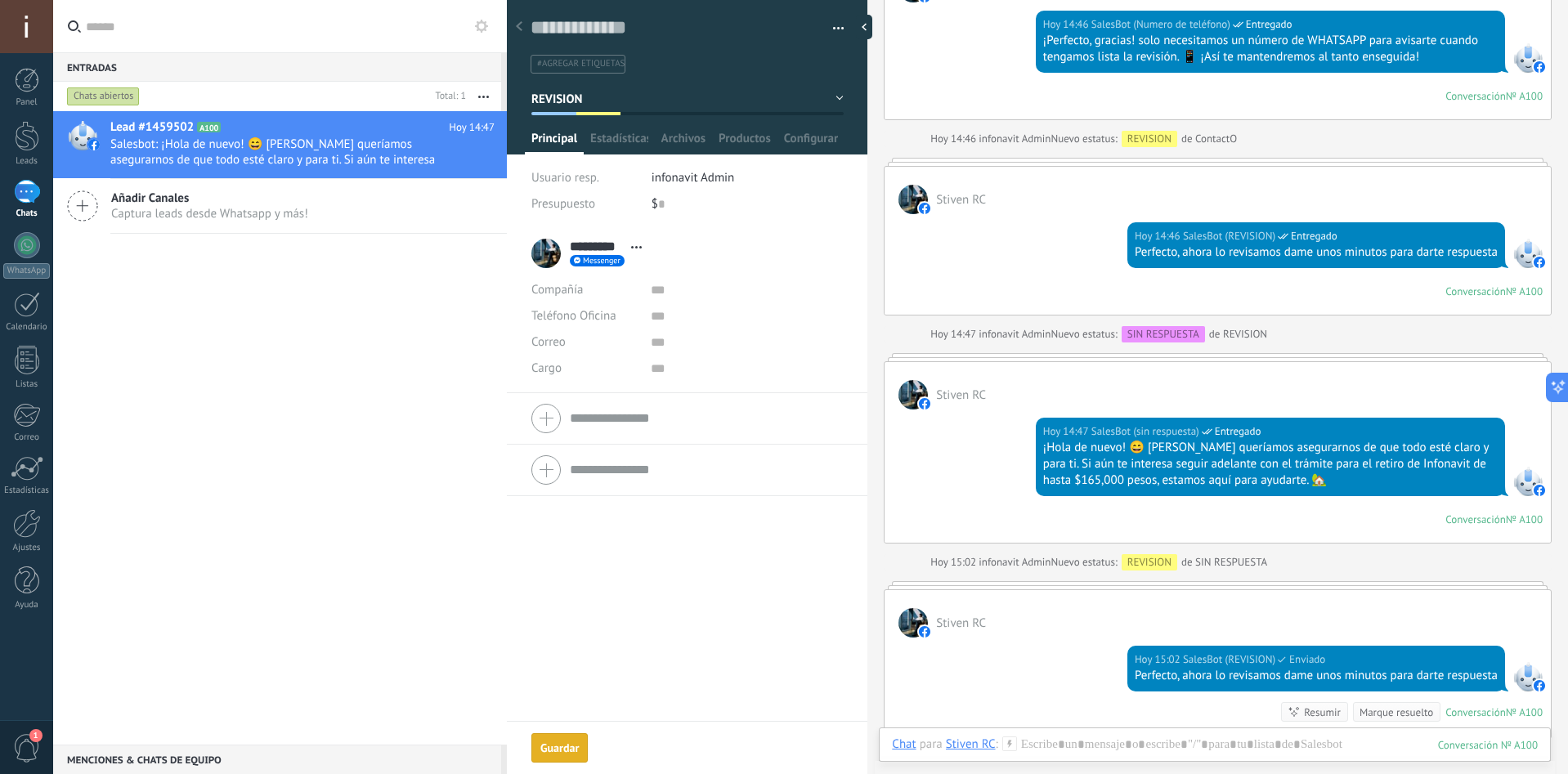
click at [670, 96] on button "REVISION" at bounding box center [687, 98] width 312 height 29
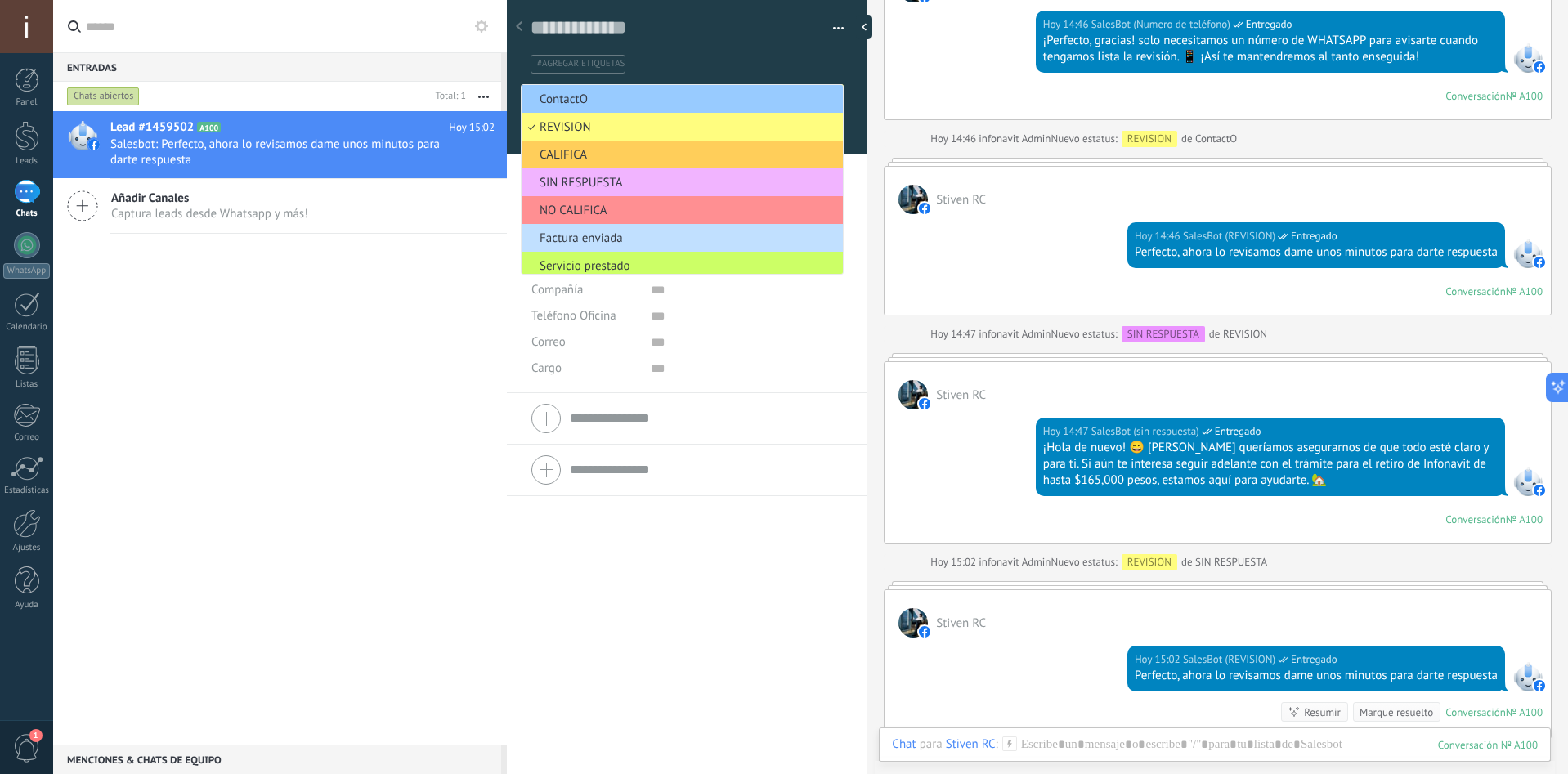
click at [593, 184] on span "SIN RESPUESTA" at bounding box center [680, 183] width 316 height 16
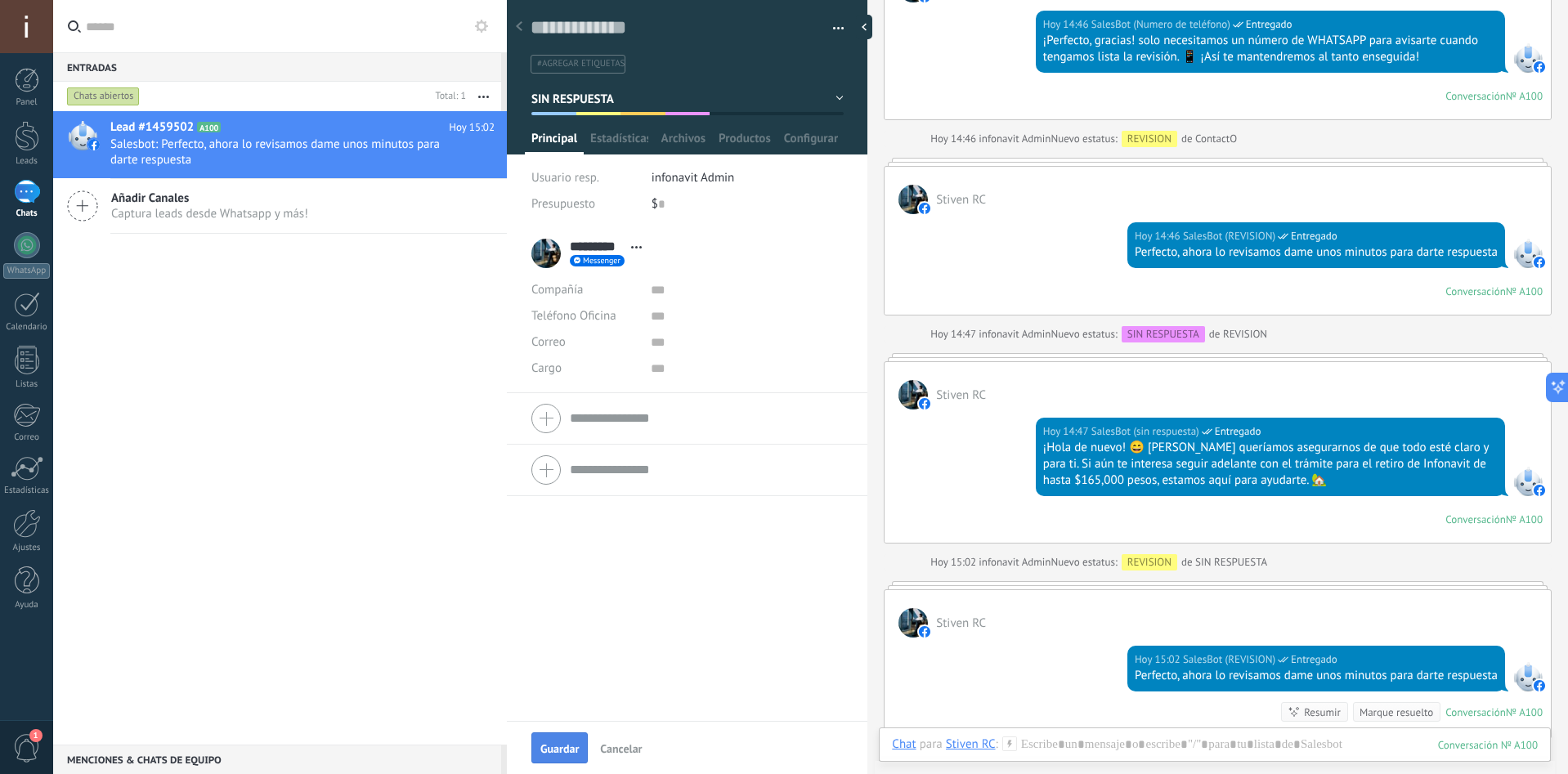
click at [544, 751] on span "Guardar" at bounding box center [559, 748] width 38 height 11
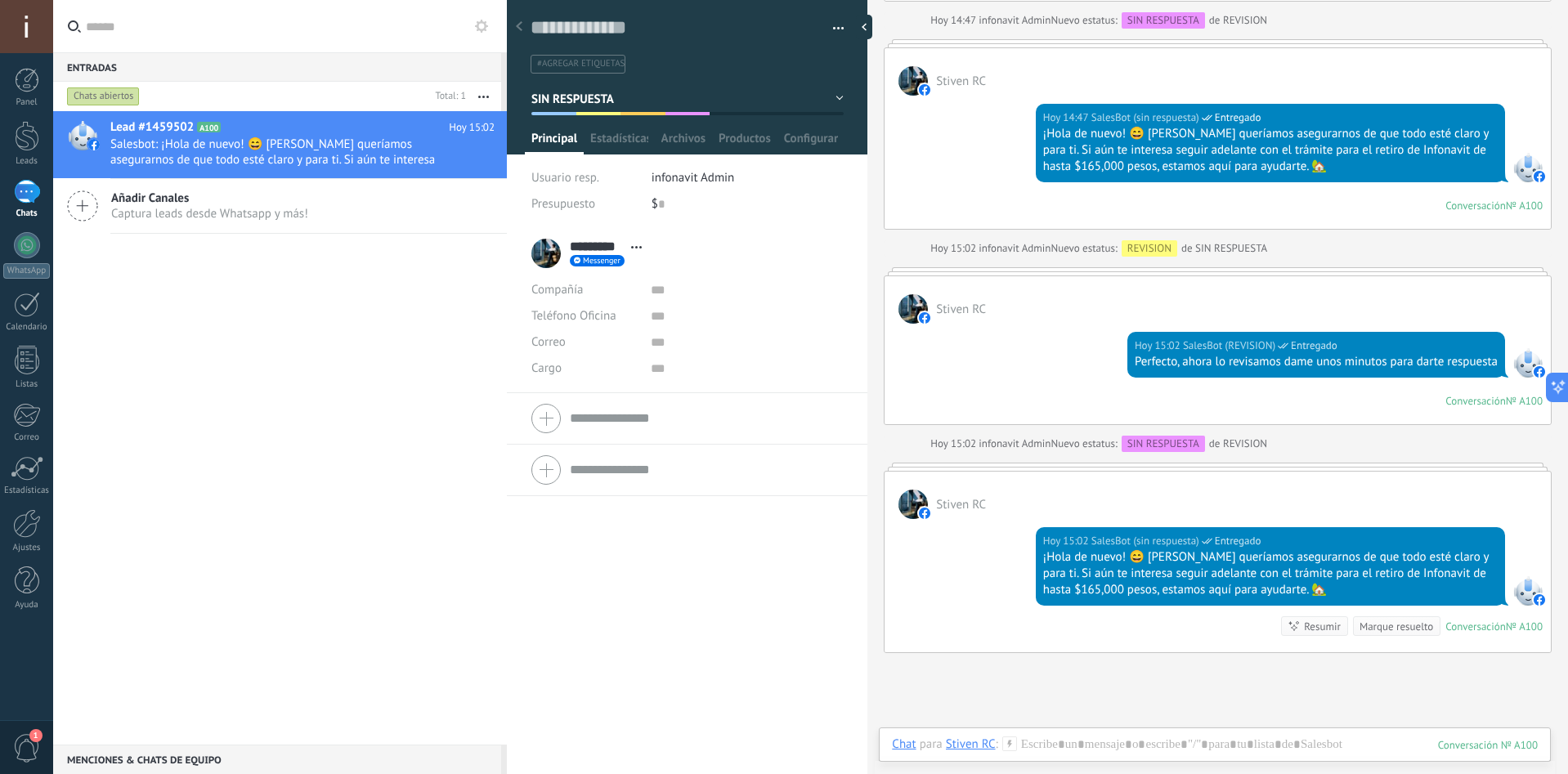
scroll to position [908, 0]
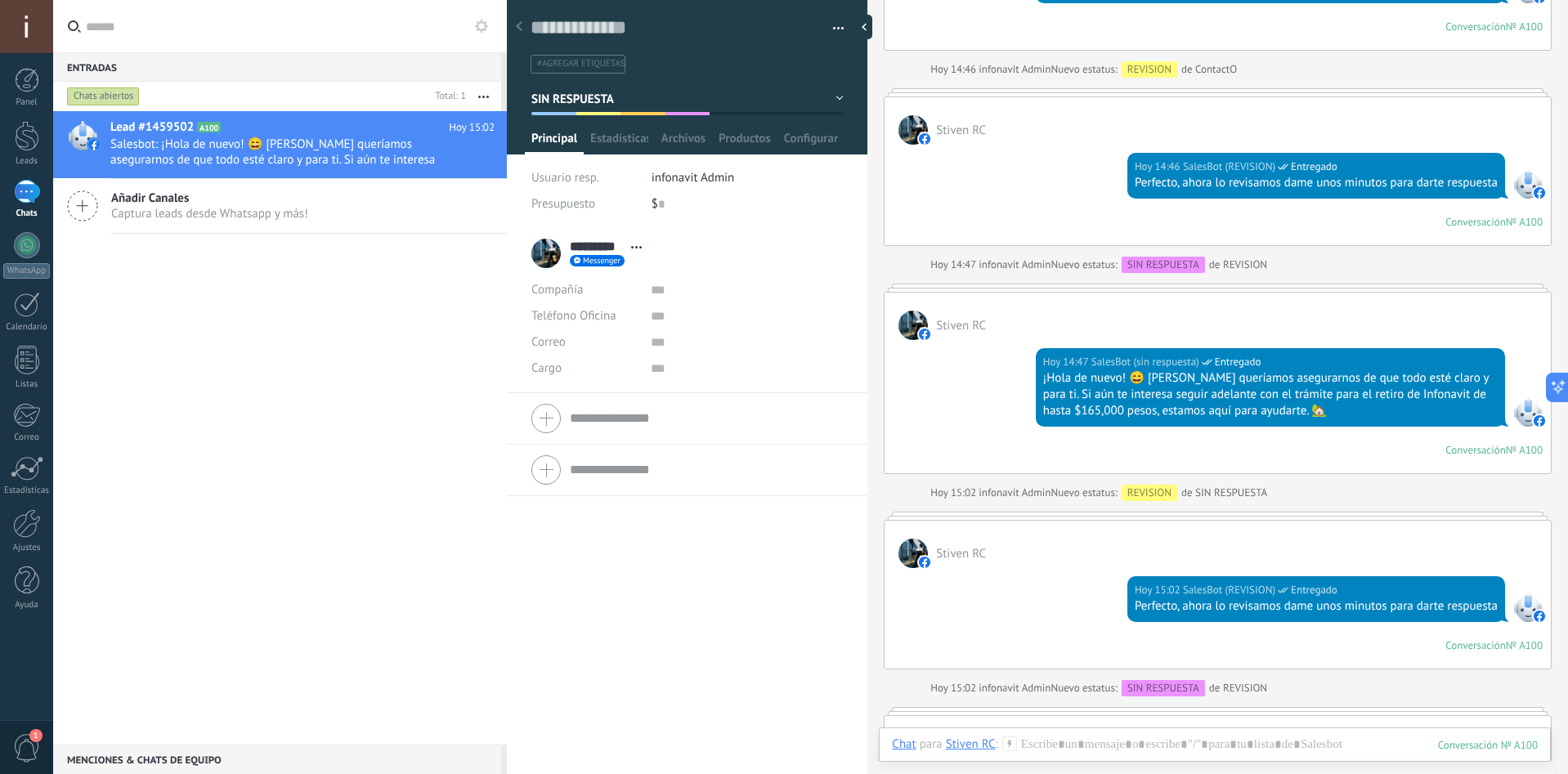
click at [52, 757] on div "1" at bounding box center [26, 747] width 53 height 54
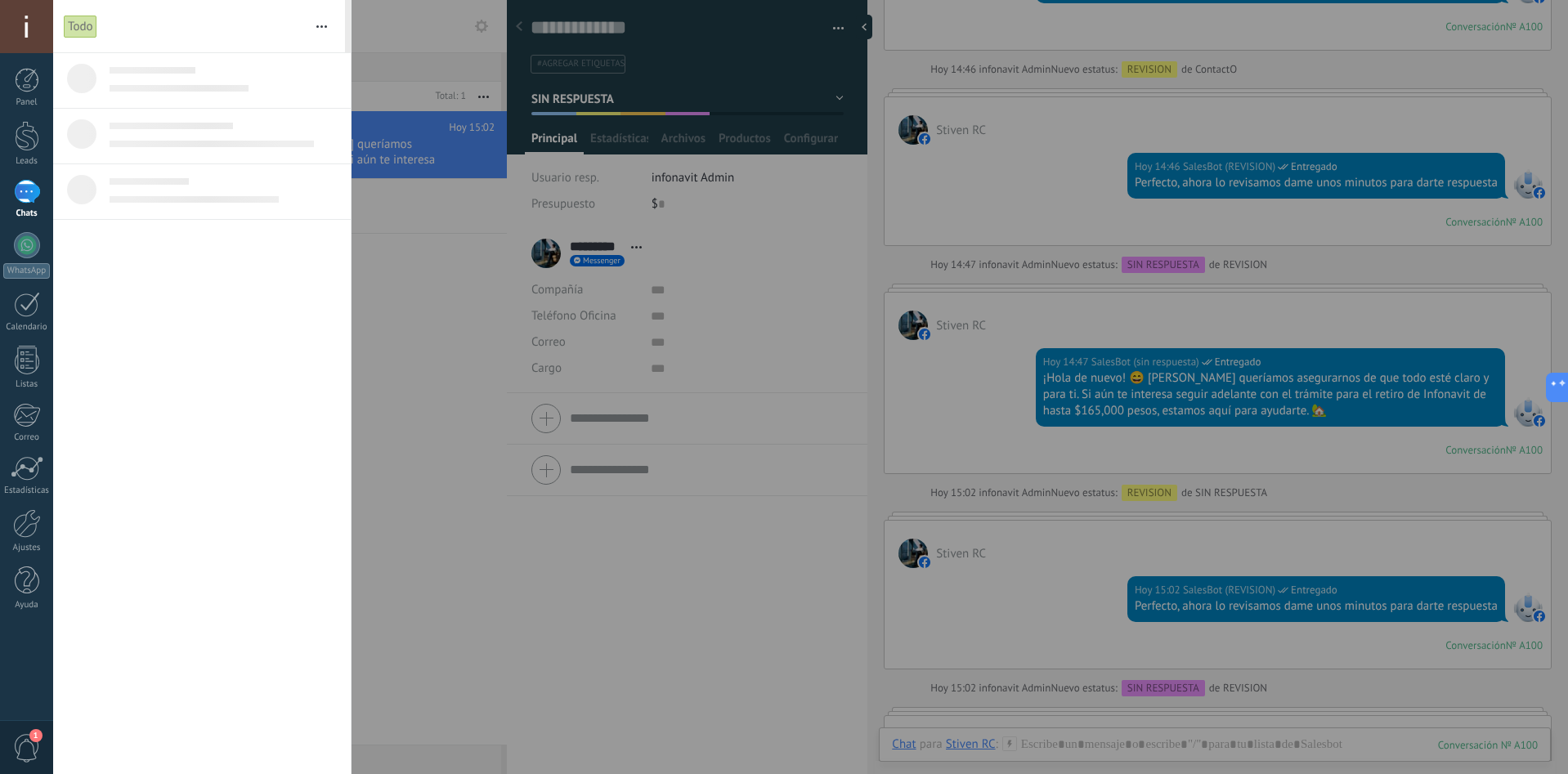
click at [419, 523] on div at bounding box center [784, 387] width 1568 height 774
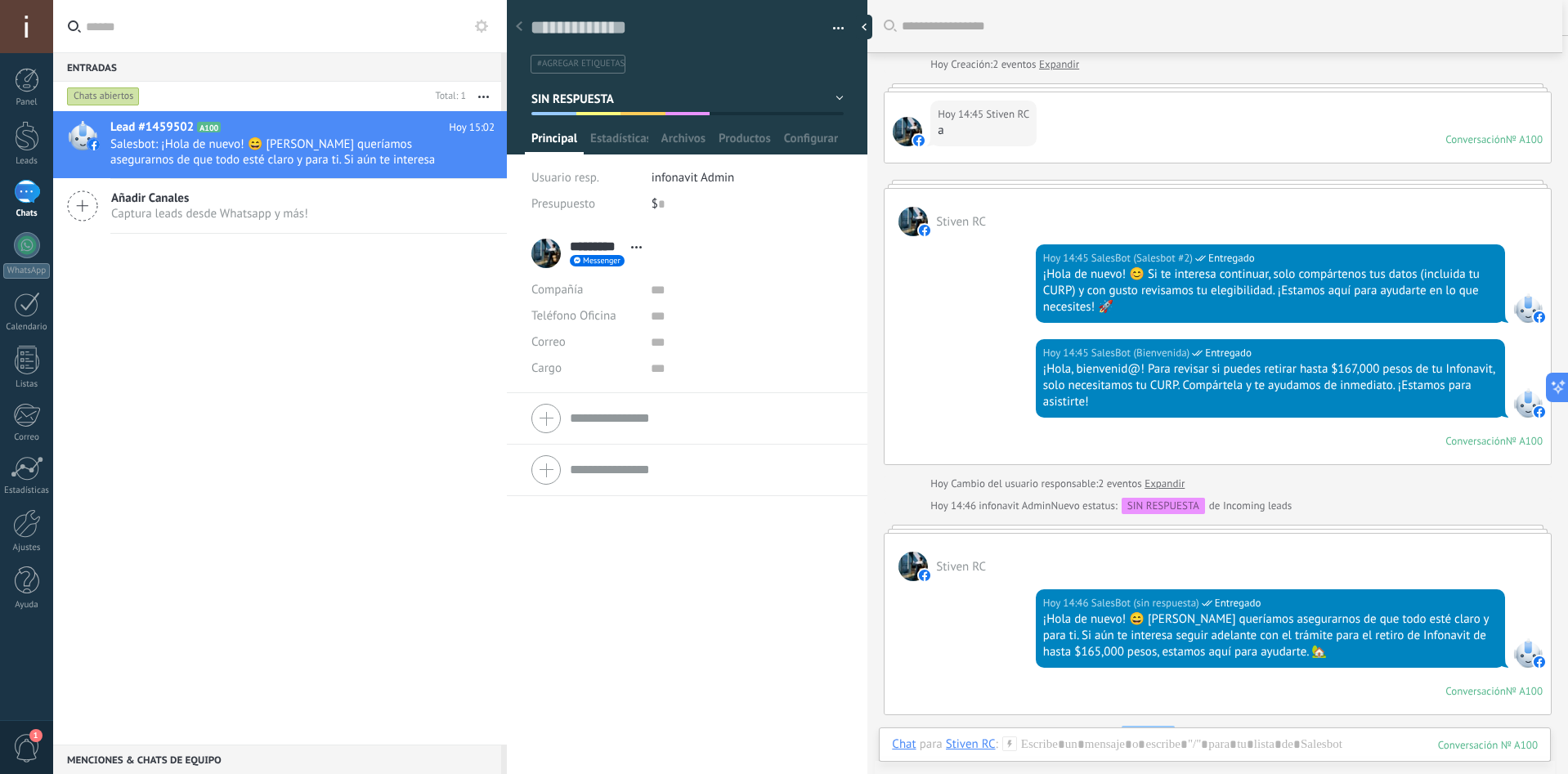
scroll to position [0, 0]
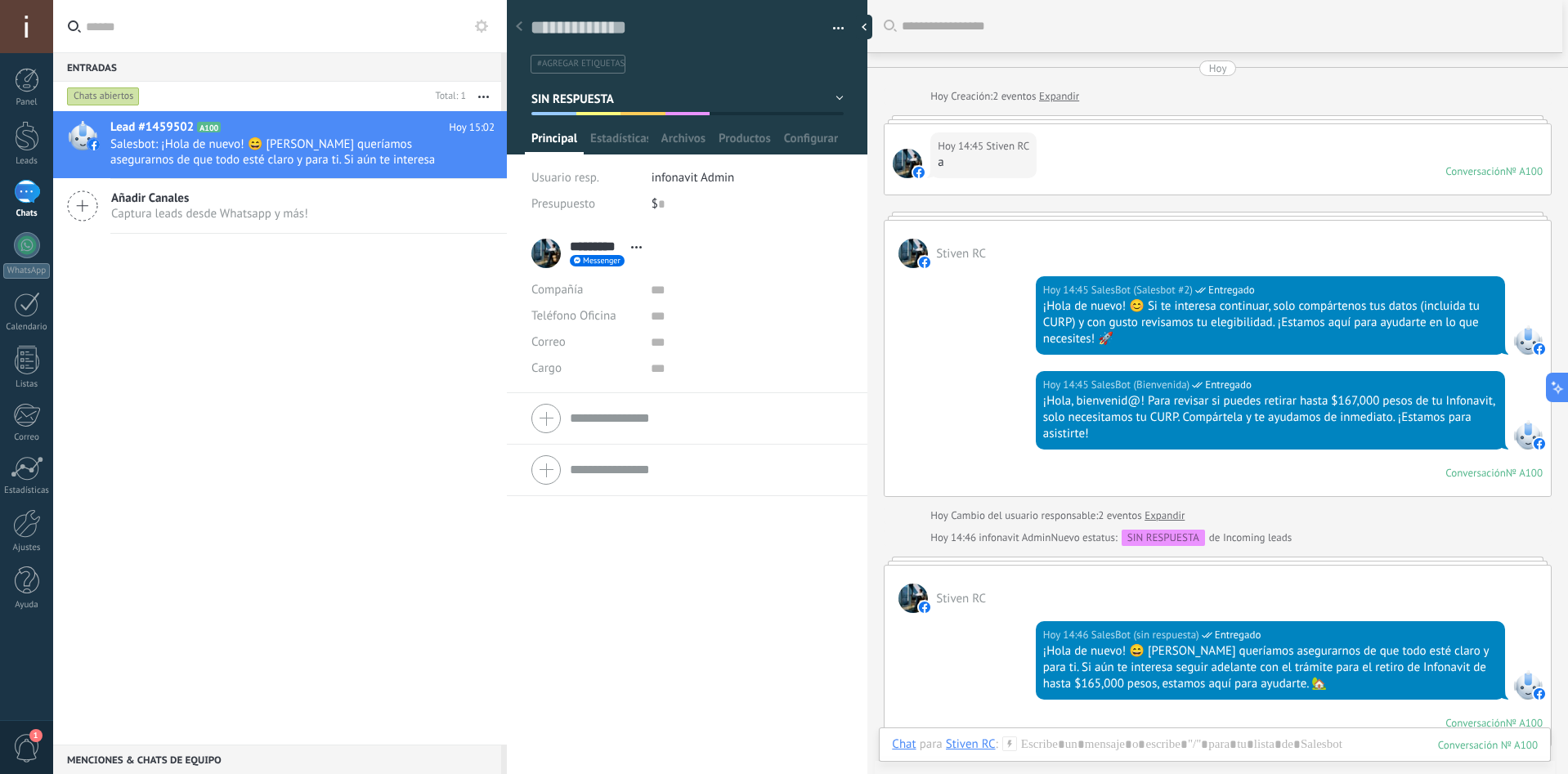
click at [798, 97] on button "SIN RESPUESTA" at bounding box center [687, 98] width 312 height 29
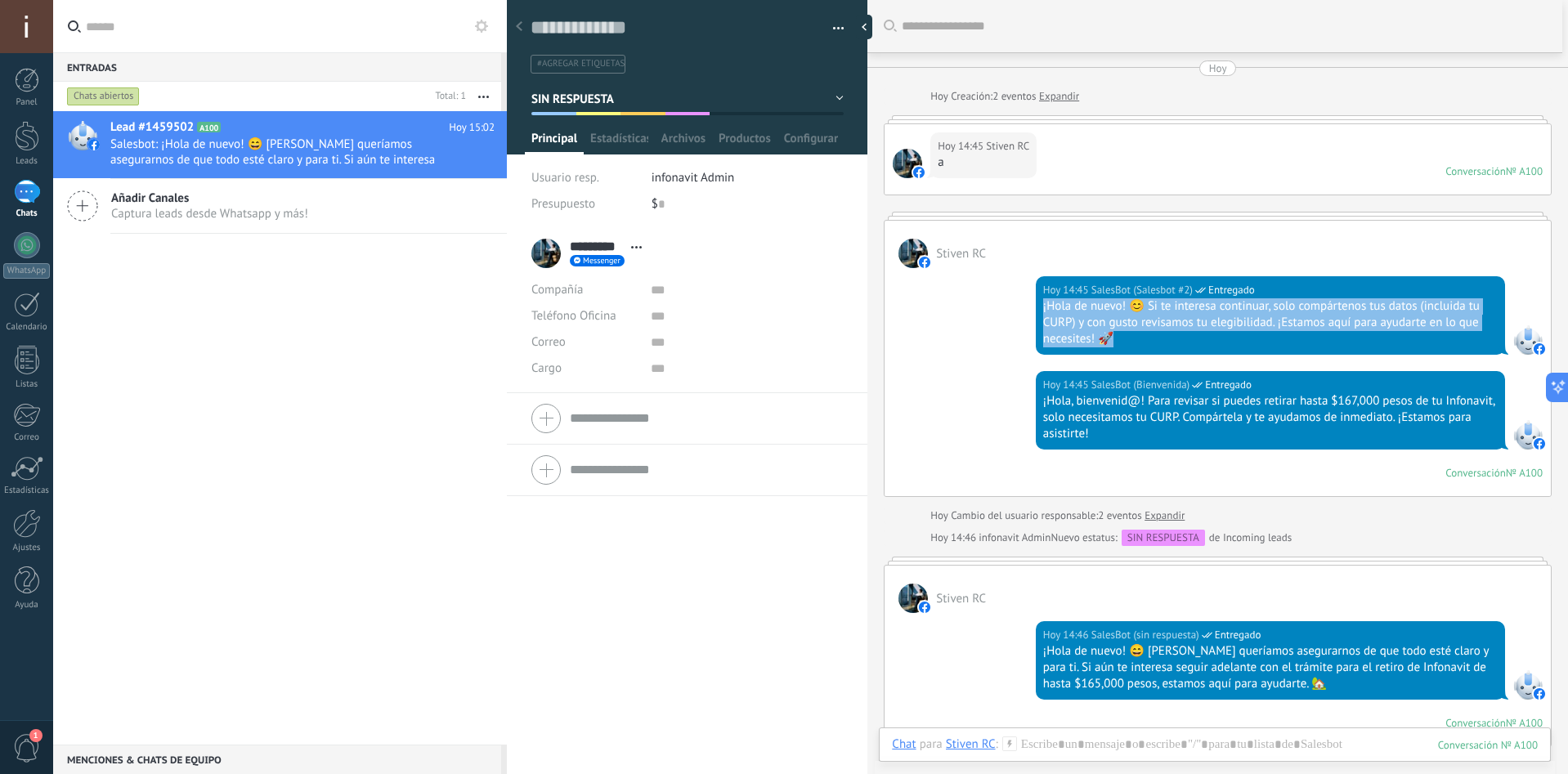
drag, startPoint x: 1134, startPoint y: 337, endPoint x: 1027, endPoint y: 309, distance: 110.7
click at [1027, 309] on div "[DATE] 14:45 SalesBot (Salesbot #2) Entregado ¡Hola de nuevo! 😊 Si te interesa …" at bounding box center [1218, 319] width 666 height 103
click at [1108, 335] on div "¡Hola de nuevo! 😊 Si te interesa continuar, solo compártenos tus datos (incluid…" at bounding box center [1270, 322] width 455 height 49
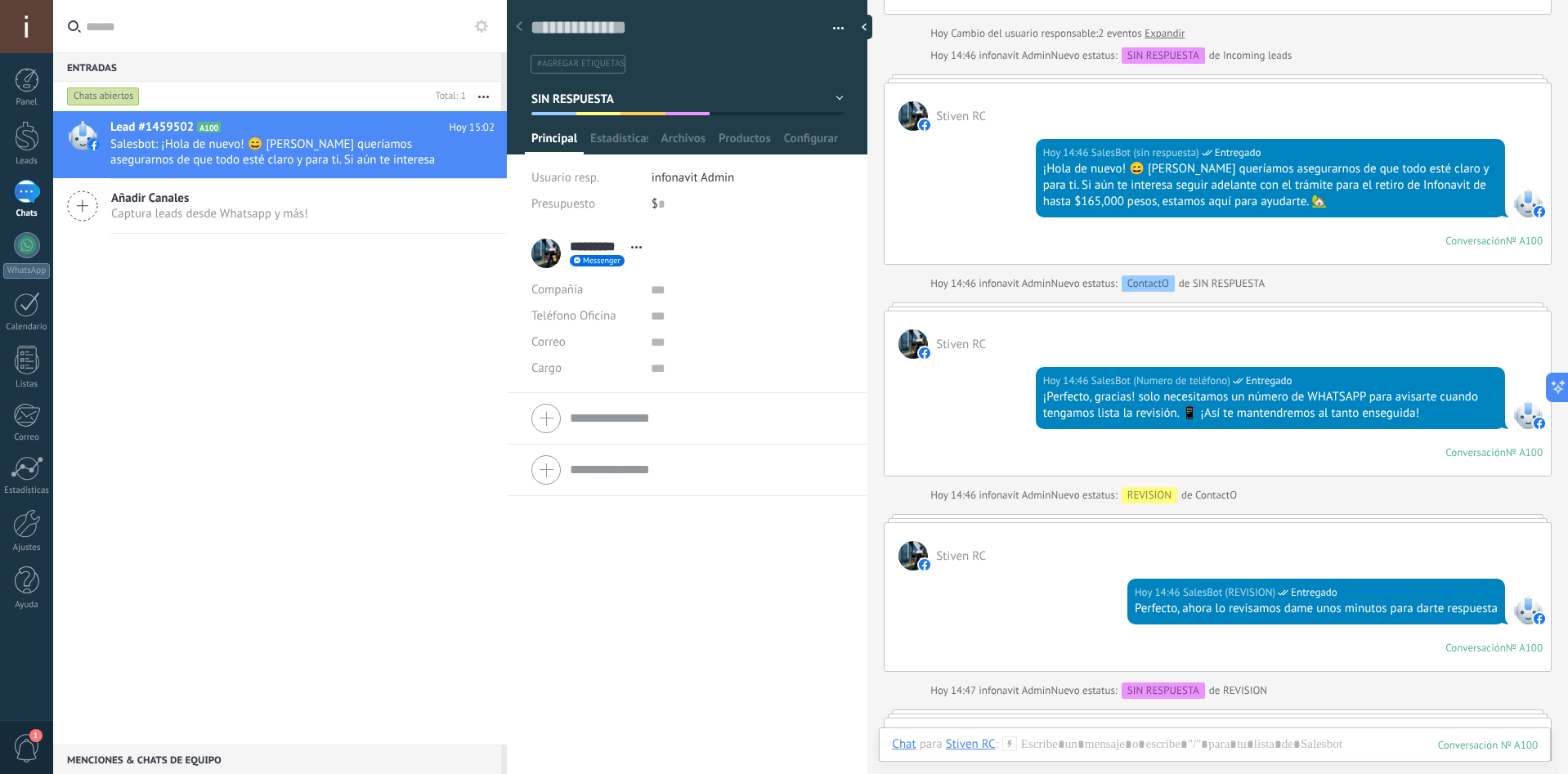
scroll to position [491, 0]
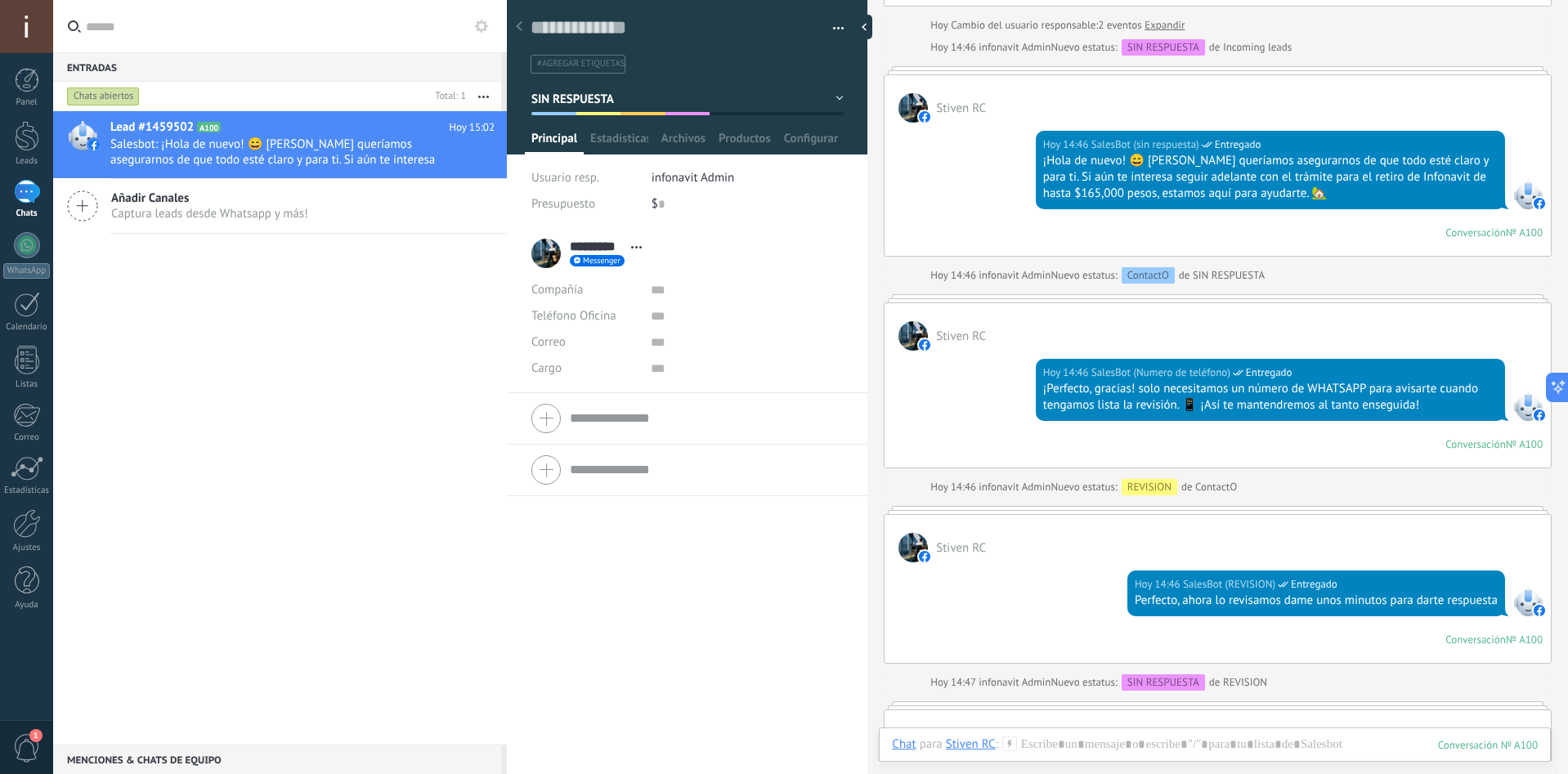
click at [827, 106] on button "SIN RESPUESTA" at bounding box center [687, 98] width 312 height 29
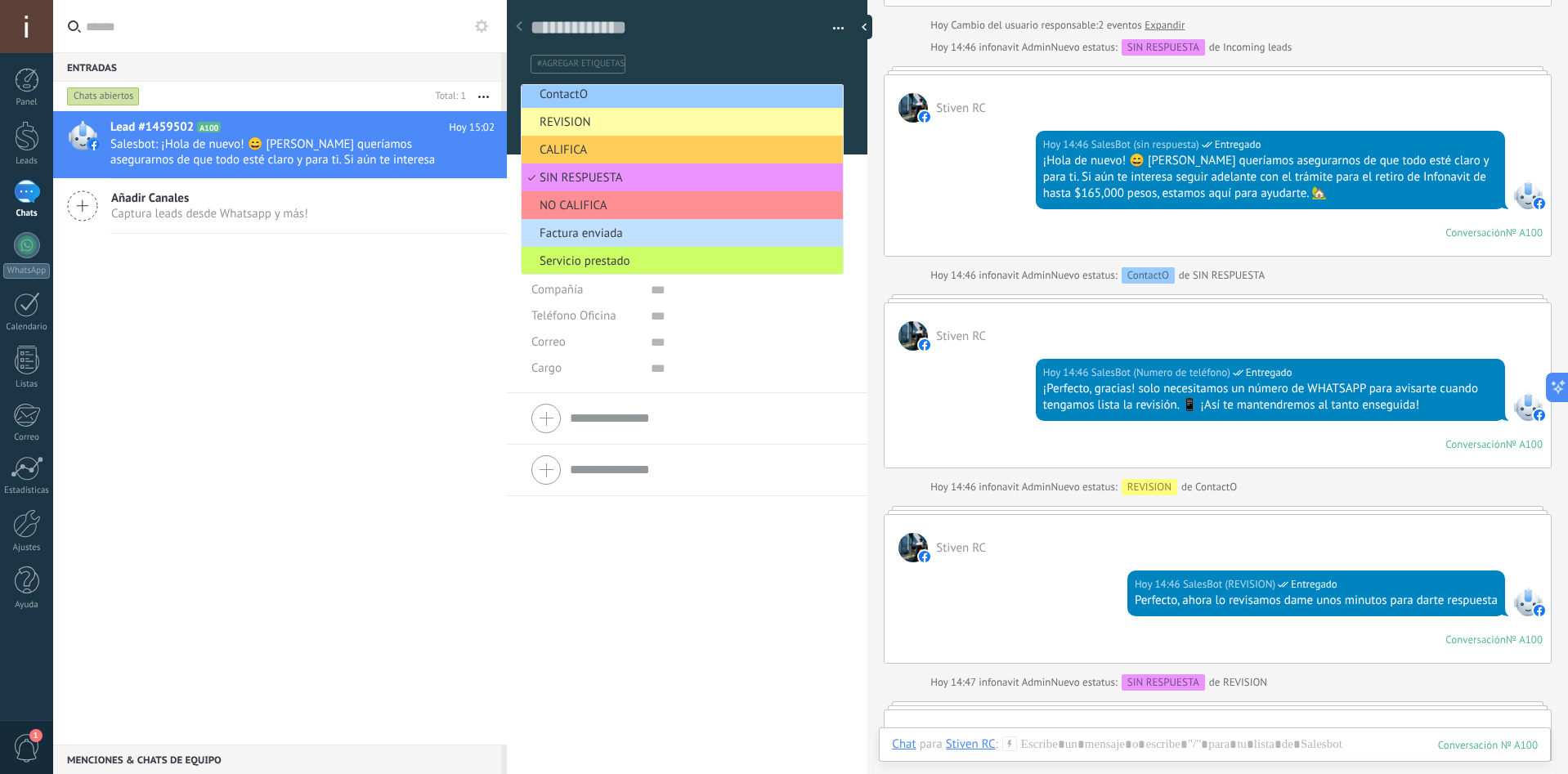
scroll to position [0, 0]
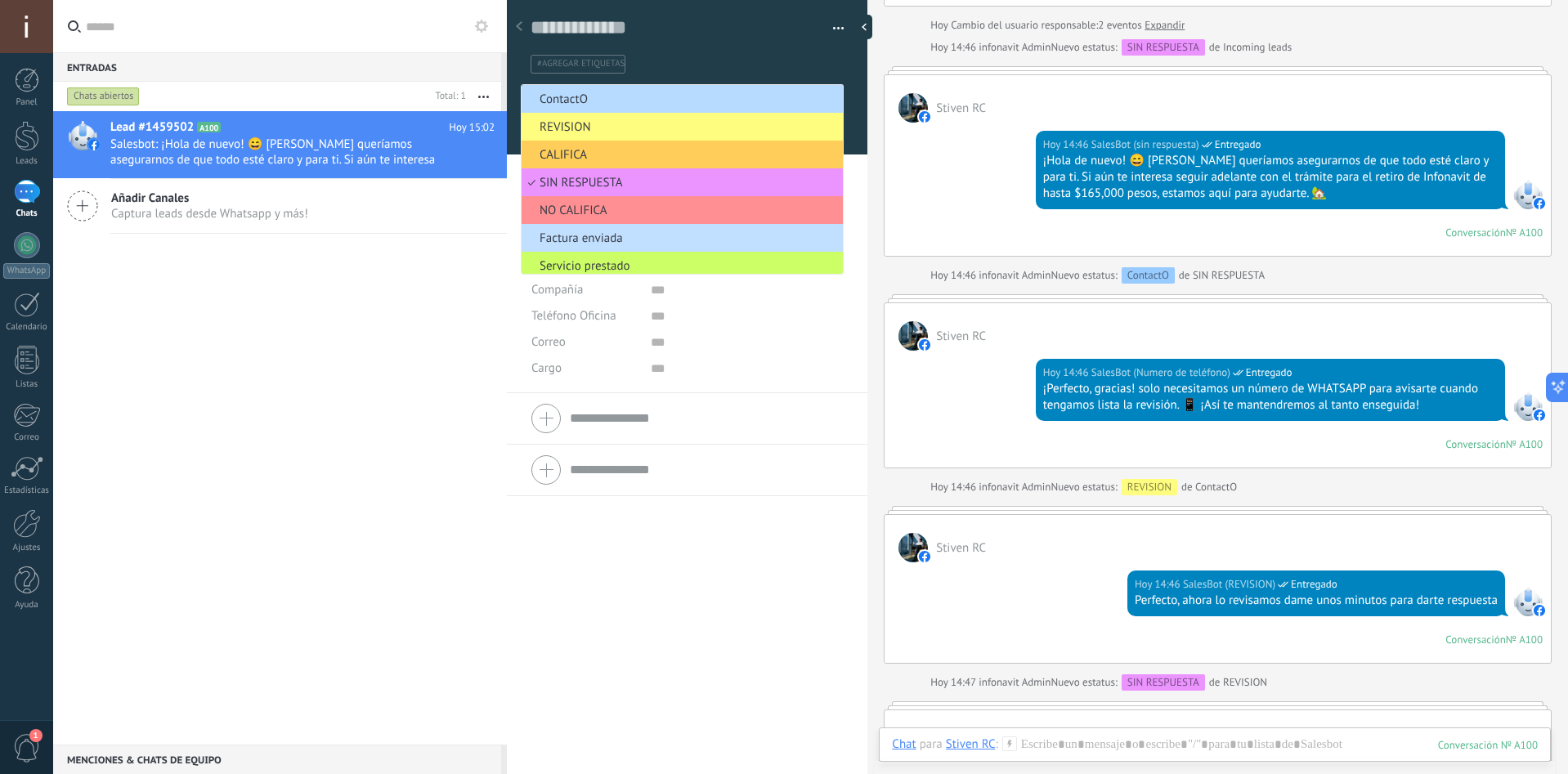
click at [720, 101] on span "ContactO" at bounding box center [680, 100] width 316 height 16
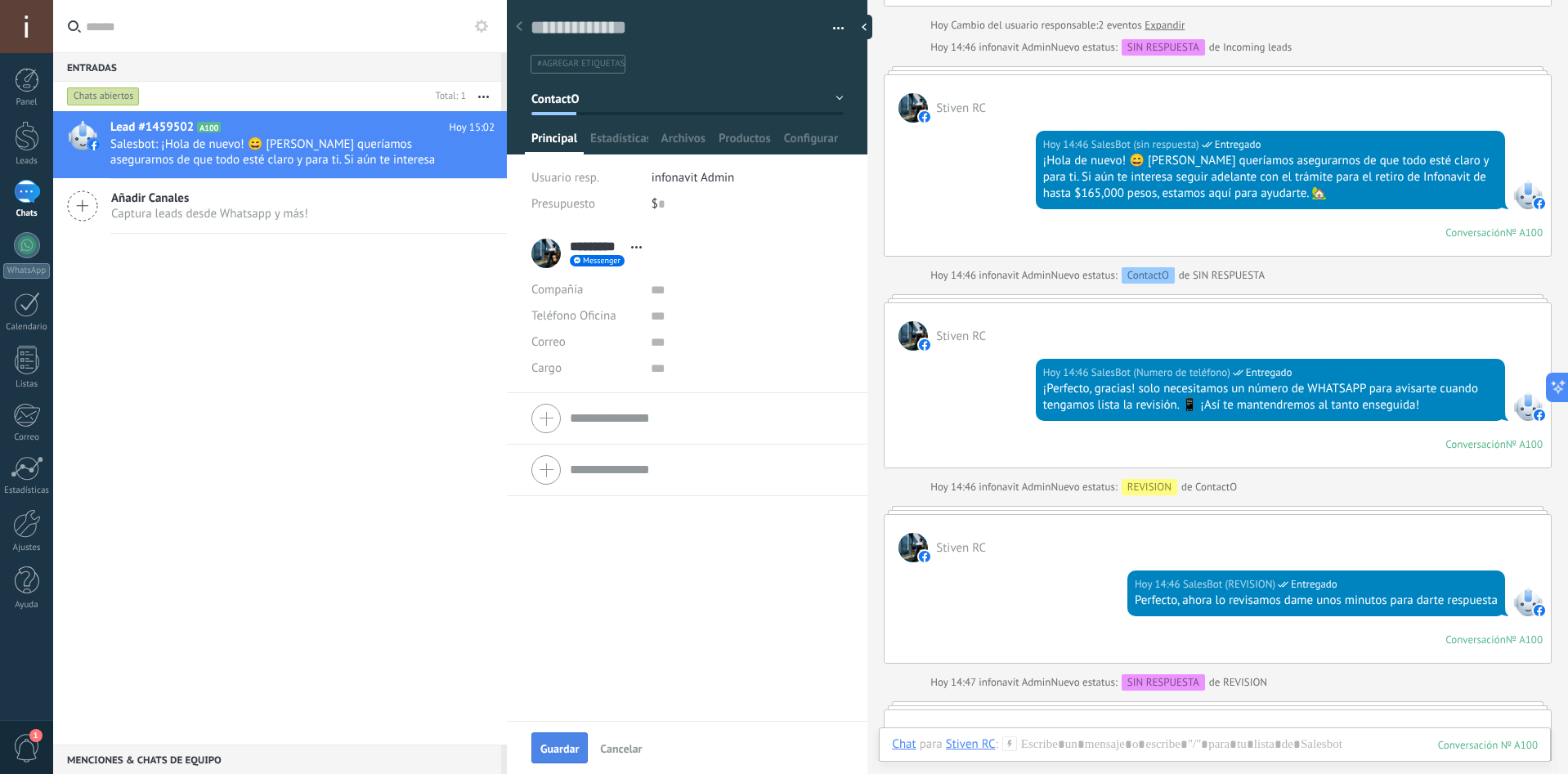
click at [554, 751] on span "Guardar" at bounding box center [559, 748] width 38 height 11
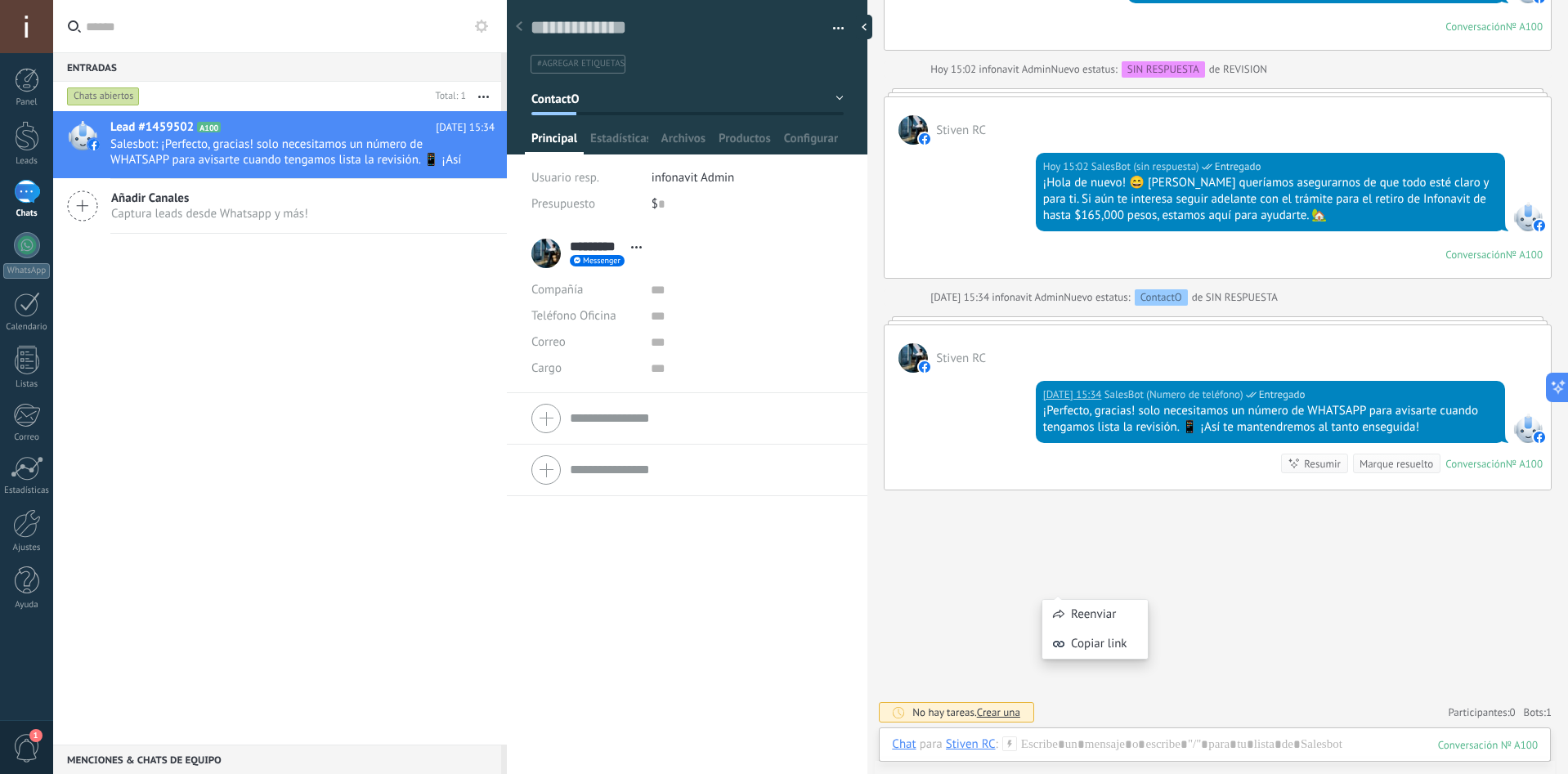
scroll to position [1529, 0]
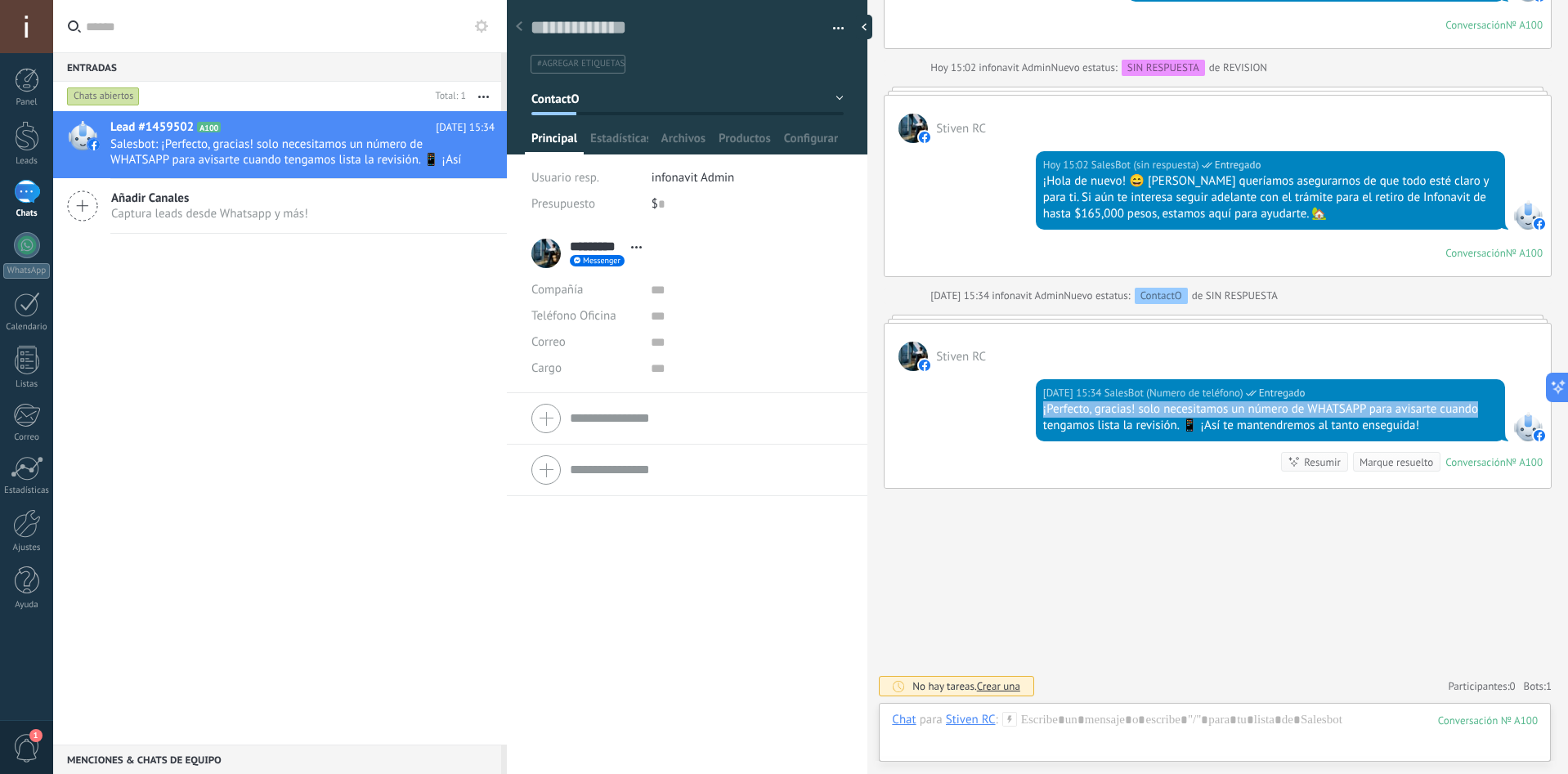
drag, startPoint x: 1039, startPoint y: 404, endPoint x: 1475, endPoint y: 409, distance: 435.8
click at [1475, 409] on div "[DATE] 15:34 SalesBot (Numero de teléfono) Entregado ¡Perfecto, gracias! solo n…" at bounding box center [1270, 410] width 469 height 62
click at [1475, 409] on div "¡Perfecto, gracias! solo necesitamos un número de WHATSAPP para avisarte cuando…" at bounding box center [1270, 417] width 455 height 33
click at [827, 90] on button "ContactO" at bounding box center [687, 98] width 312 height 29
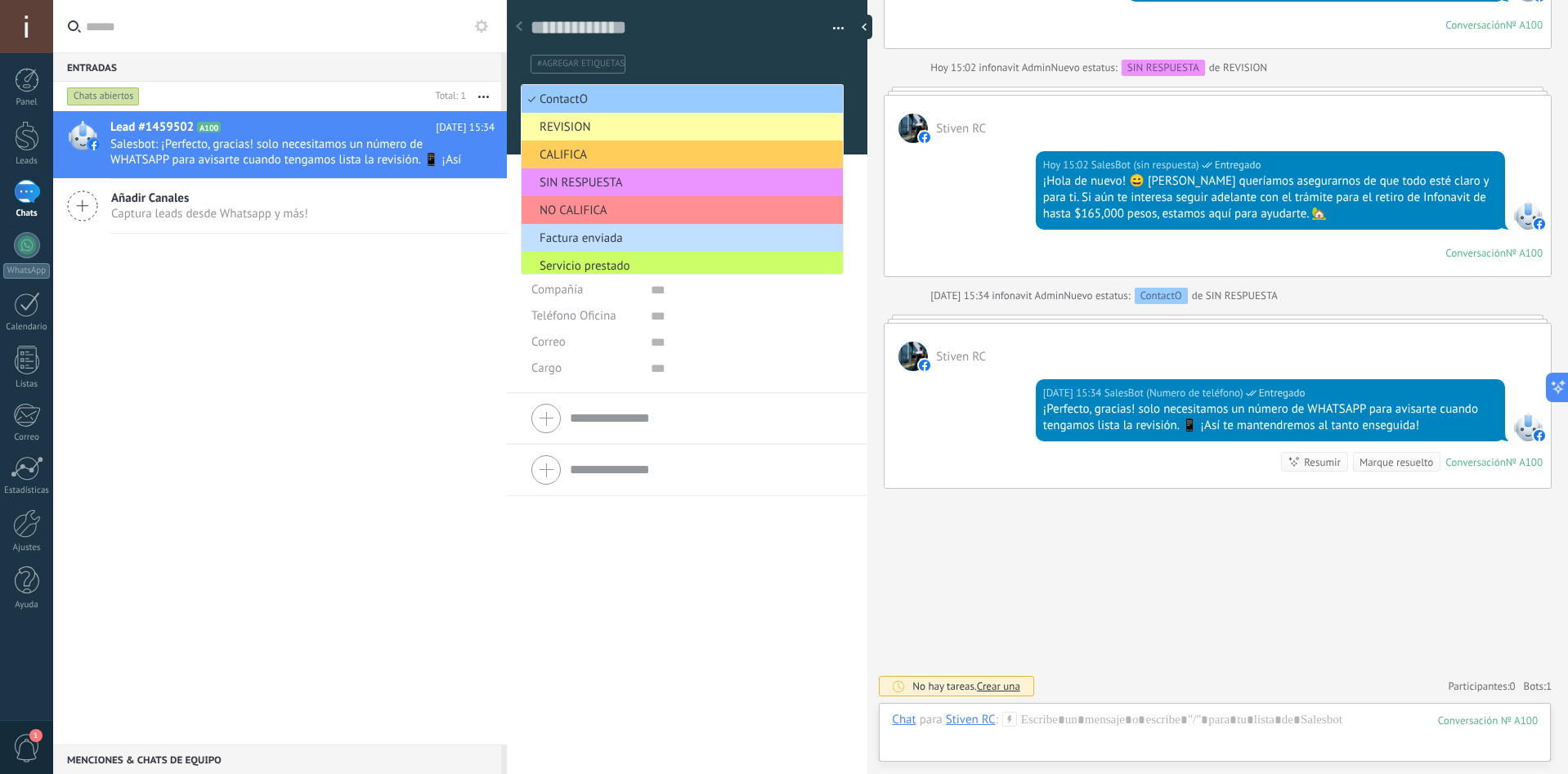
click at [768, 128] on span "REVISION" at bounding box center [680, 127] width 316 height 16
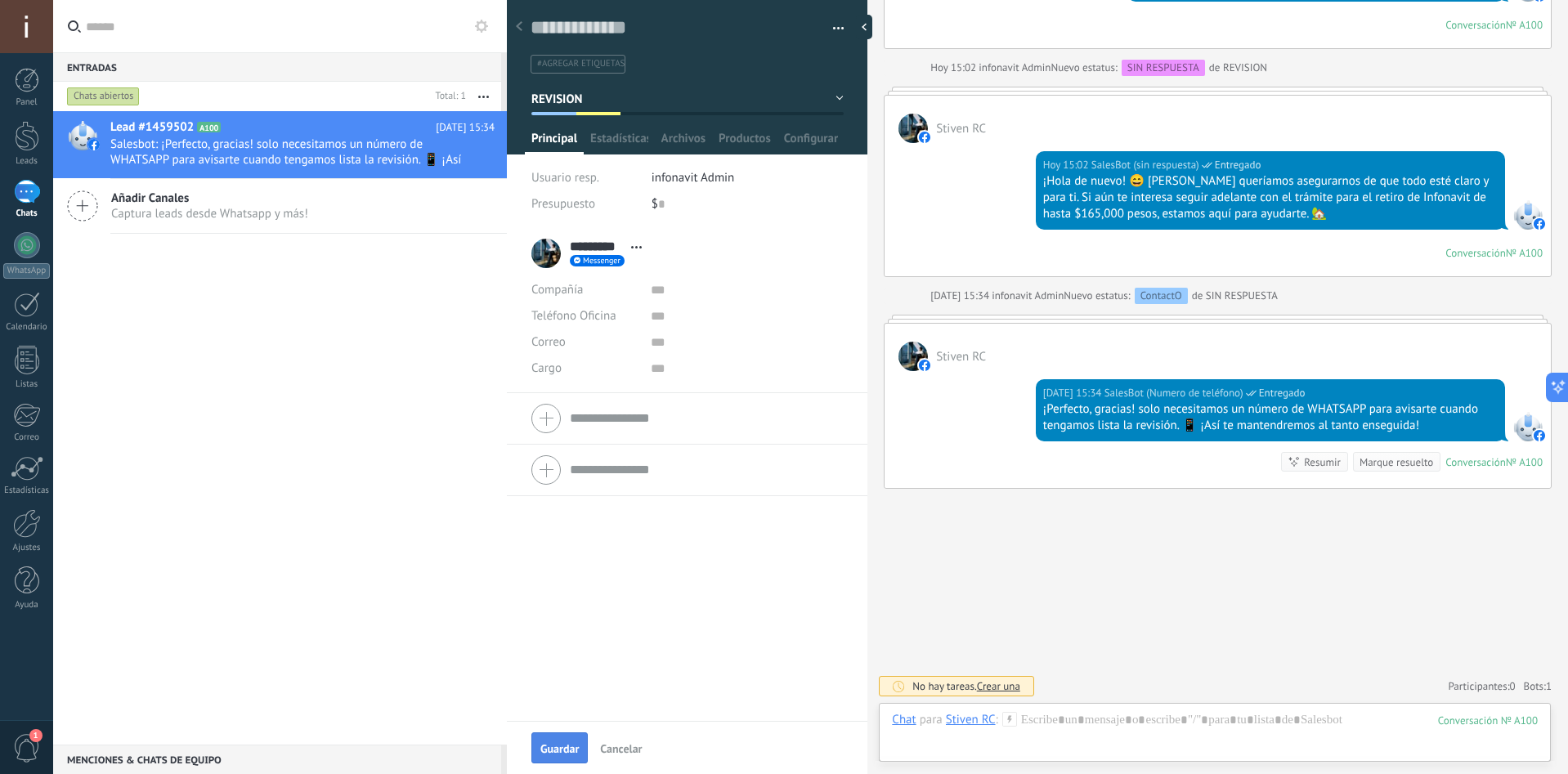
click at [559, 746] on span "Guardar" at bounding box center [559, 748] width 38 height 11
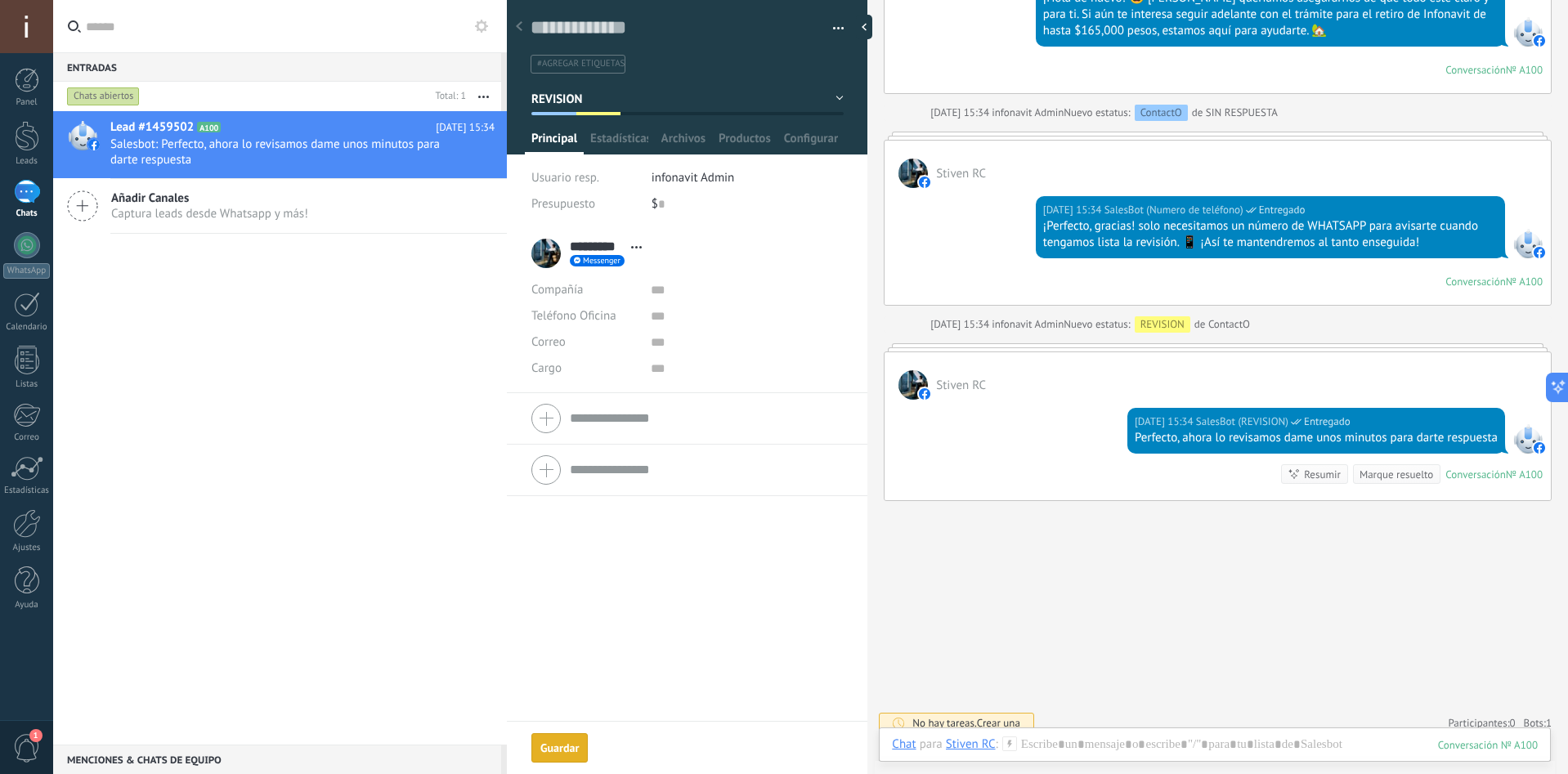
scroll to position [1724, 0]
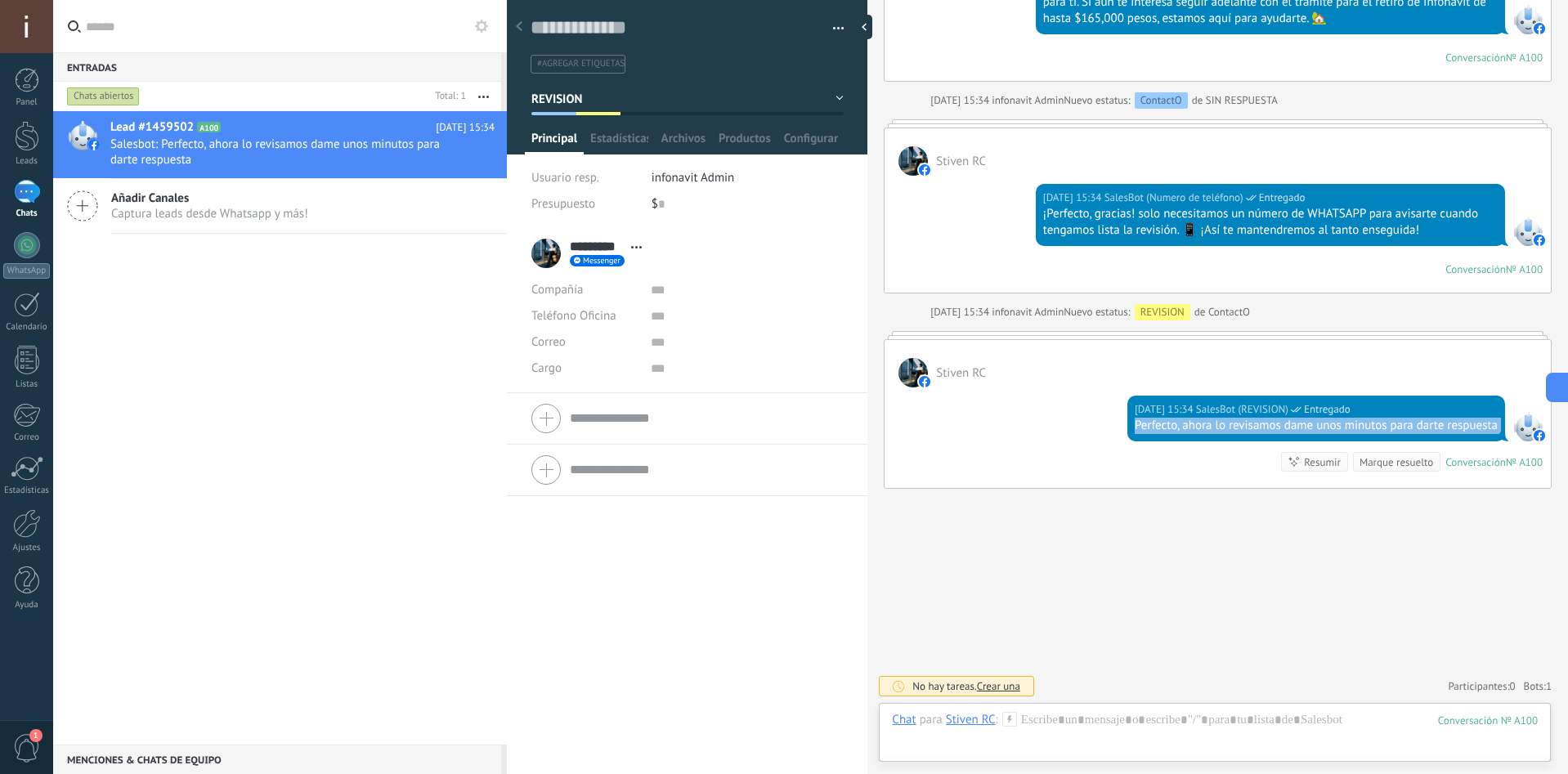
drag, startPoint x: 1119, startPoint y: 426, endPoint x: 1498, endPoint y: 434, distance: 379.5
click at [1498, 434] on div "[DATE] 15:34 SalesBot (REVISION) Entregado Perfecto, ahora lo revisamos dame un…" at bounding box center [1218, 438] width 666 height 101
click at [1491, 317] on div "[DATE] 15:34 infonavit Admin Nuevo estatus: REVISION de ContactO" at bounding box center [1237, 312] width 612 height 16
click at [756, 105] on button "REVISION" at bounding box center [687, 98] width 312 height 29
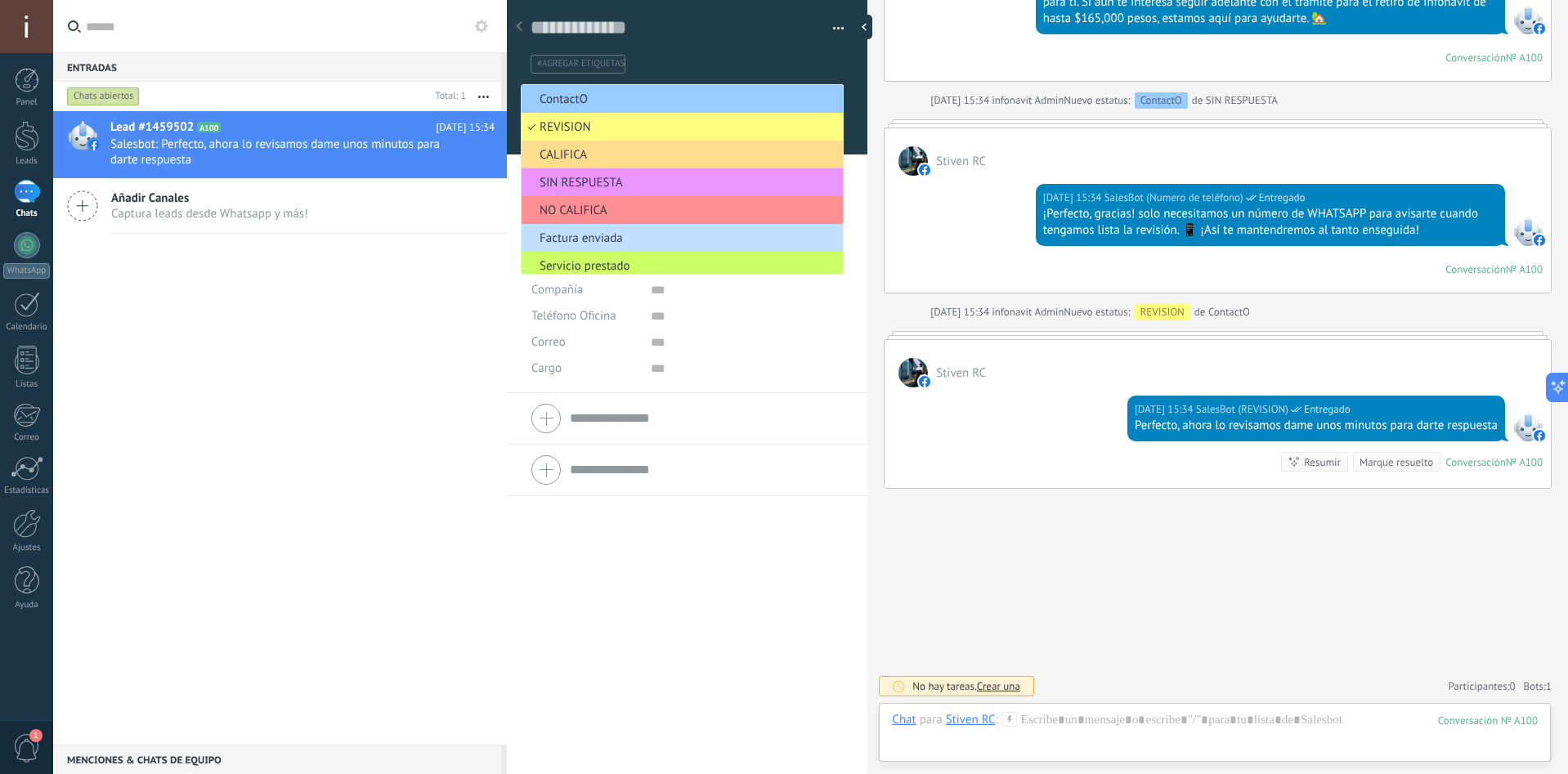
click at [635, 156] on span "CALIFICA" at bounding box center [680, 155] width 316 height 16
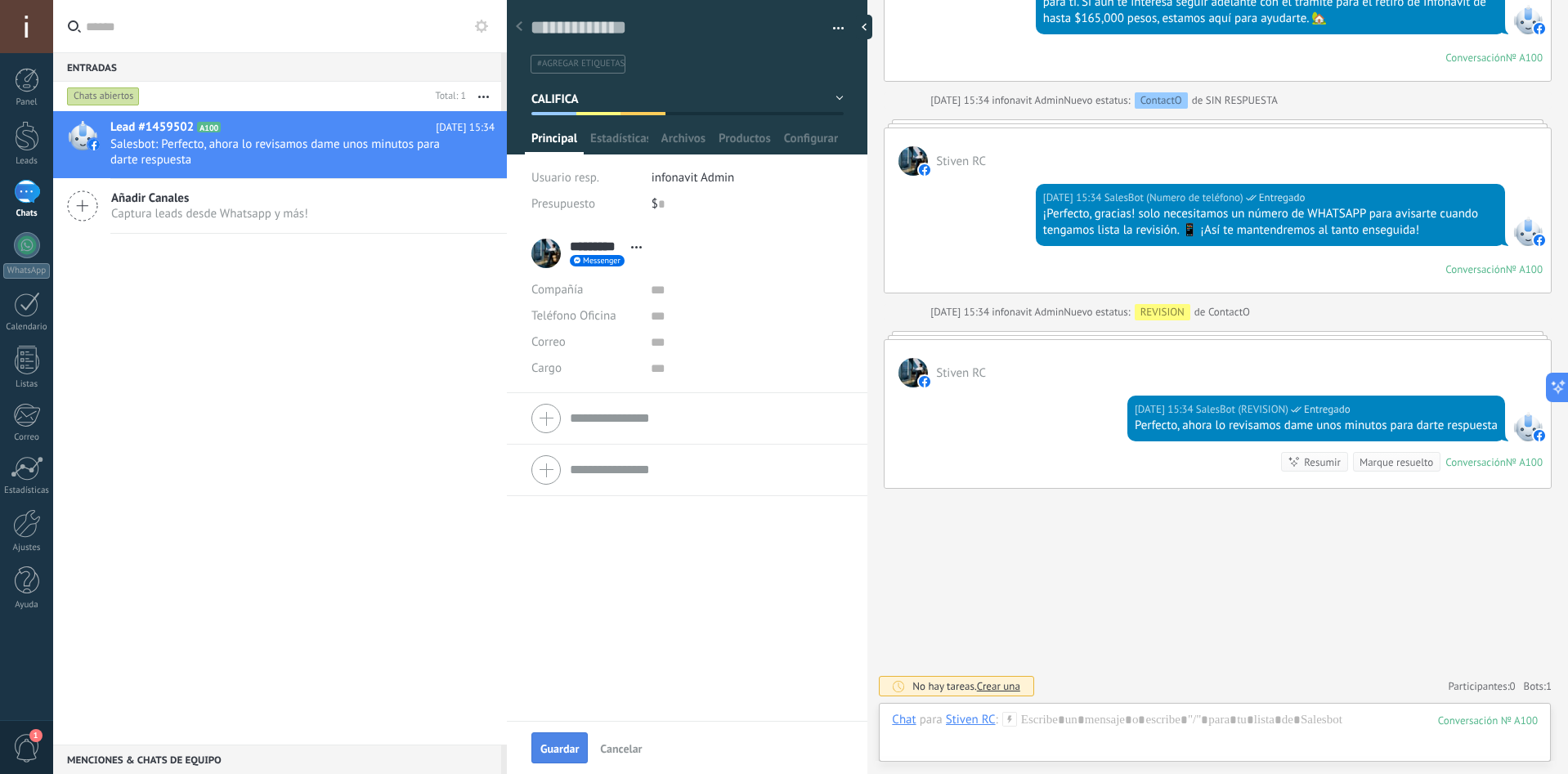
click at [553, 750] on span "Guardar" at bounding box center [559, 748] width 38 height 11
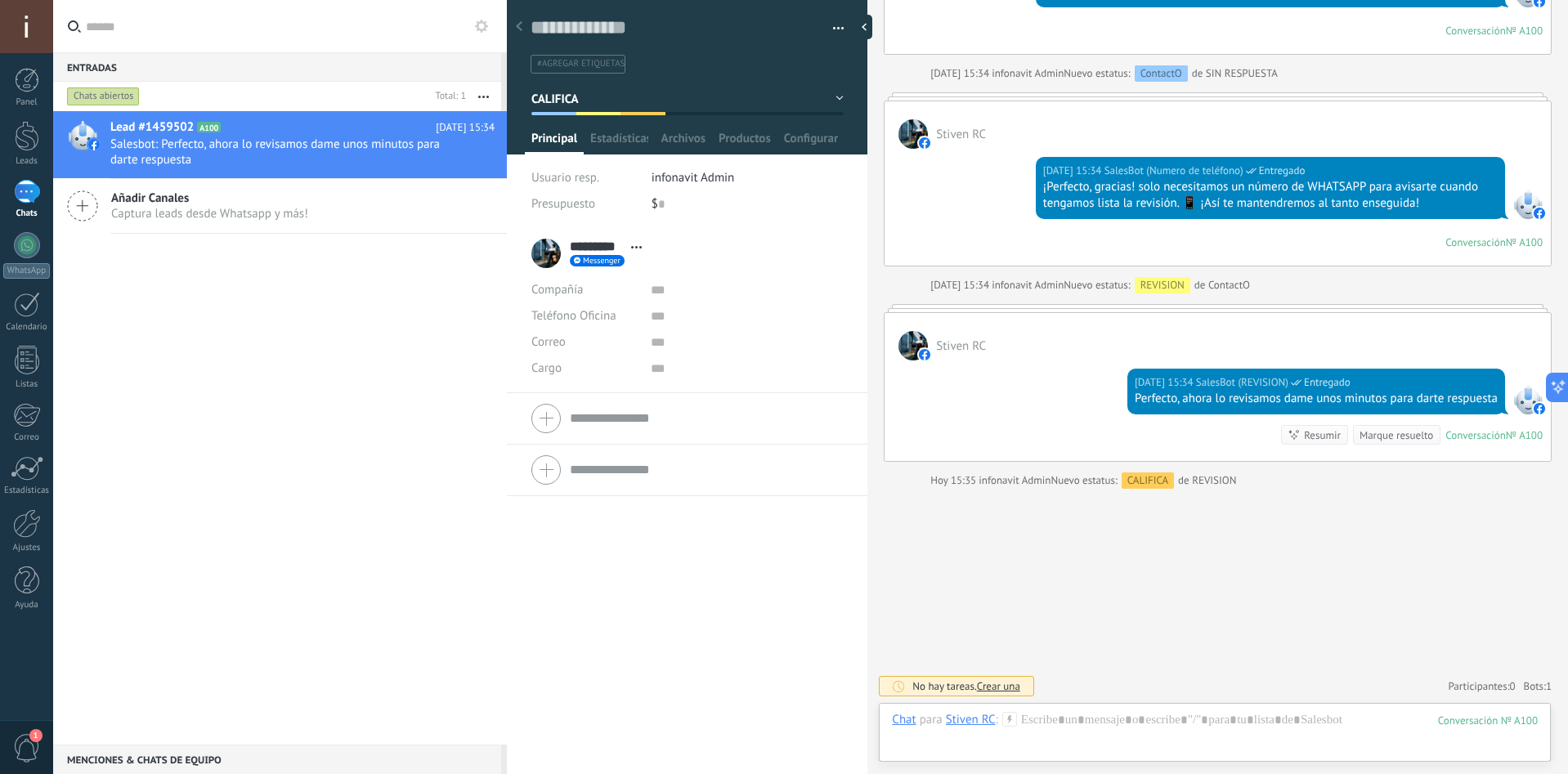
click at [737, 103] on button "CALIFICA" at bounding box center [687, 98] width 312 height 29
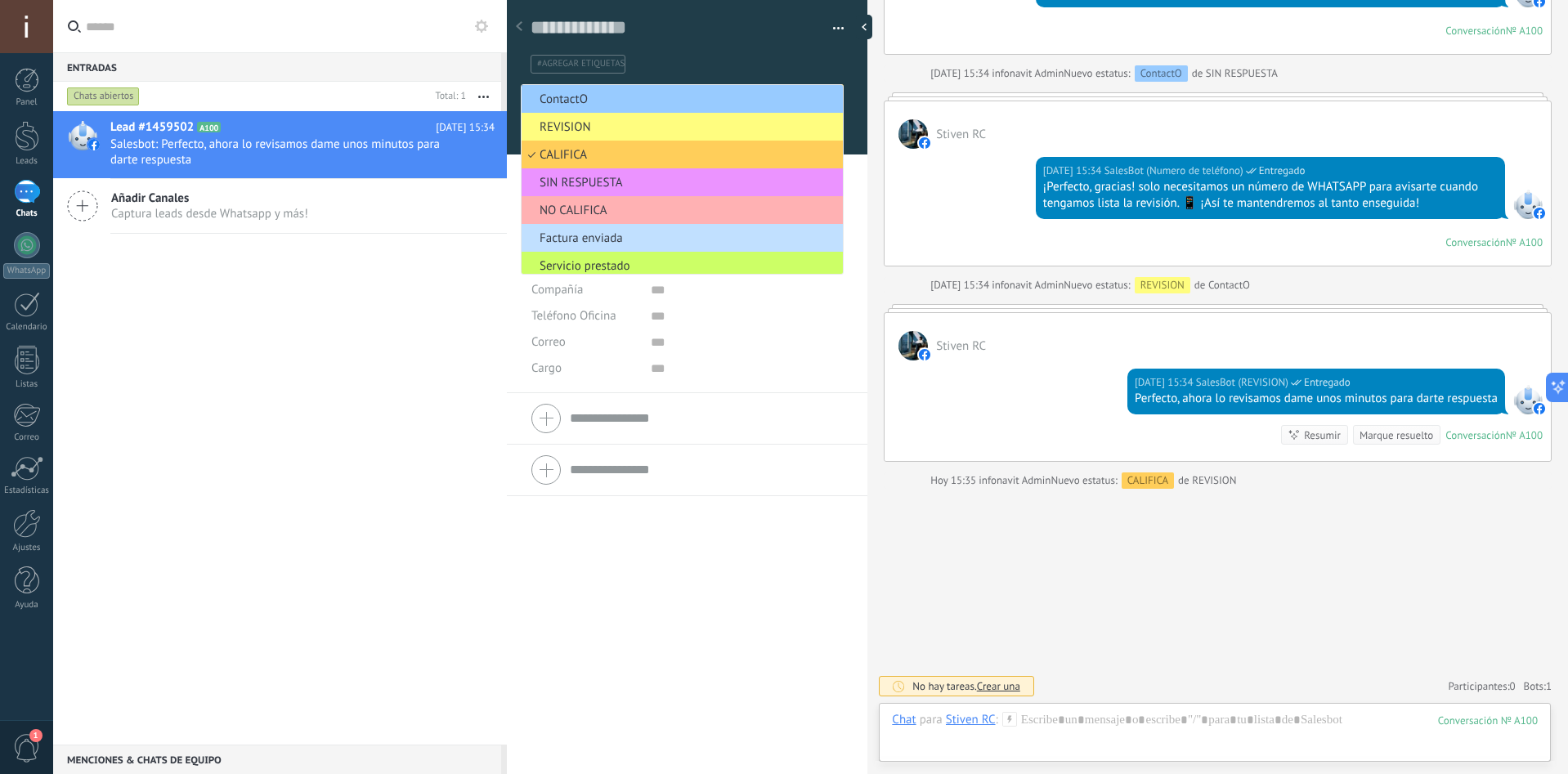
scroll to position [34, 0]
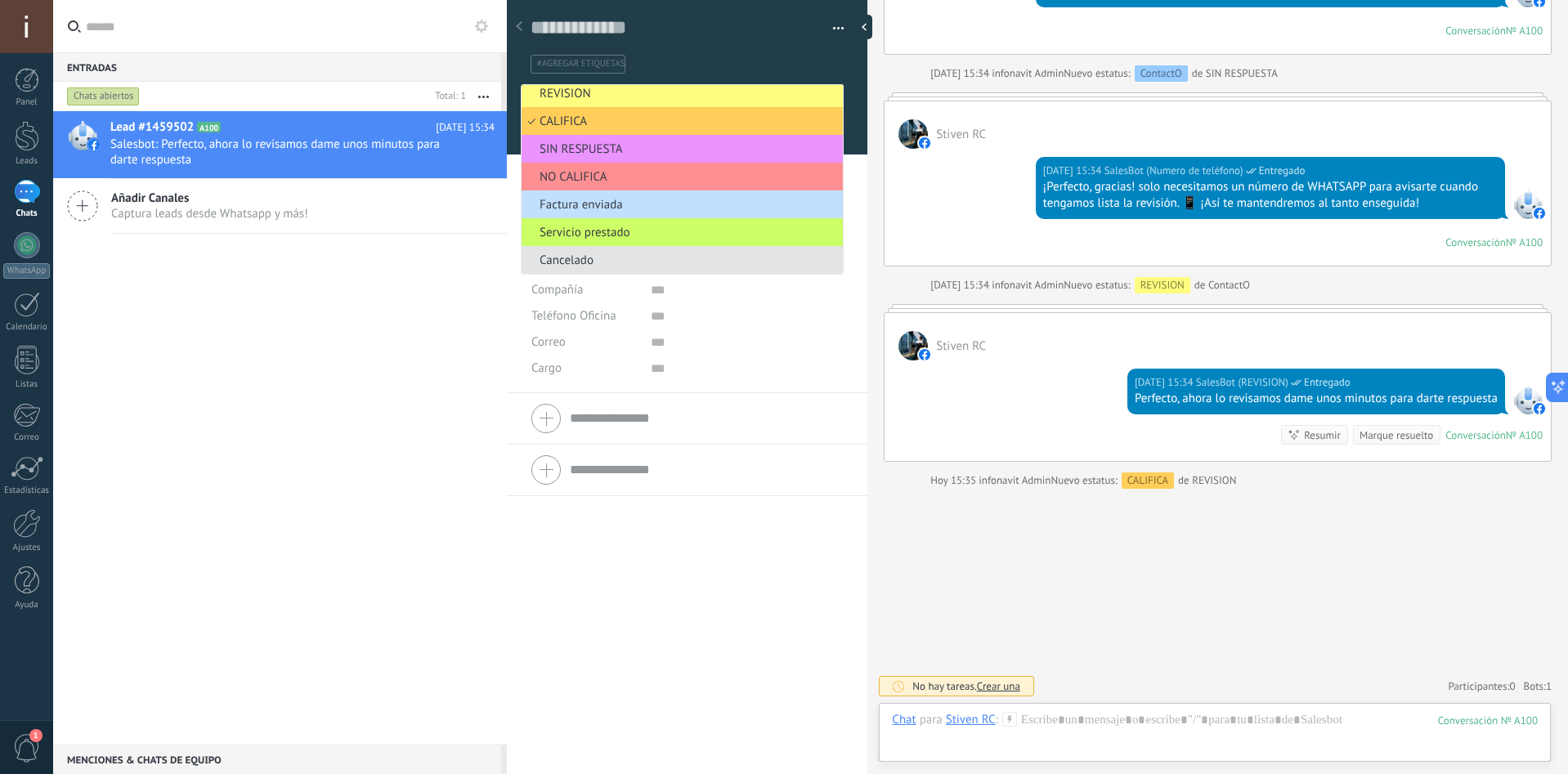
click at [657, 260] on span "Cancelado" at bounding box center [680, 261] width 316 height 16
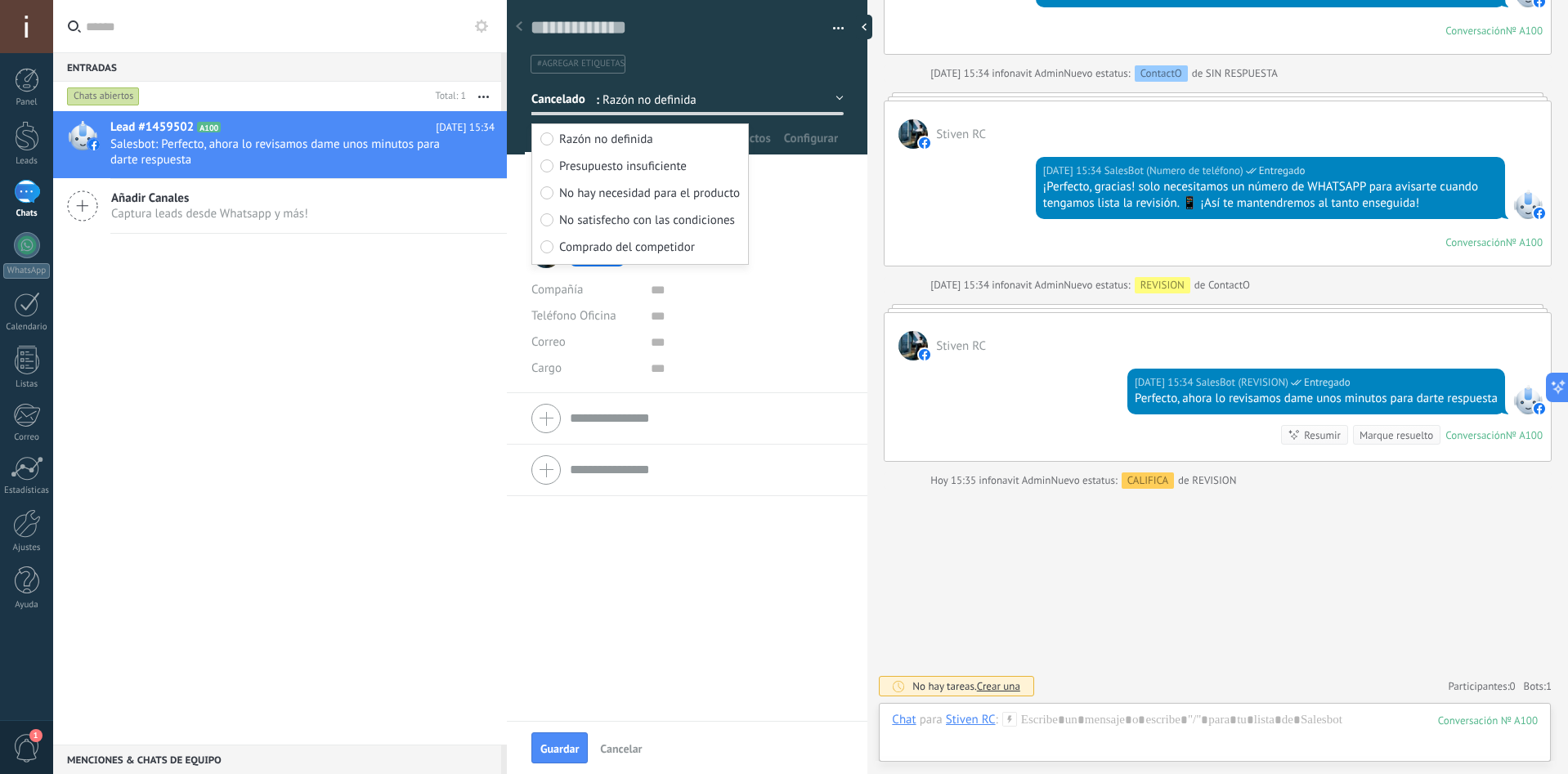
click at [756, 107] on button "Cancelado" at bounding box center [687, 98] width 312 height 29
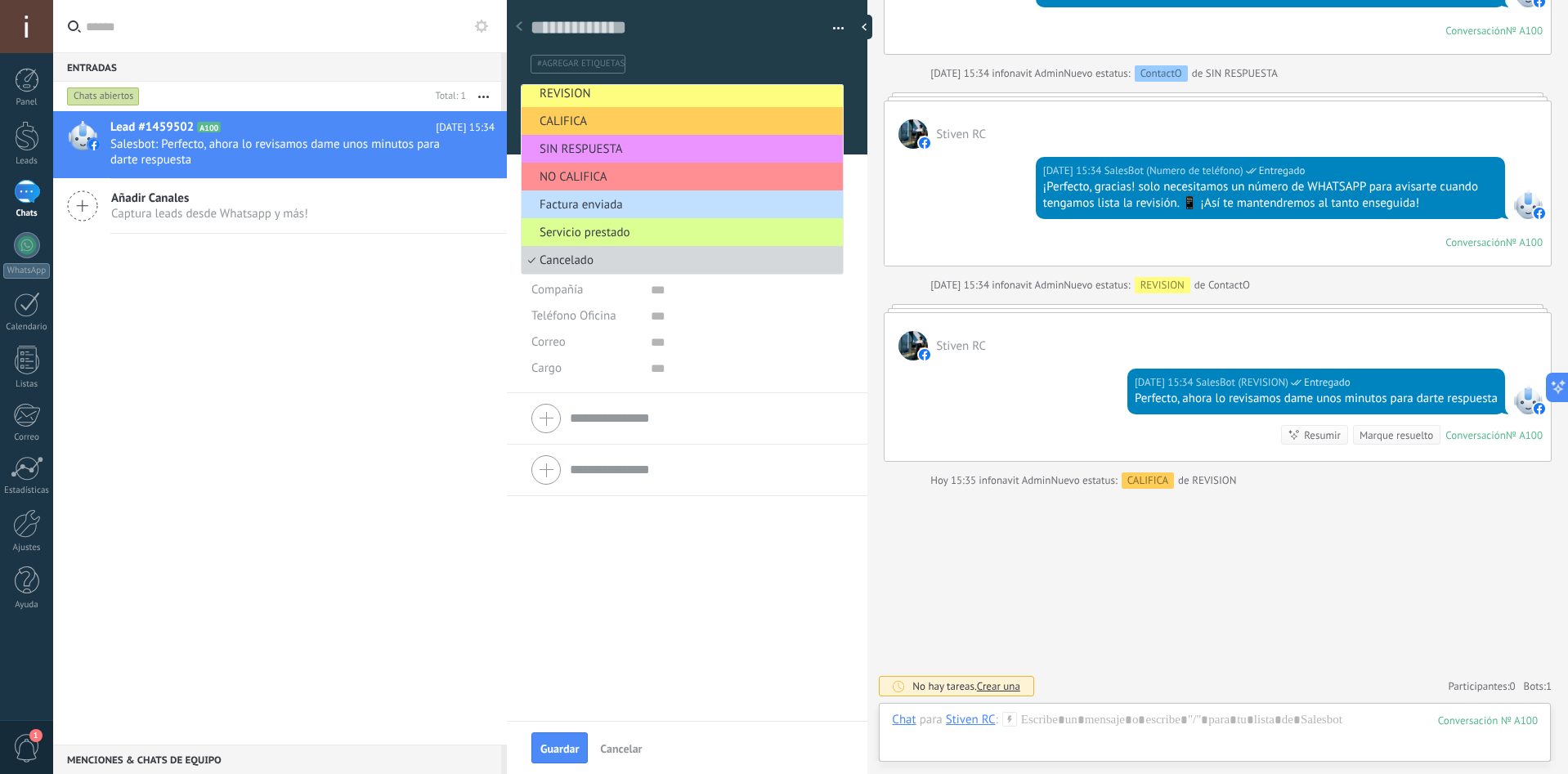
click at [583, 235] on span "Servicio prestado" at bounding box center [680, 233] width 316 height 16
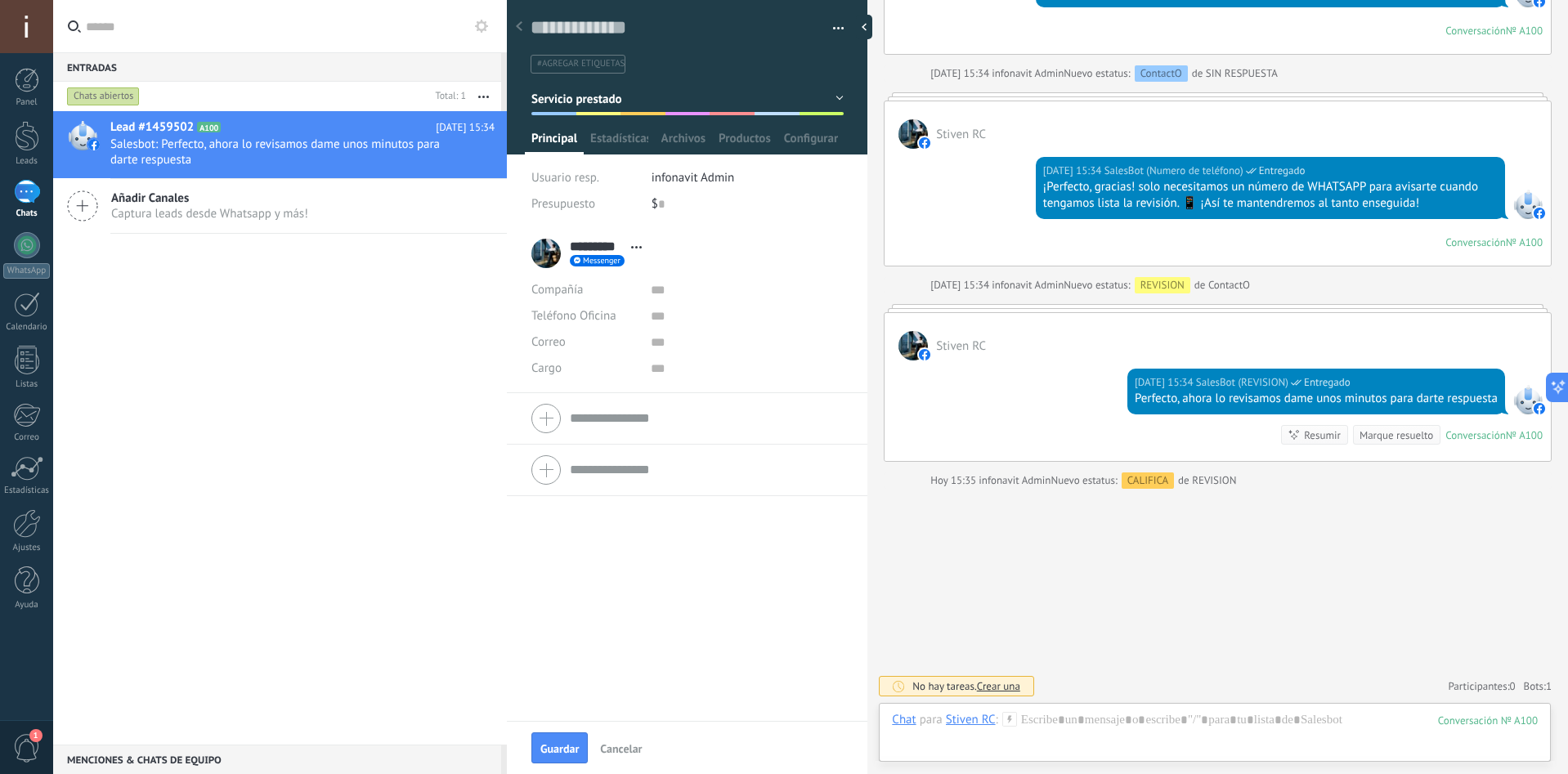
click at [694, 96] on button "Servicio prestado" at bounding box center [687, 98] width 312 height 29
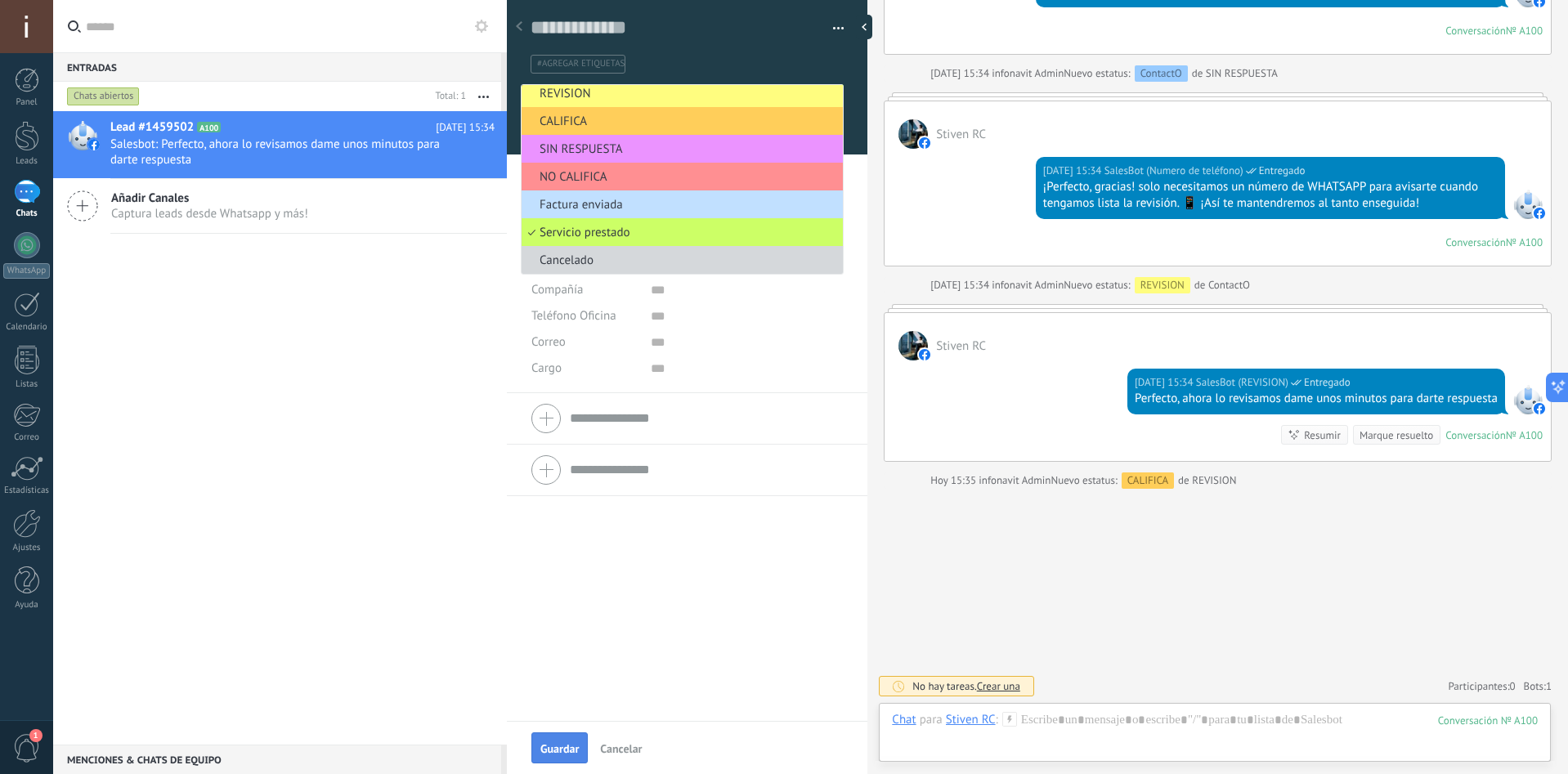
click at [557, 742] on button "Guardar" at bounding box center [559, 748] width 56 height 31
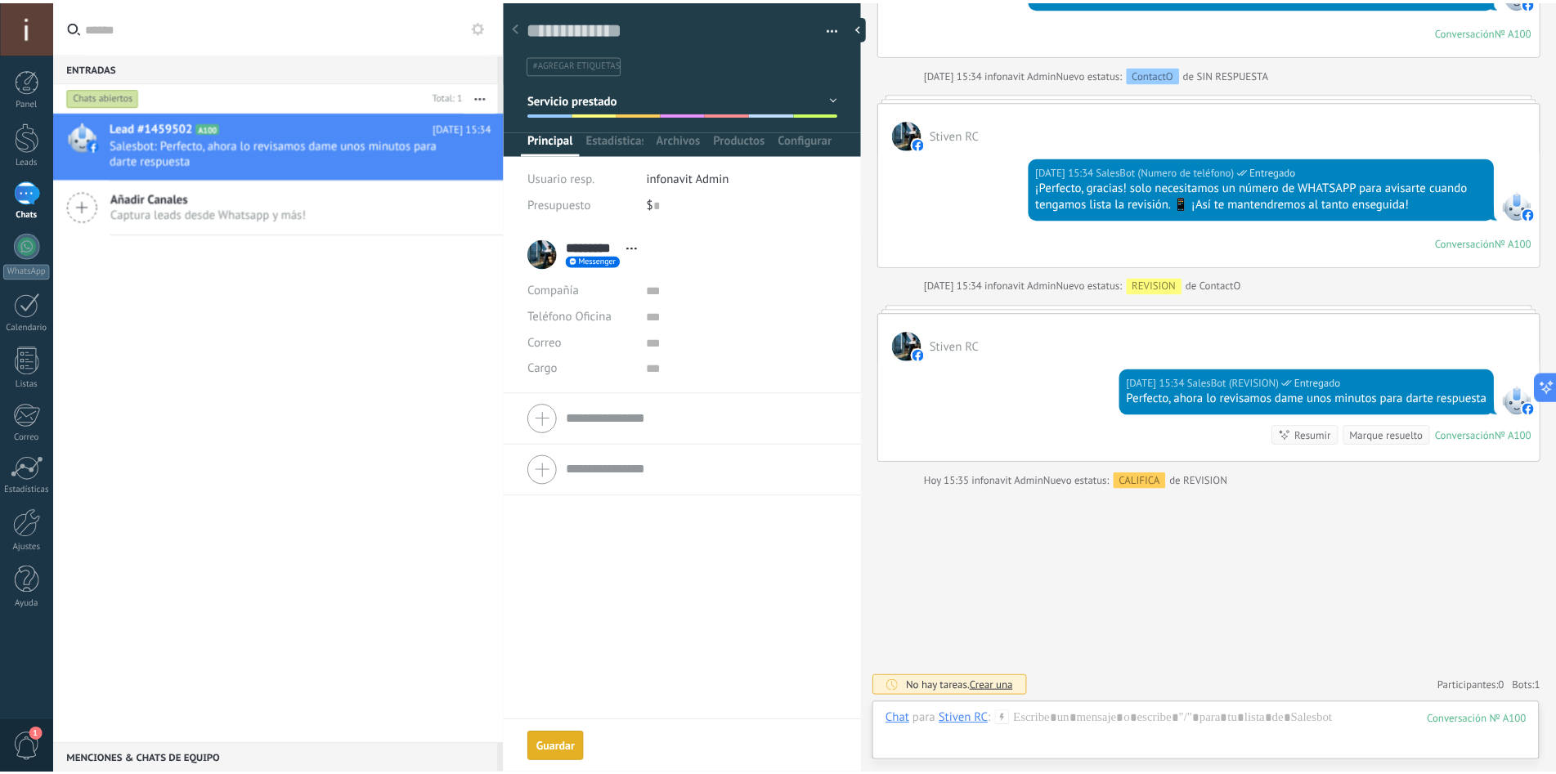
scroll to position [1841, 0]
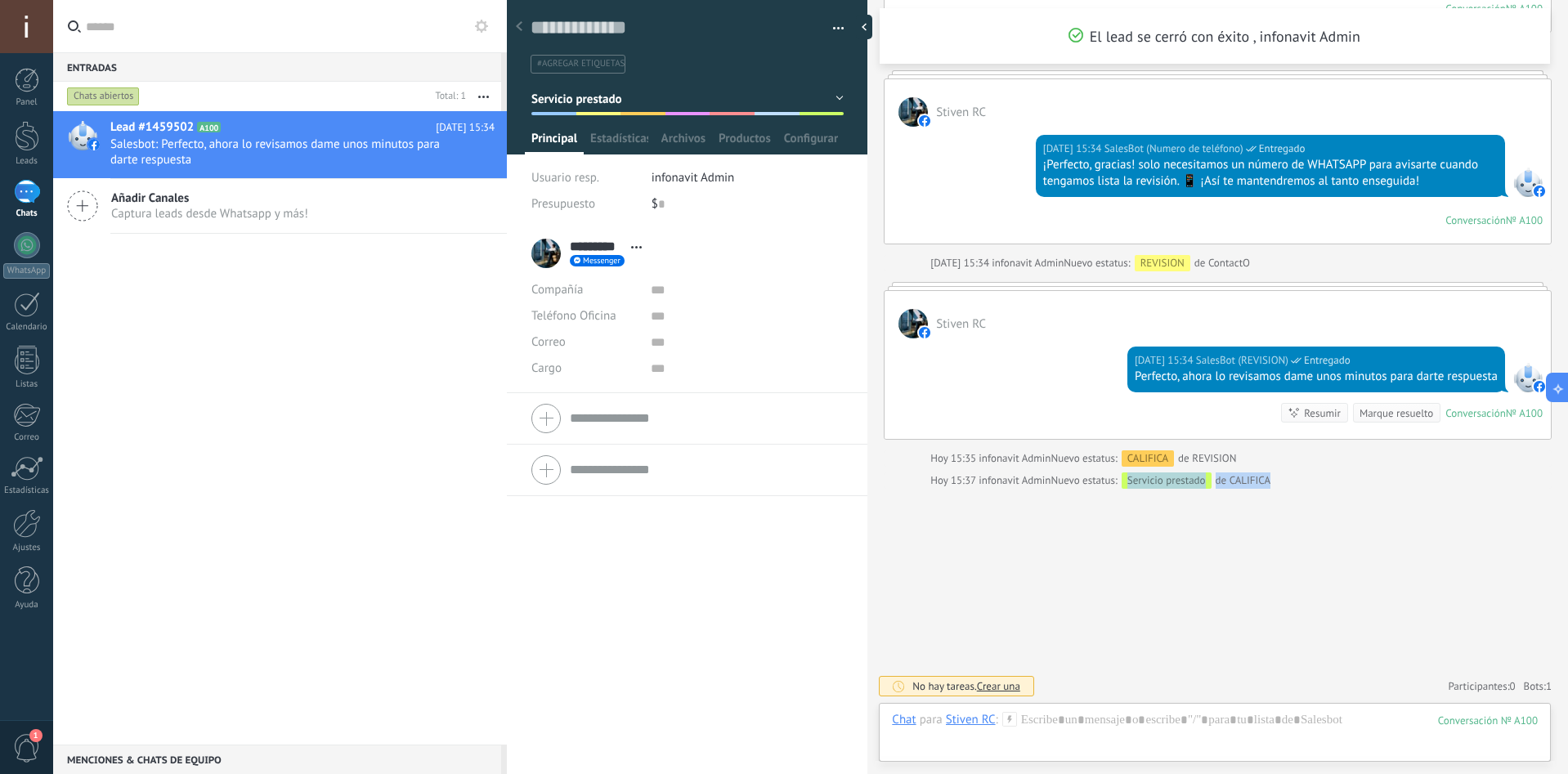
drag, startPoint x: 1132, startPoint y: 491, endPoint x: 1297, endPoint y: 478, distance: 164.9
click at [1276, 482] on div "[DATE] 15:37 infonavit Admin Nuevo estatus: Servicio prestado de CALIFICA" at bounding box center [1237, 481] width 612 height 16
drag, startPoint x: 1272, startPoint y: 482, endPoint x: 1123, endPoint y: 469, distance: 150.2
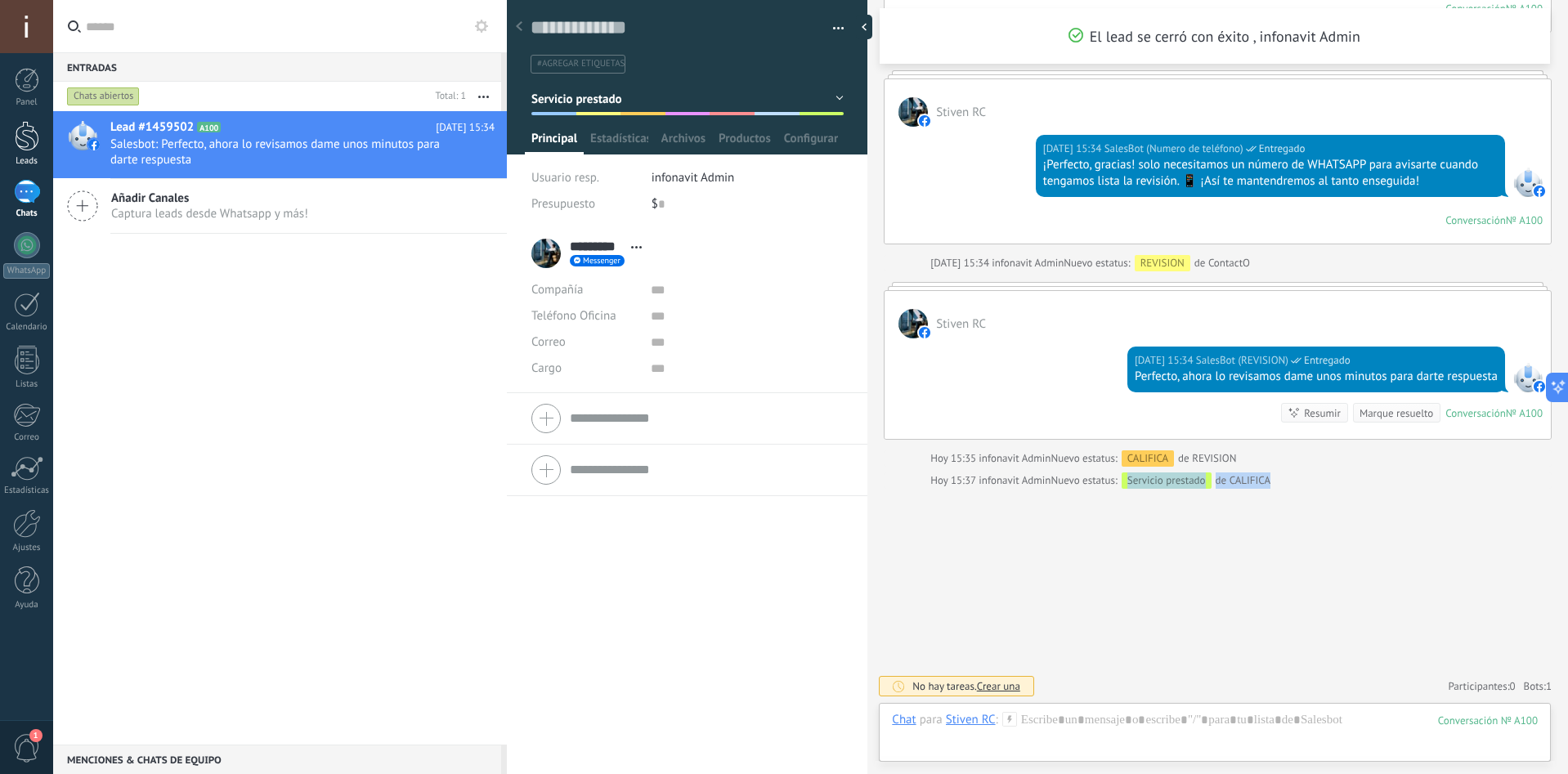
click at [32, 158] on div "Leads" at bounding box center [26, 161] width 47 height 11
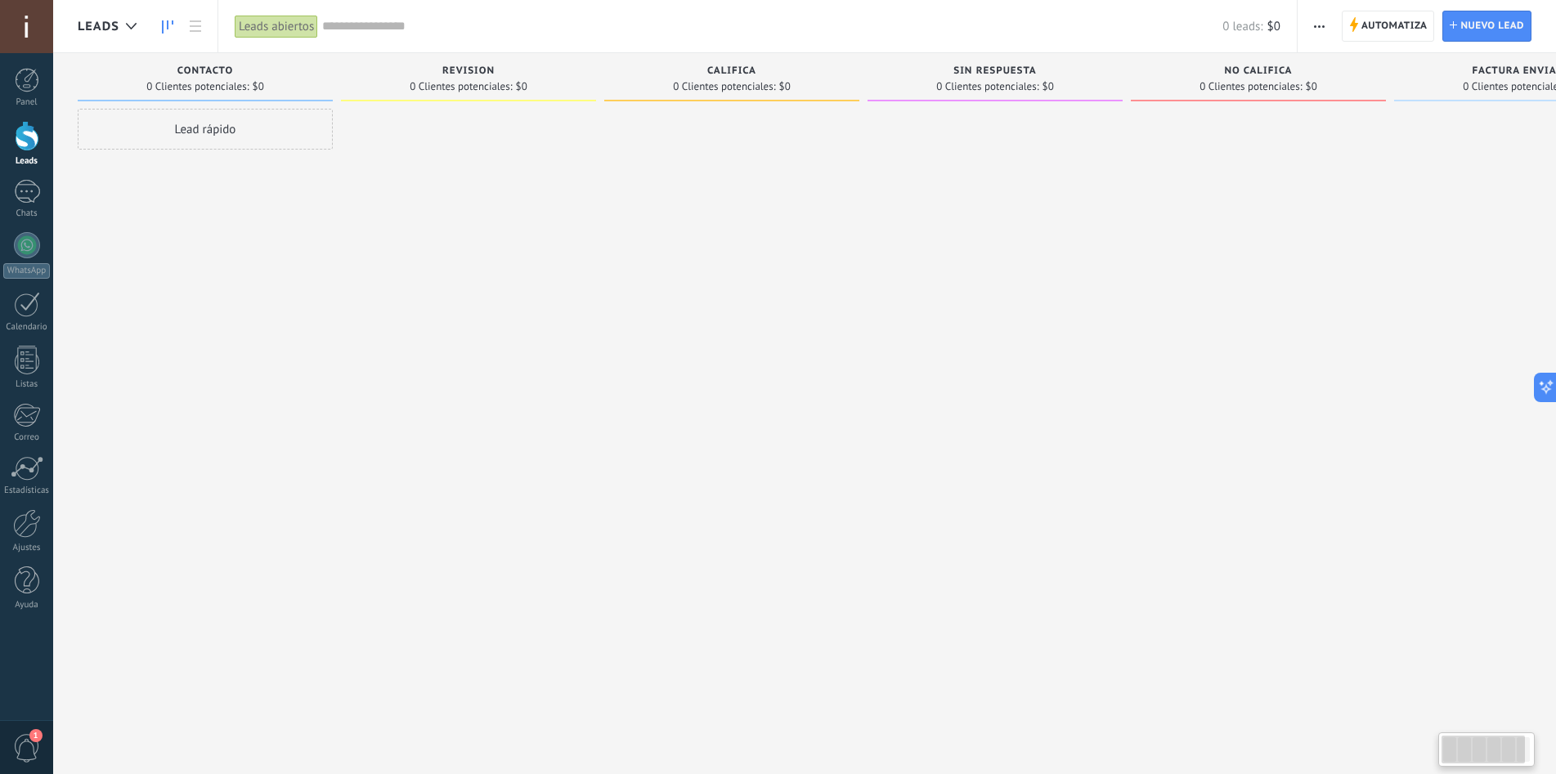
drag, startPoint x: 1493, startPoint y: 755, endPoint x: 1436, endPoint y: 728, distance: 63.3
click at [1436, 728] on body ".abccls-1,.abccls-2{fill-rule:evenodd}.abccls-2{fill:#fff} .abfcls-1{fill:none}…" at bounding box center [778, 387] width 1556 height 774
drag, startPoint x: 1447, startPoint y: 756, endPoint x: 1314, endPoint y: 724, distance: 137.2
click at [1314, 724] on body ".abccls-1,.abccls-2{fill-rule:evenodd}.abccls-2{fill:#fff} .abfcls-1{fill:none}…" at bounding box center [778, 387] width 1556 height 774
click at [14, 184] on div "1" at bounding box center [27, 192] width 26 height 24
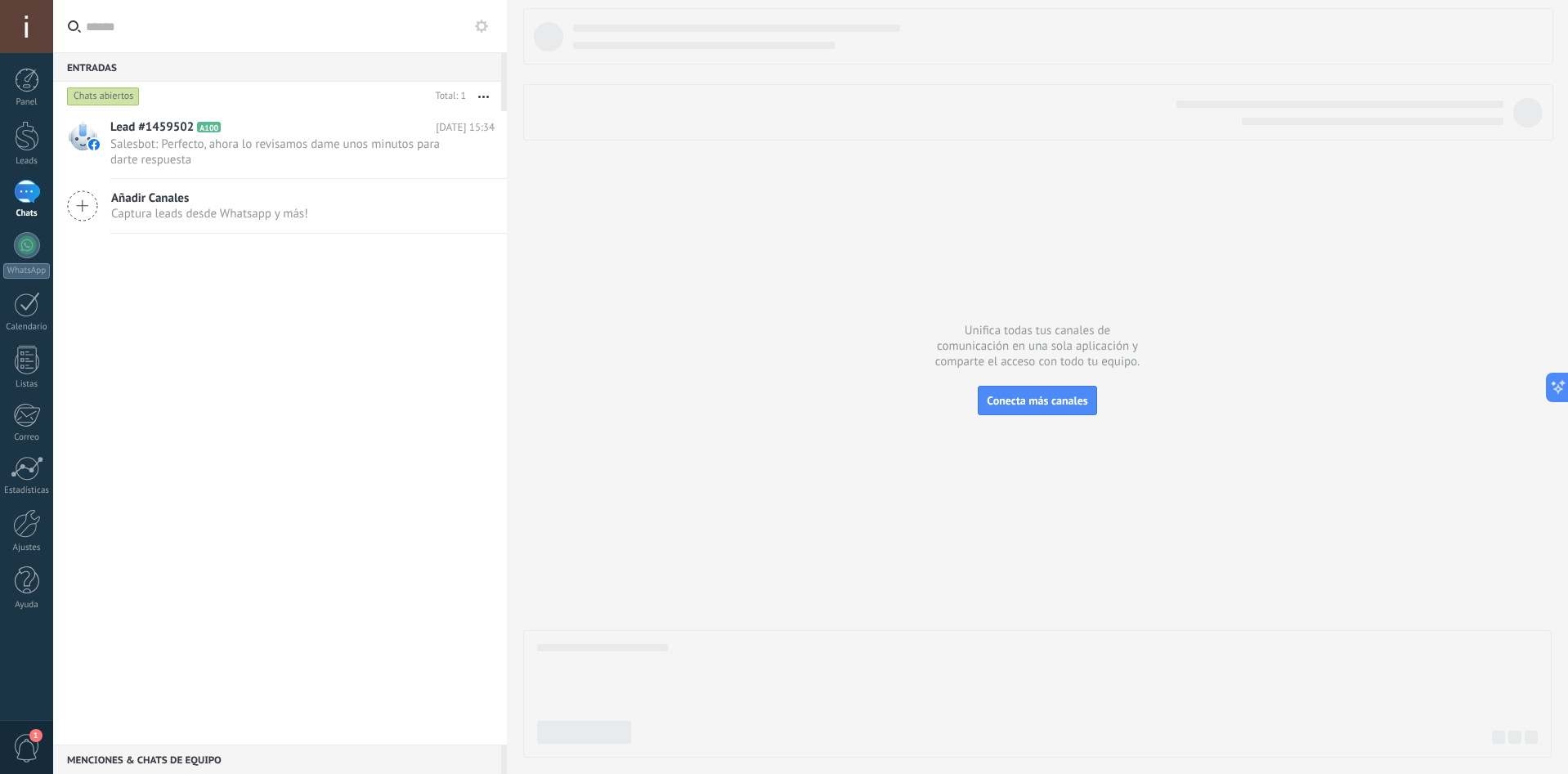
click at [149, 17] on input "text" at bounding box center [290, 26] width 408 height 52
click at [20, 138] on div at bounding box center [27, 136] width 25 height 30
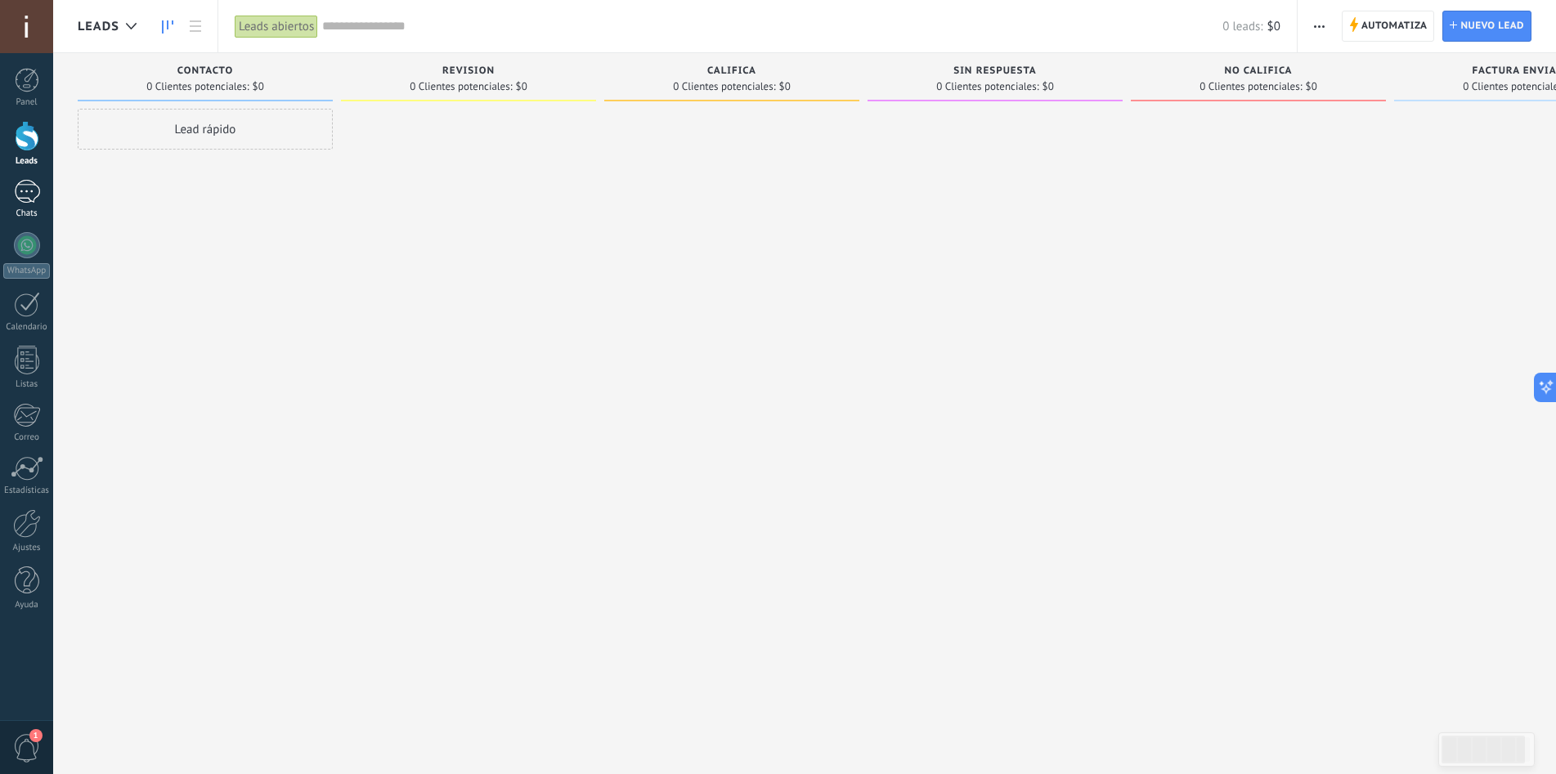
click at [3, 199] on link "1 Chats" at bounding box center [26, 199] width 53 height 39
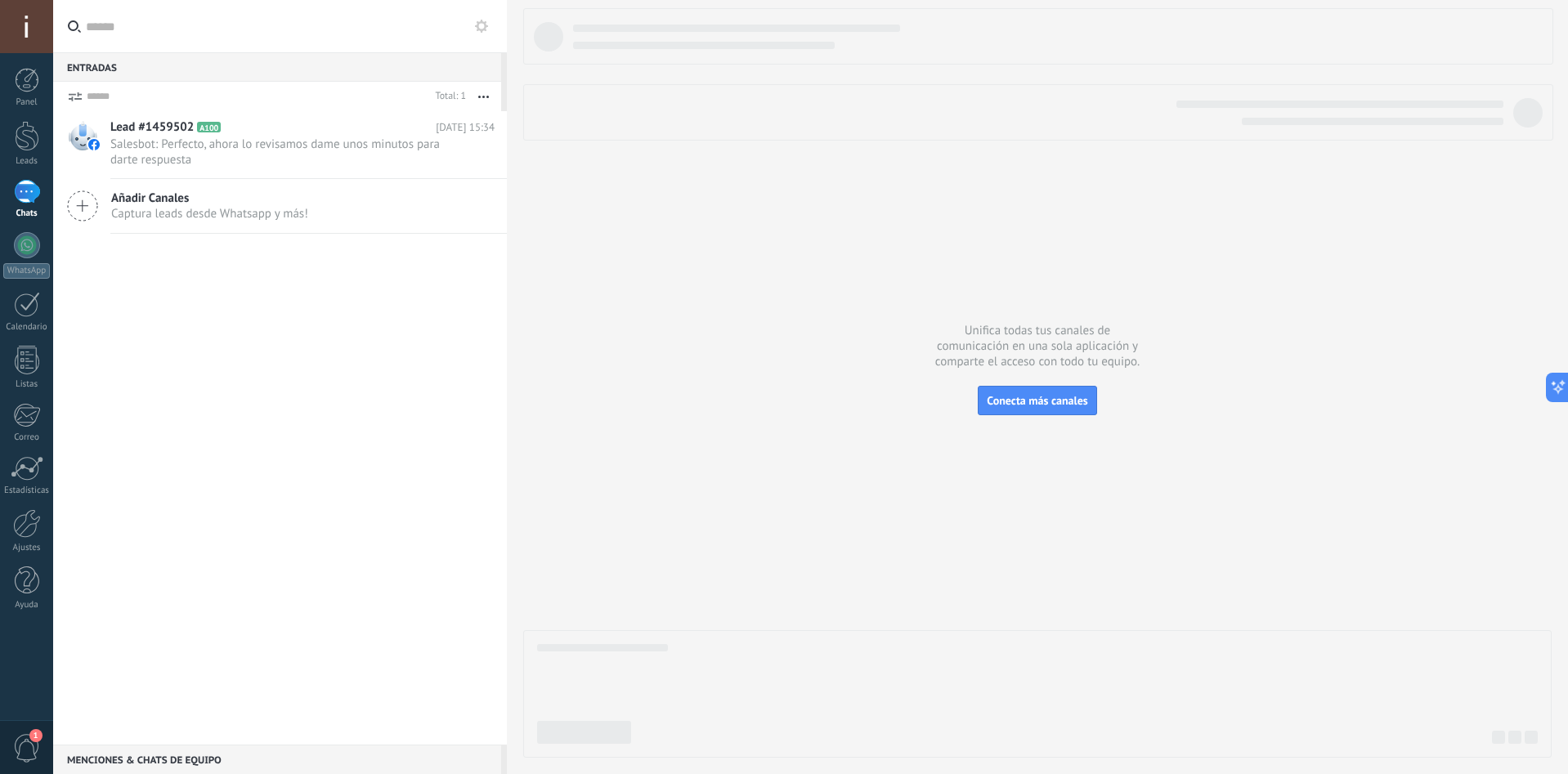
click at [87, 110] on div at bounding box center [87, 96] width 0 height 29
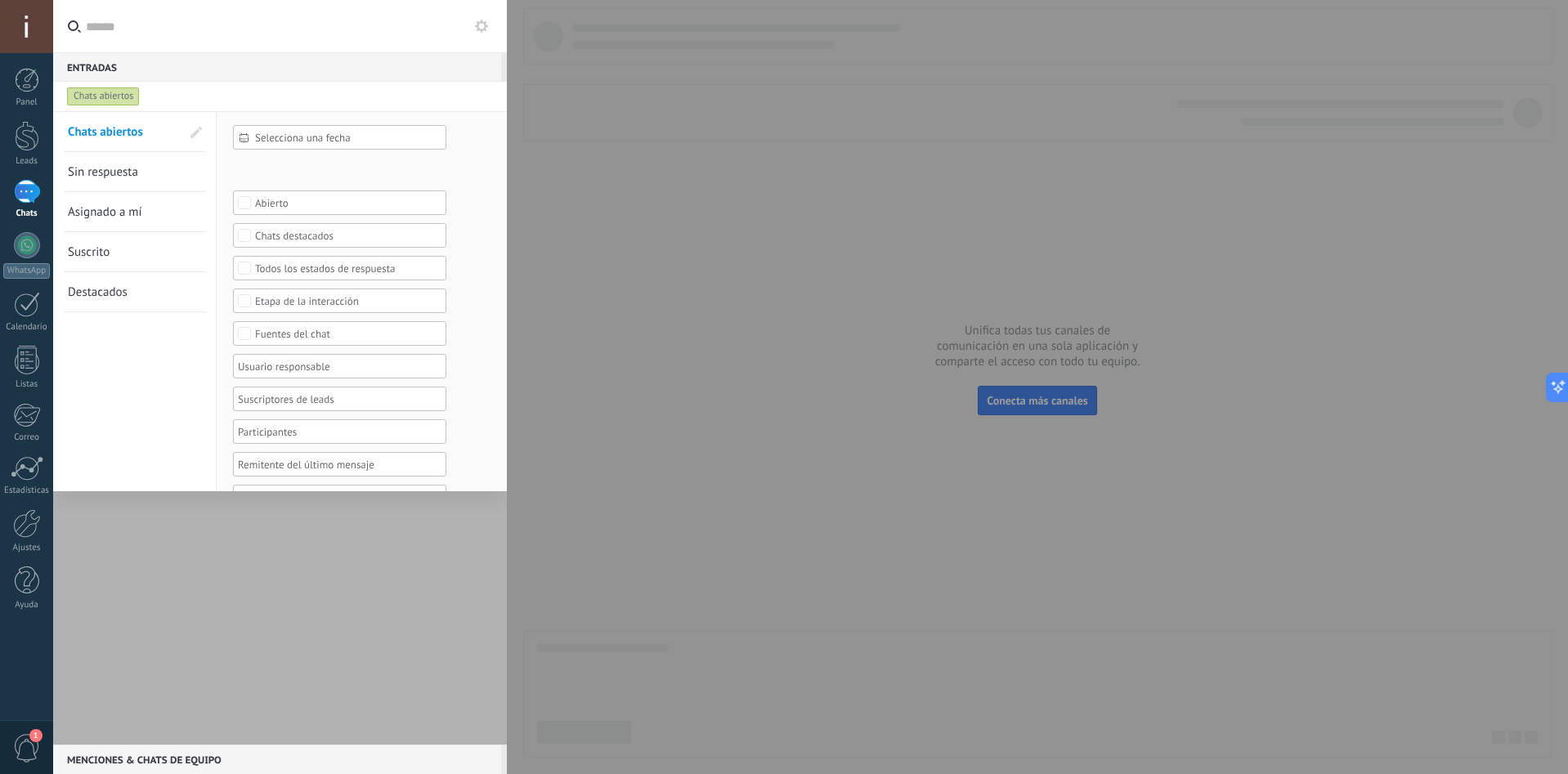
drag, startPoint x: 186, startPoint y: 576, endPoint x: 151, endPoint y: 382, distance: 197.6
click at [187, 574] on div at bounding box center [280, 428] width 454 height 634
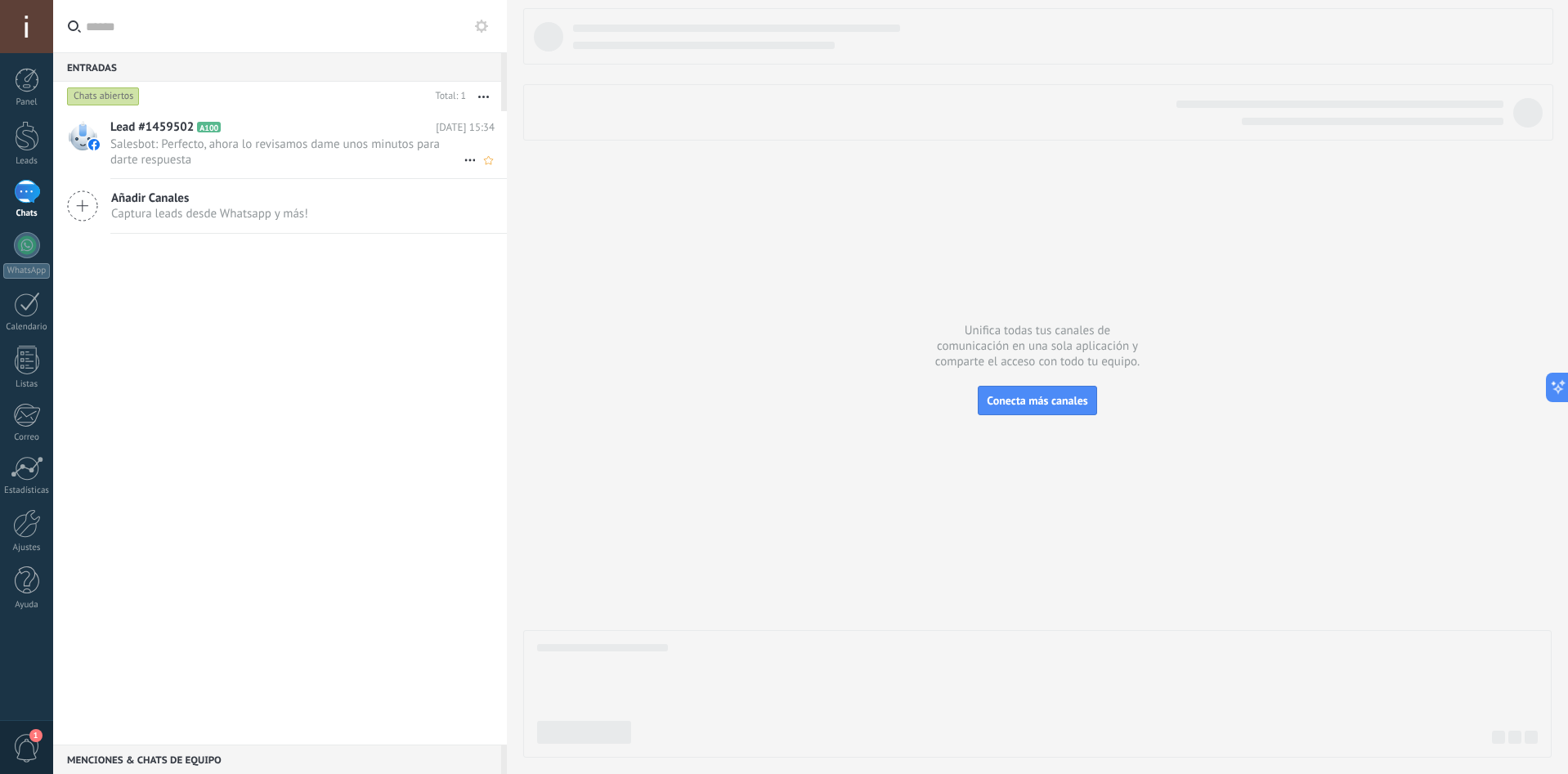
click at [325, 152] on span "Salesbot: Perfecto, ahora lo revisamos dame unos minutos para darte respuesta" at bounding box center [286, 152] width 353 height 31
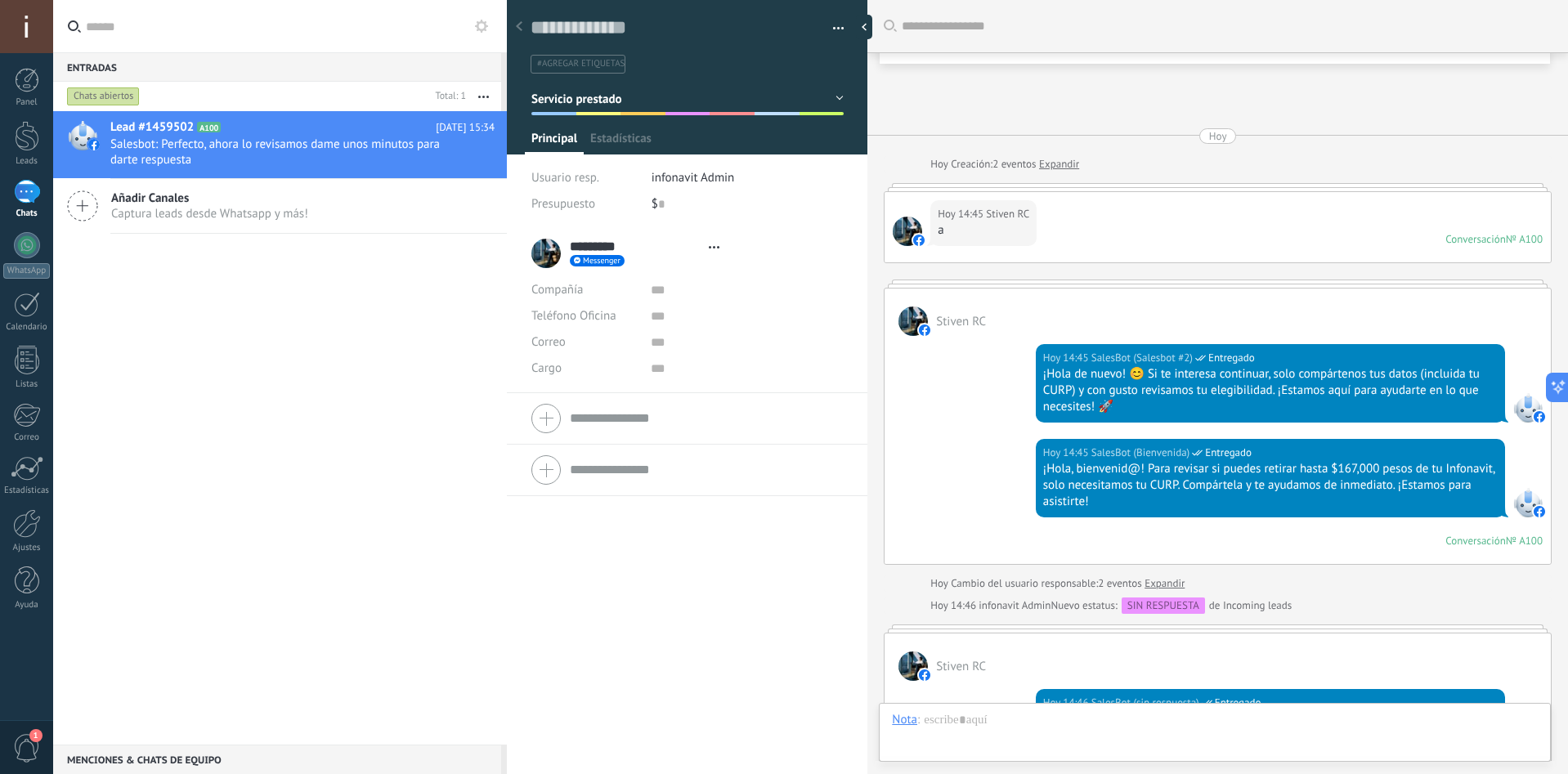
type textarea "**********"
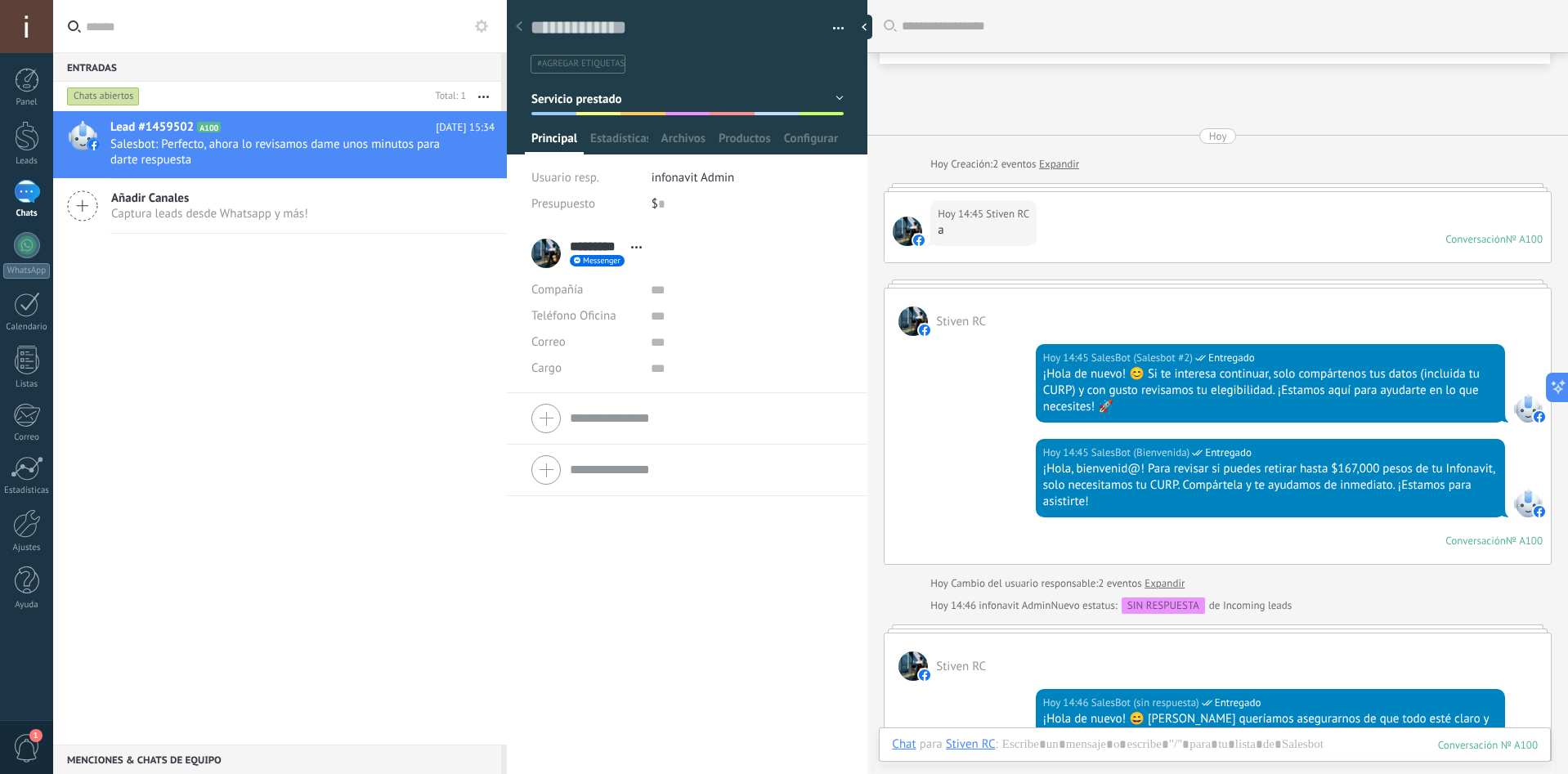
scroll to position [1704, 0]
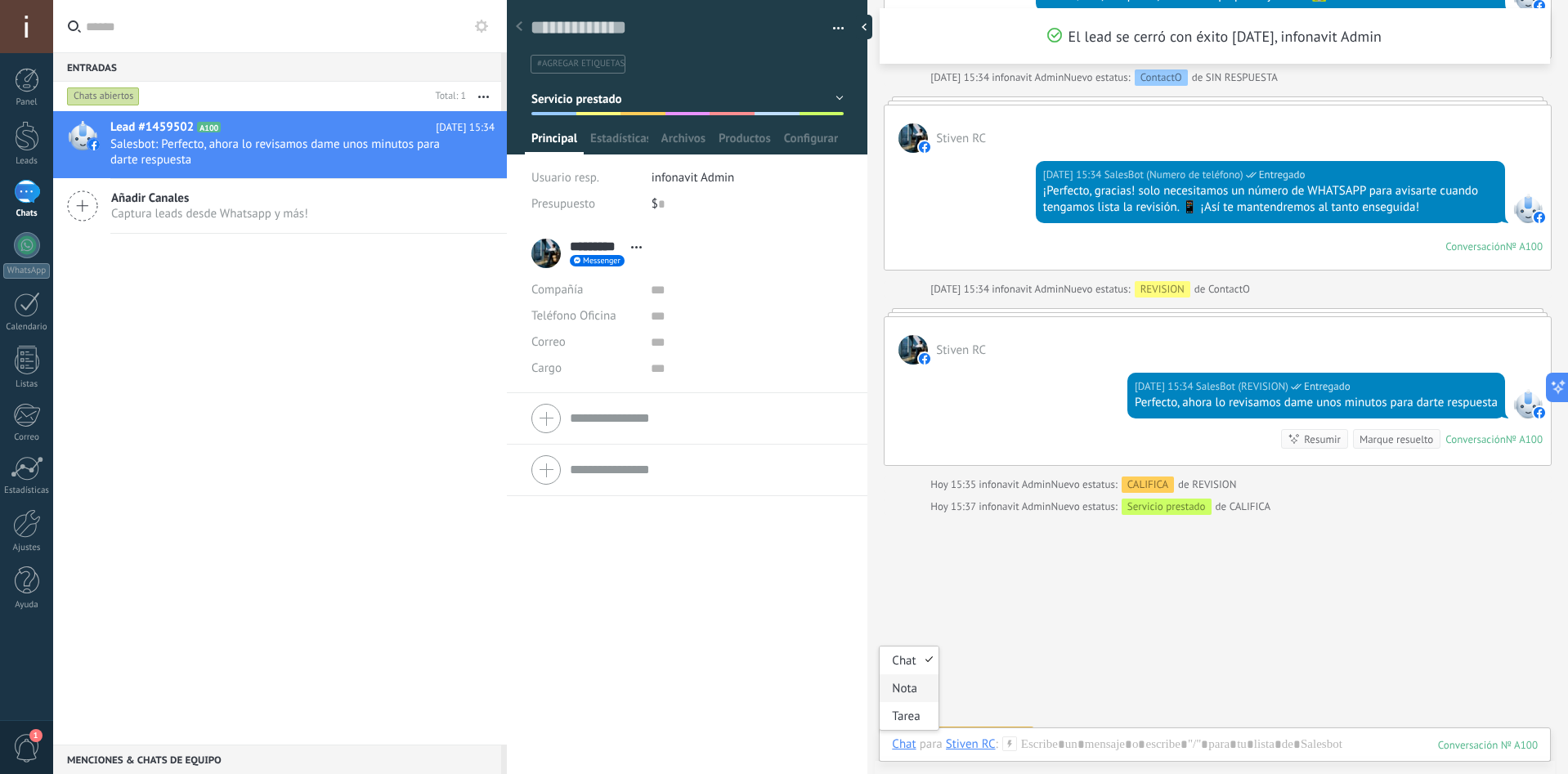
click at [918, 695] on div "Nota" at bounding box center [909, 689] width 58 height 28
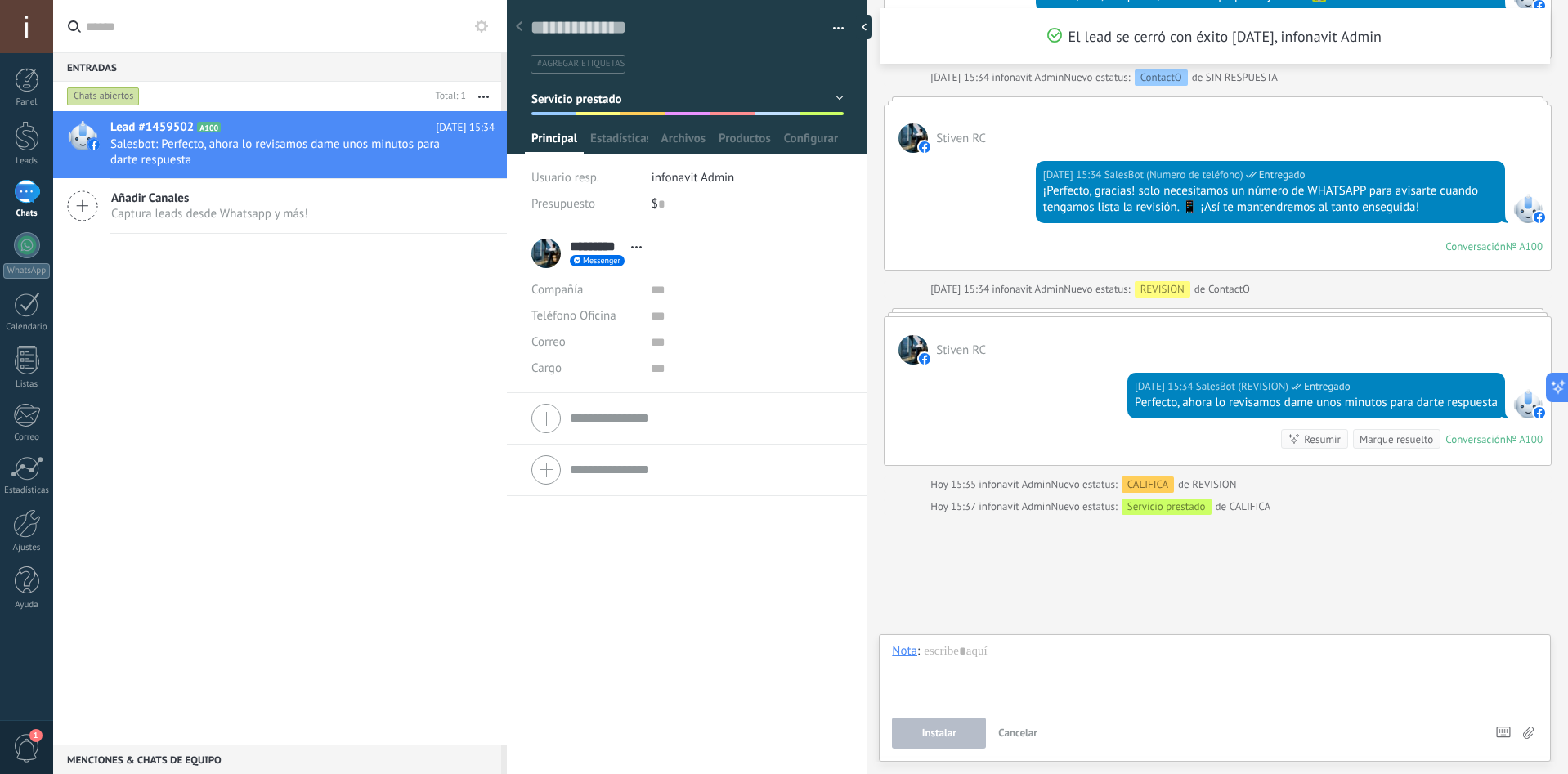
click at [1020, 663] on div at bounding box center [1215, 675] width 646 height 62
click at [940, 737] on span "Instalar" at bounding box center [939, 733] width 34 height 11
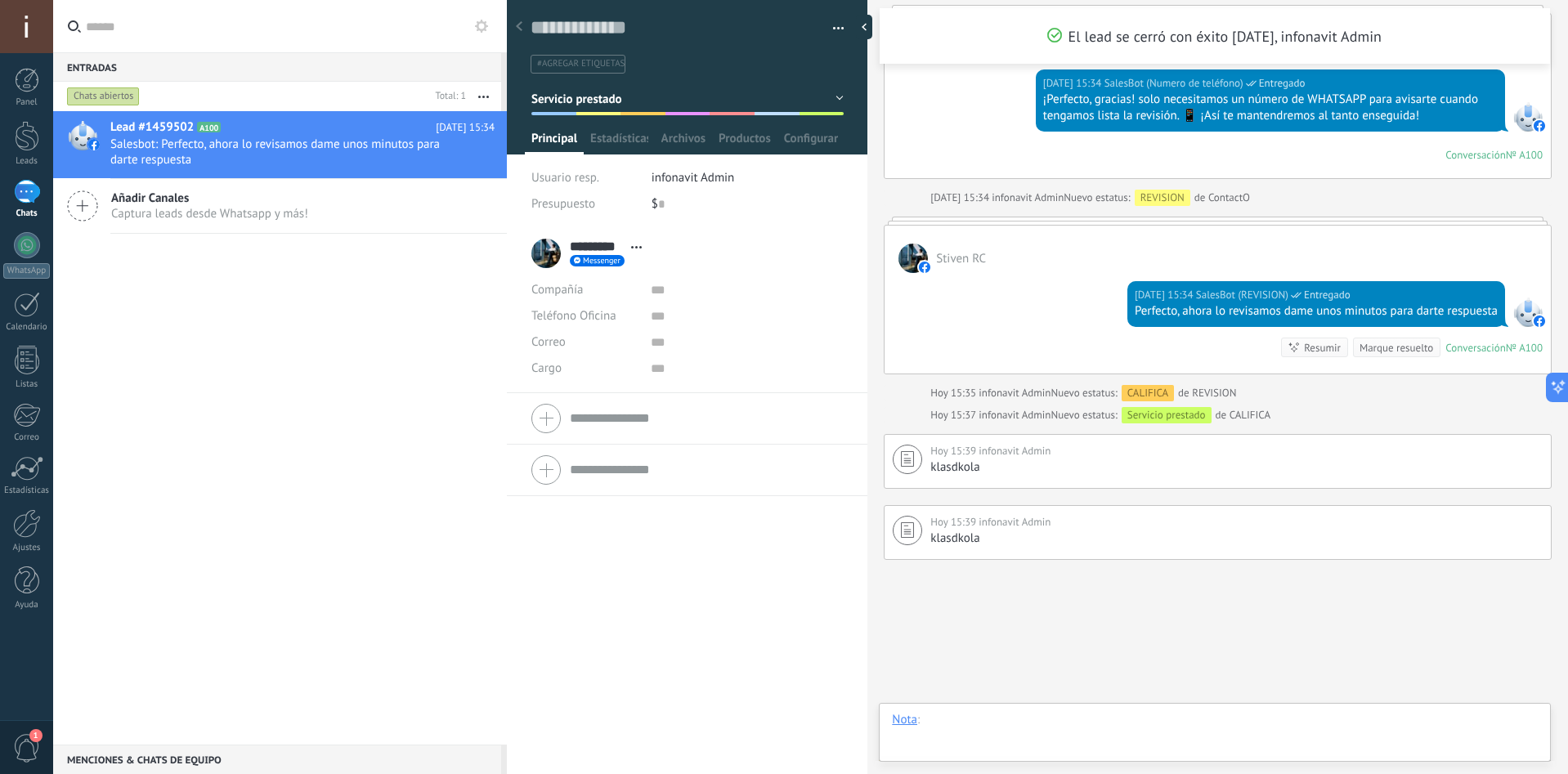
click at [966, 724] on div at bounding box center [1215, 736] width 646 height 49
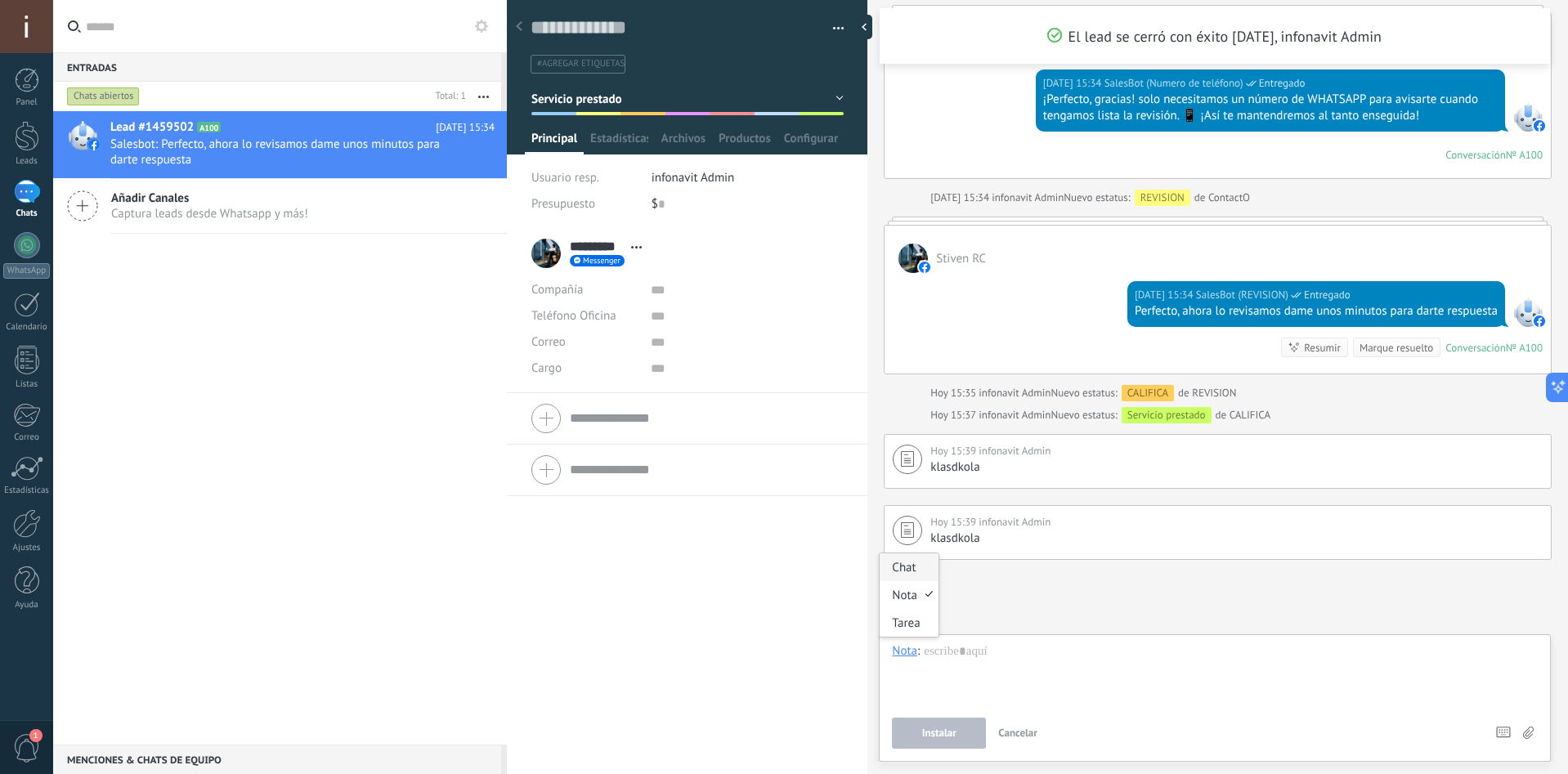
click at [912, 567] on div "Chat" at bounding box center [909, 568] width 58 height 28
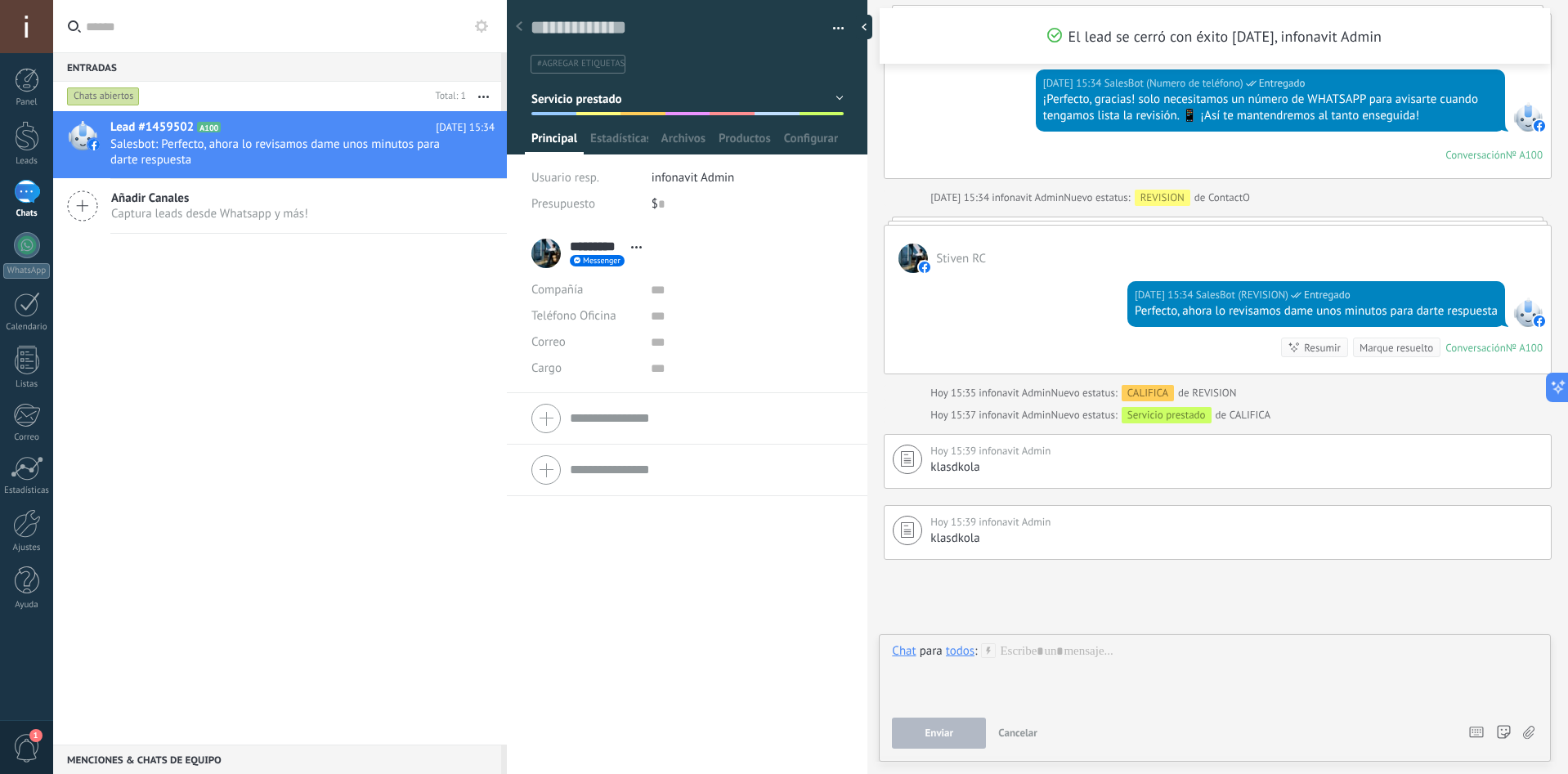
click at [958, 651] on div "todos" at bounding box center [960, 651] width 29 height 15
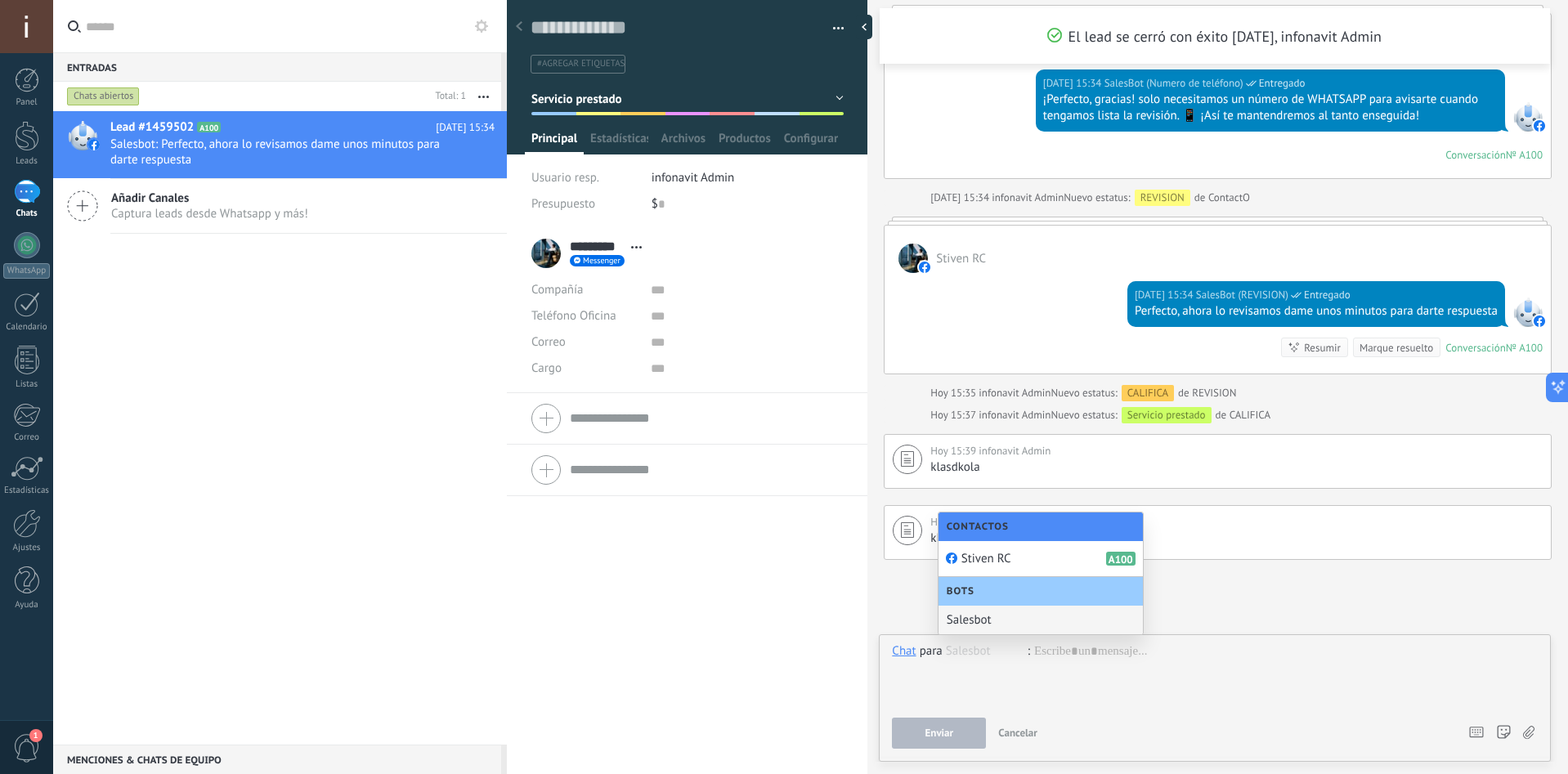
click at [973, 621] on div "Salesbot" at bounding box center [1041, 620] width 204 height 29
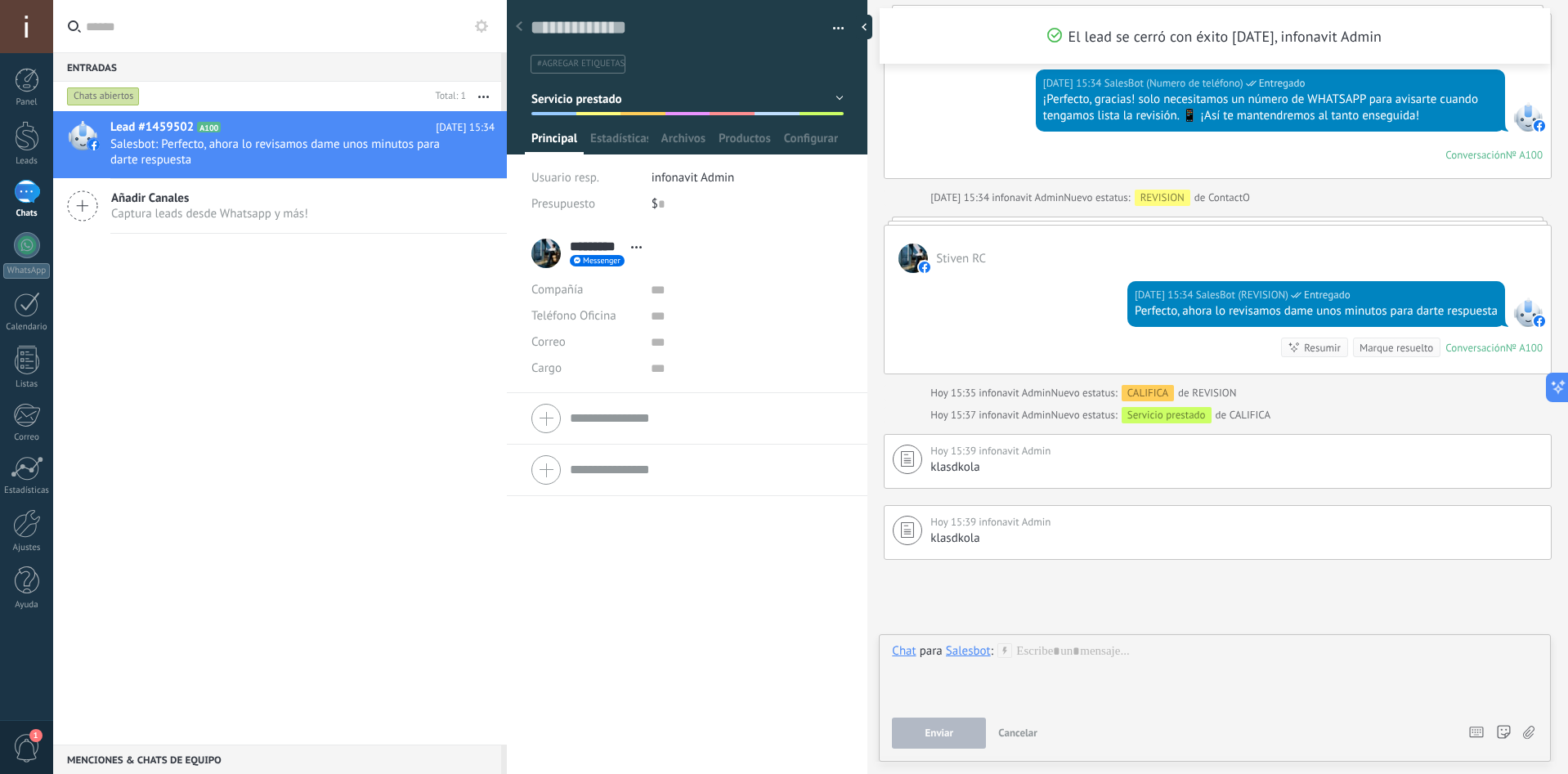
click at [975, 653] on div "Salesbot" at bounding box center [968, 651] width 45 height 15
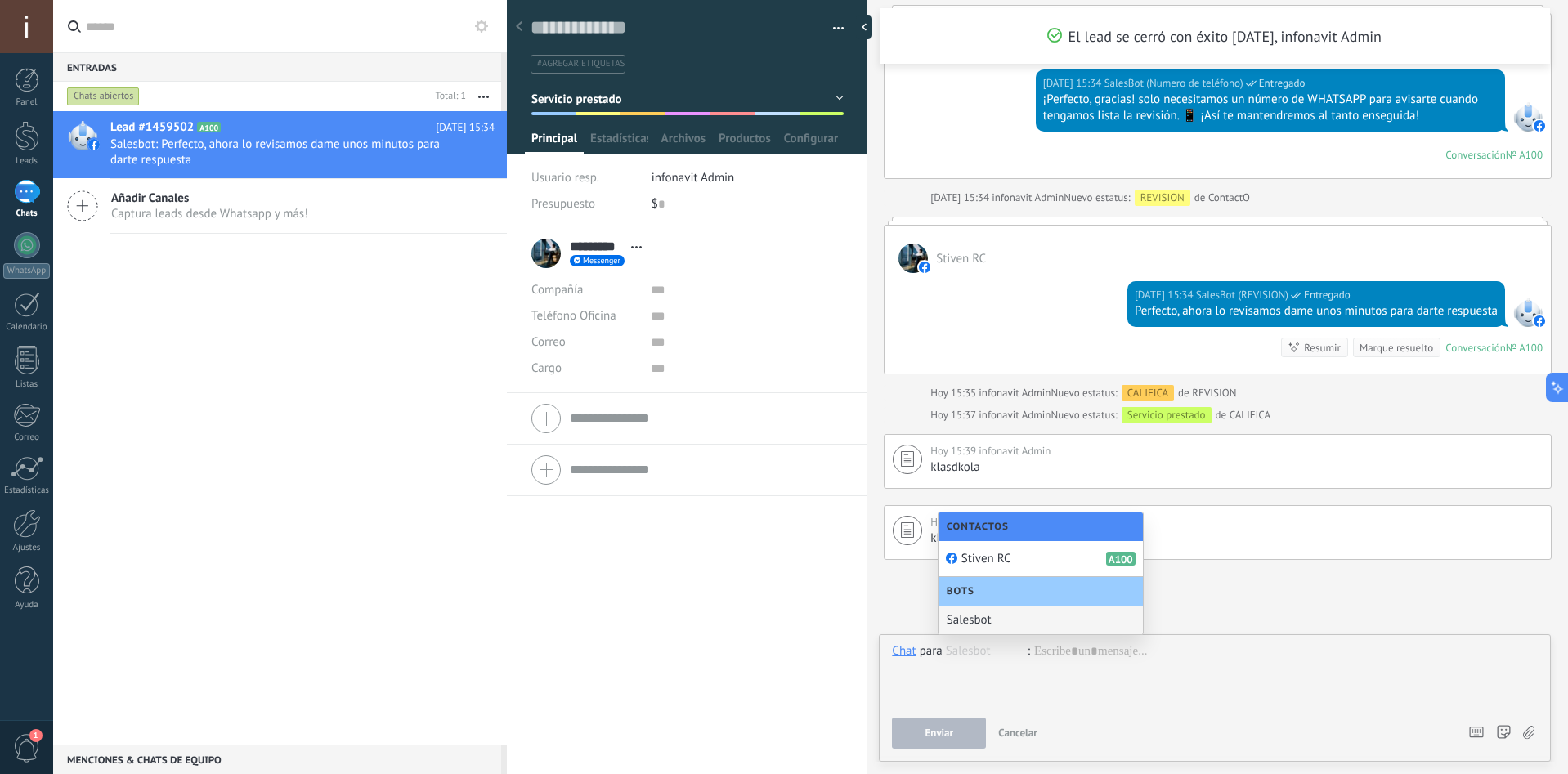
click at [986, 587] on div "Bots" at bounding box center [1041, 591] width 204 height 29
click at [981, 558] on span "Stiven RC" at bounding box center [987, 559] width 50 height 16
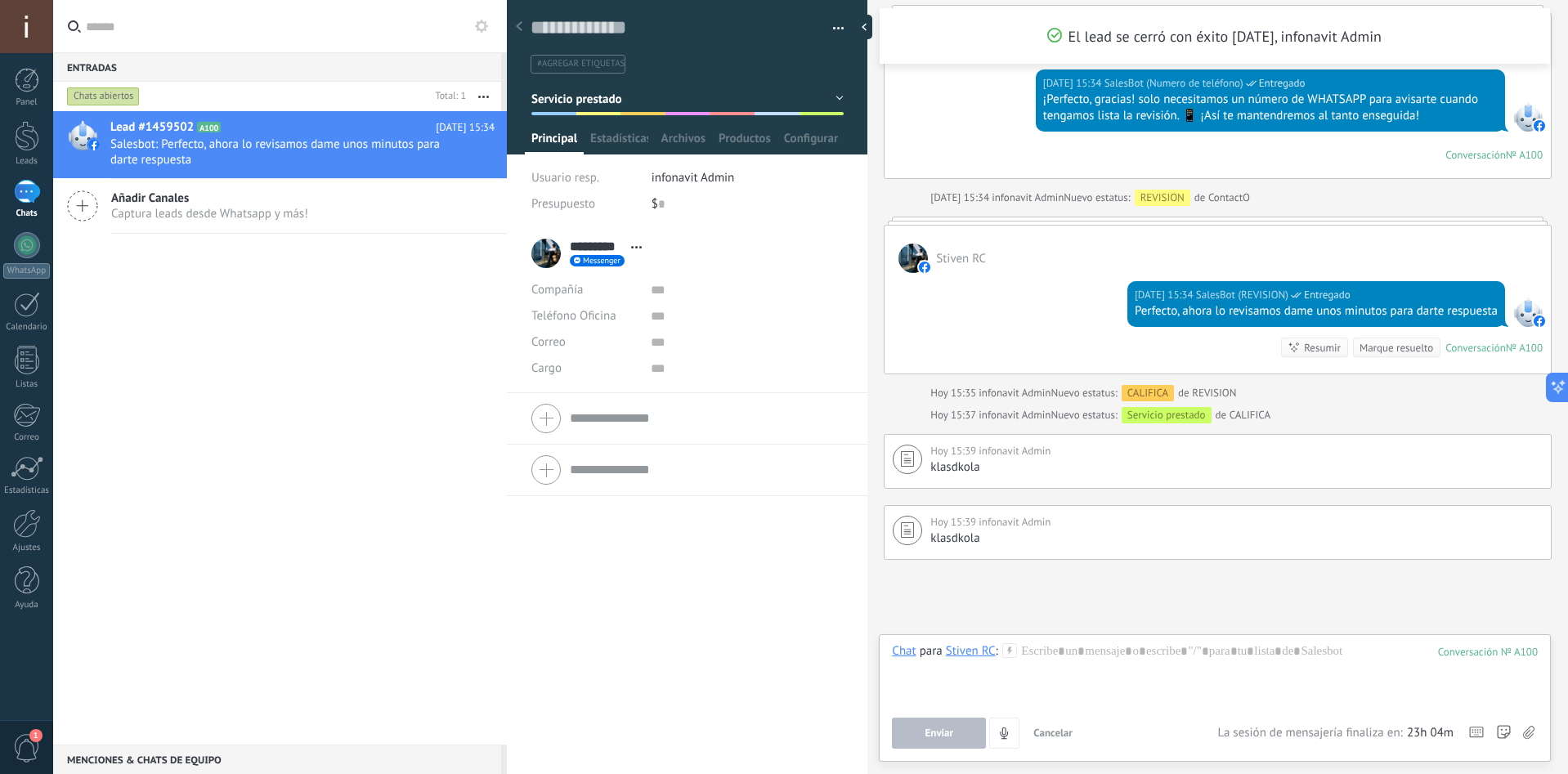
click at [955, 652] on div "Stiven RC" at bounding box center [971, 651] width 50 height 15
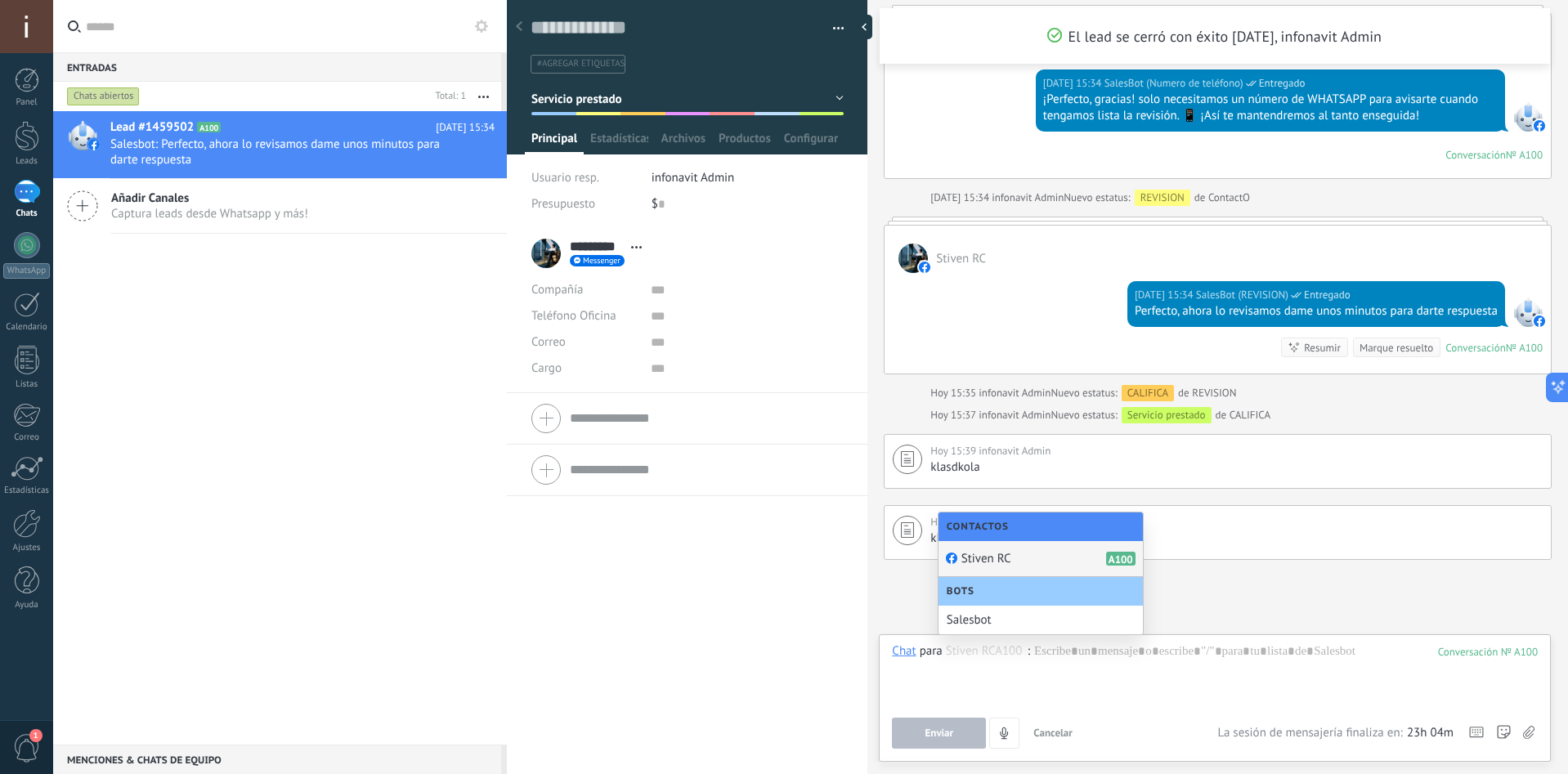
click at [984, 523] on span "Contactos" at bounding box center [982, 527] width 70 height 12
click at [1044, 663] on div at bounding box center [1215, 675] width 646 height 62
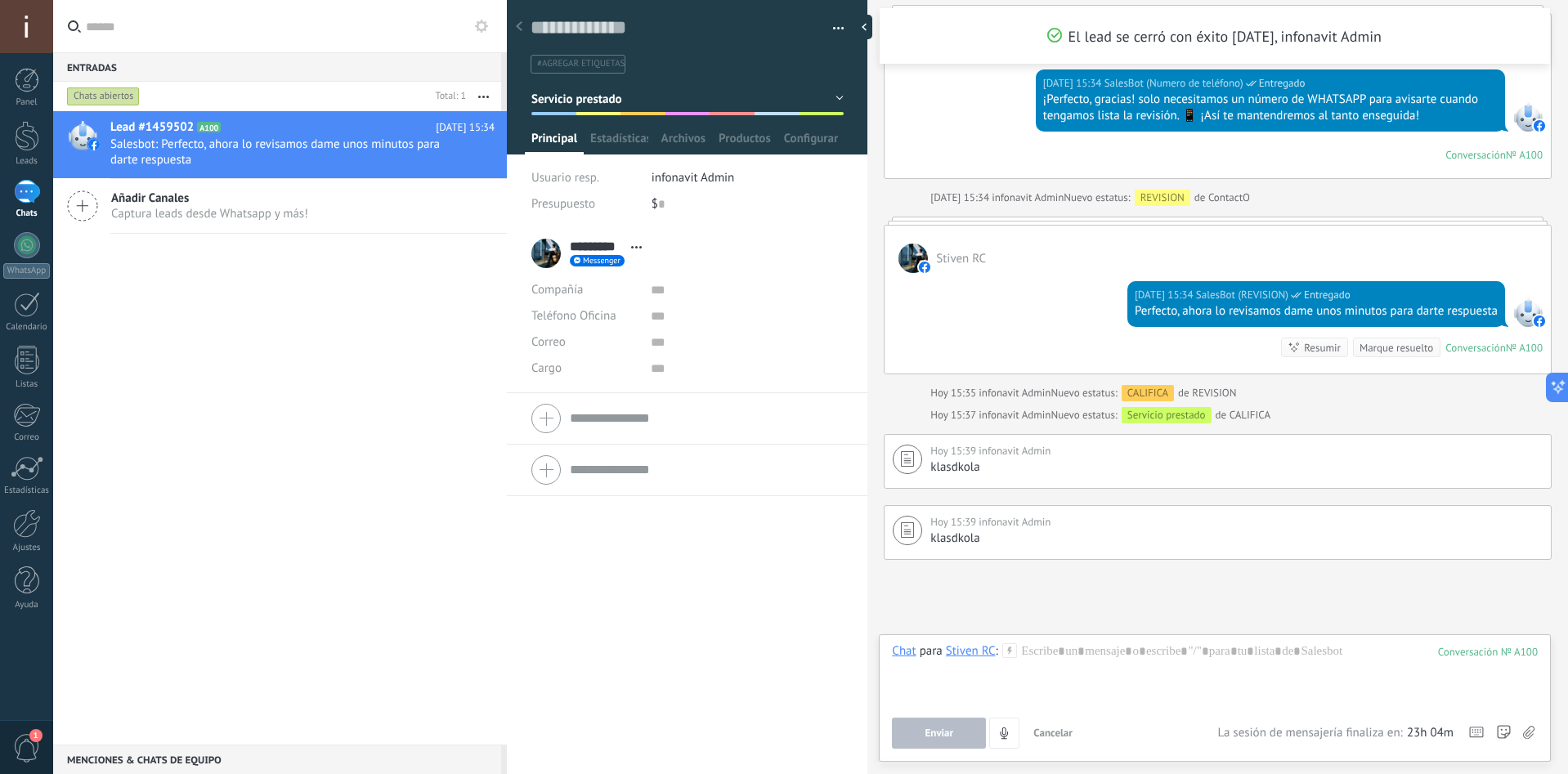
click at [962, 656] on div "Stiven RC" at bounding box center [971, 651] width 50 height 15
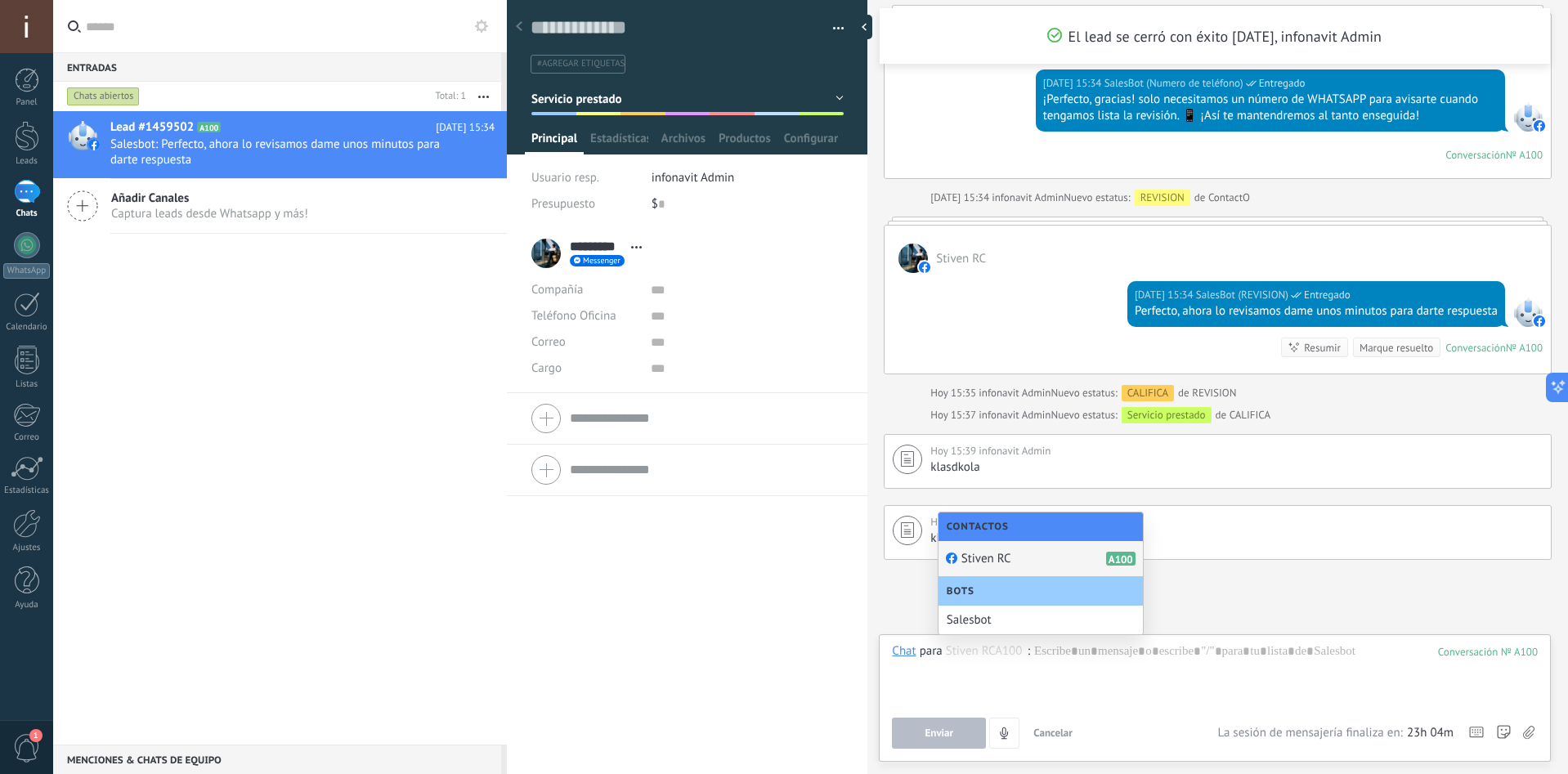
click at [975, 554] on span "Stiven RC" at bounding box center [987, 559] width 50 height 16
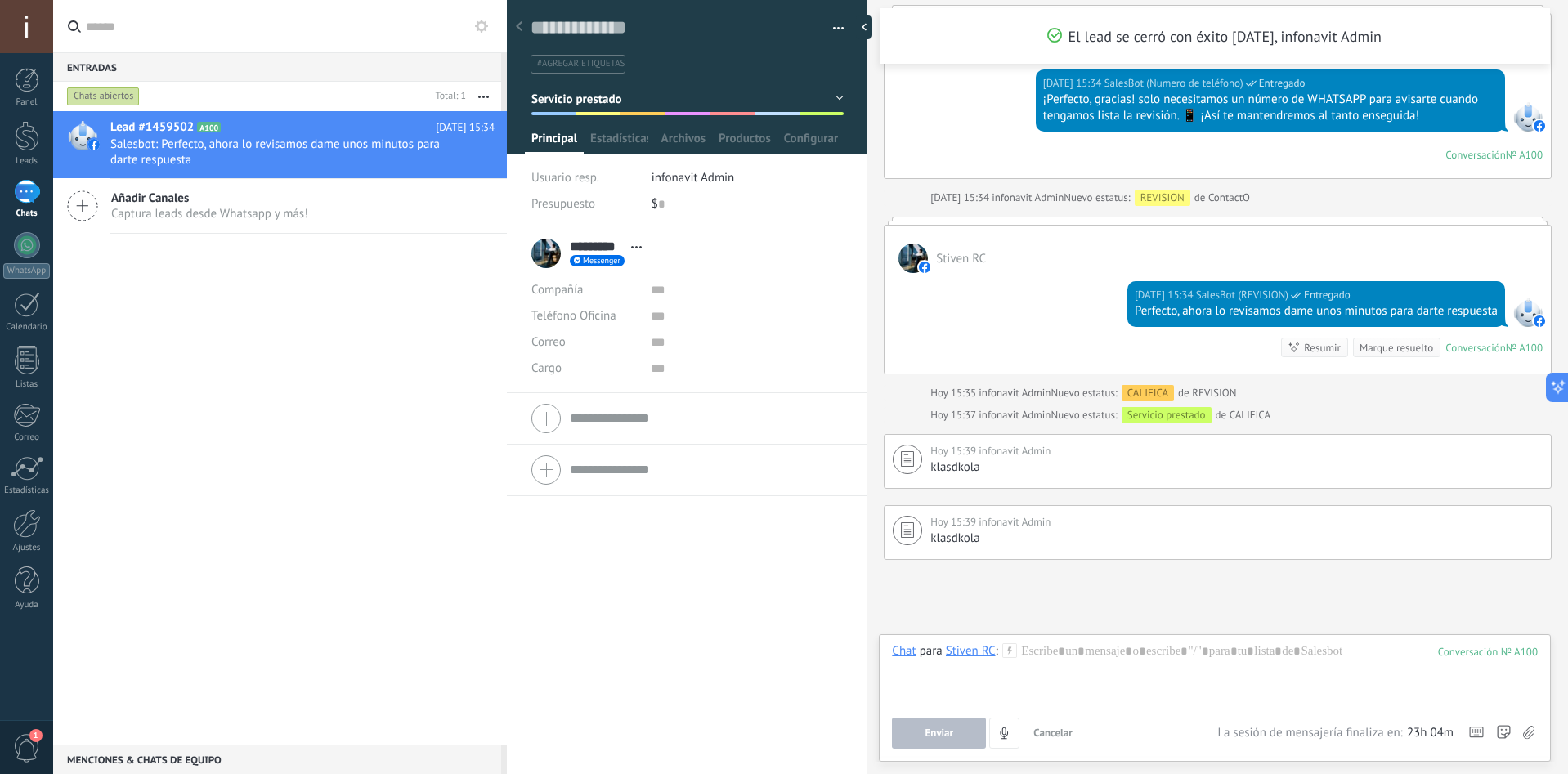
click at [972, 655] on div "Stiven RC" at bounding box center [971, 651] width 50 height 15
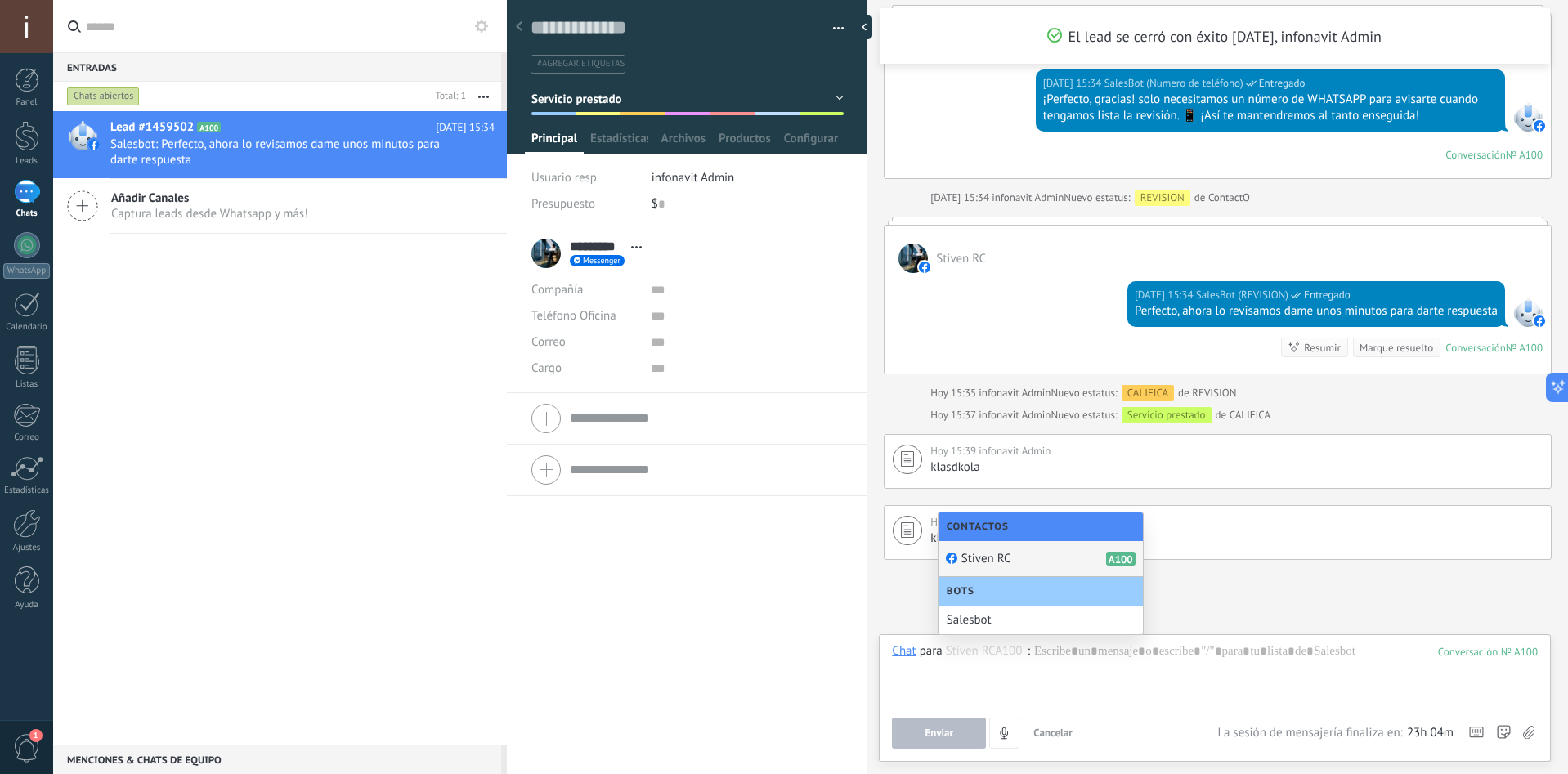
click at [1005, 559] on span "Stiven RC" at bounding box center [987, 559] width 50 height 16
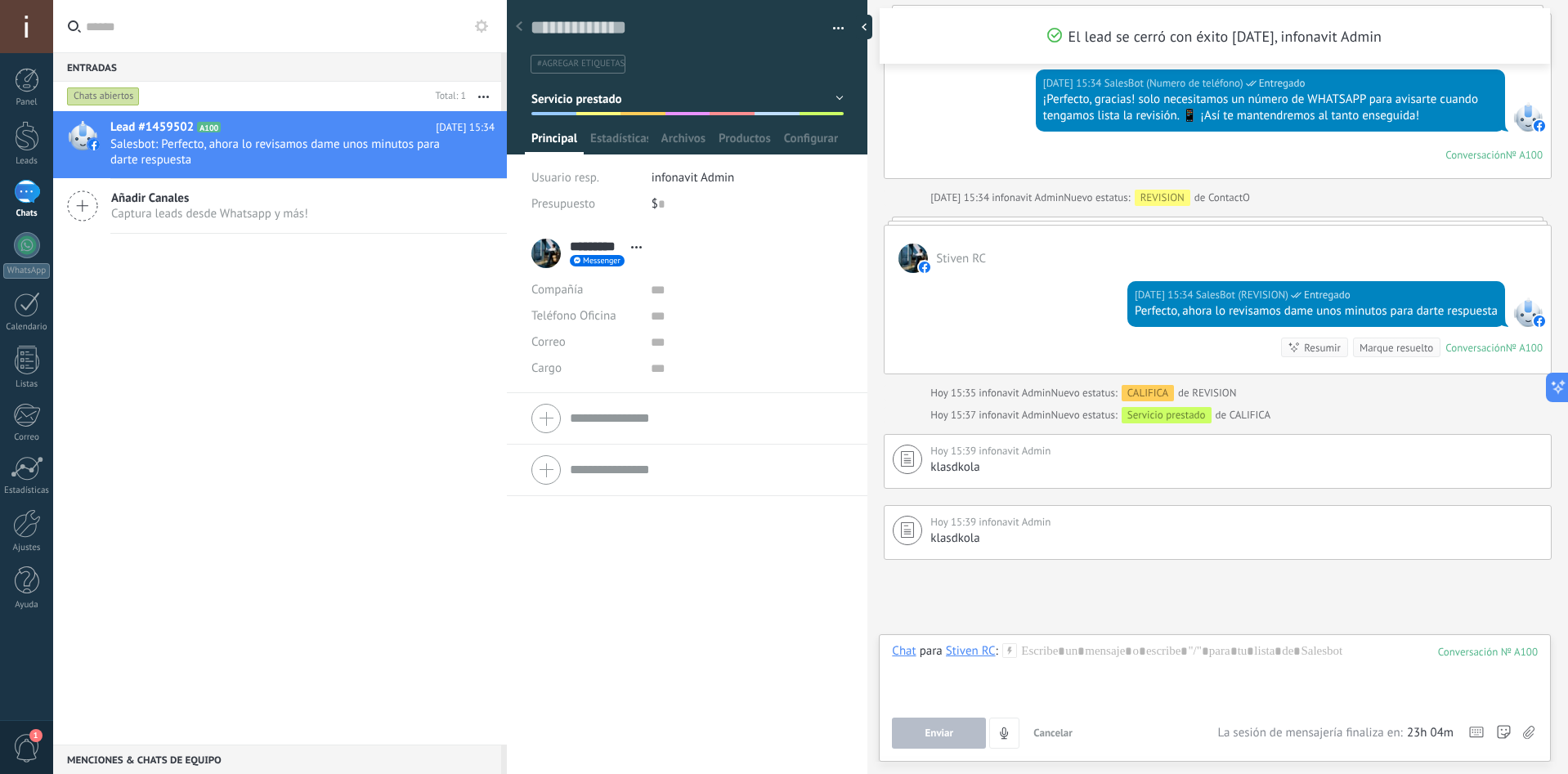
click at [983, 652] on div "Stiven RC" at bounding box center [971, 651] width 50 height 15
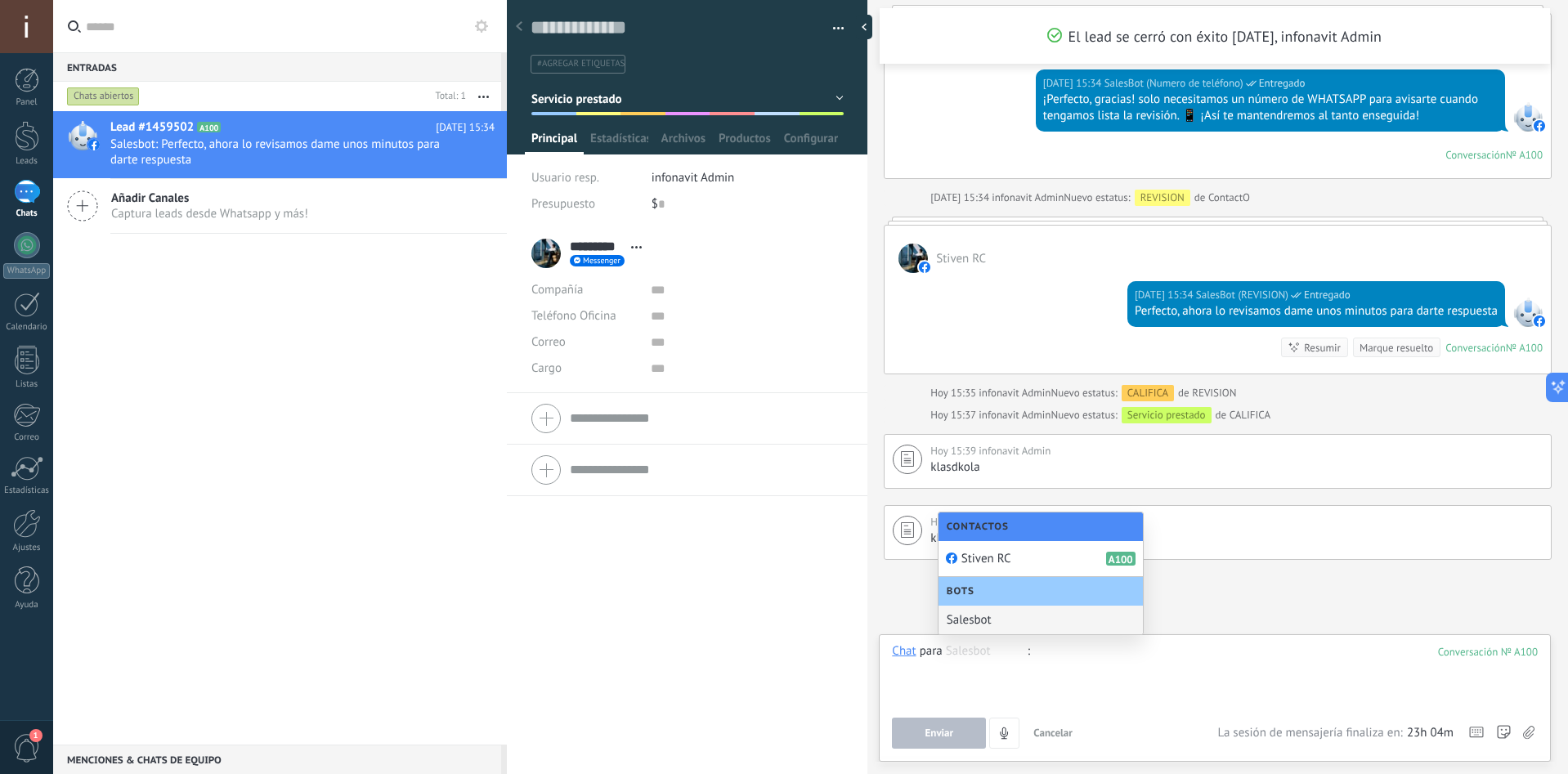
click at [950, 685] on div at bounding box center [1215, 675] width 646 height 62
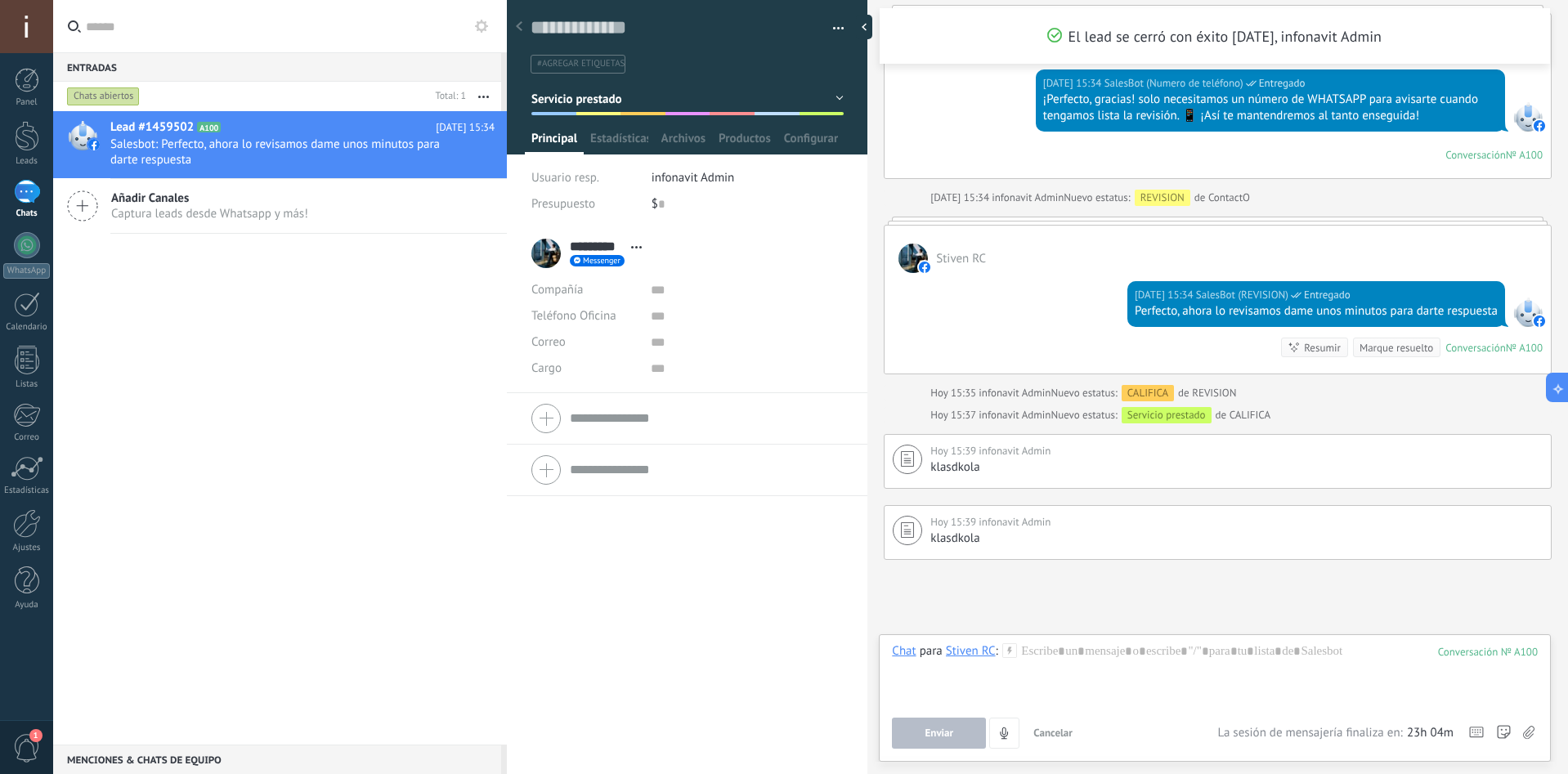
click at [985, 653] on div "Stiven RC" at bounding box center [971, 651] width 50 height 15
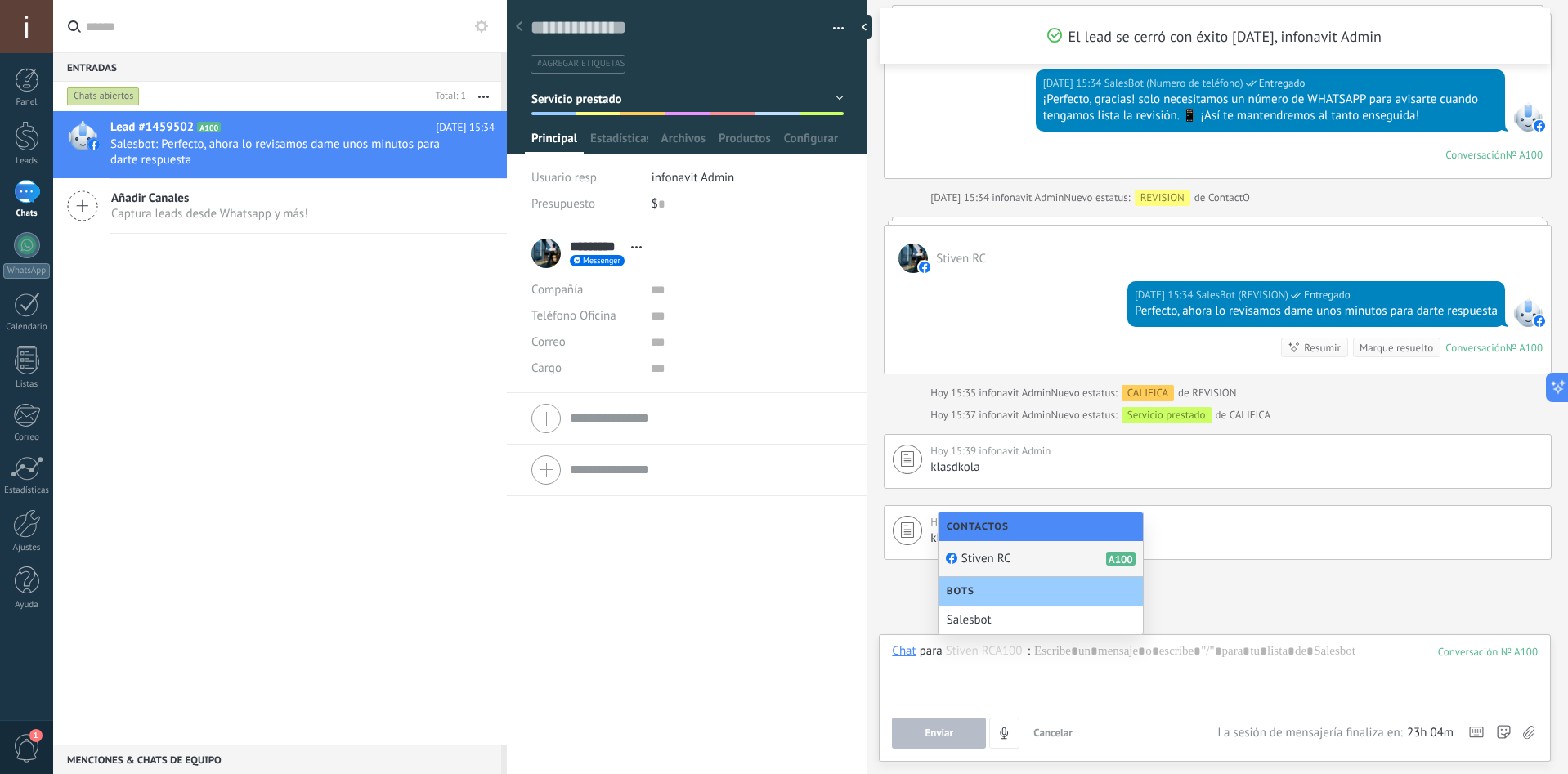
click at [1031, 559] on div "Stiven RC A100" at bounding box center [1041, 559] width 204 height 36
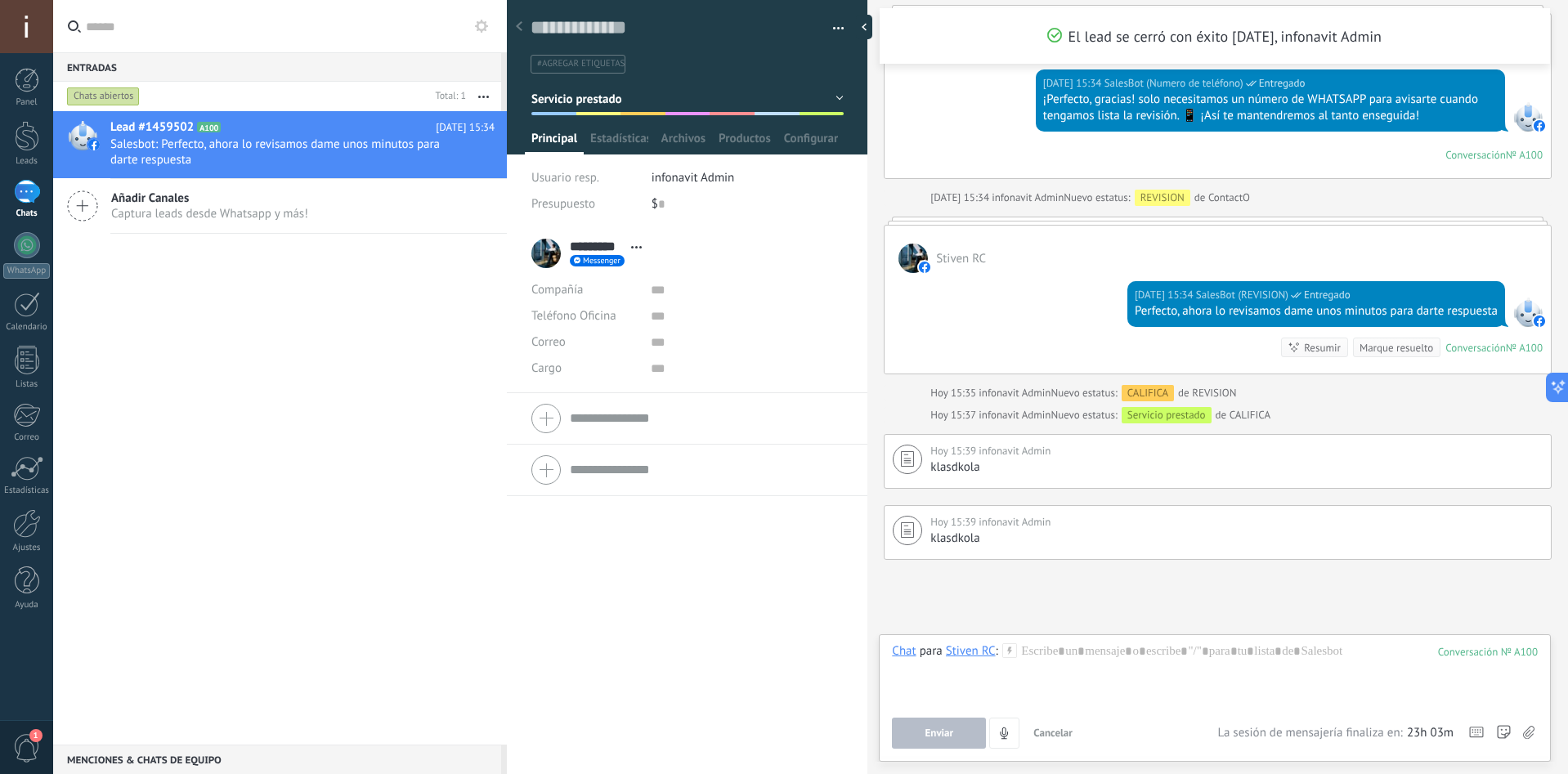
click at [975, 653] on div "Stiven RC" at bounding box center [971, 651] width 50 height 15
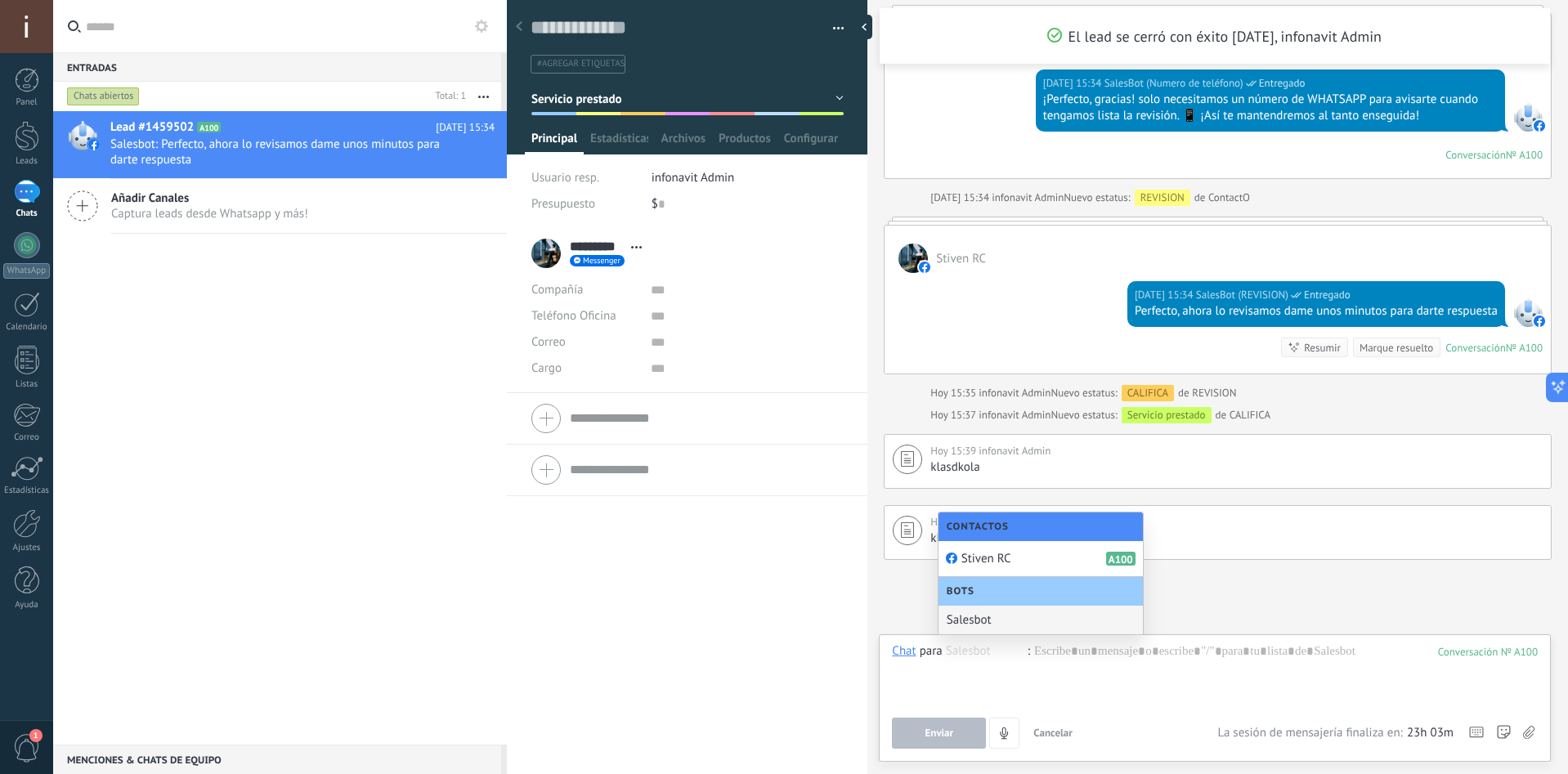
click at [984, 622] on div "Salesbot" at bounding box center [1041, 620] width 204 height 29
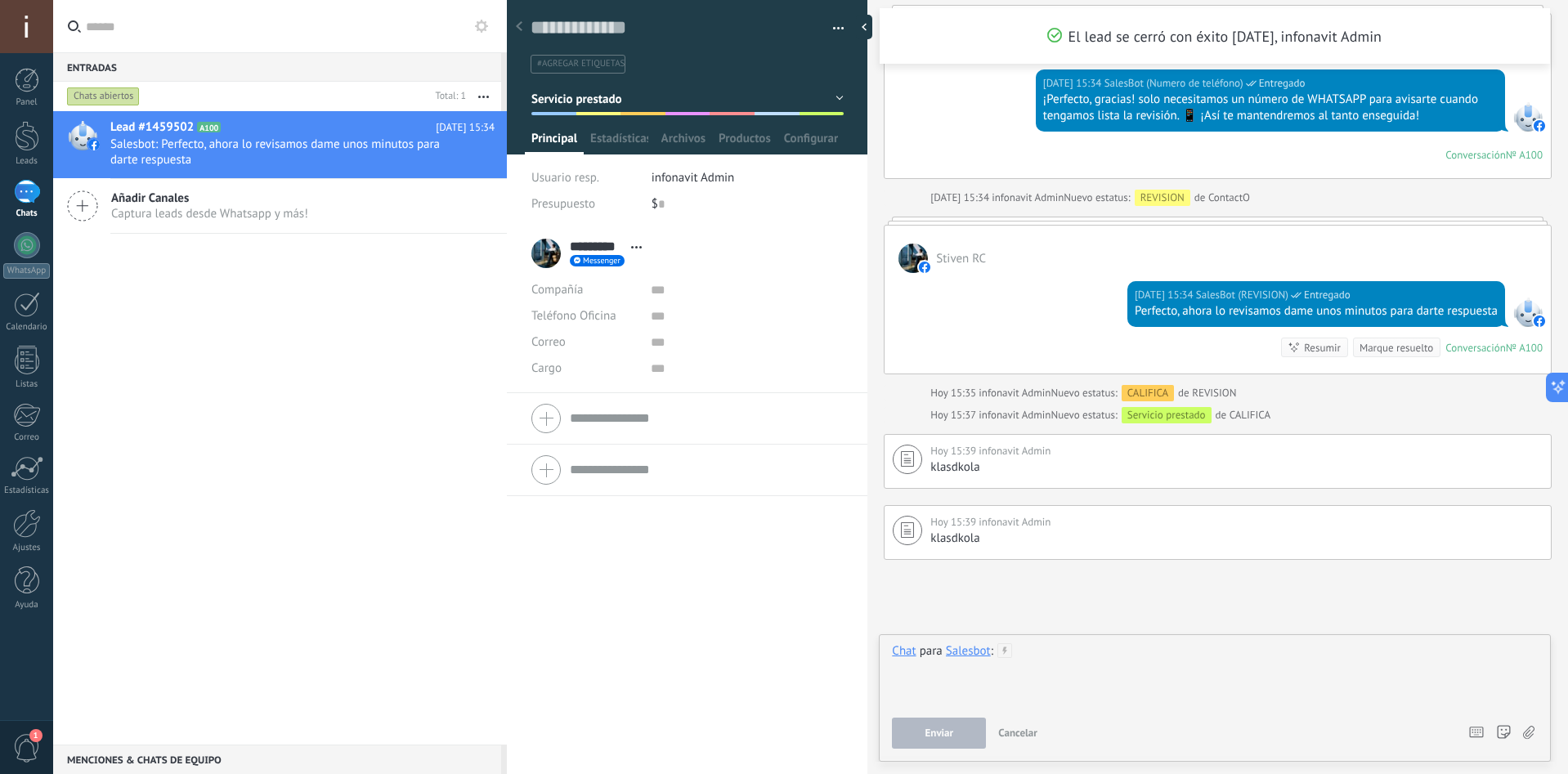
click at [1025, 648] on div at bounding box center [1215, 675] width 646 height 62
click at [923, 731] on button "Enviar" at bounding box center [939, 733] width 94 height 31
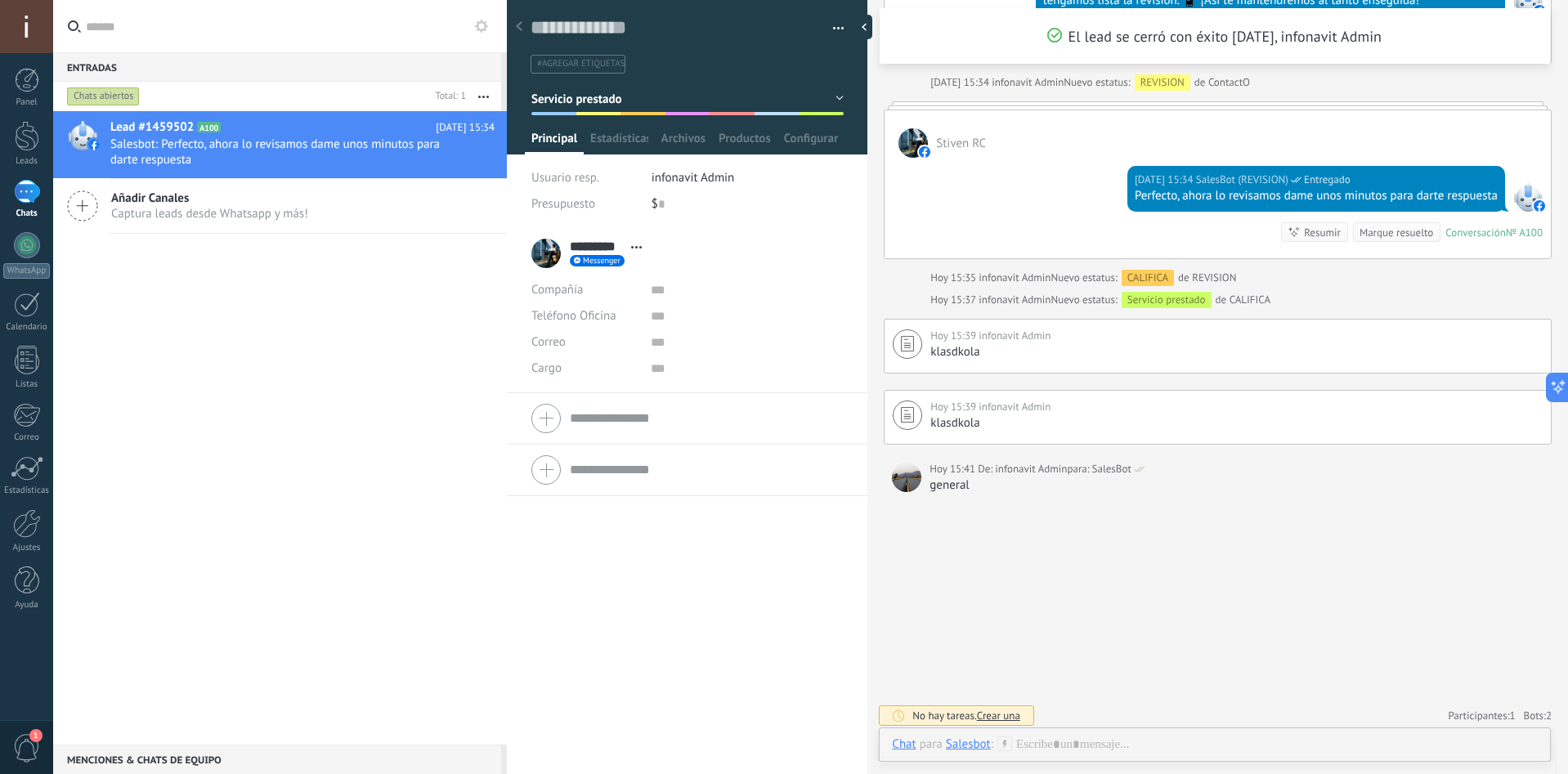
scroll to position [1916, 0]
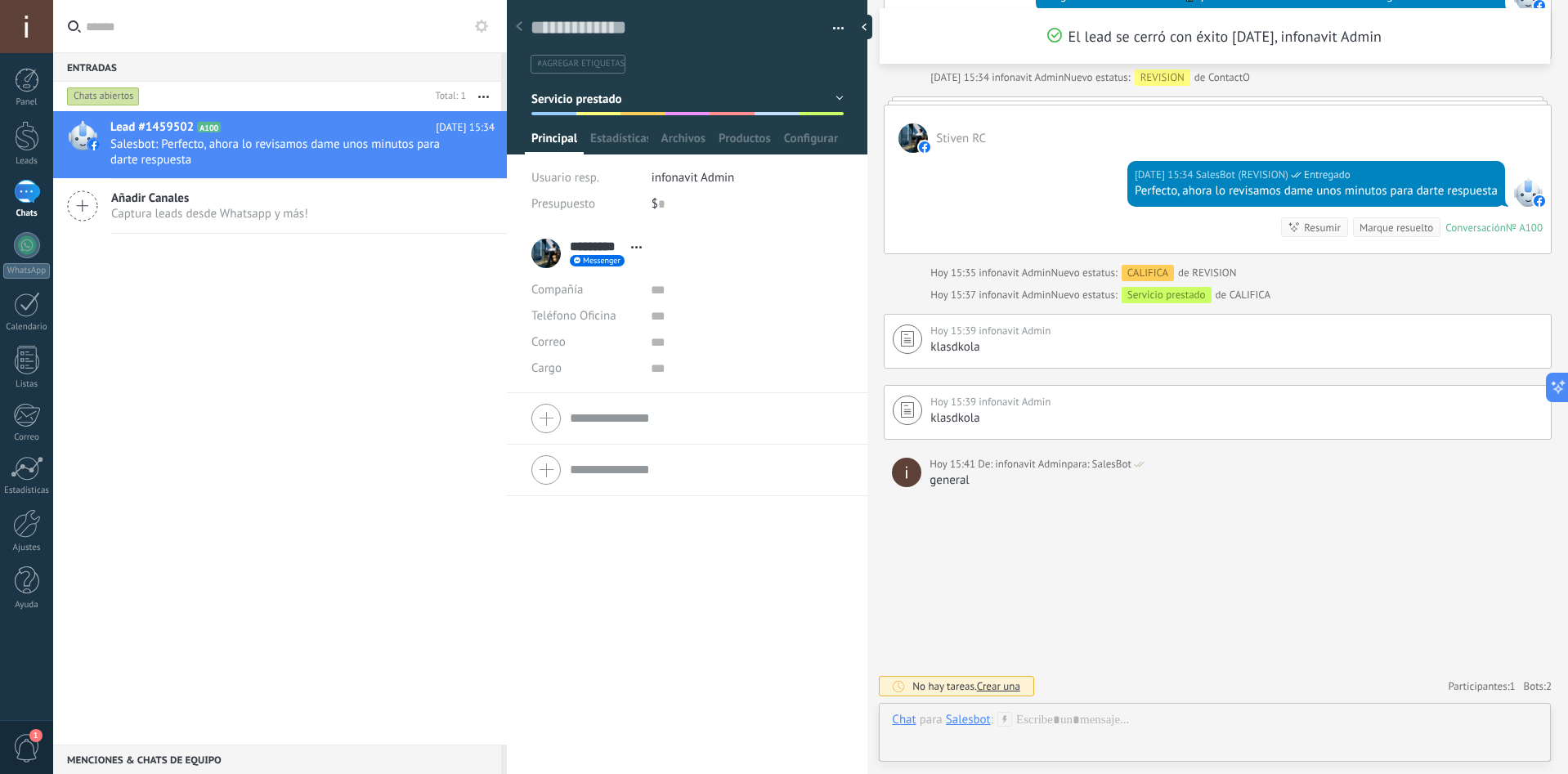
click at [830, 101] on button "Servicio prestado" at bounding box center [687, 98] width 312 height 29
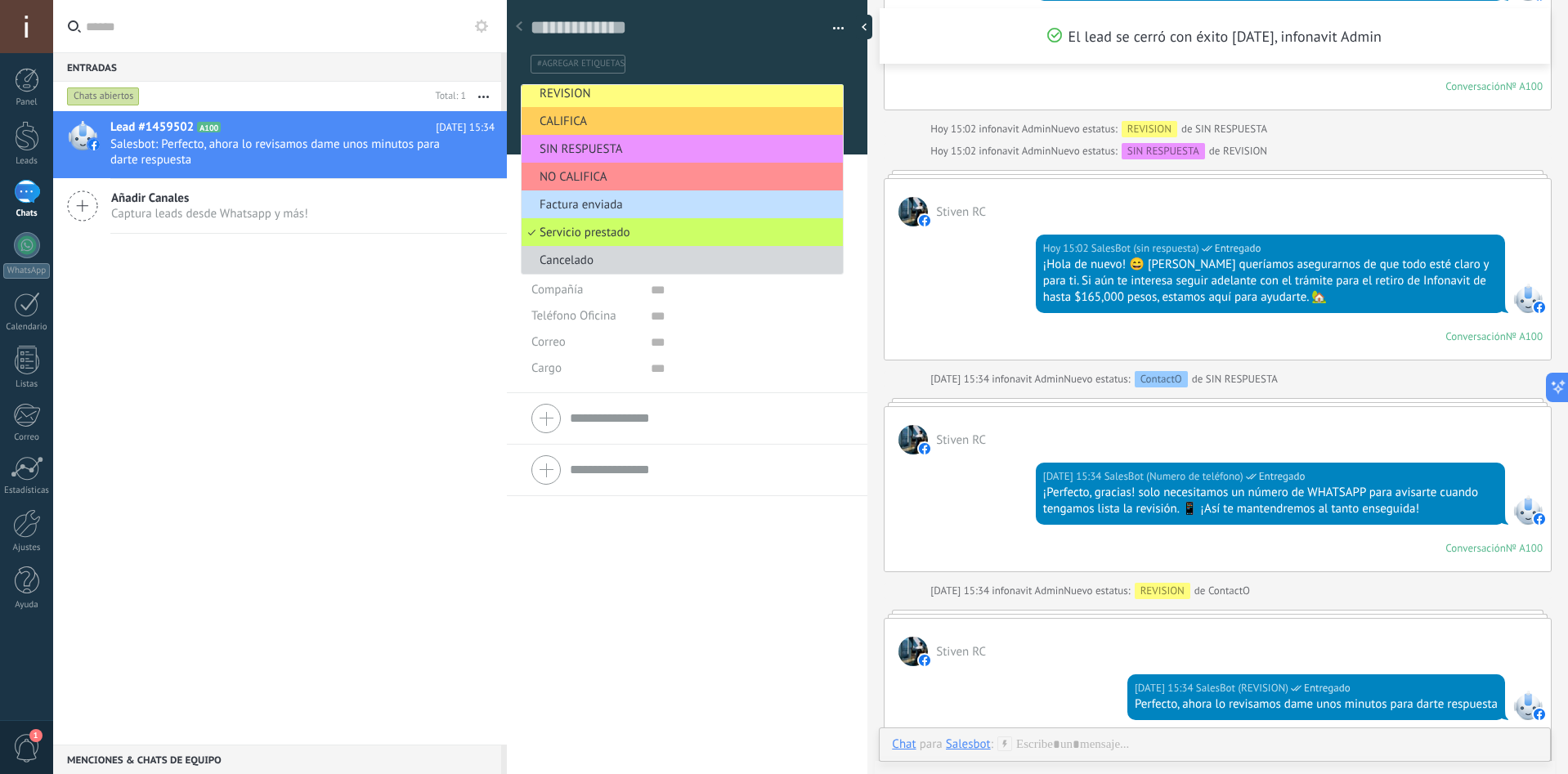
scroll to position [1472, 0]
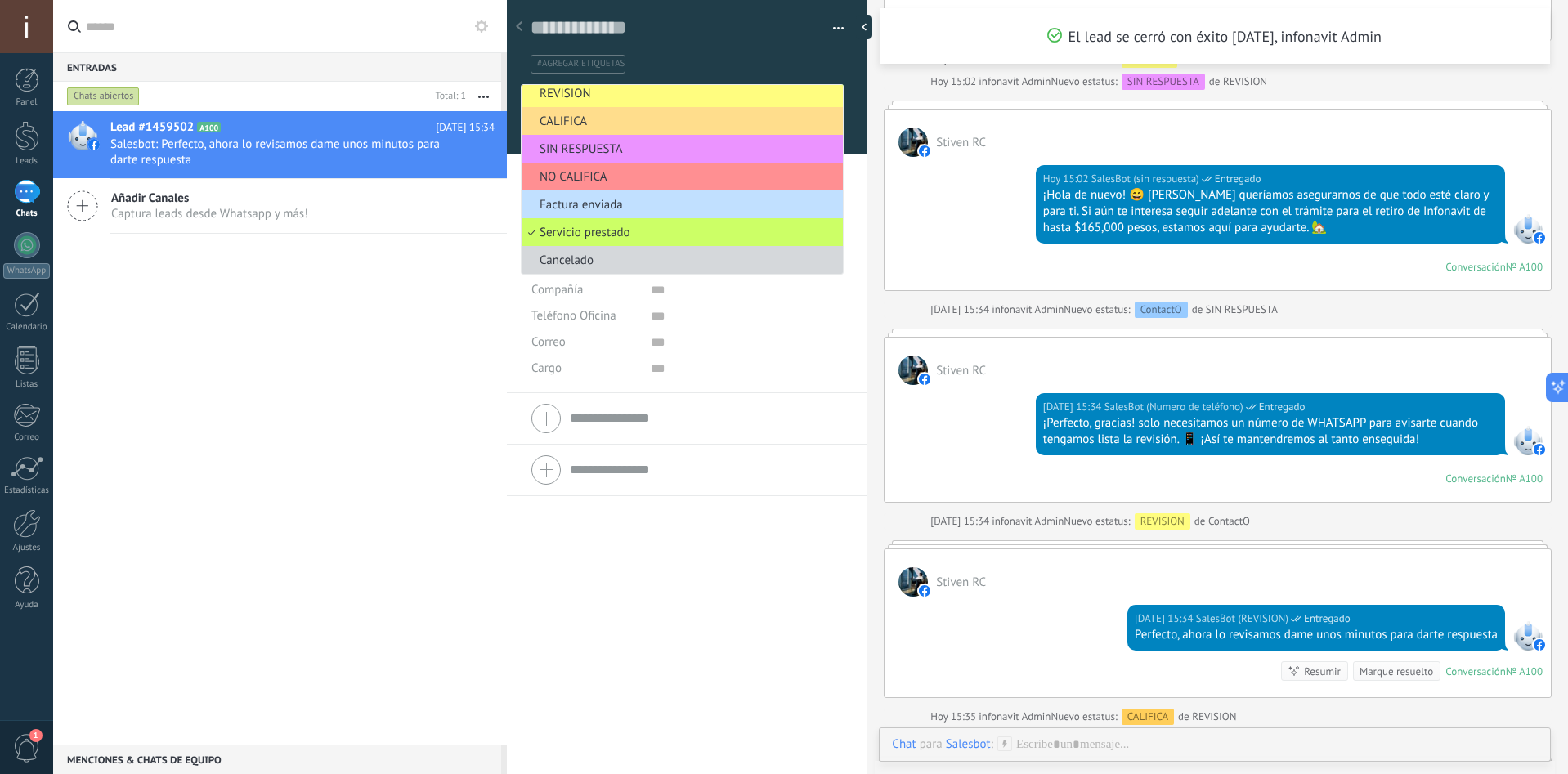
click at [617, 123] on span "CALIFICA" at bounding box center [680, 122] width 316 height 16
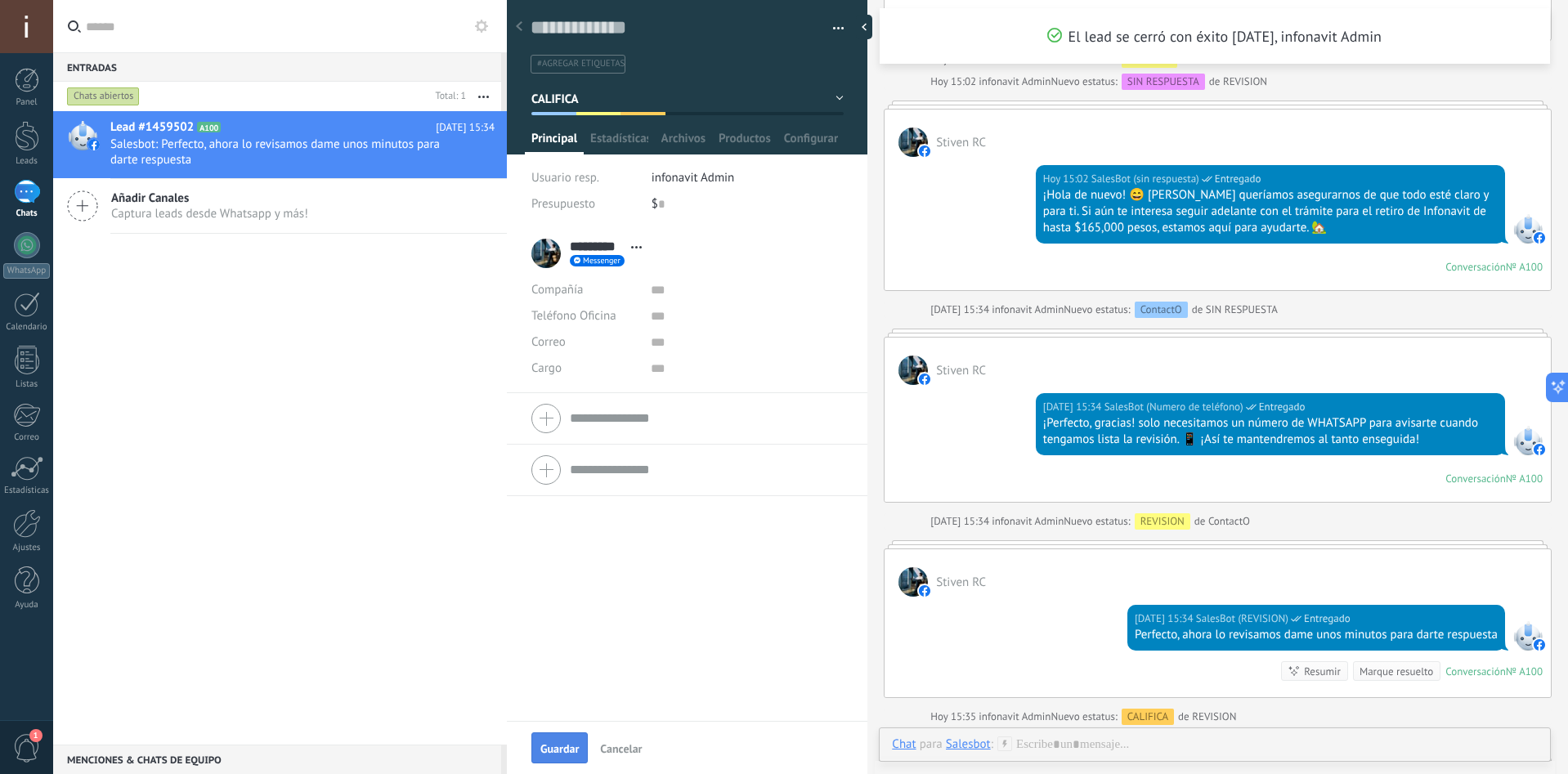
click at [545, 750] on span "Guardar" at bounding box center [559, 748] width 38 height 11
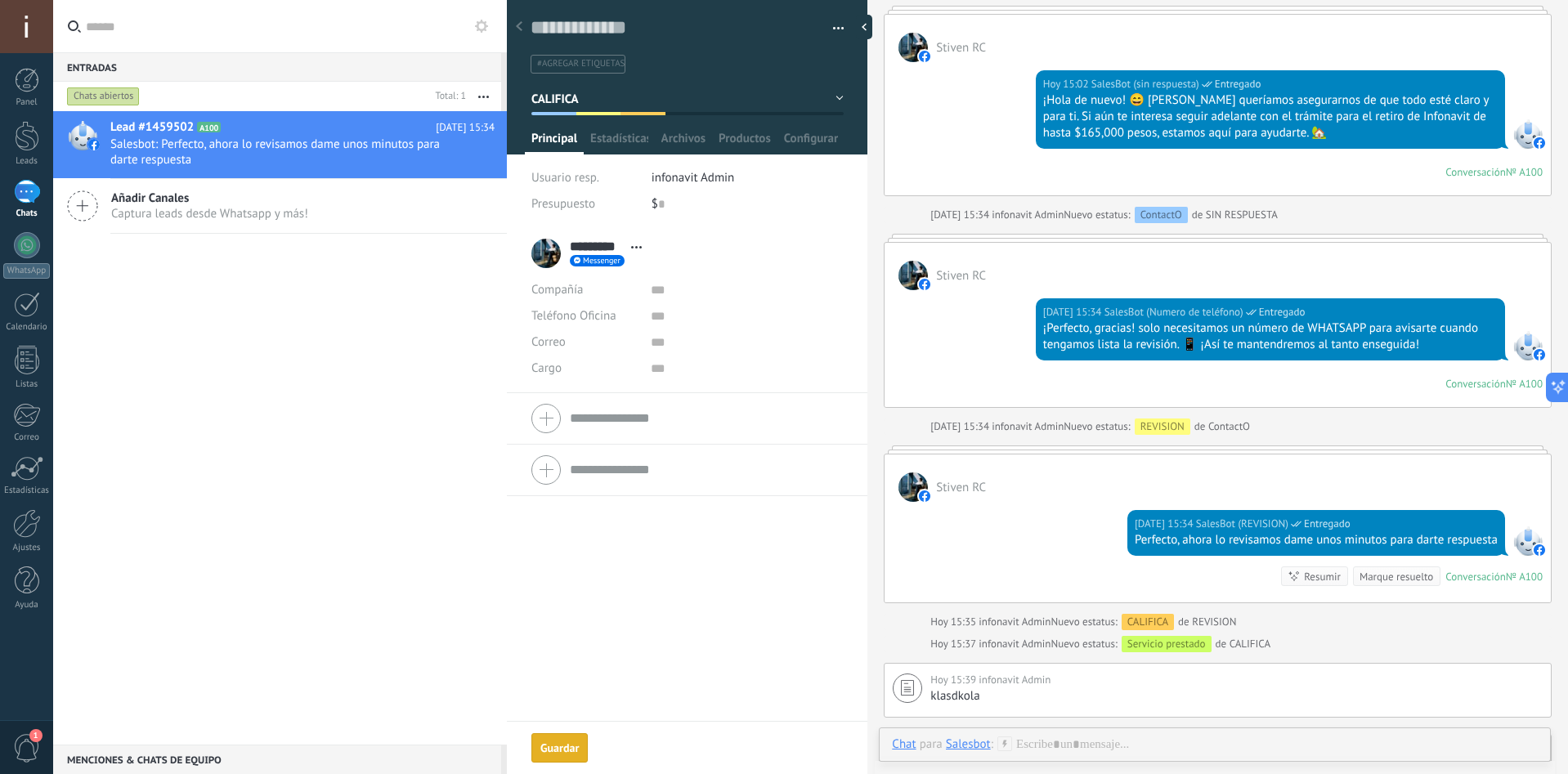
scroll to position [1875, 0]
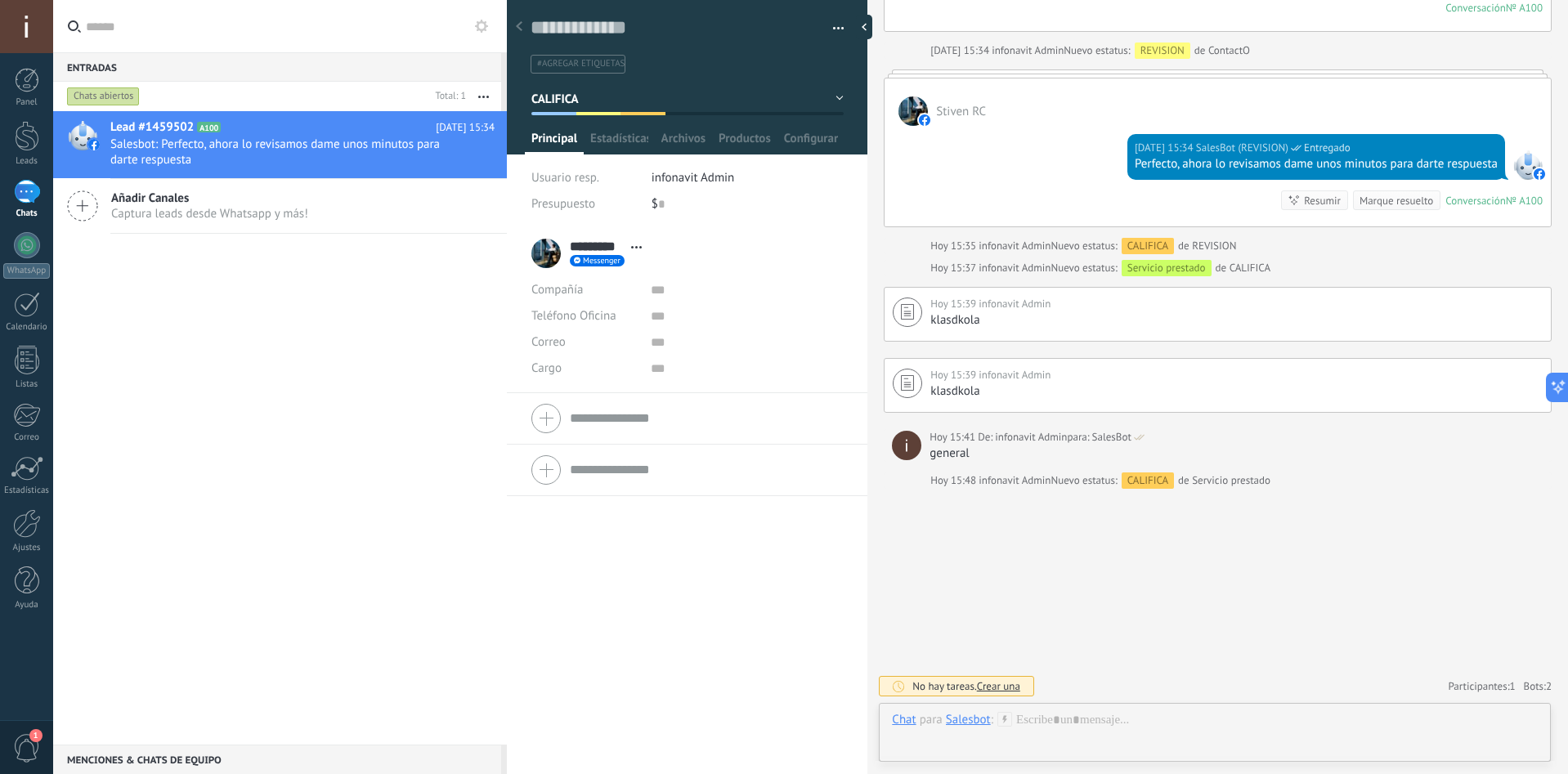
click at [723, 97] on button "CALIFICA" at bounding box center [687, 98] width 312 height 29
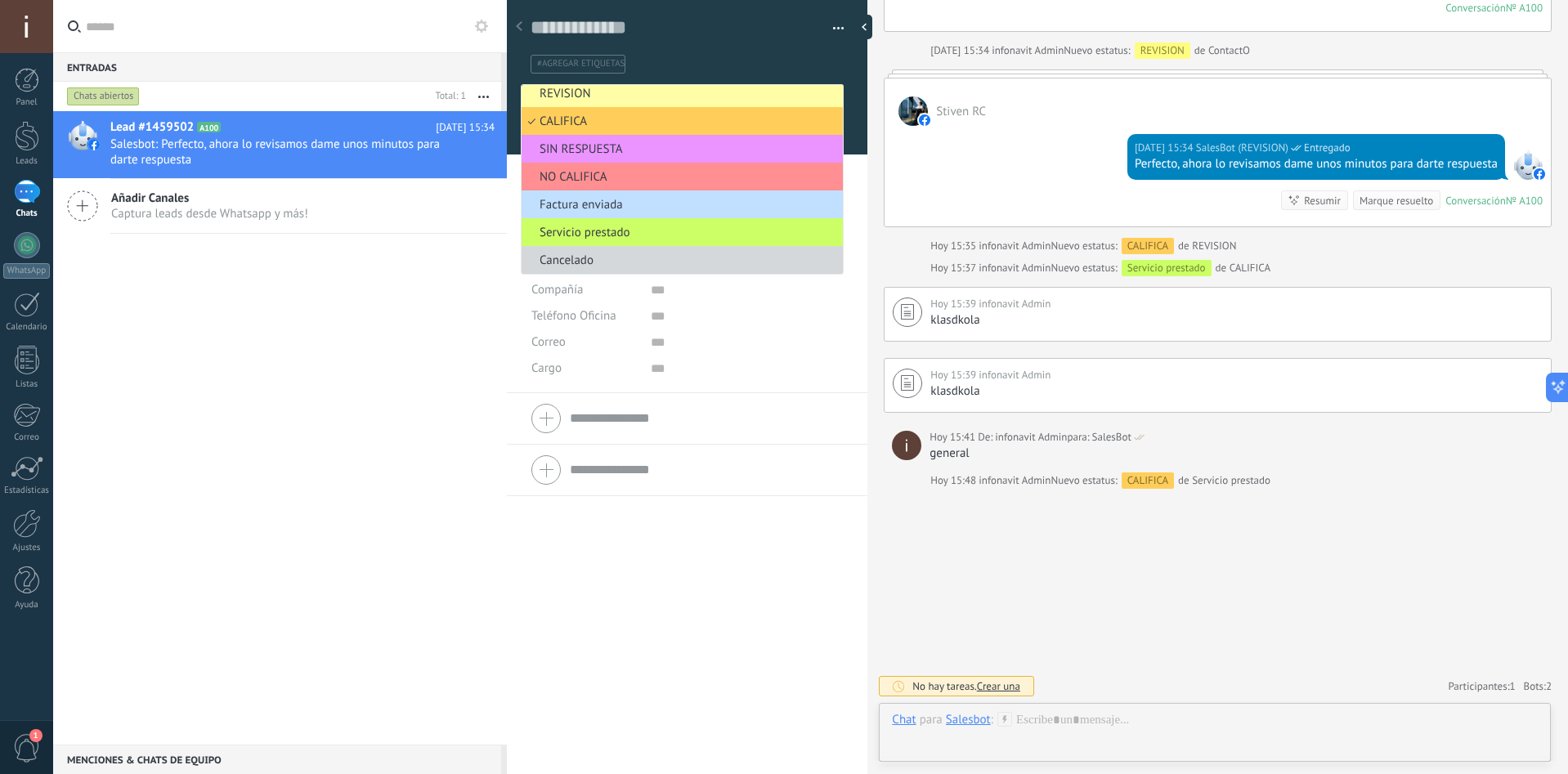
scroll to position [0, 0]
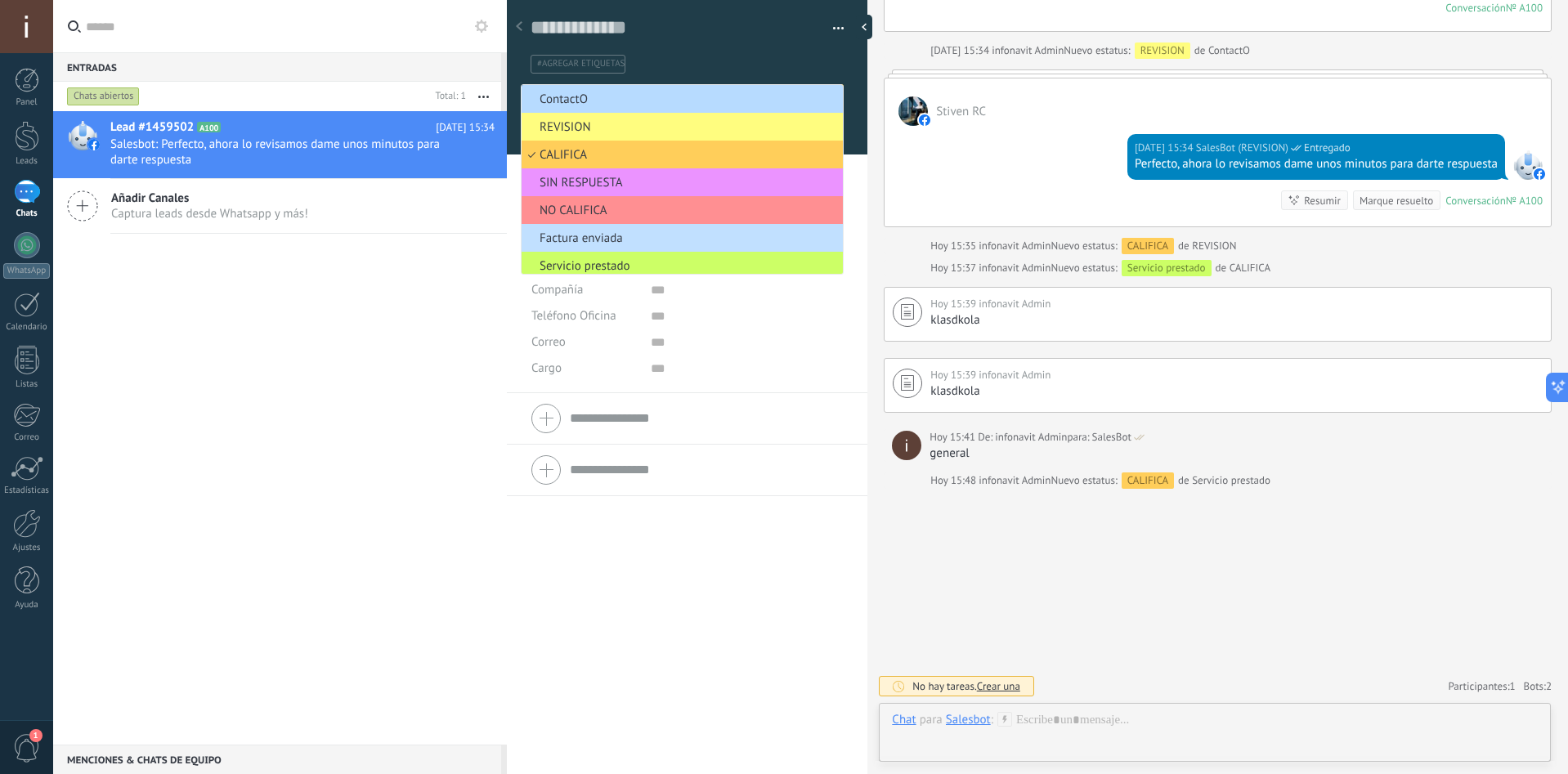
click at [603, 96] on span "ContactO" at bounding box center [680, 100] width 316 height 16
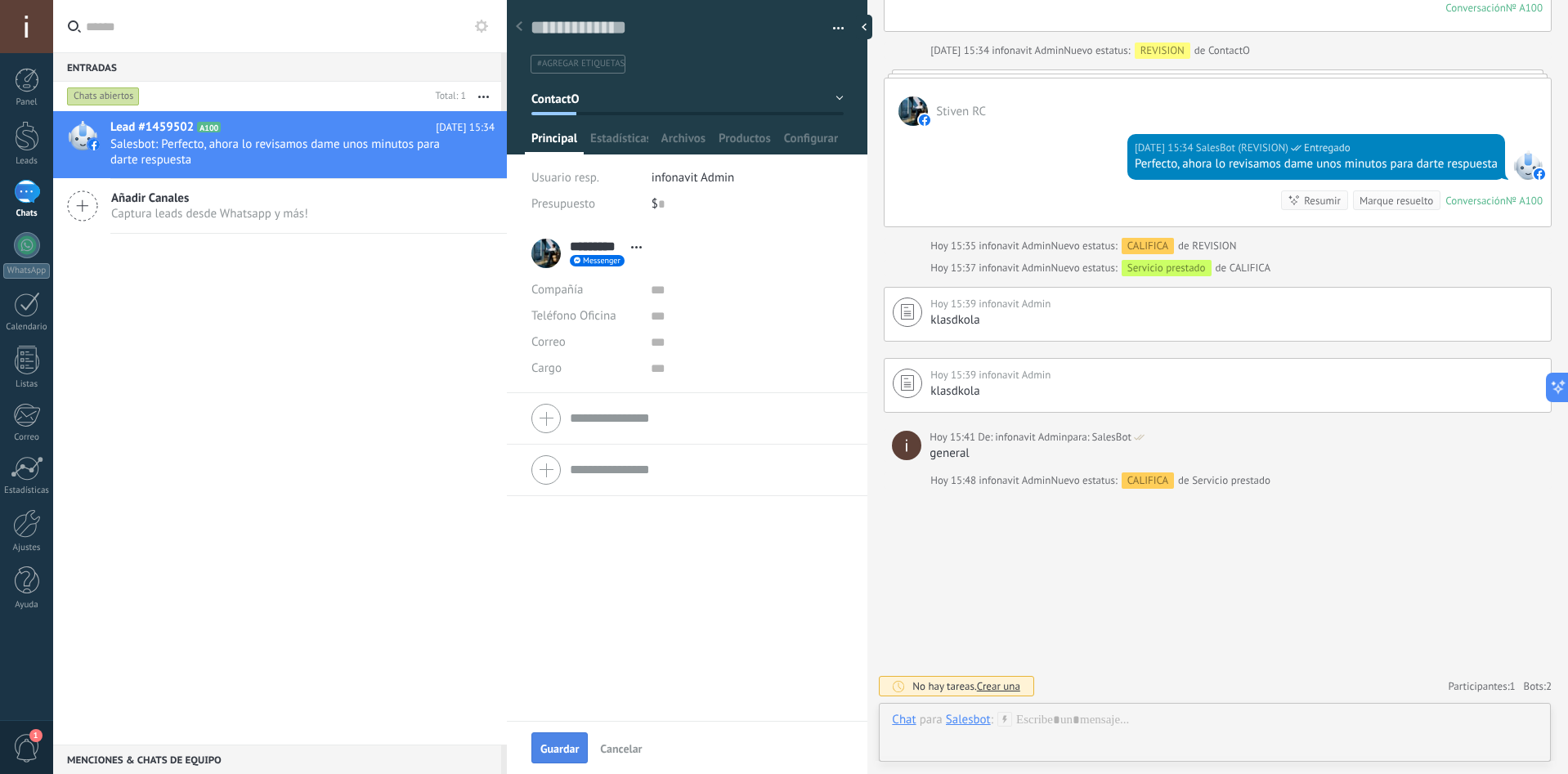
click at [548, 747] on span "Guardar" at bounding box center [559, 748] width 38 height 11
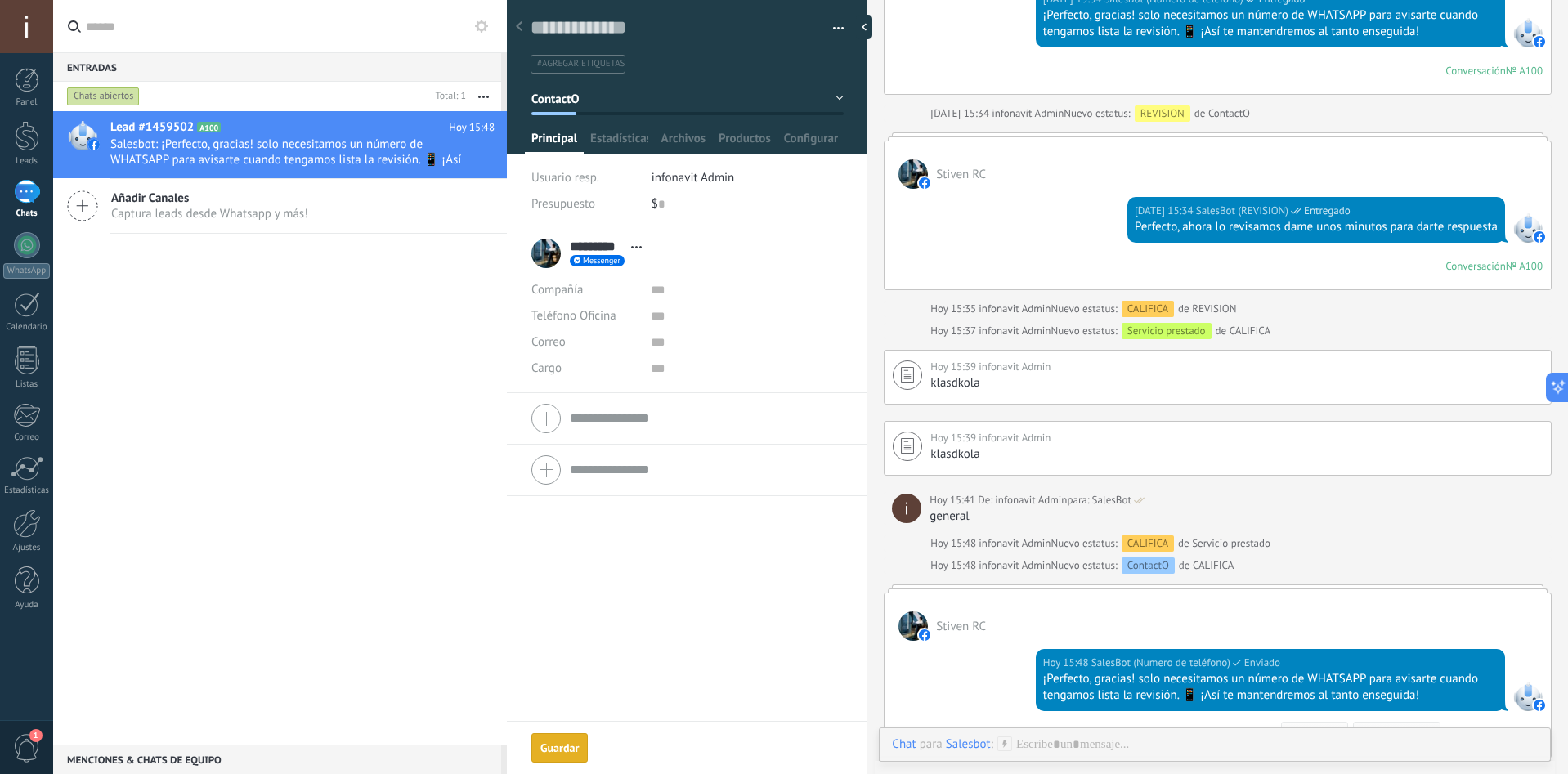
scroll to position [2082, 0]
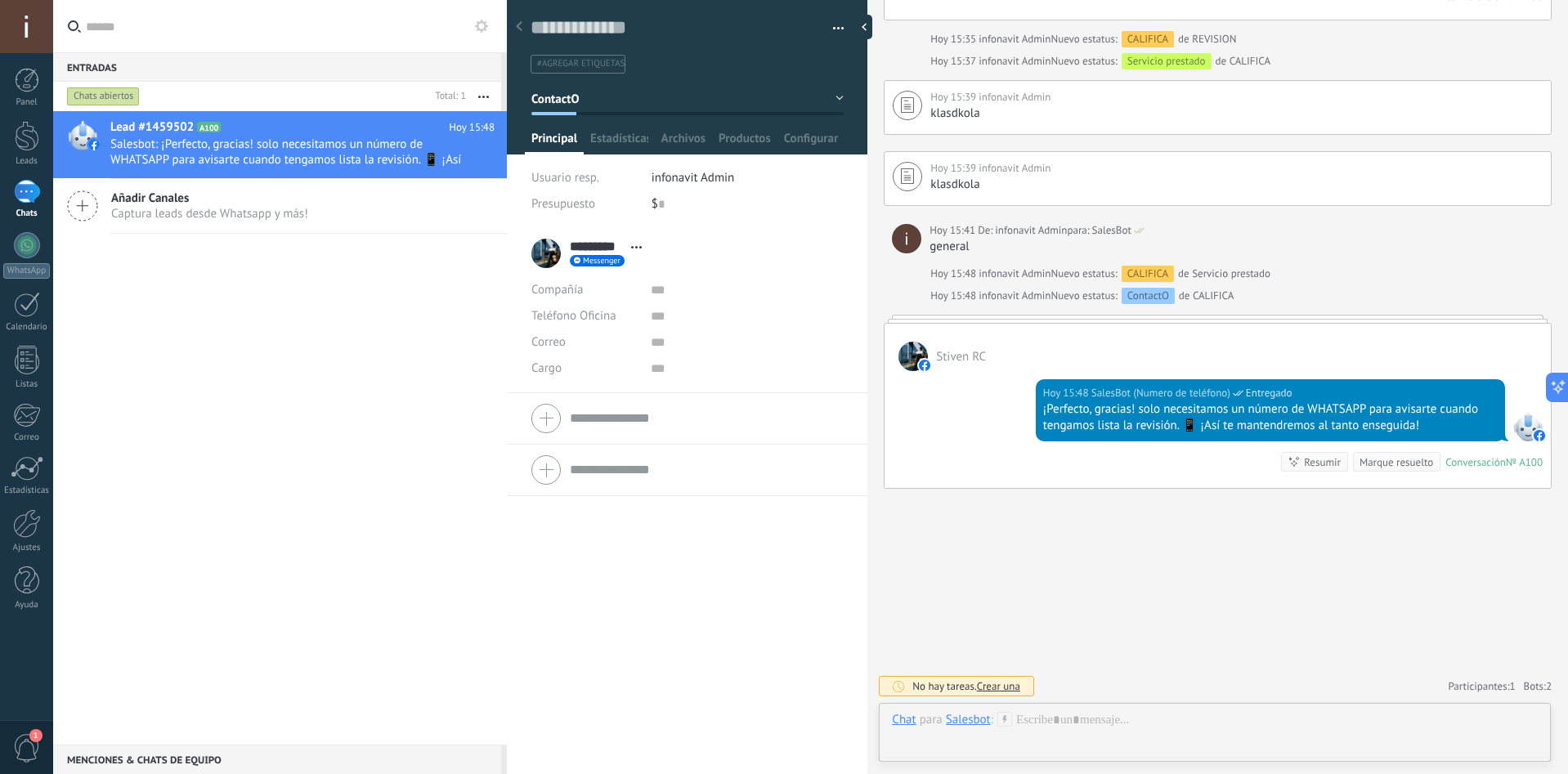
click at [325, 43] on input "text" at bounding box center [290, 26] width 408 height 52
click at [114, 34] on input "text" at bounding box center [290, 26] width 408 height 52
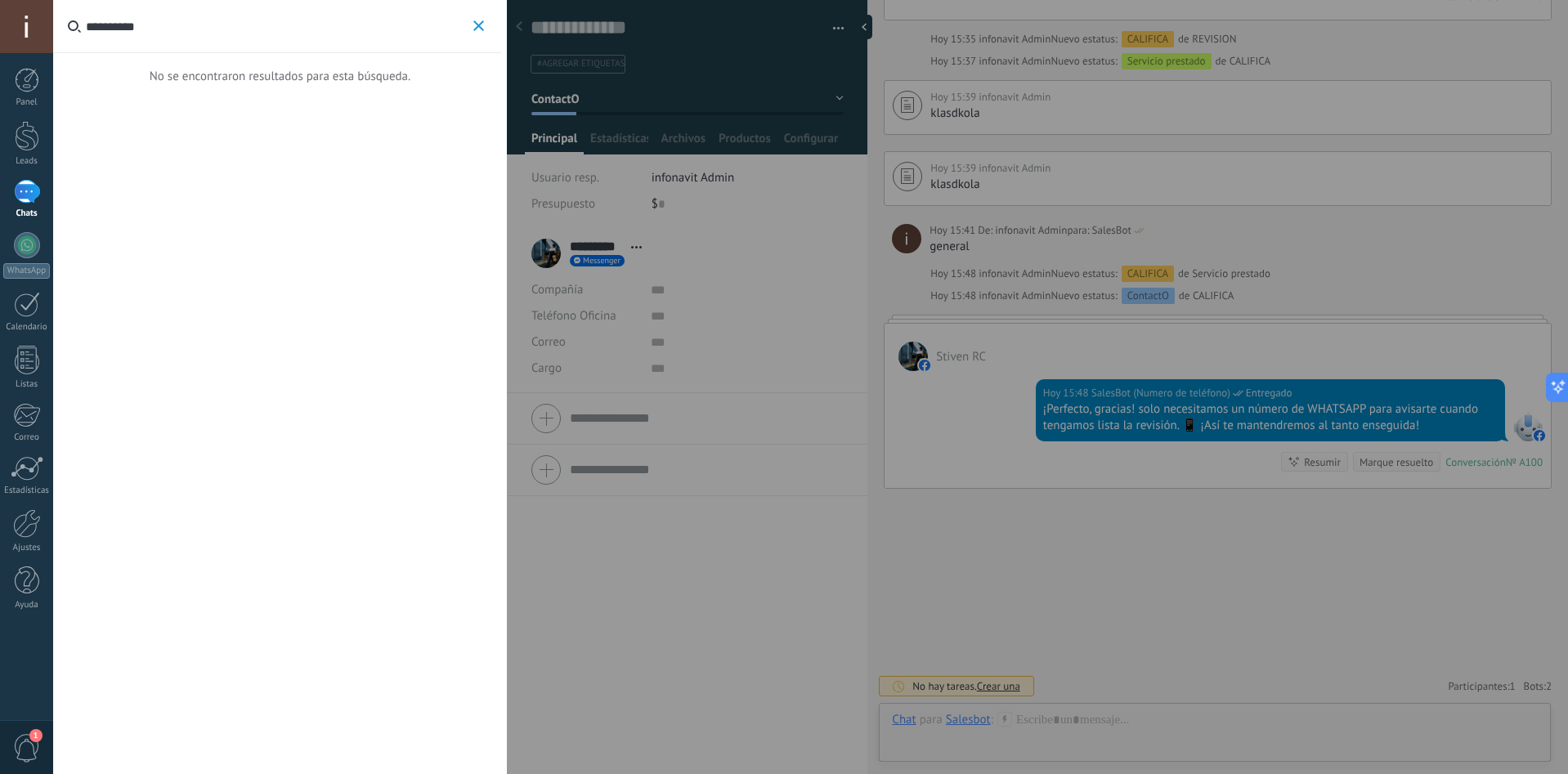
type input "**********"
click at [474, 29] on icon "button" at bounding box center [478, 25] width 11 height 11
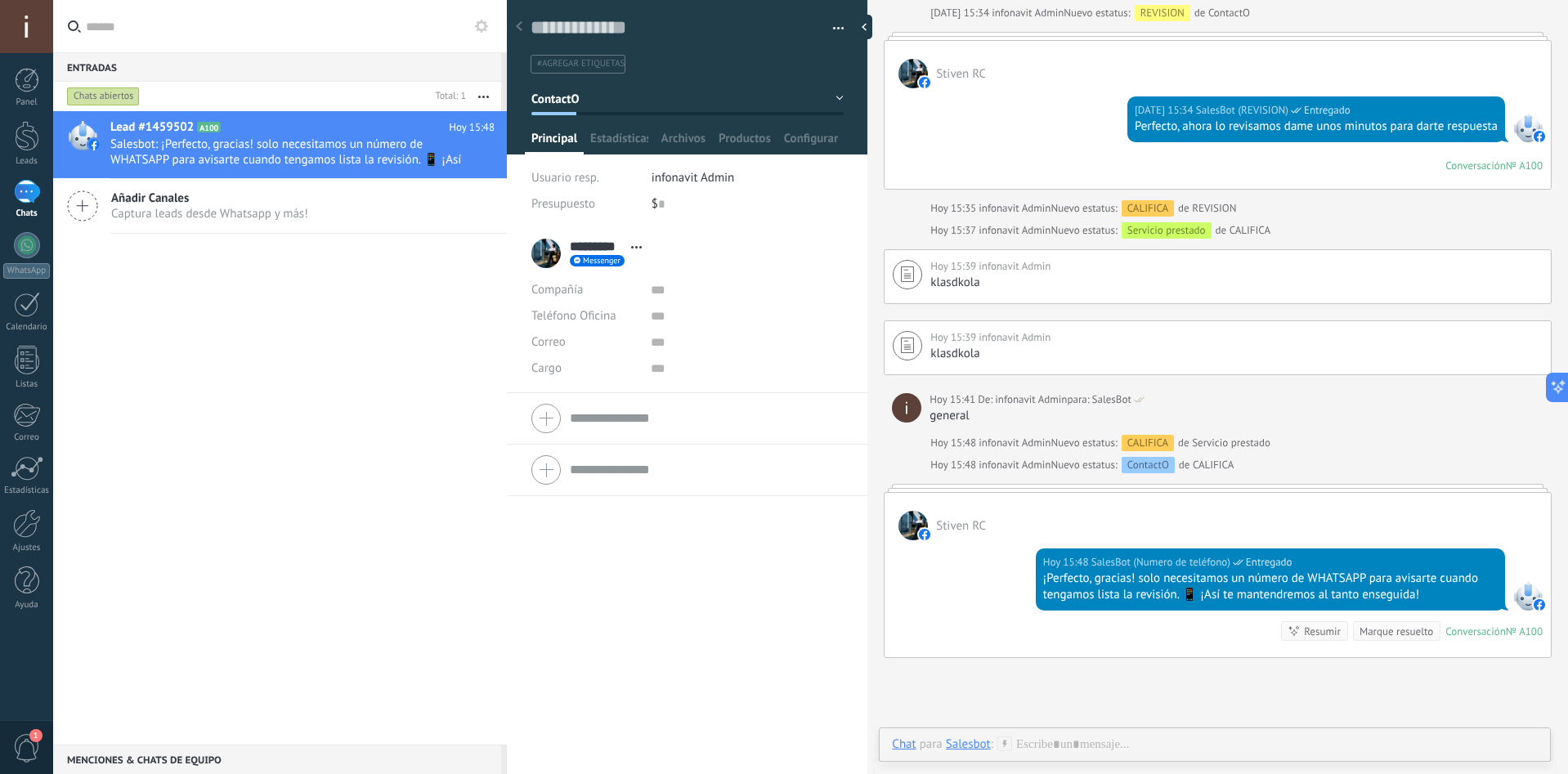
scroll to position [1836, 0]
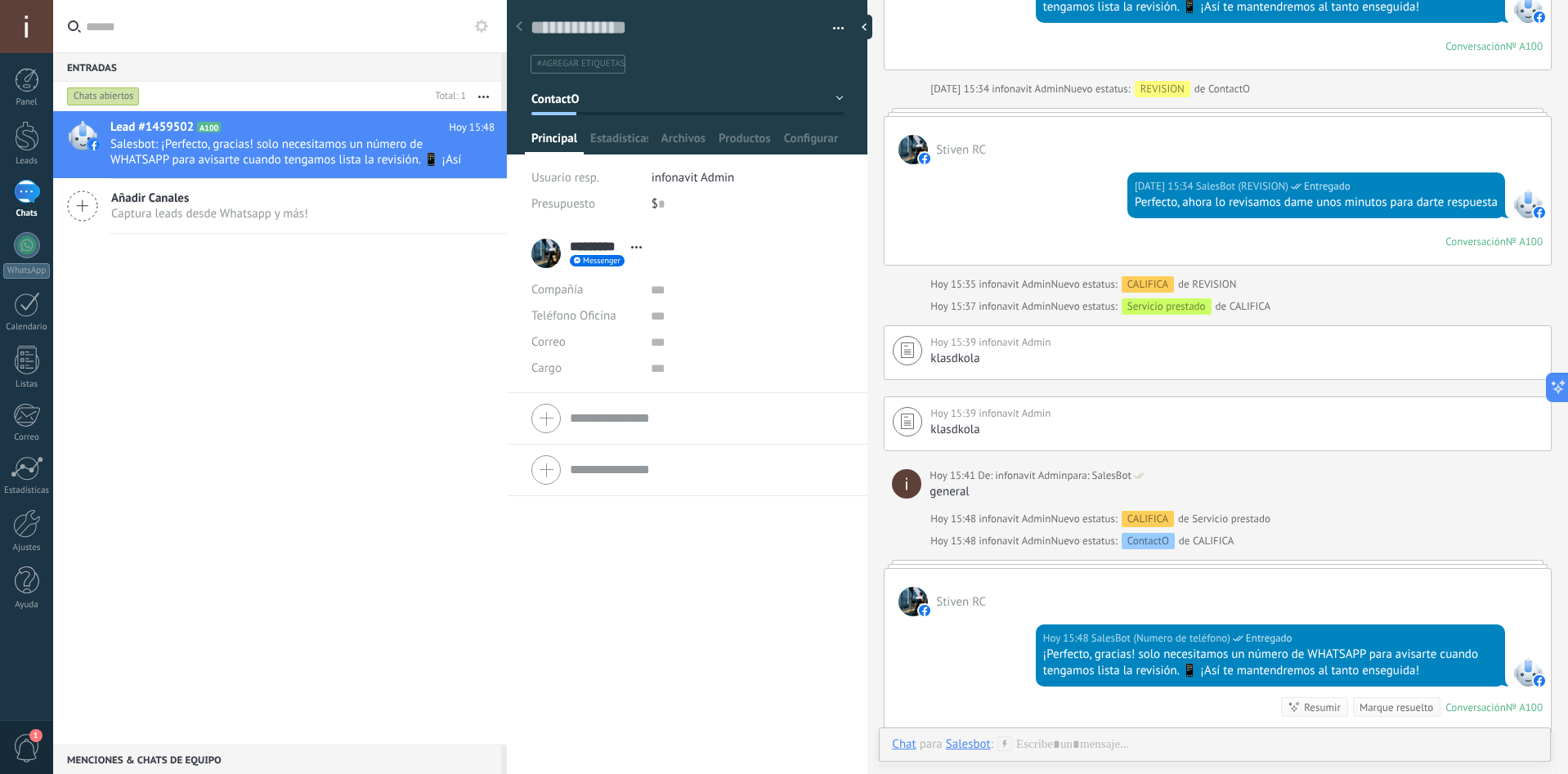
click at [690, 101] on button "ContactO" at bounding box center [687, 98] width 312 height 29
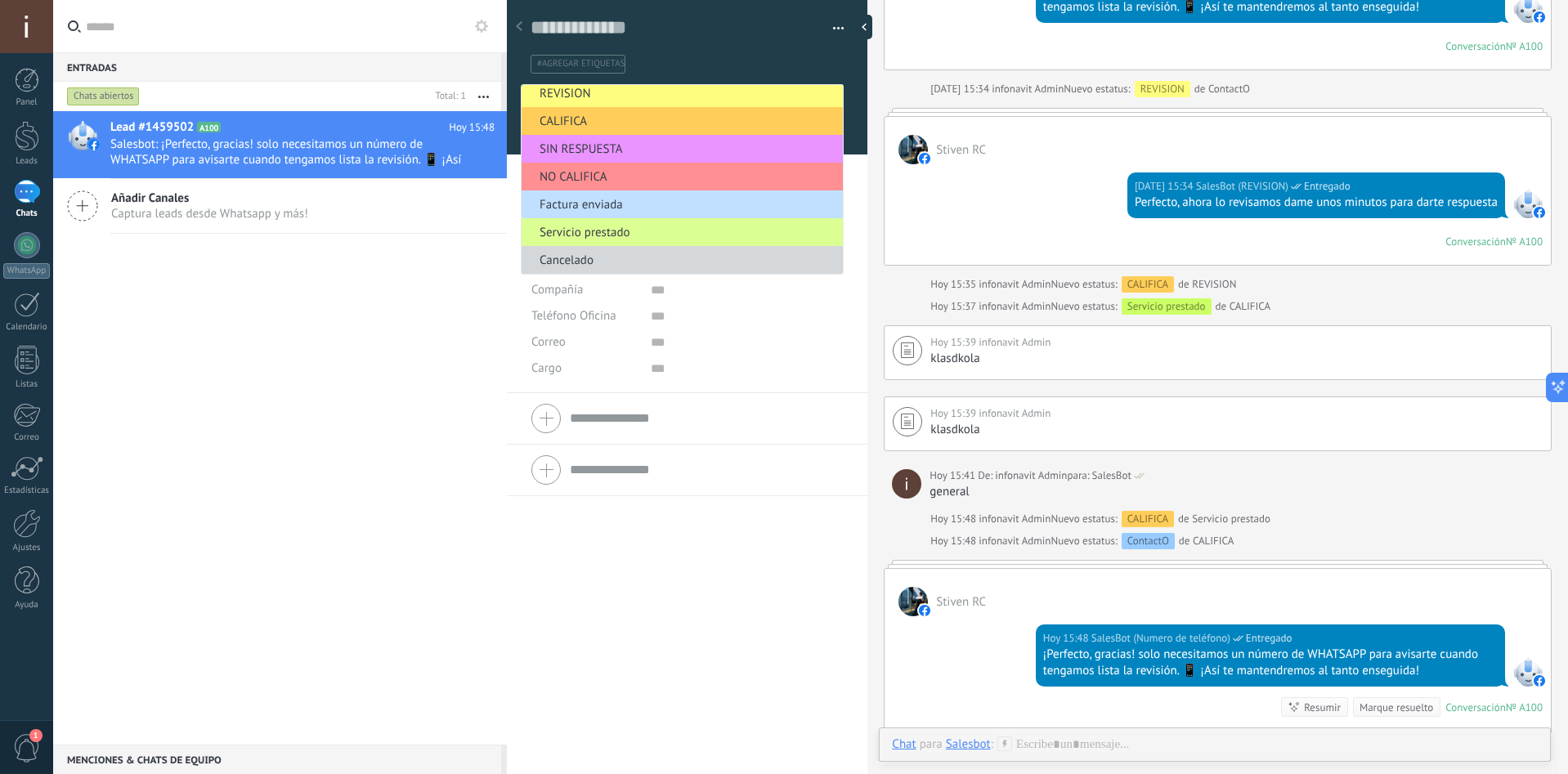
scroll to position [0, 0]
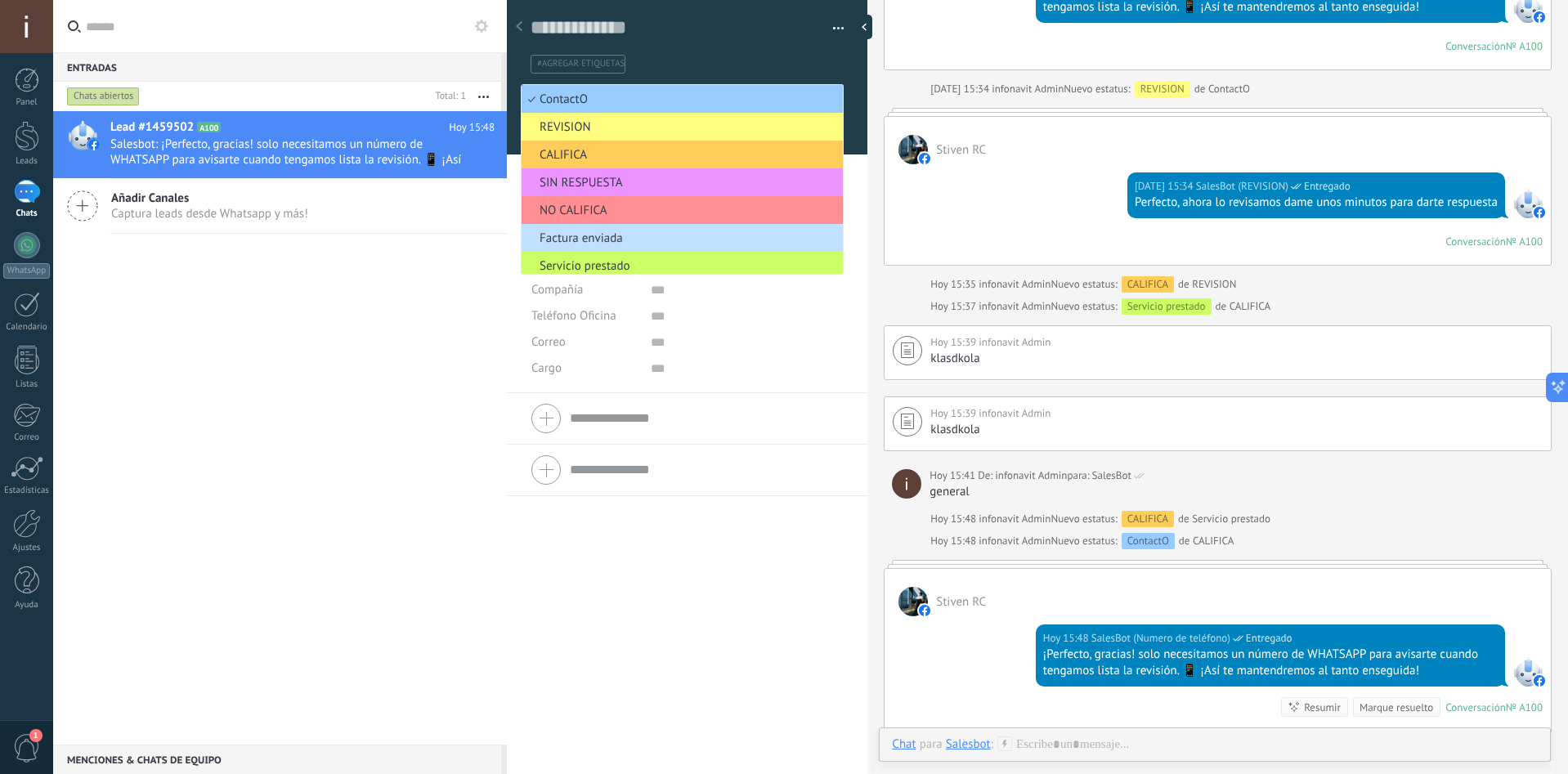
click at [363, 353] on div "Lead #1459502 A100 [DATE] 15:48 Salesbot: ¡Perfecto, gracias! solo necesitamos …" at bounding box center [280, 428] width 454 height 634
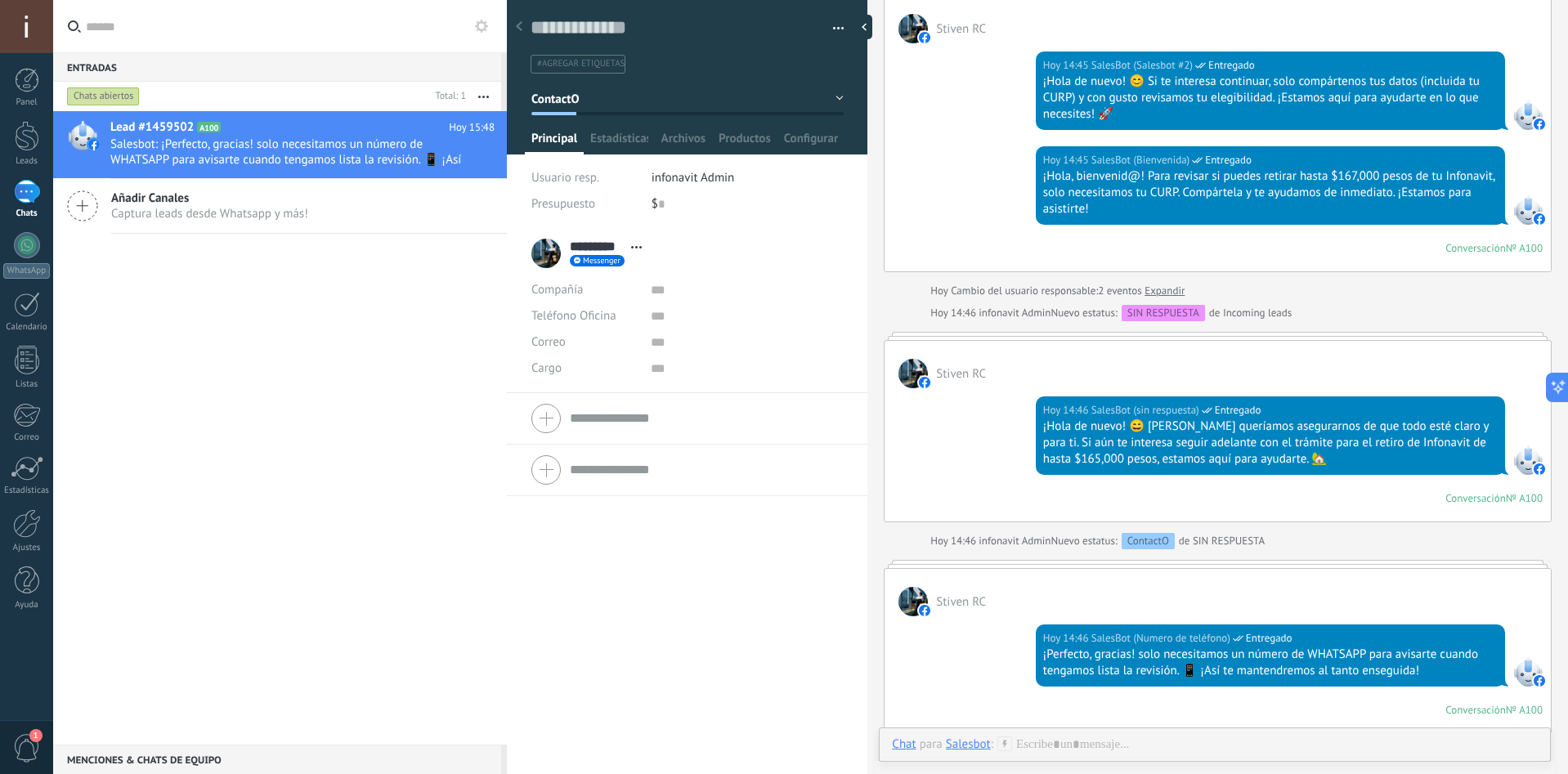
scroll to position [245, 0]
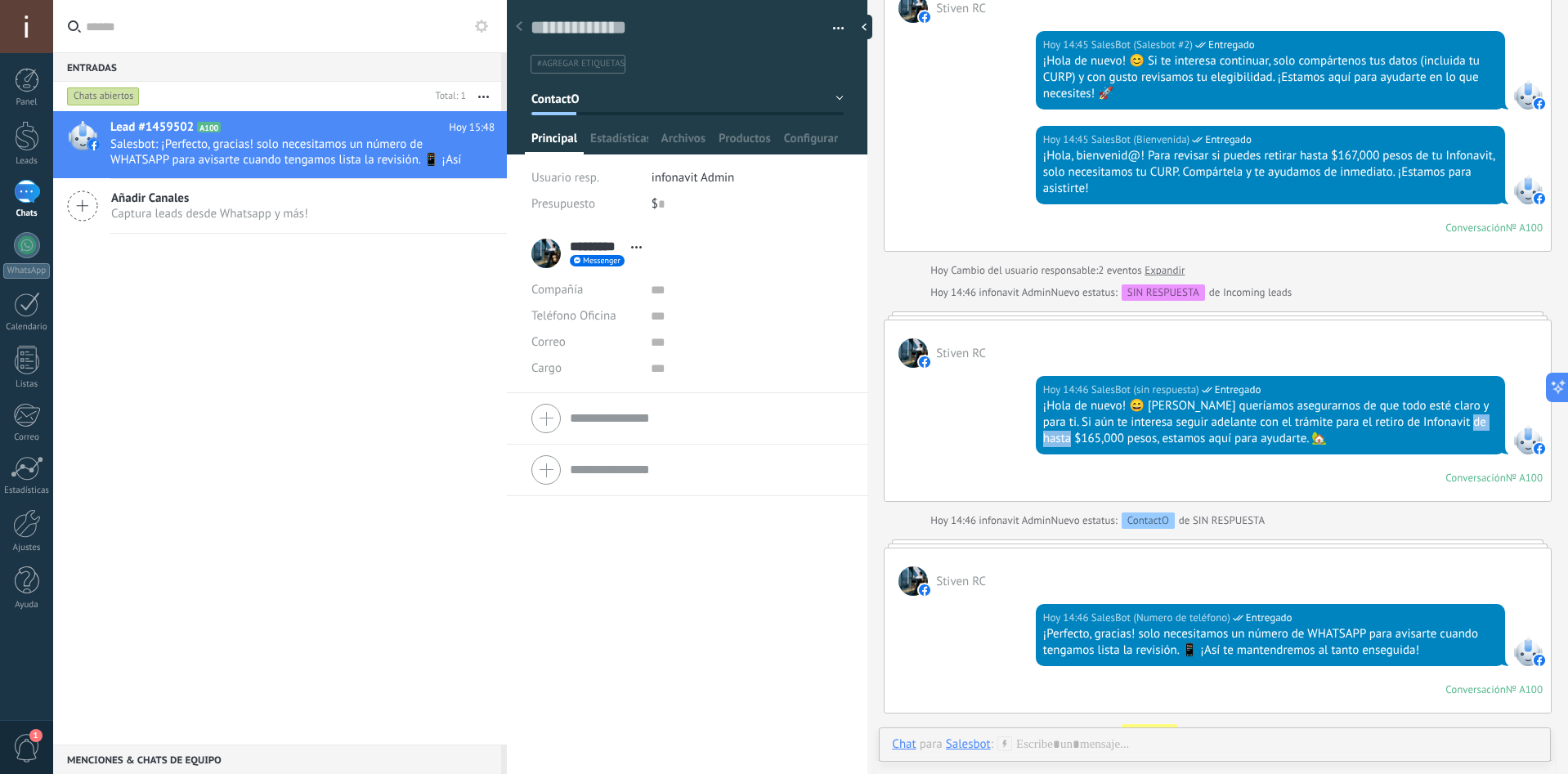
drag, startPoint x: 1088, startPoint y: 442, endPoint x: 1034, endPoint y: 445, distance: 54.9
click at [1036, 445] on div "[DATE] 14:46 SalesBot (sin respuesta) Entregado ¡Hola de nuevo! 😄 [PERSON_NAME]…" at bounding box center [1270, 415] width 469 height 78
click at [980, 446] on div "[DATE] 14:46 SalesBot (sin respuesta) Entregado ¡Hola de nuevo! 😄 [PERSON_NAME]…" at bounding box center [1218, 434] width 666 height 133
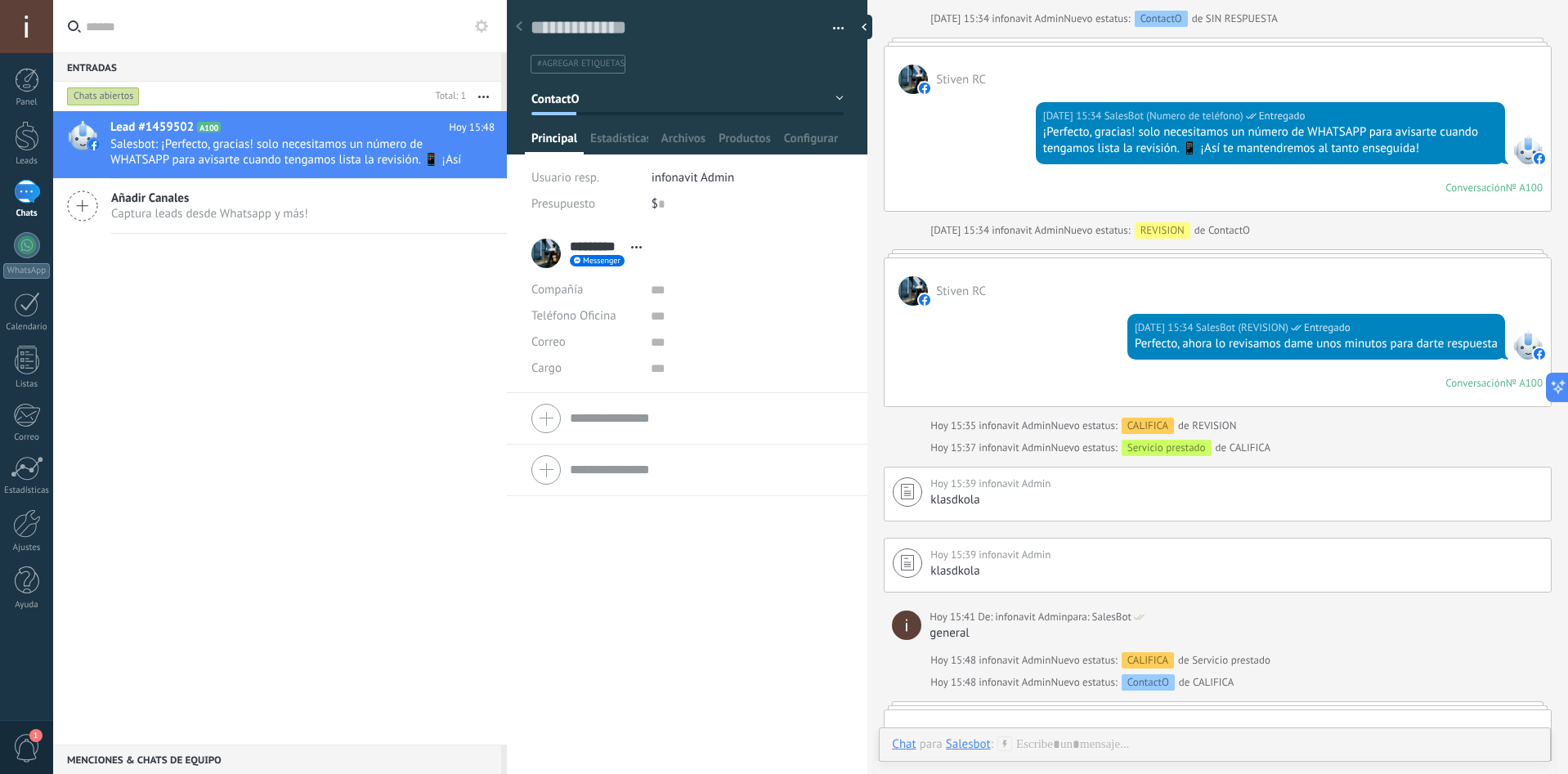
scroll to position [1673, 0]
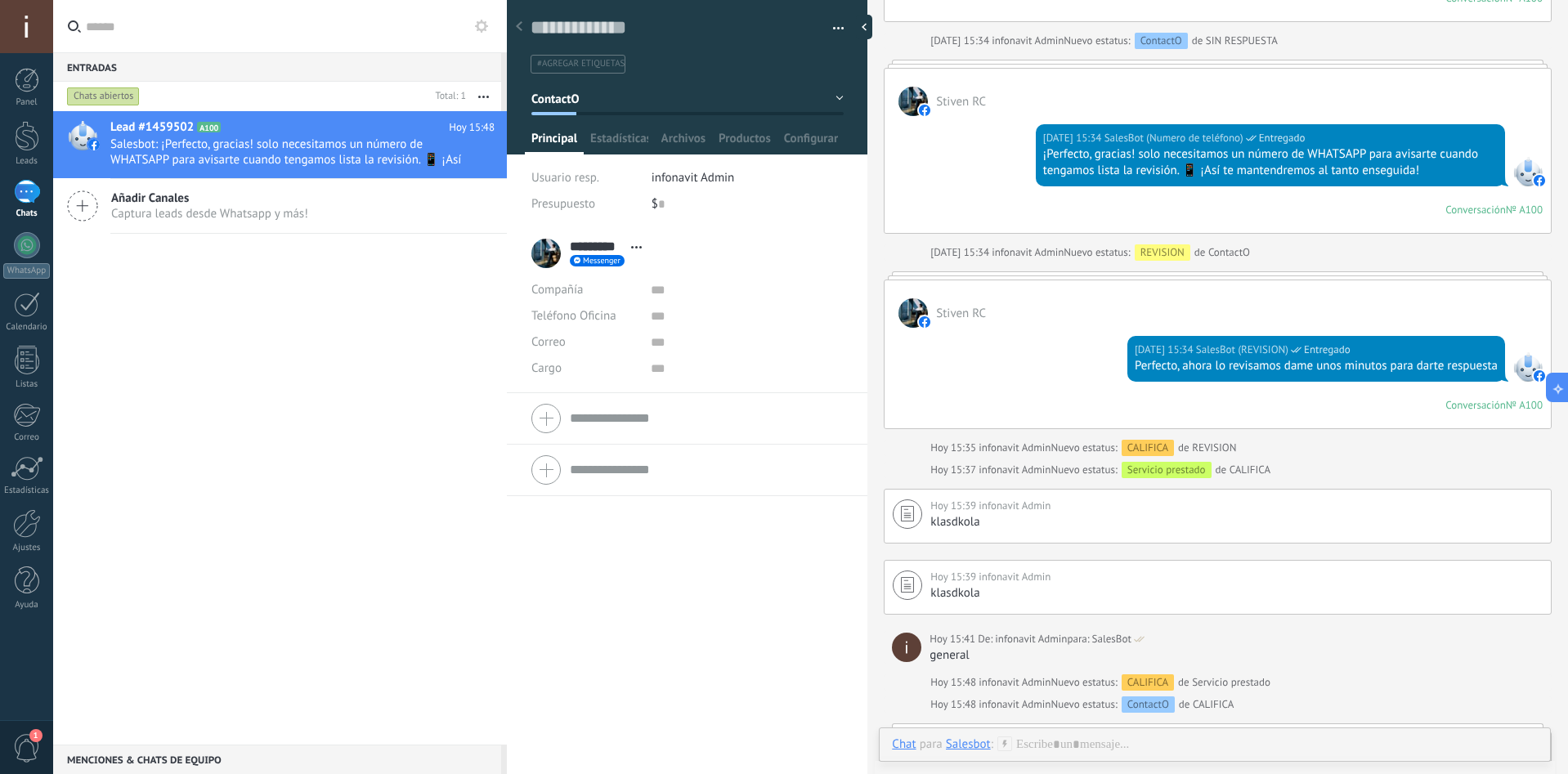
click at [1007, 224] on div "[DATE] 15:34 SalesBot (Numero de teléfono) Entregado ¡Perfecto, gracias! solo n…" at bounding box center [1218, 174] width 666 height 117
click at [264, 303] on div "Lead #1459502 A100 [DATE] 15:48 Salesbot: ¡Perfecto, gracias! solo necesitamos …" at bounding box center [280, 428] width 454 height 634
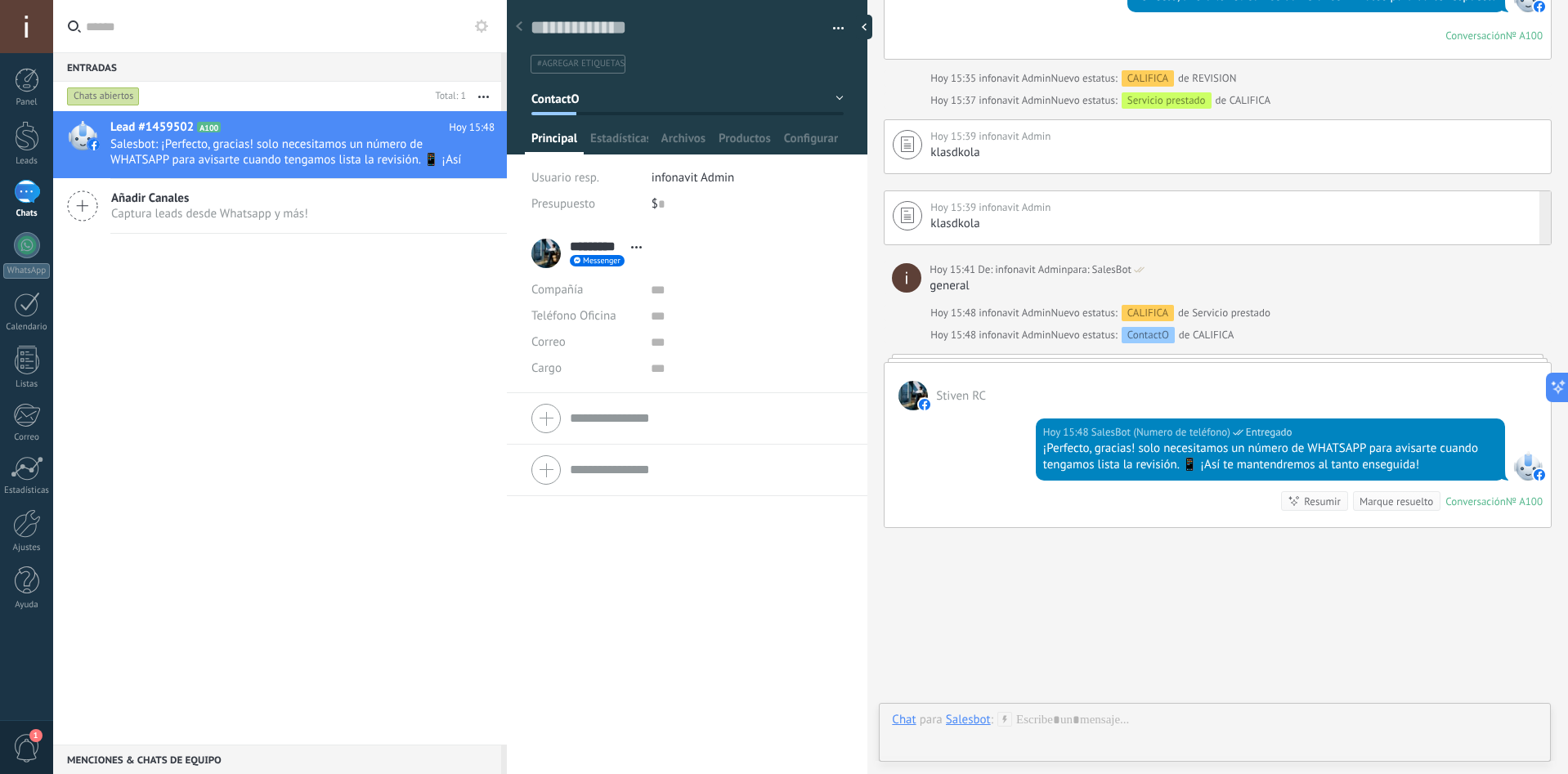
scroll to position [2082, 0]
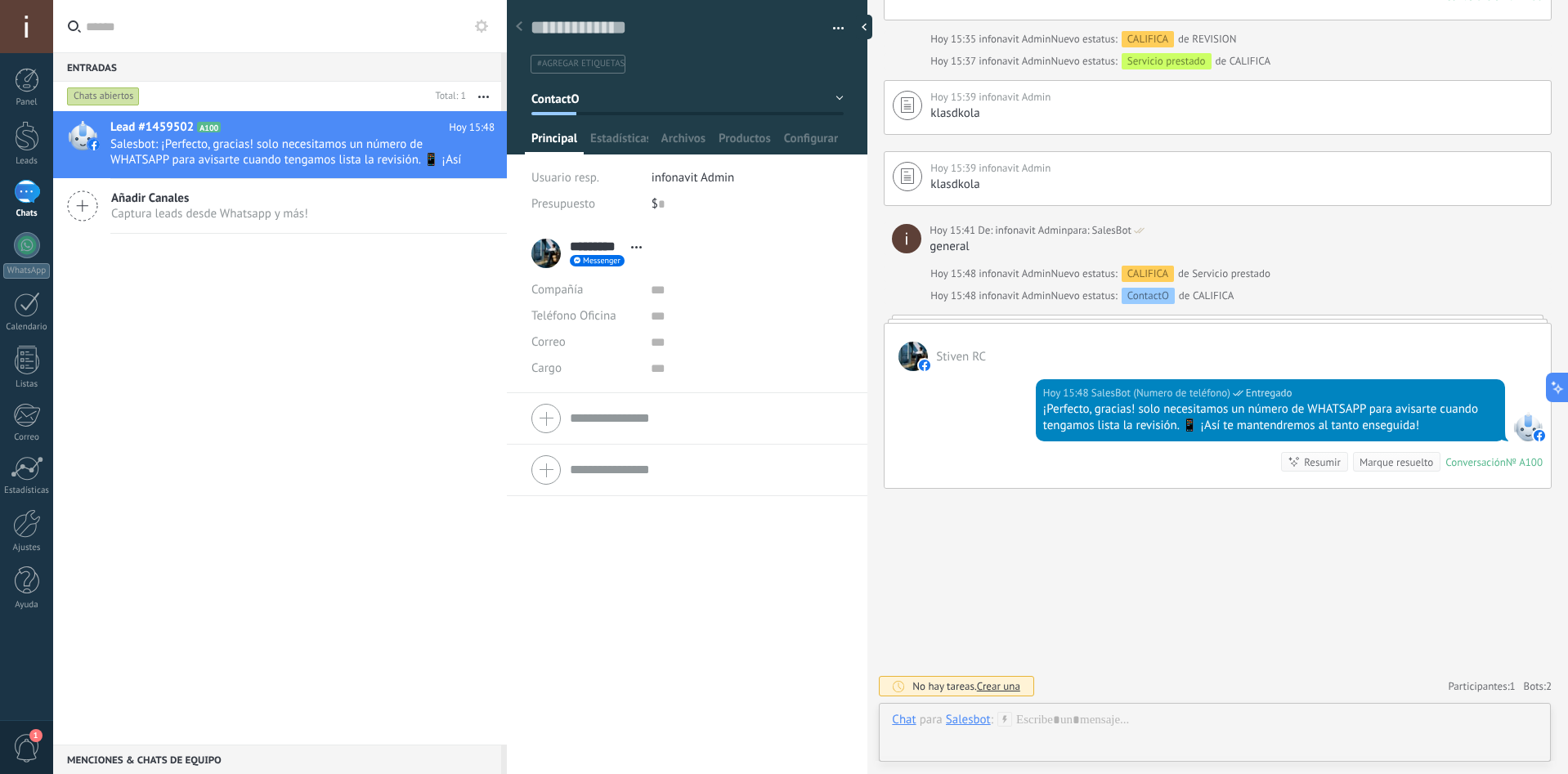
click at [807, 101] on button "ContactO" at bounding box center [687, 98] width 312 height 29
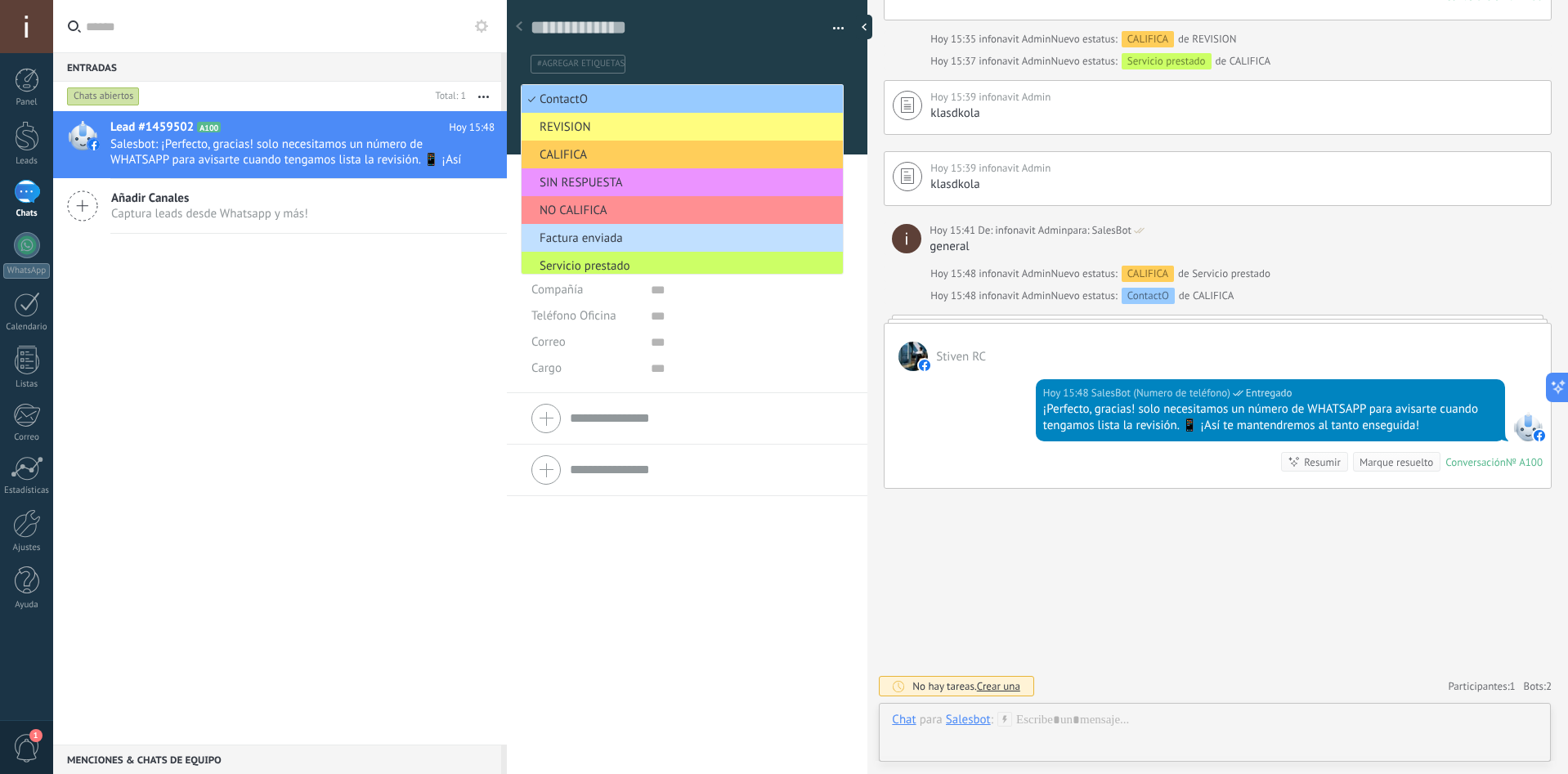
click at [853, 143] on div at bounding box center [687, 71] width 361 height 165
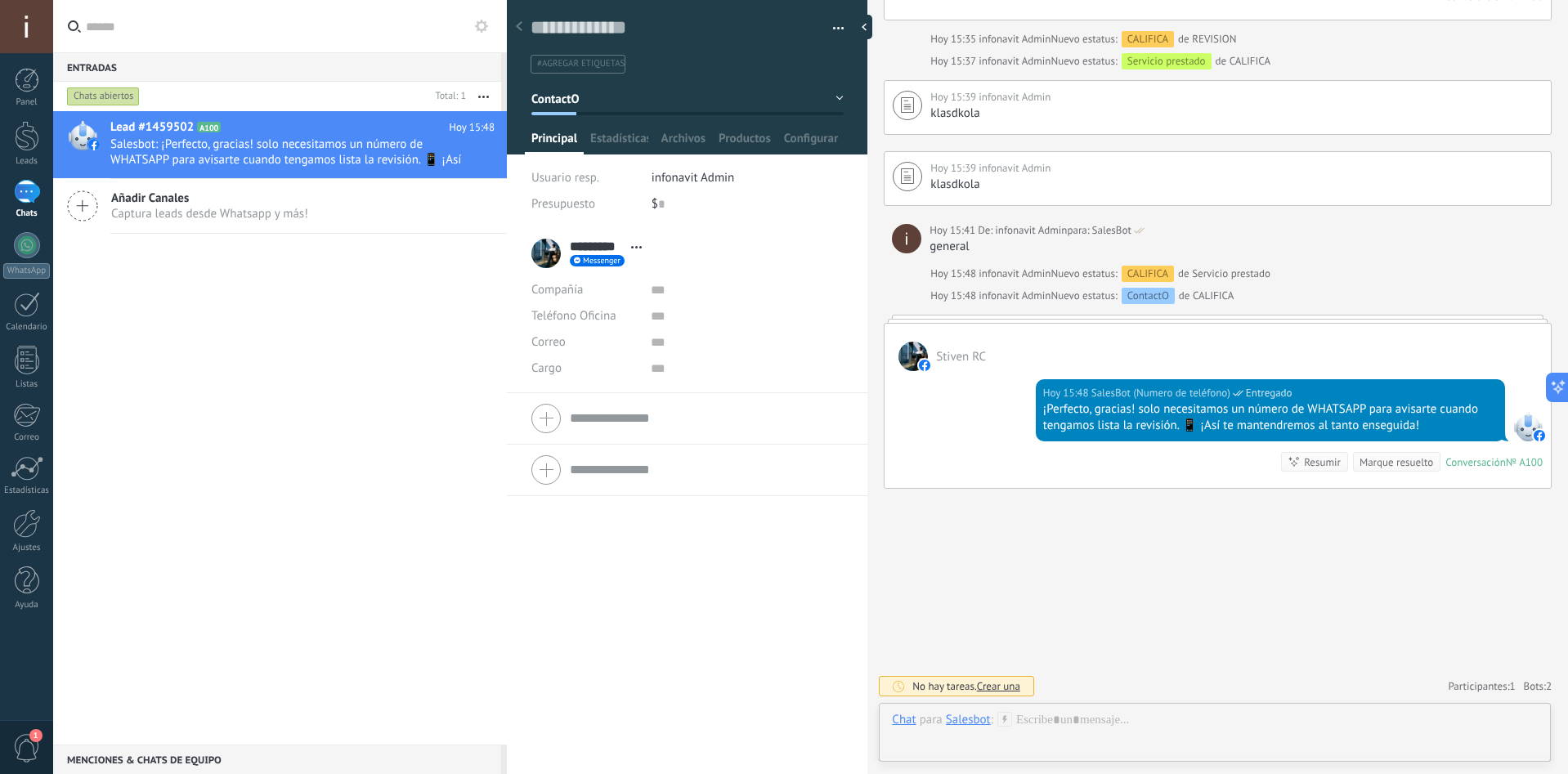
click at [1001, 369] on div "Stiven RC" at bounding box center [1218, 347] width 666 height 47
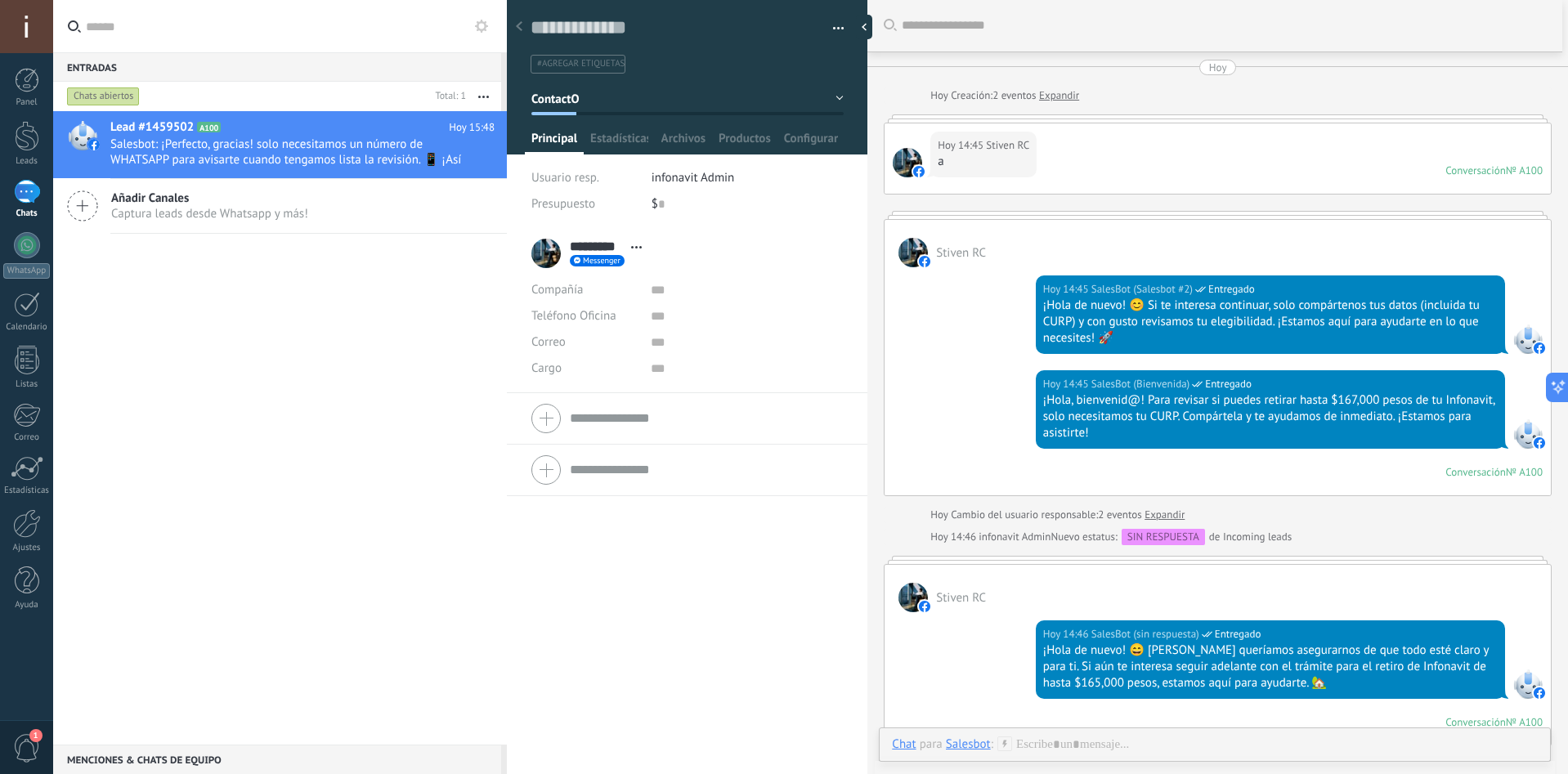
scroll to position [0, 0]
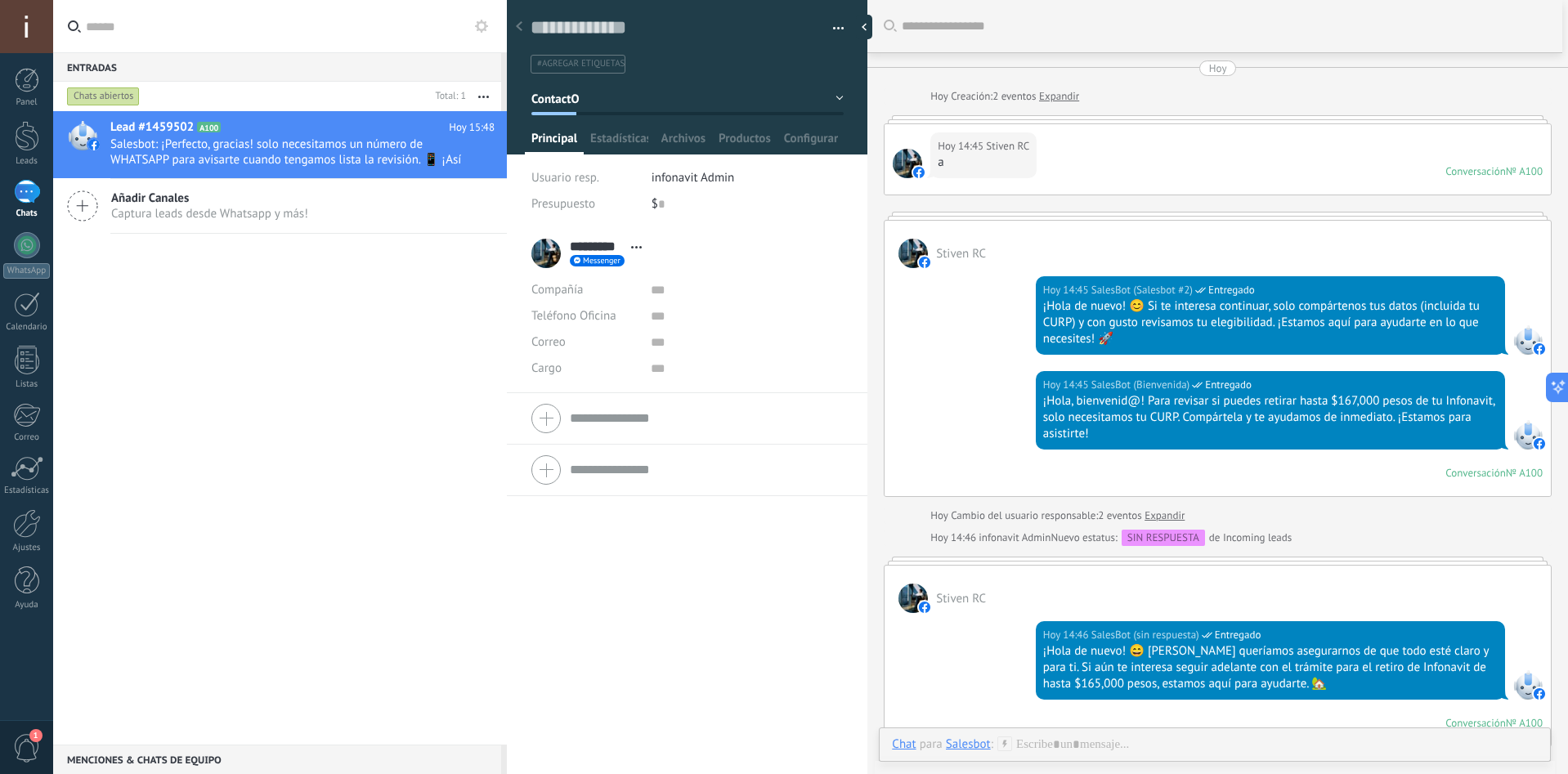
click at [733, 617] on div "********* Stiven RC ****** Stiven ** RC Abrir detalle Copie el nombre" at bounding box center [687, 501] width 361 height 547
click at [869, 334] on div at bounding box center [869, 387] width 0 height 774
type textarea "**********"
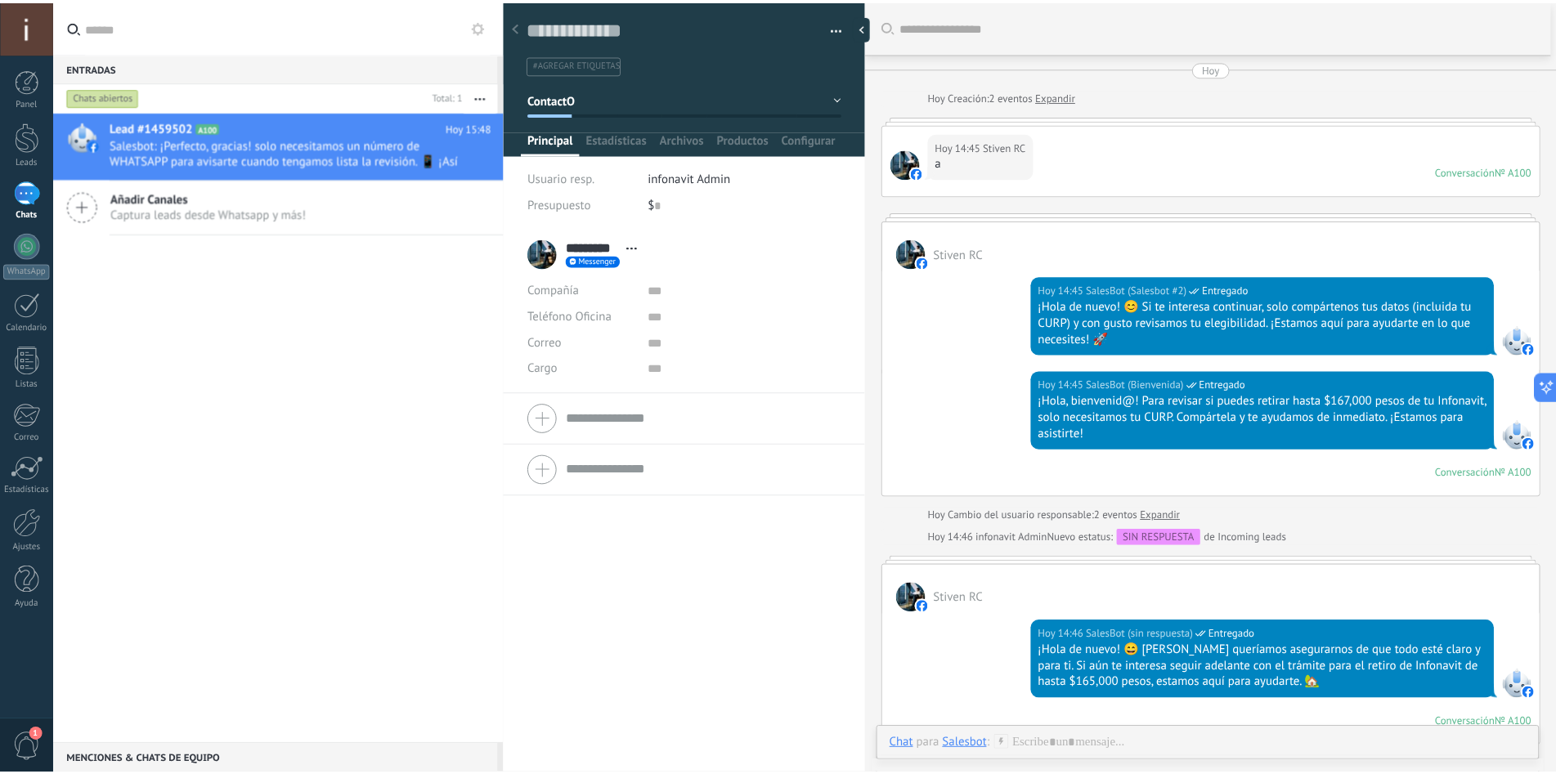
scroll to position [25, 0]
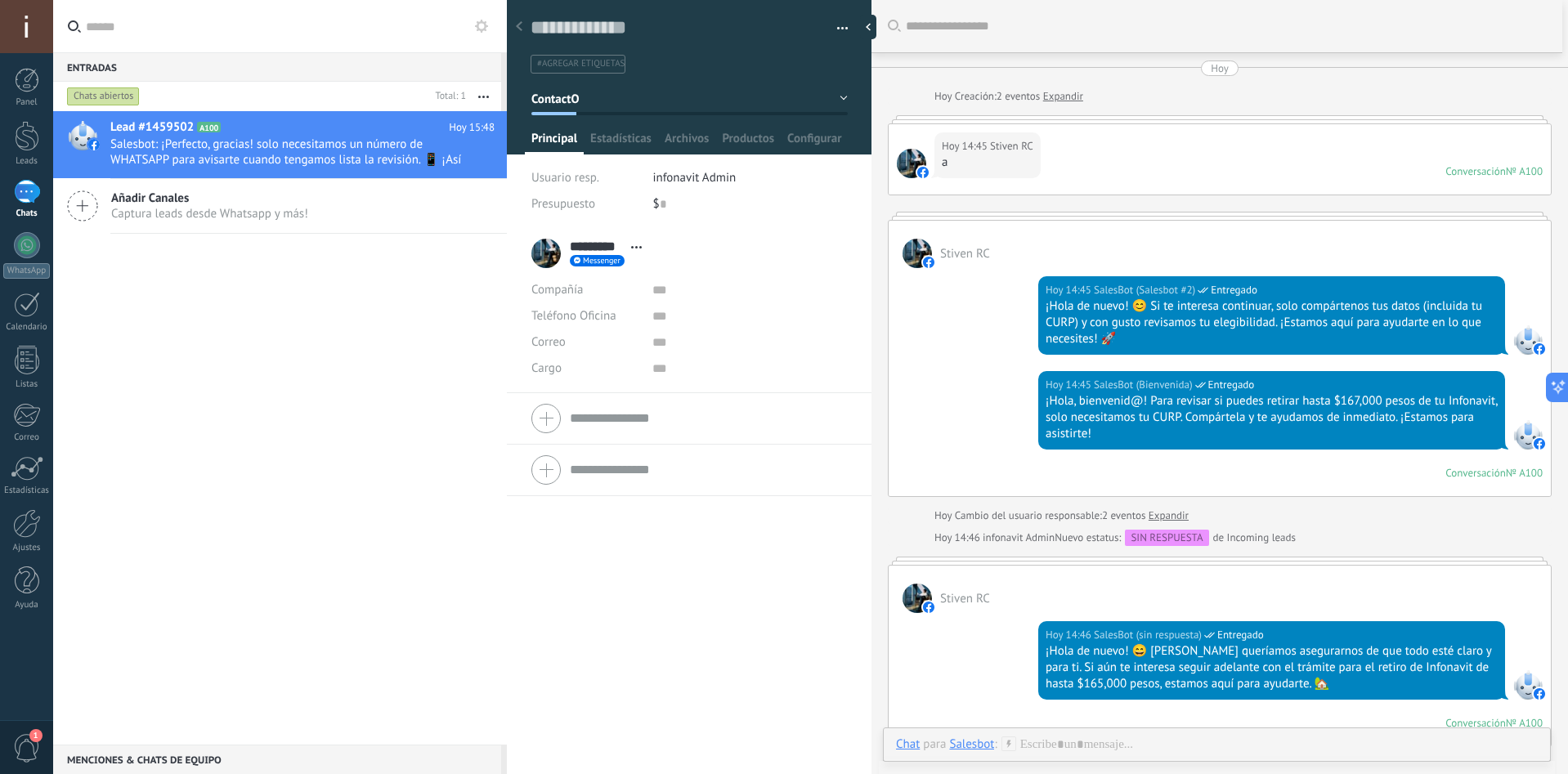
click at [747, 522] on div "********* Stiven RC ****** Stiven ** RC Abrir detalle Copie el nombre" at bounding box center [689, 501] width 365 height 547
click at [760, 292] on input "text" at bounding box center [750, 290] width 195 height 26
click at [671, 567] on div "********* Stiven RC ****** Stiven ** RC Abrir detalle Copie el nombre" at bounding box center [689, 501] width 365 height 547
click at [34, 531] on div at bounding box center [27, 523] width 28 height 29
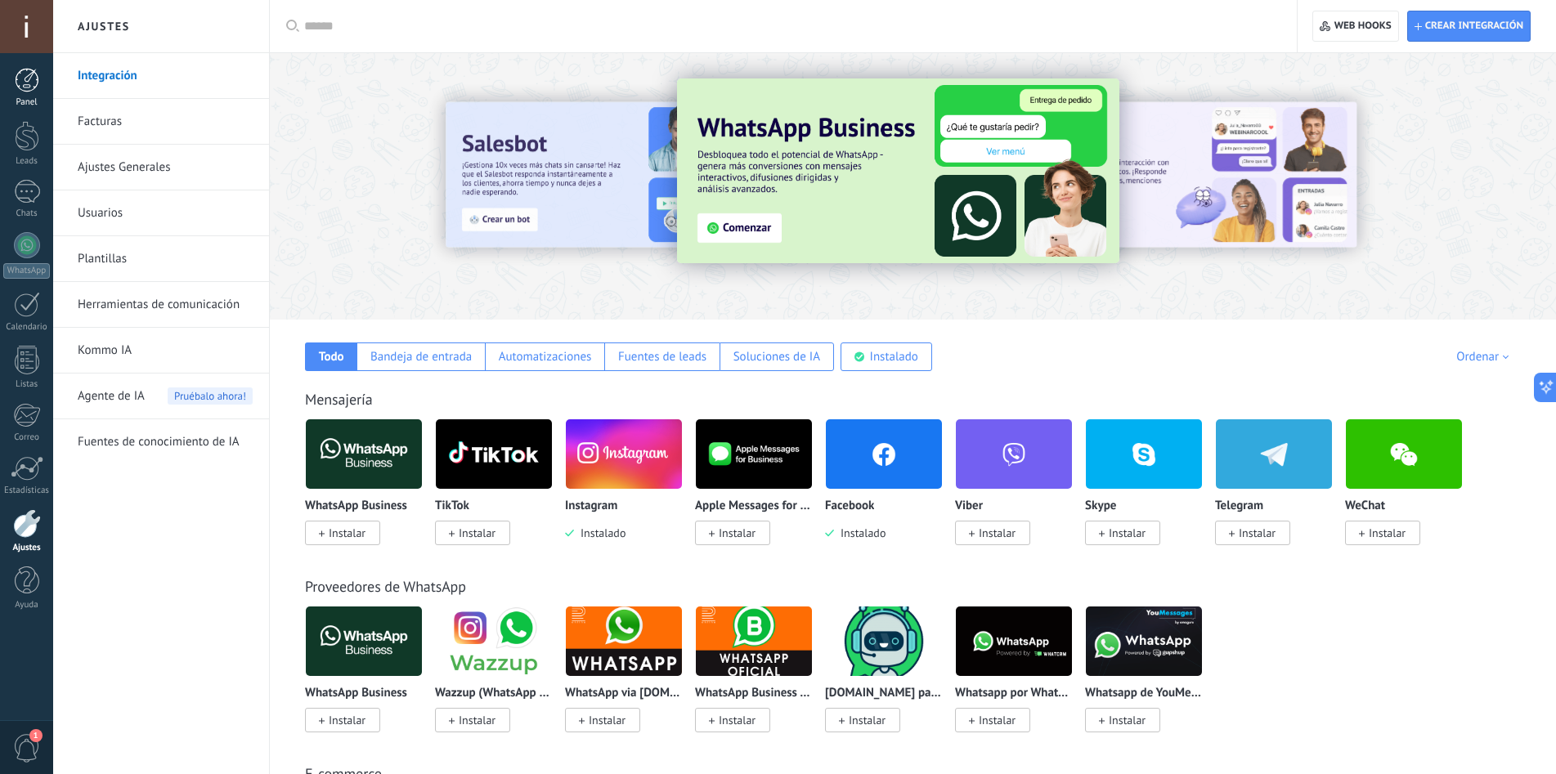
click at [29, 79] on div at bounding box center [27, 80] width 25 height 25
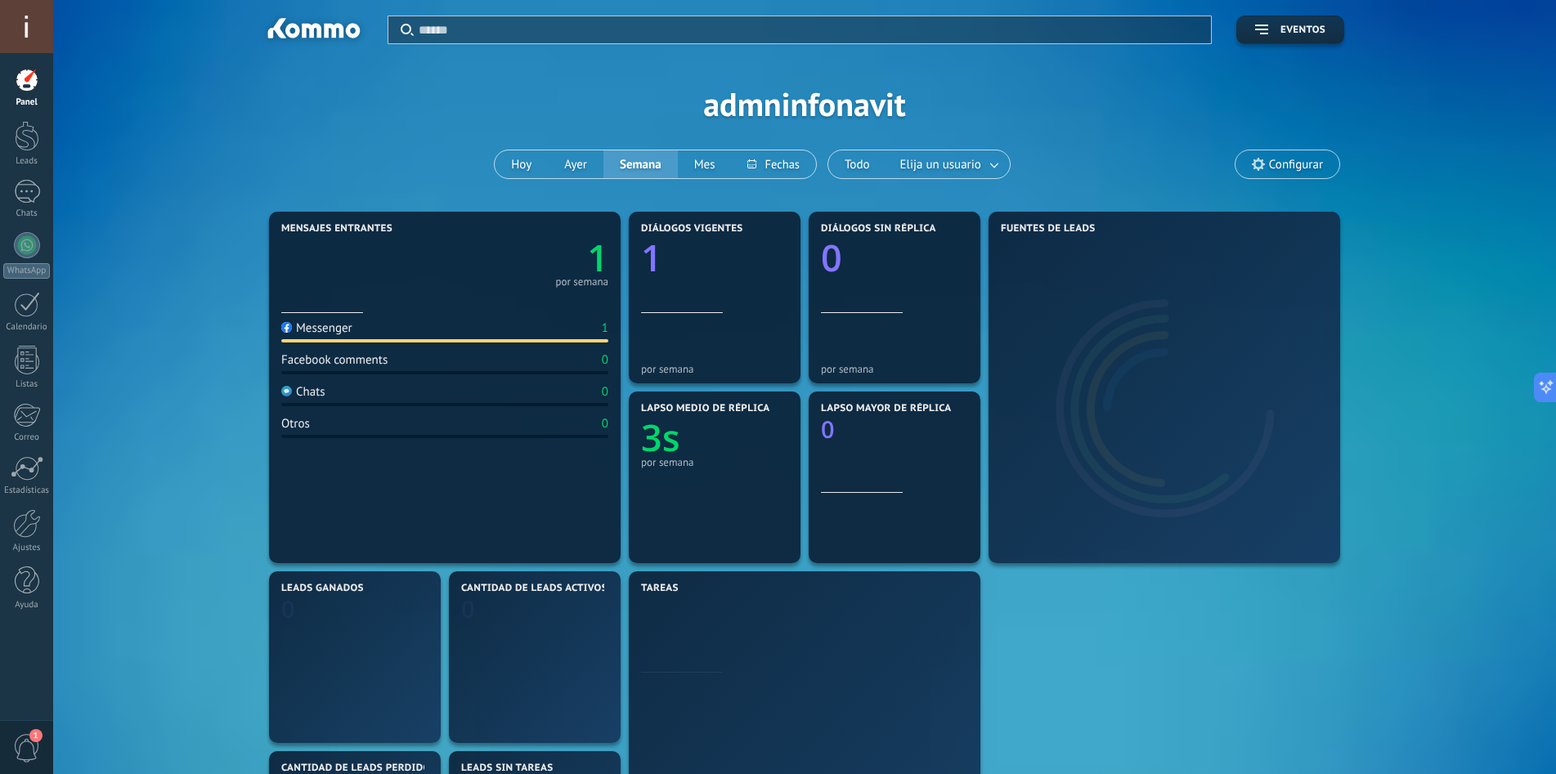
click at [21, 18] on div at bounding box center [26, 26] width 53 height 53
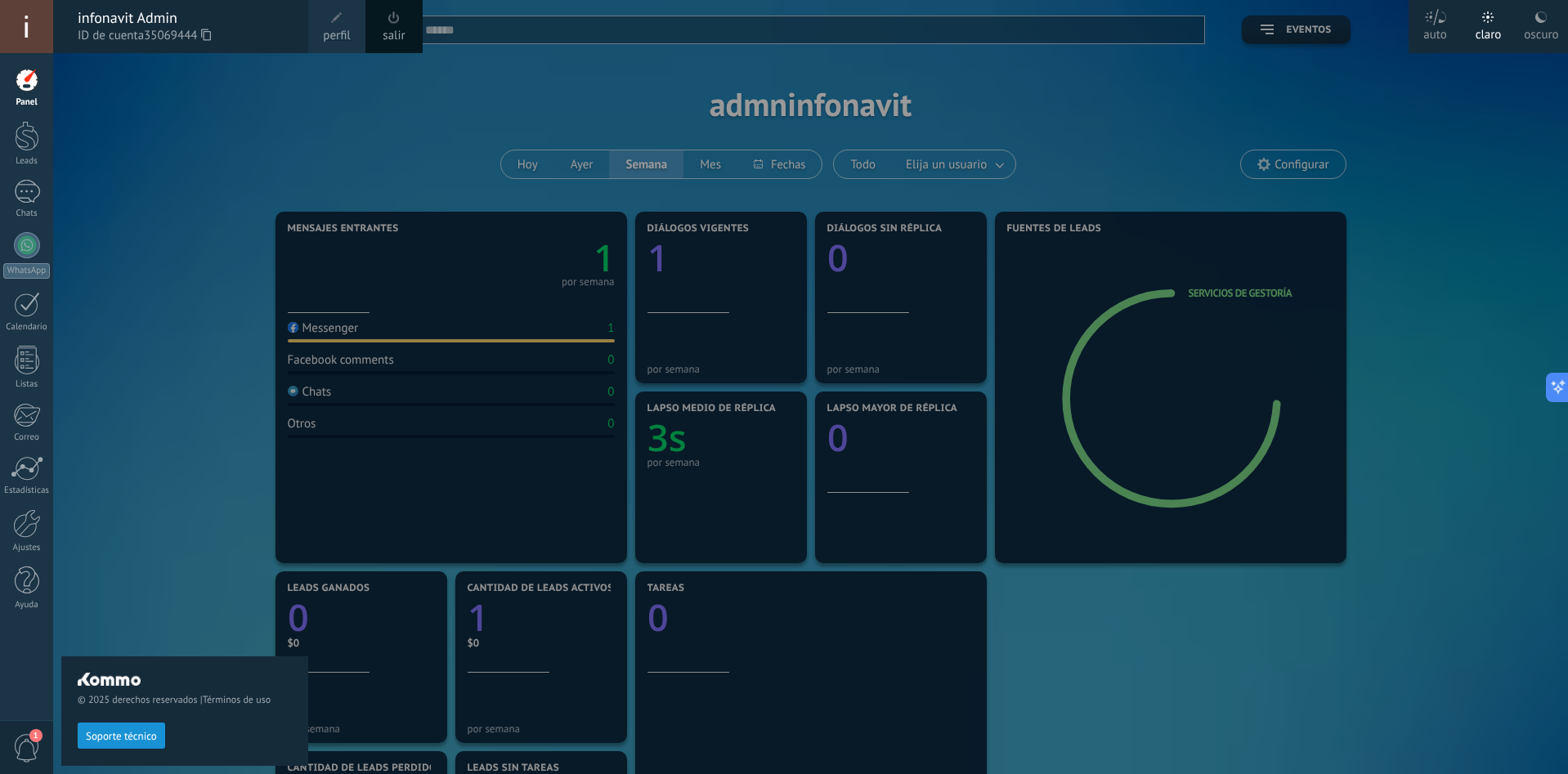
click at [336, 27] on span "perfil" at bounding box center [336, 36] width 27 height 18
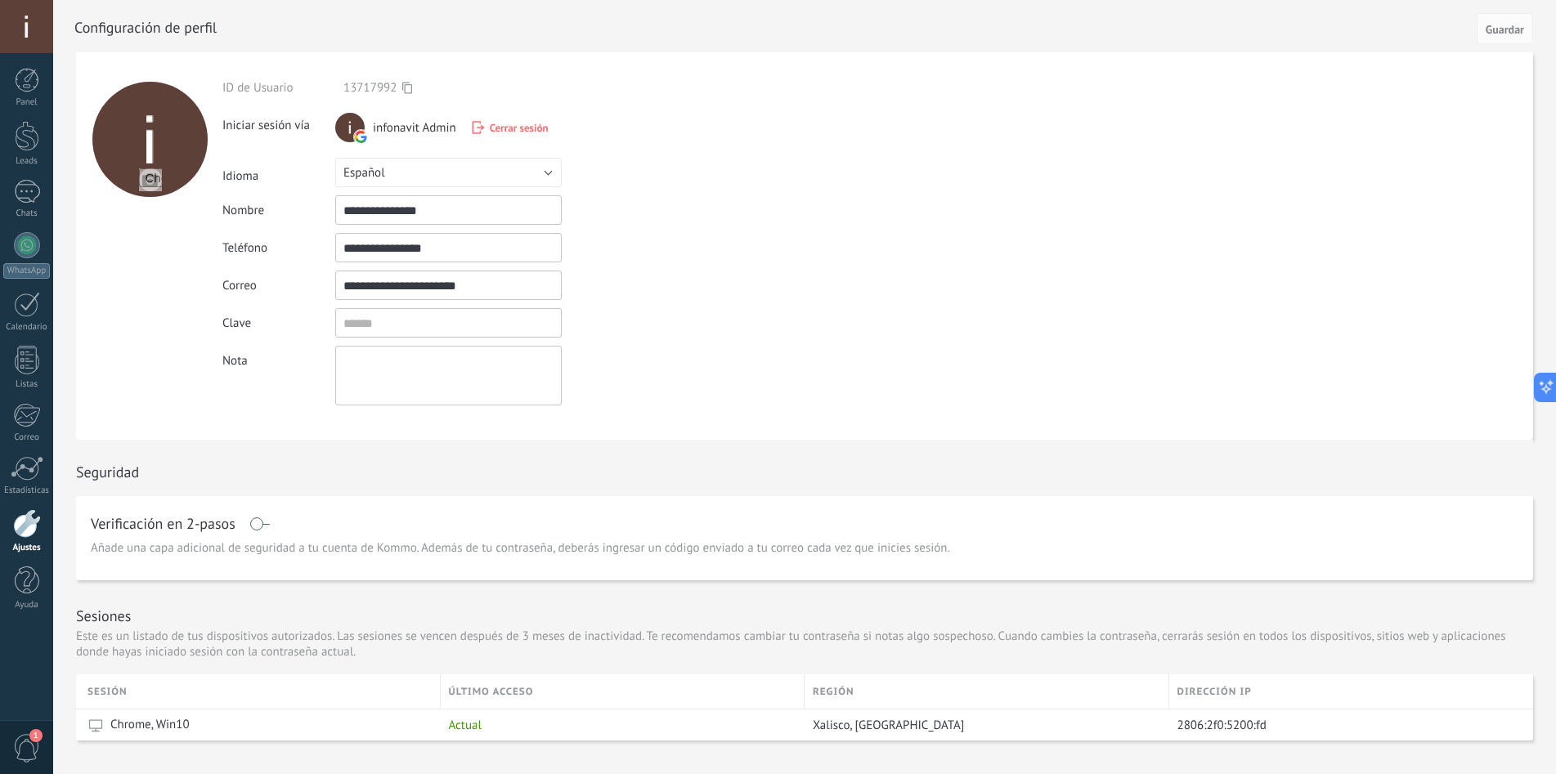
drag, startPoint x: 503, startPoint y: 290, endPoint x: 293, endPoint y: 274, distance: 210.8
click at [293, 274] on div "**********" at bounding box center [486, 285] width 528 height 29
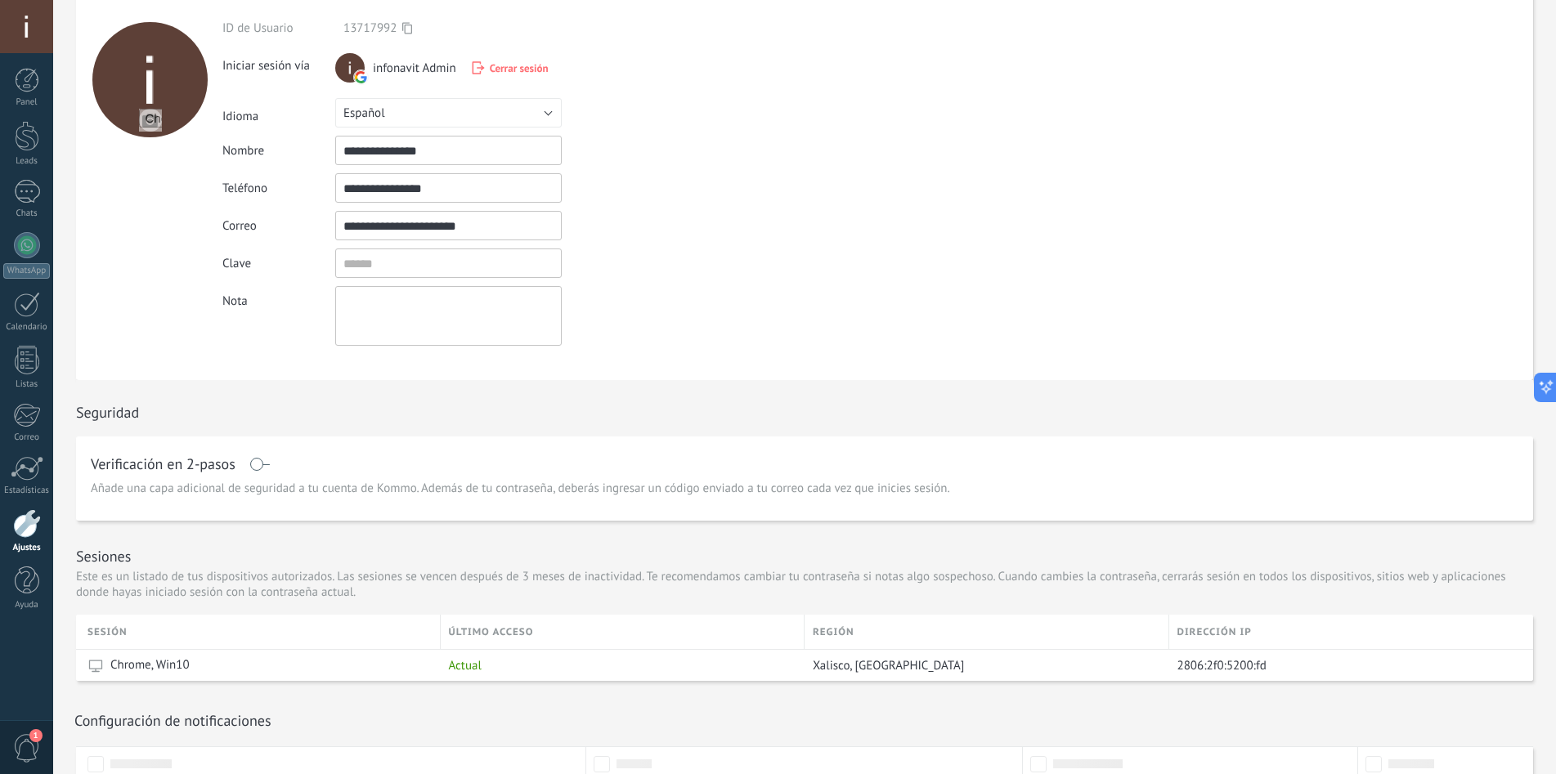
scroll to position [43, 0]
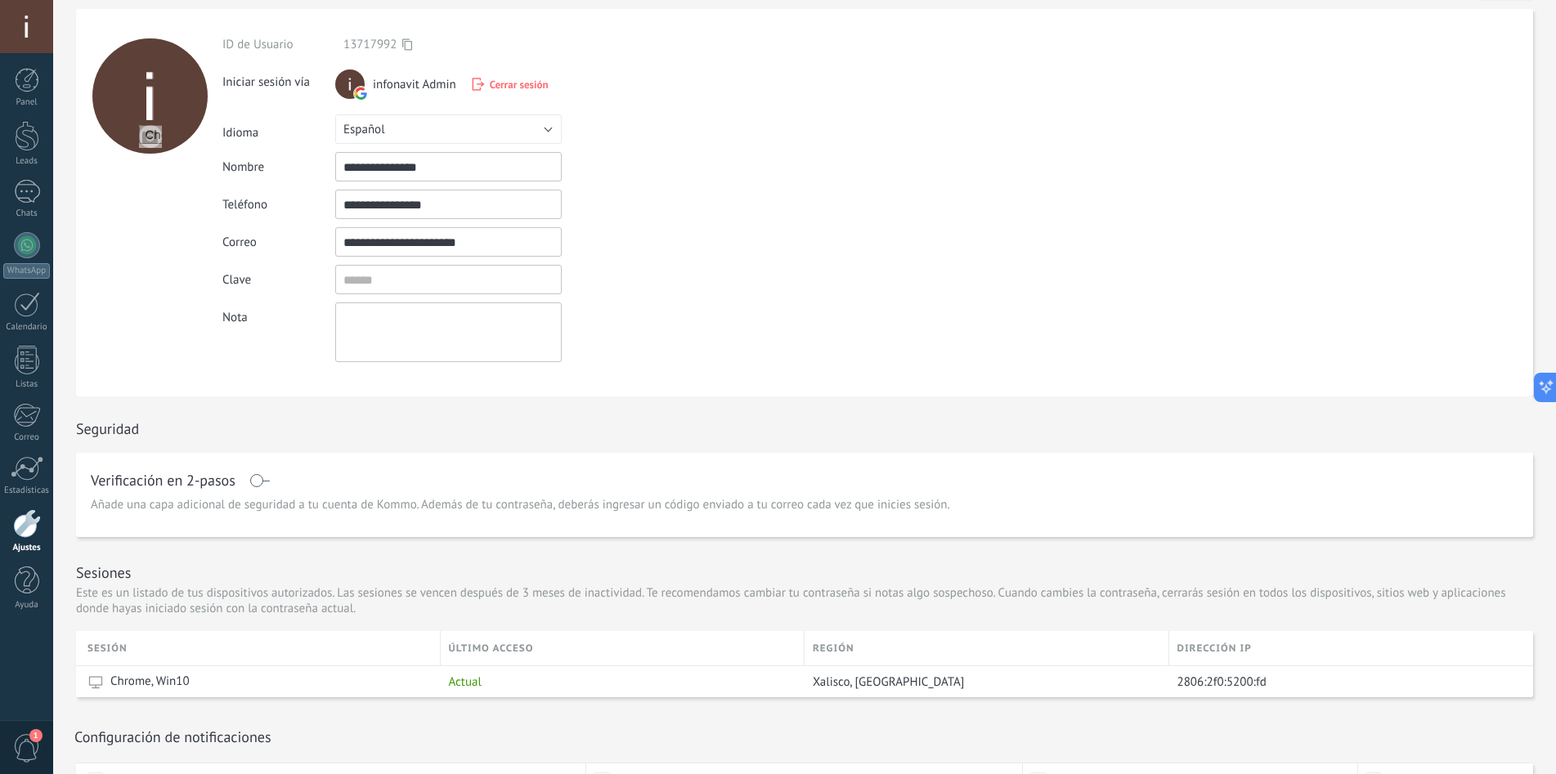
click at [361, 88] on use at bounding box center [361, 94] width 14 height 14
click at [407, 85] on span "infonavit Admin" at bounding box center [414, 85] width 83 height 16
click at [496, 80] on span "Cerrar sesión" at bounding box center [519, 85] width 59 height 14
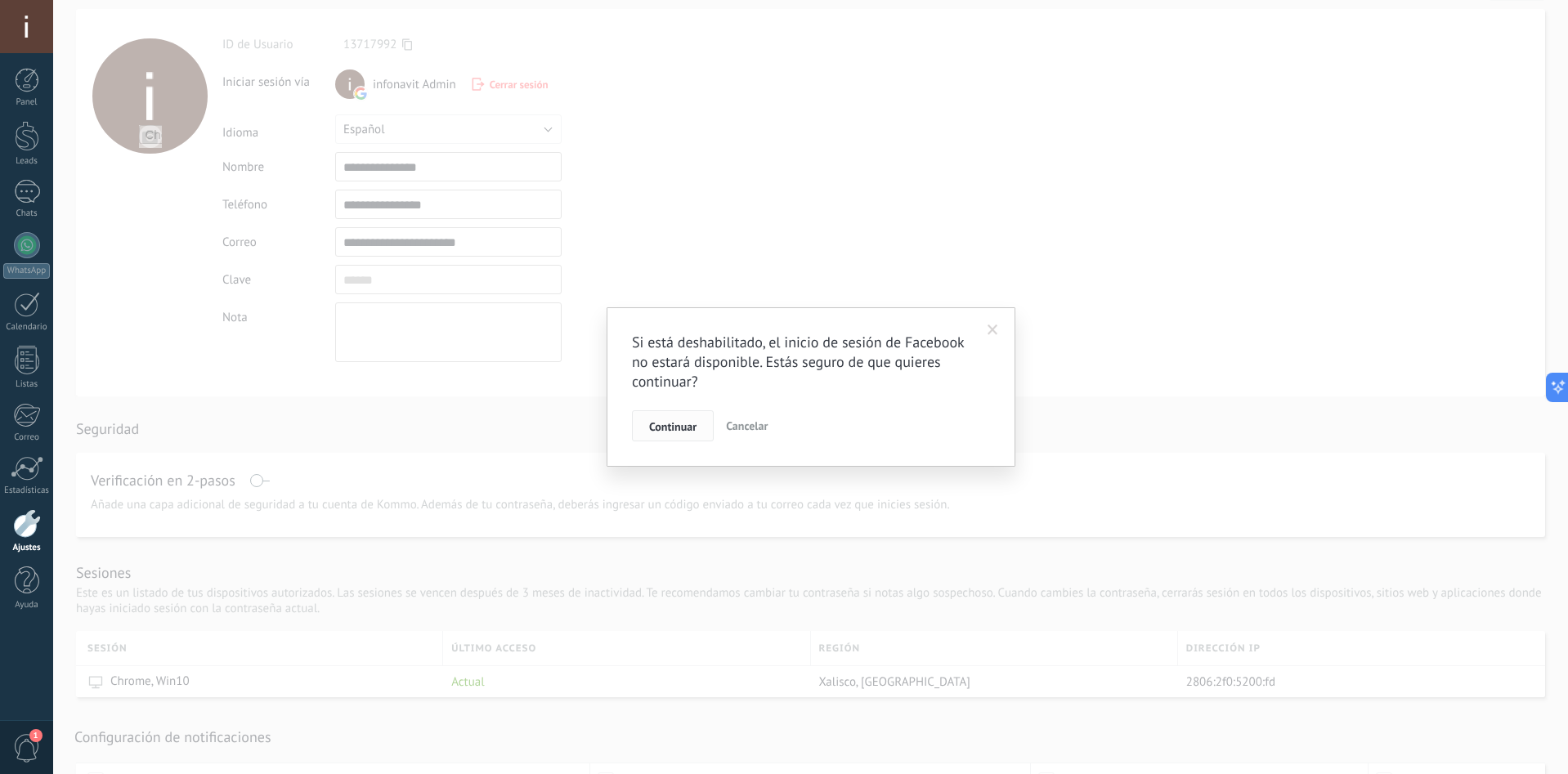
click at [679, 437] on button "Continuar" at bounding box center [673, 425] width 82 height 31
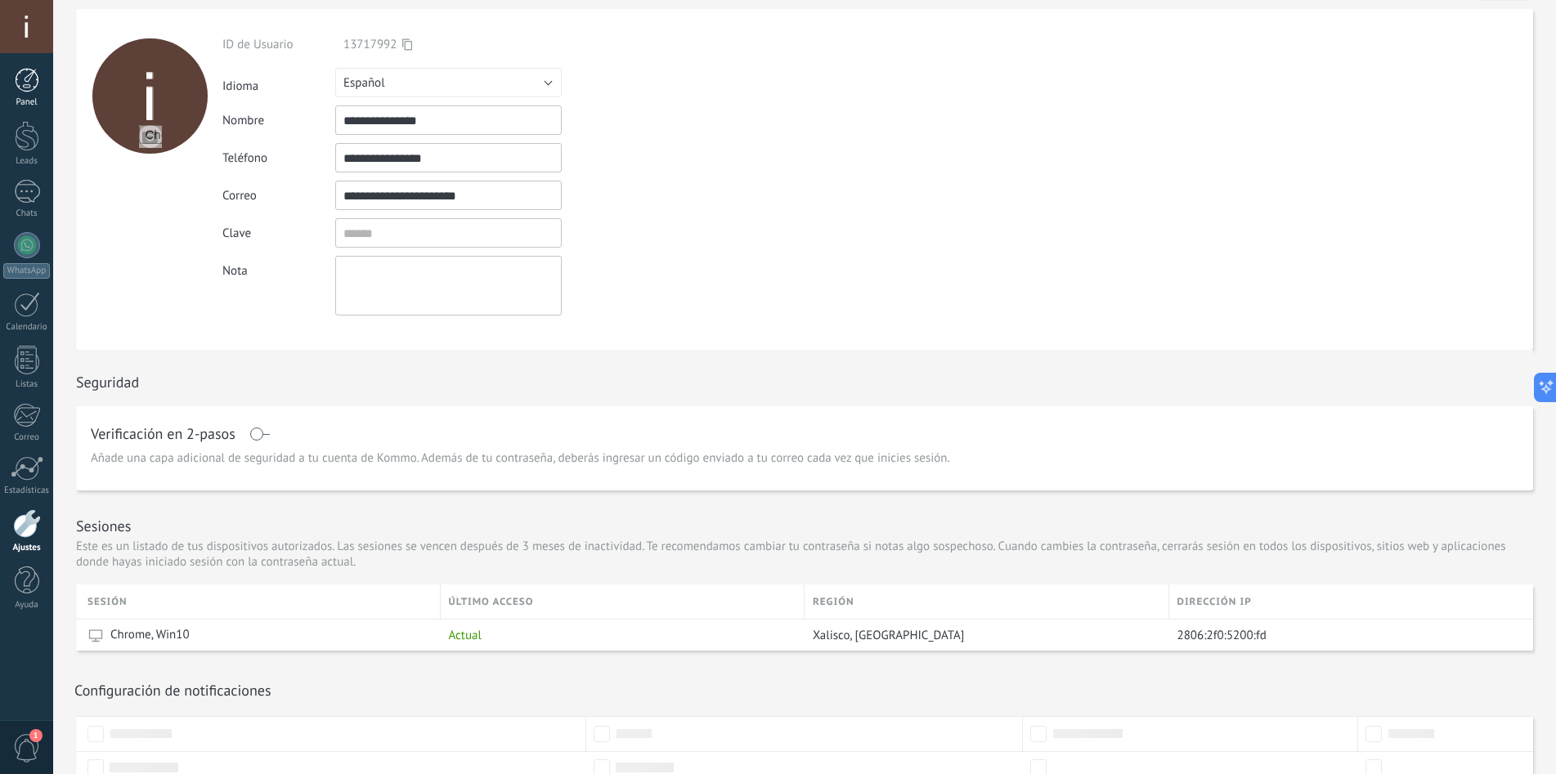
click at [25, 89] on div at bounding box center [27, 80] width 25 height 25
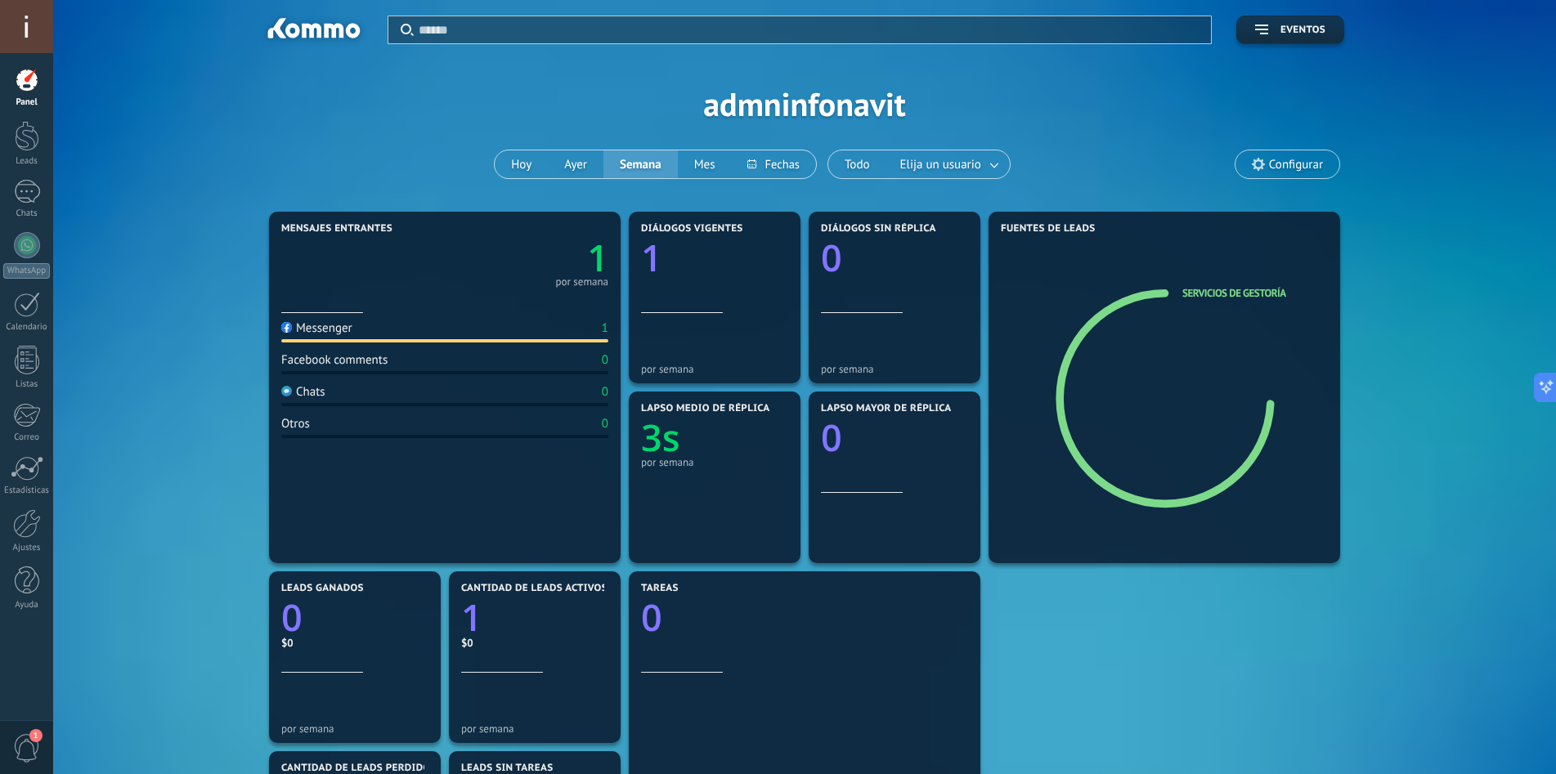
click at [36, 31] on div at bounding box center [26, 26] width 53 height 53
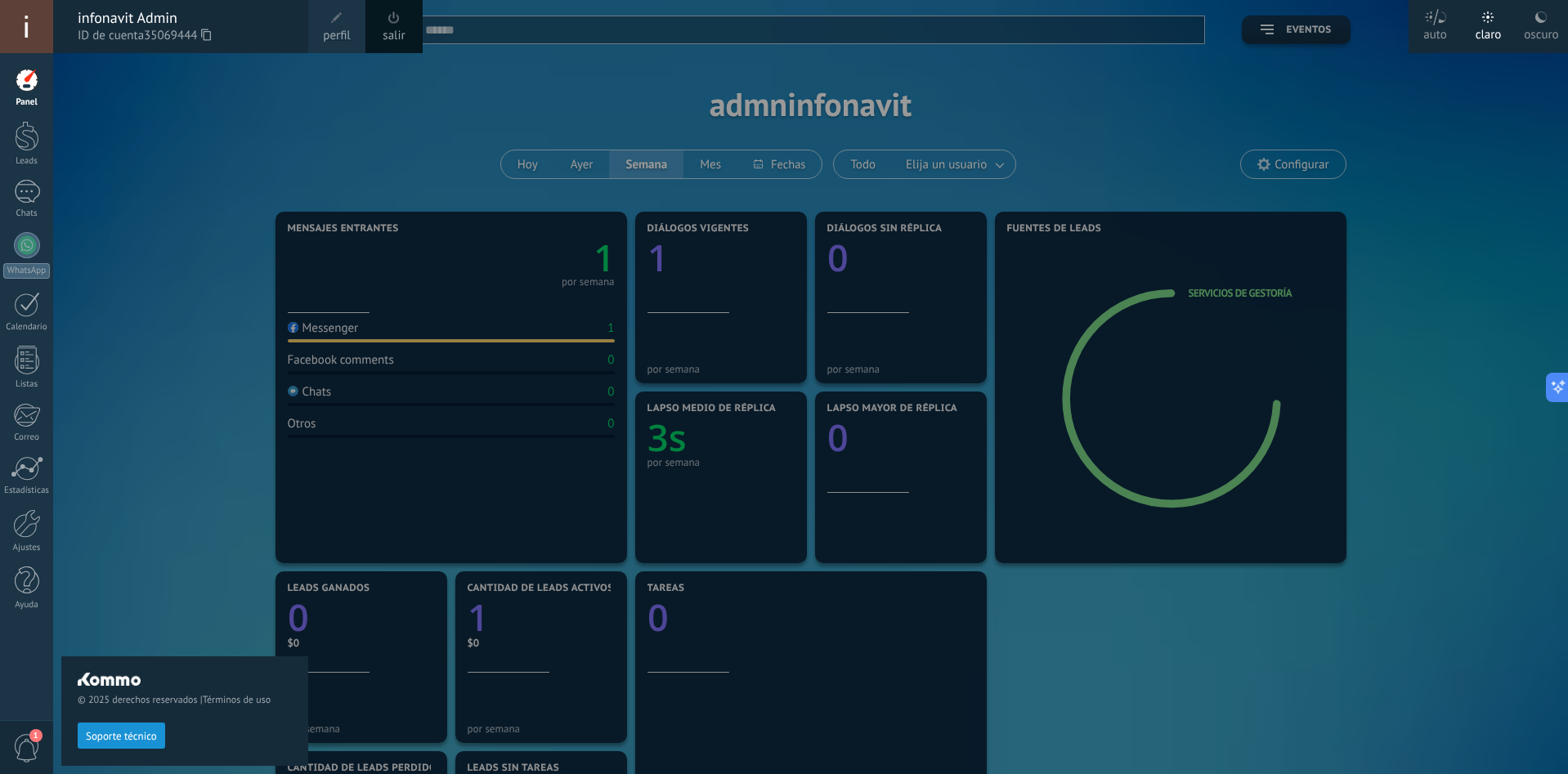
click at [399, 24] on span at bounding box center [394, 18] width 18 height 18
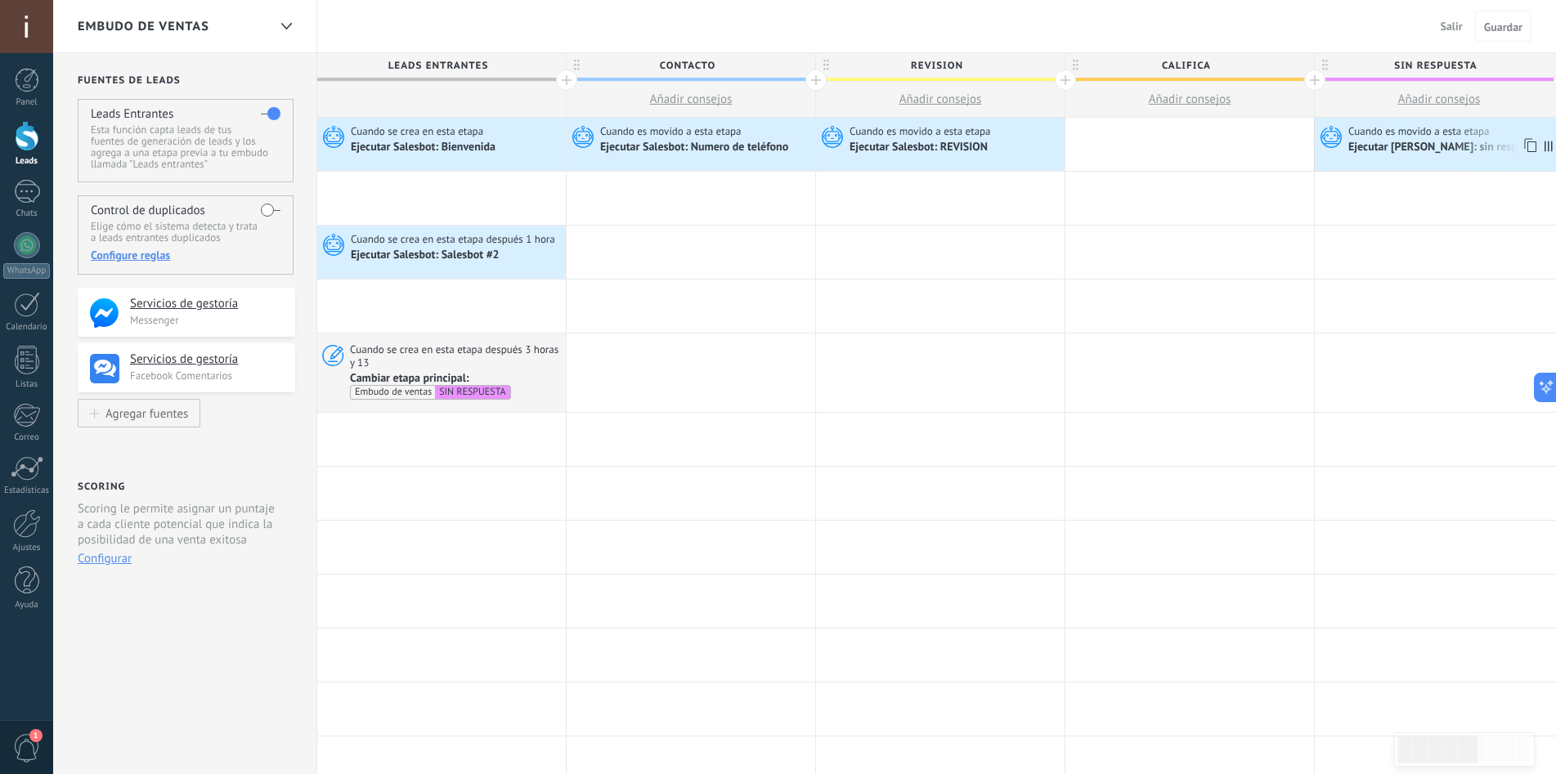
click at [1422, 149] on div "Ejecutar [PERSON_NAME]: sin respuesta" at bounding box center [1447, 148] width 198 height 15
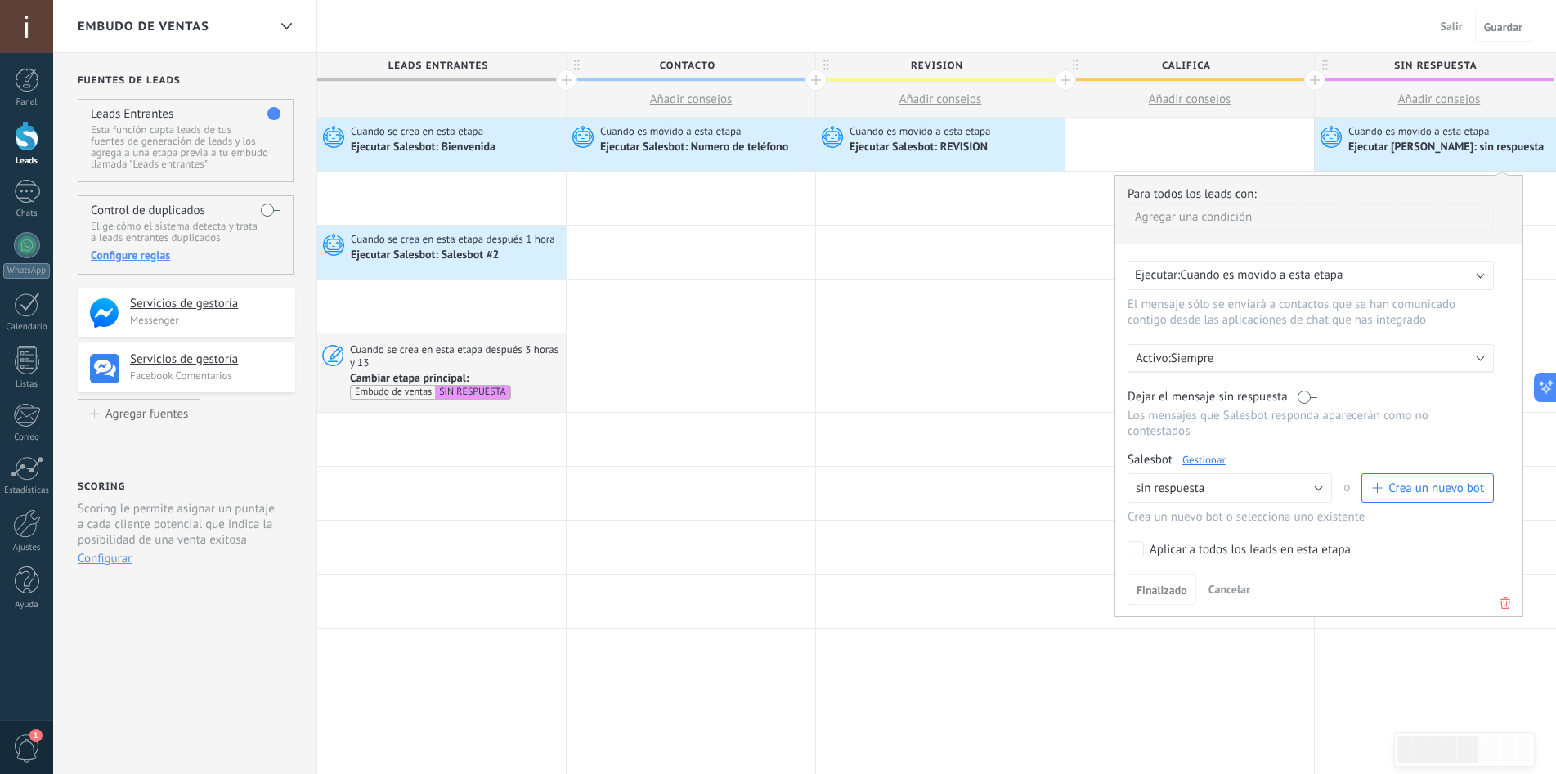
click at [1197, 457] on link "Gestionar" at bounding box center [1203, 460] width 43 height 14
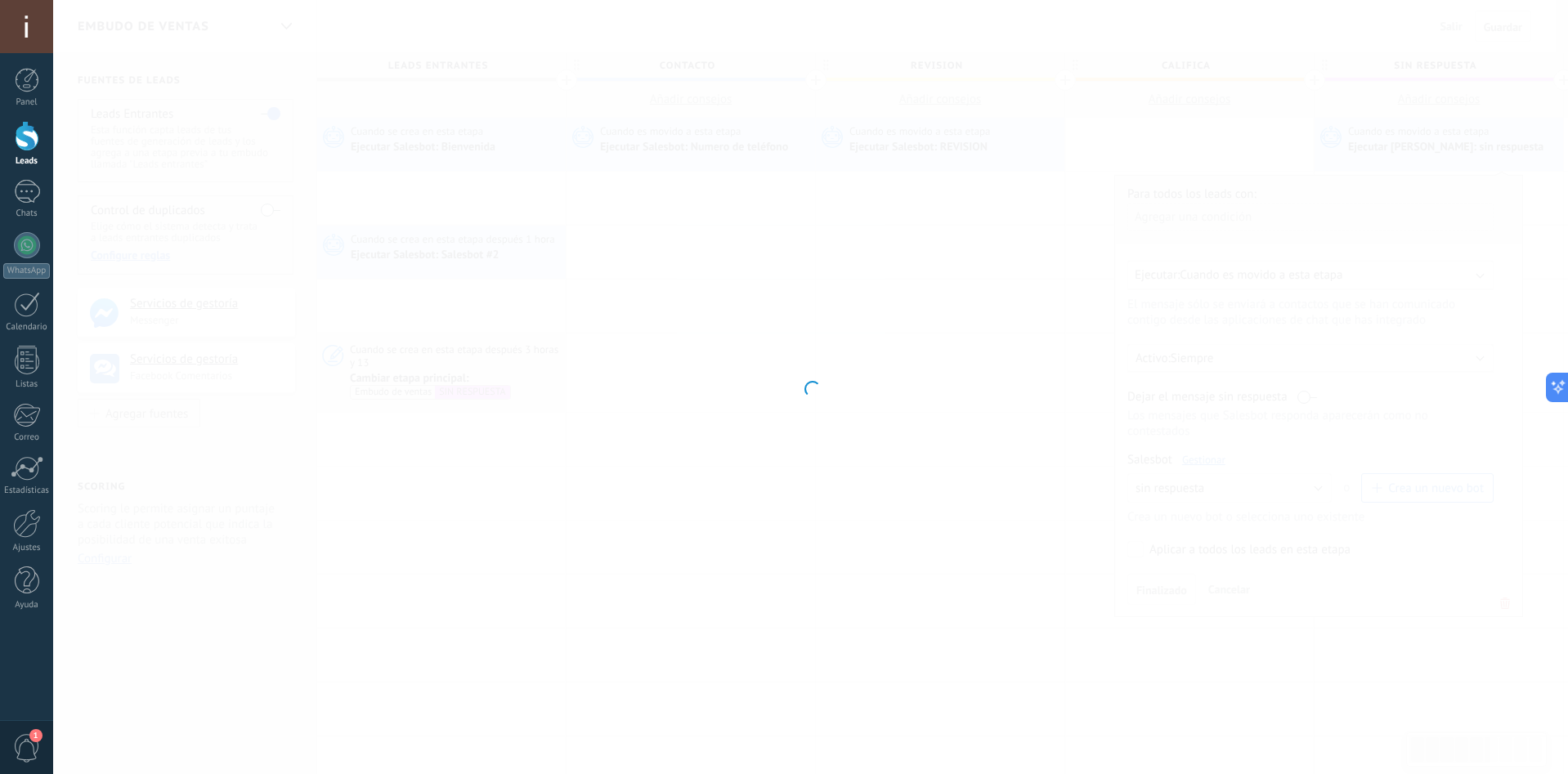
type input "**********"
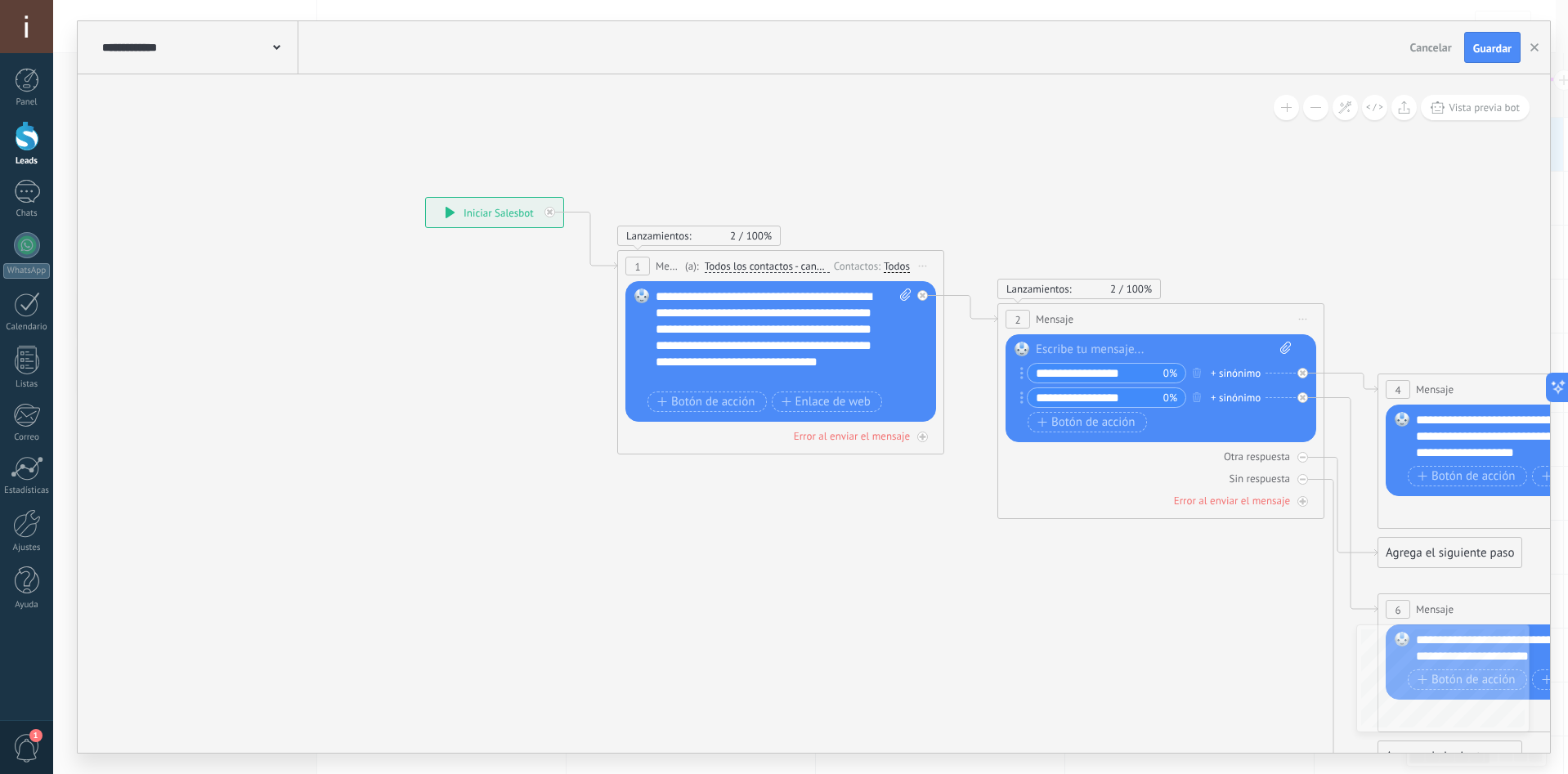
click at [1165, 378] on span "0%" at bounding box center [1171, 373] width 14 height 16
click at [1149, 376] on input "**********" at bounding box center [1096, 373] width 136 height 19
drag, startPoint x: 1155, startPoint y: 402, endPoint x: 1013, endPoint y: 387, distance: 143.1
click at [1005, 402] on div "Lanzamientos: 2 100% Enviados: 0 Leídos: 0 Cliqueados: 0 2 Mensaje ******* (a):…" at bounding box center [1161, 411] width 327 height 216
click at [1442, 430] on div "**********" at bounding box center [1544, 436] width 256 height 49
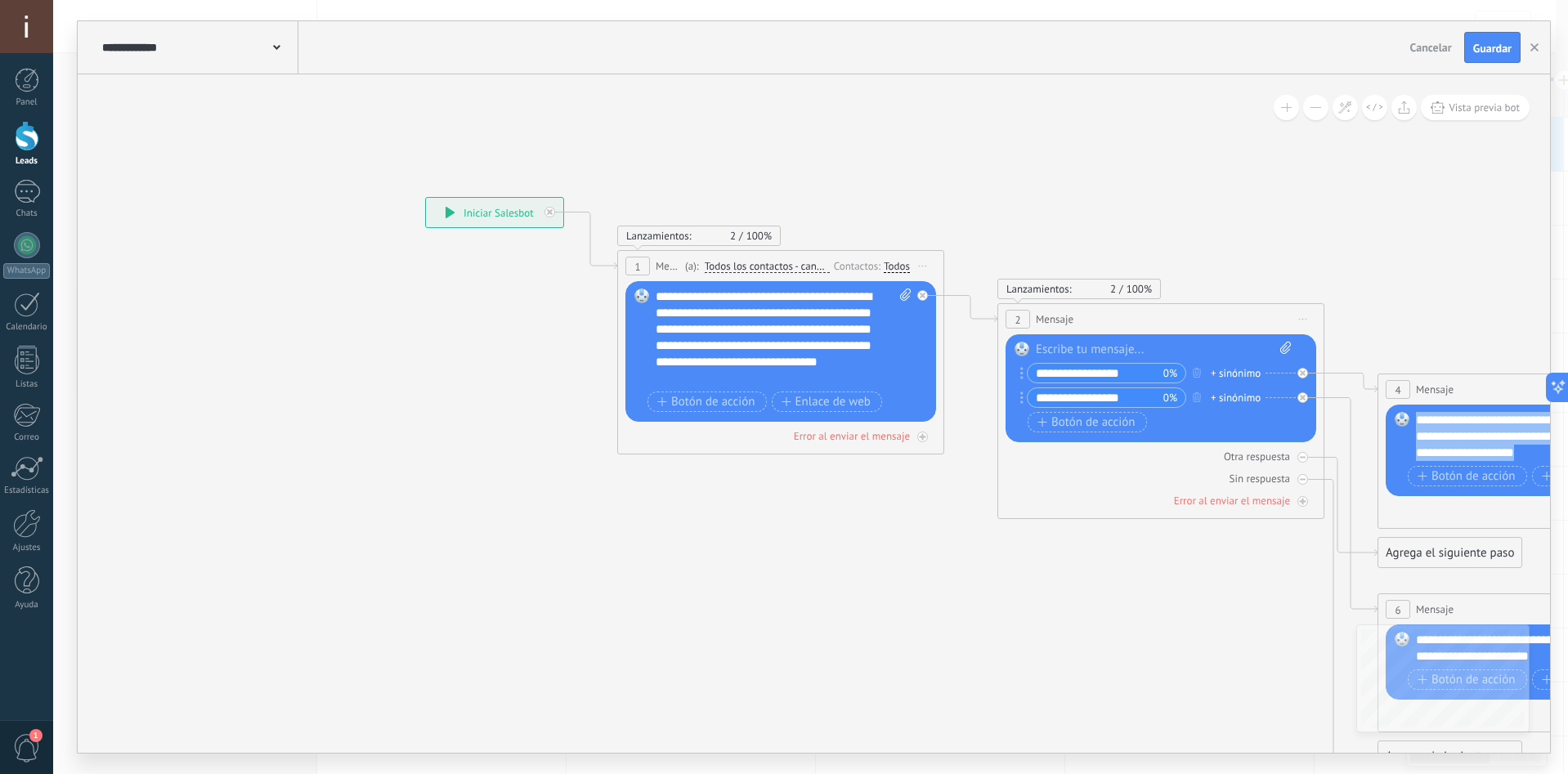
copy div "**********"
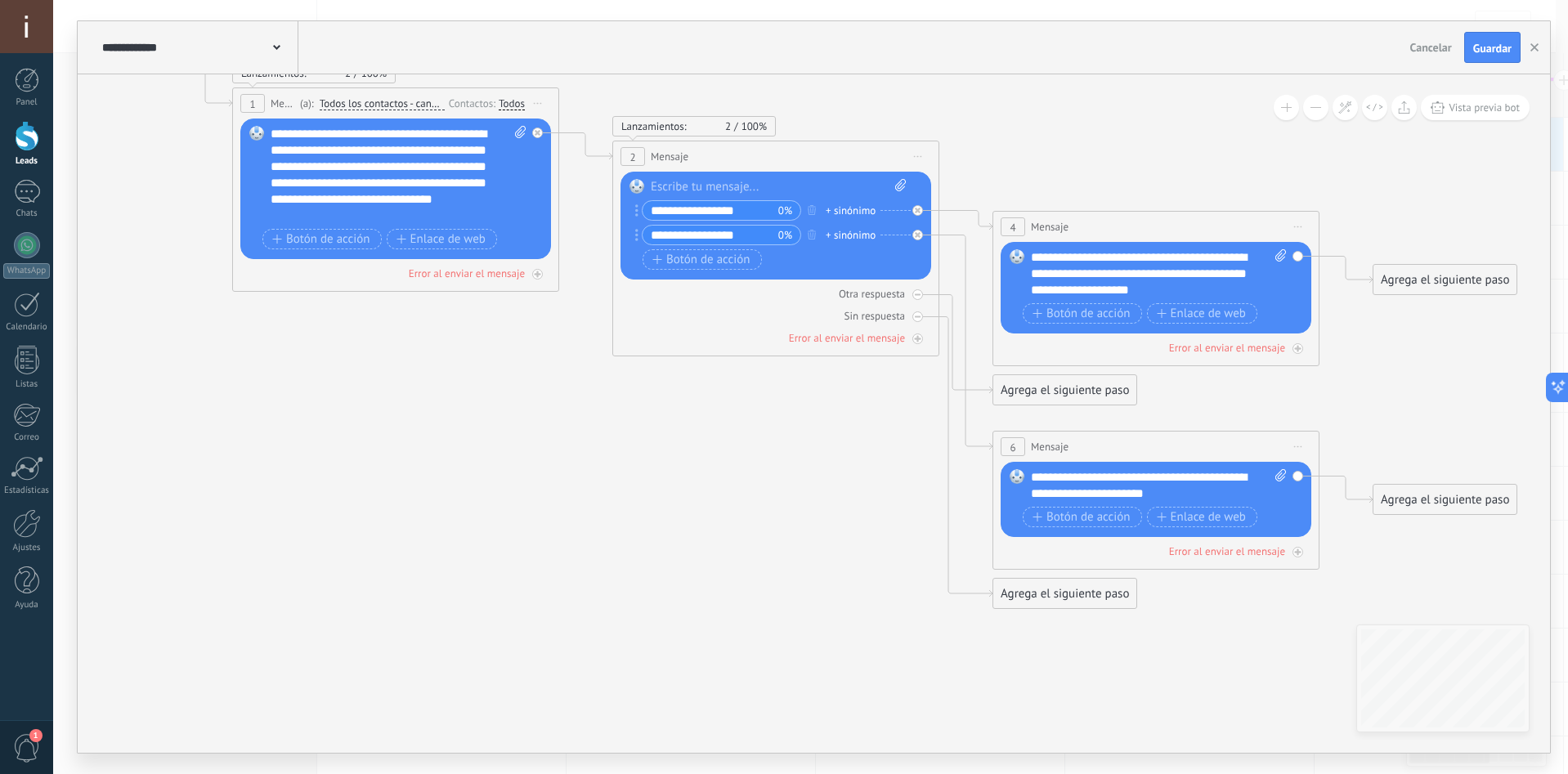
drag, startPoint x: 1265, startPoint y: 580, endPoint x: 876, endPoint y: 415, distance: 422.8
click at [876, 415] on icon at bounding box center [751, 322] width 2240 height 1392
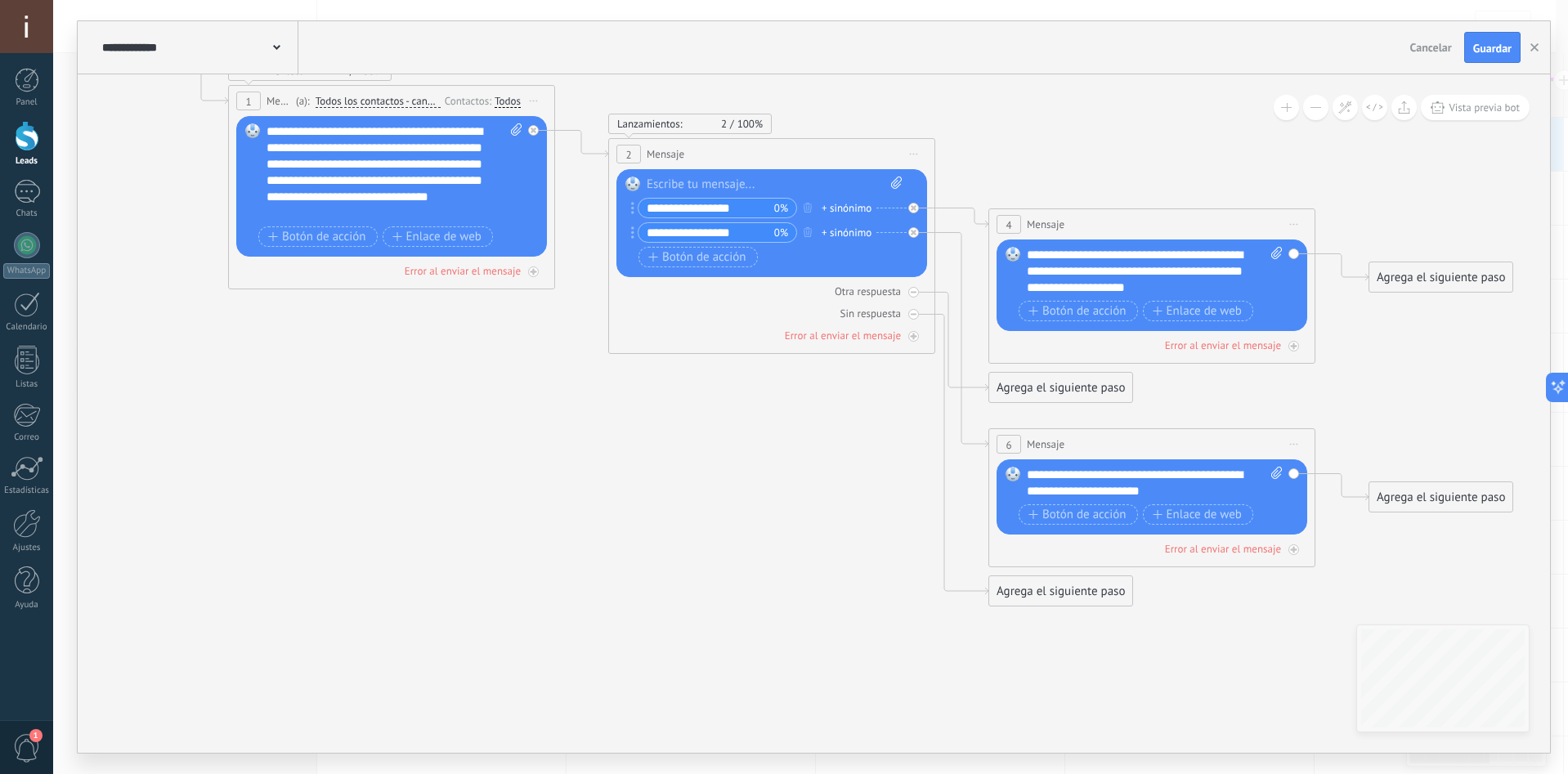
click at [1195, 491] on div "**********" at bounding box center [1155, 483] width 256 height 33
copy div "**********"
click at [759, 210] on input "**********" at bounding box center [707, 208] width 136 height 19
click at [734, 233] on input "**********" at bounding box center [707, 232] width 136 height 19
type input "**********"
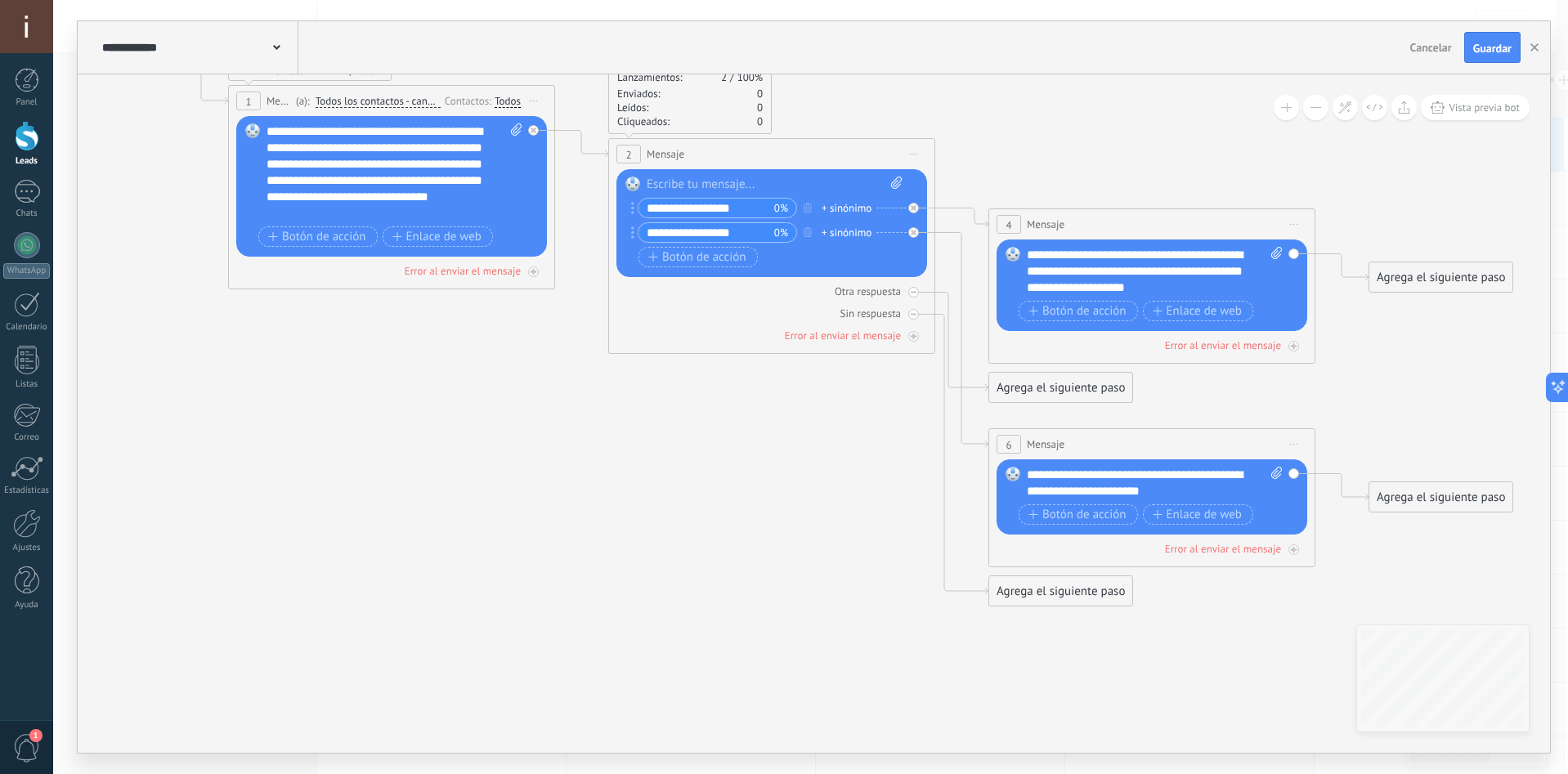
click at [1159, 286] on div "**********" at bounding box center [1155, 271] width 256 height 49
copy div "**********"
click at [1122, 482] on div "**********" at bounding box center [1155, 483] width 256 height 33
copy div "**********"
click at [1538, 44] on use "button" at bounding box center [1535, 47] width 8 height 8
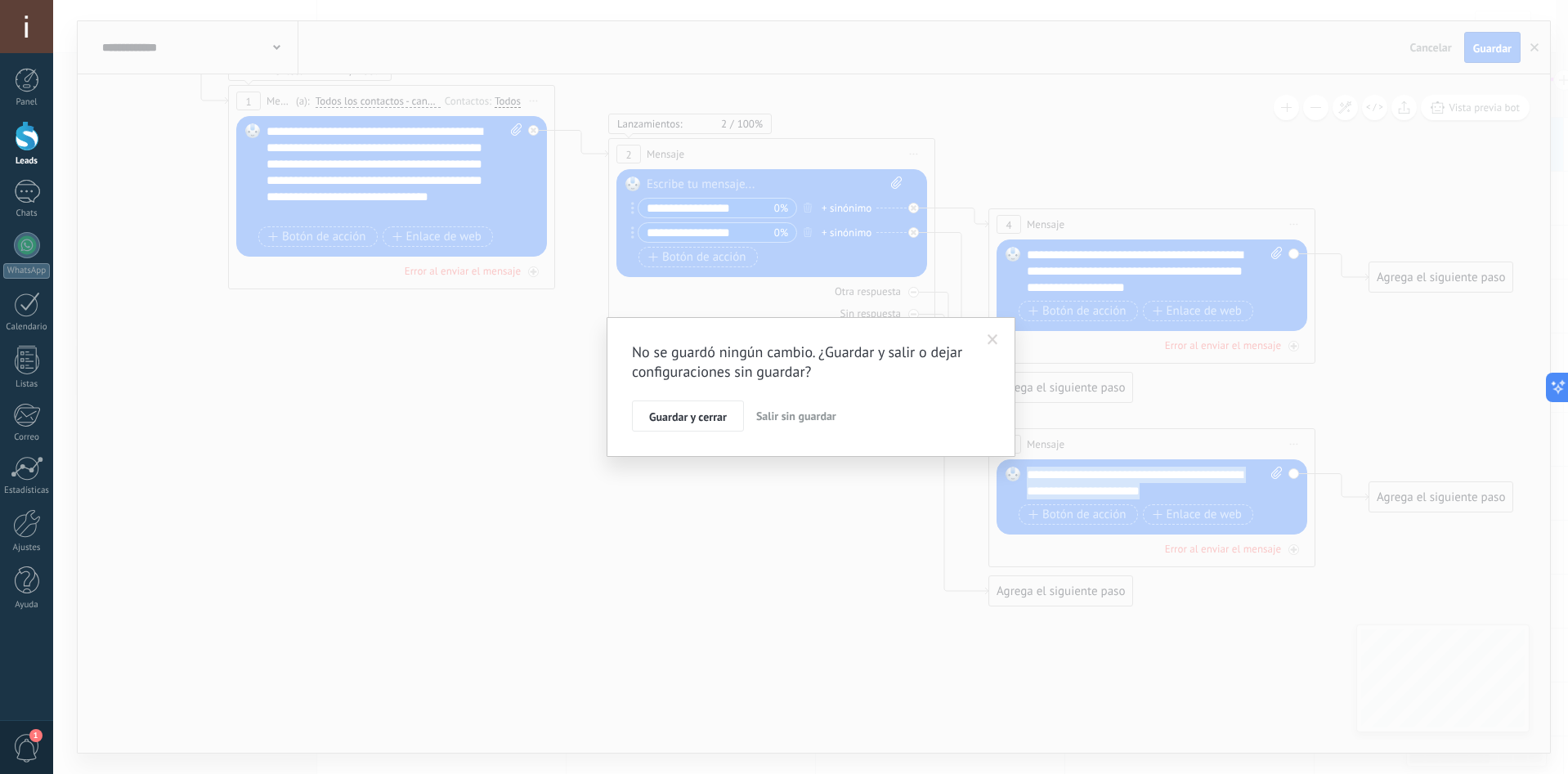
click at [780, 422] on span "Salir sin guardar" at bounding box center [796, 416] width 80 height 15
